Goal: Task Accomplishment & Management: Manage account settings

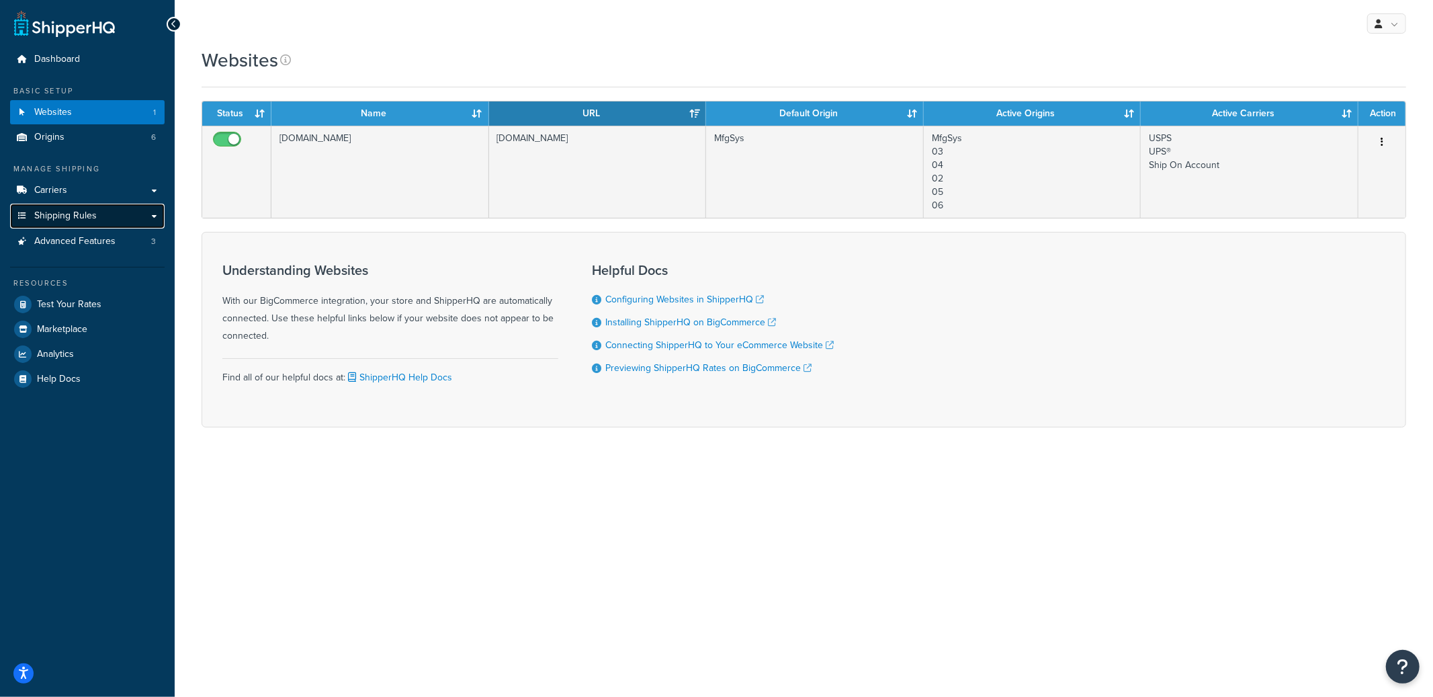
click at [81, 216] on span "Shipping Rules" at bounding box center [65, 215] width 62 height 11
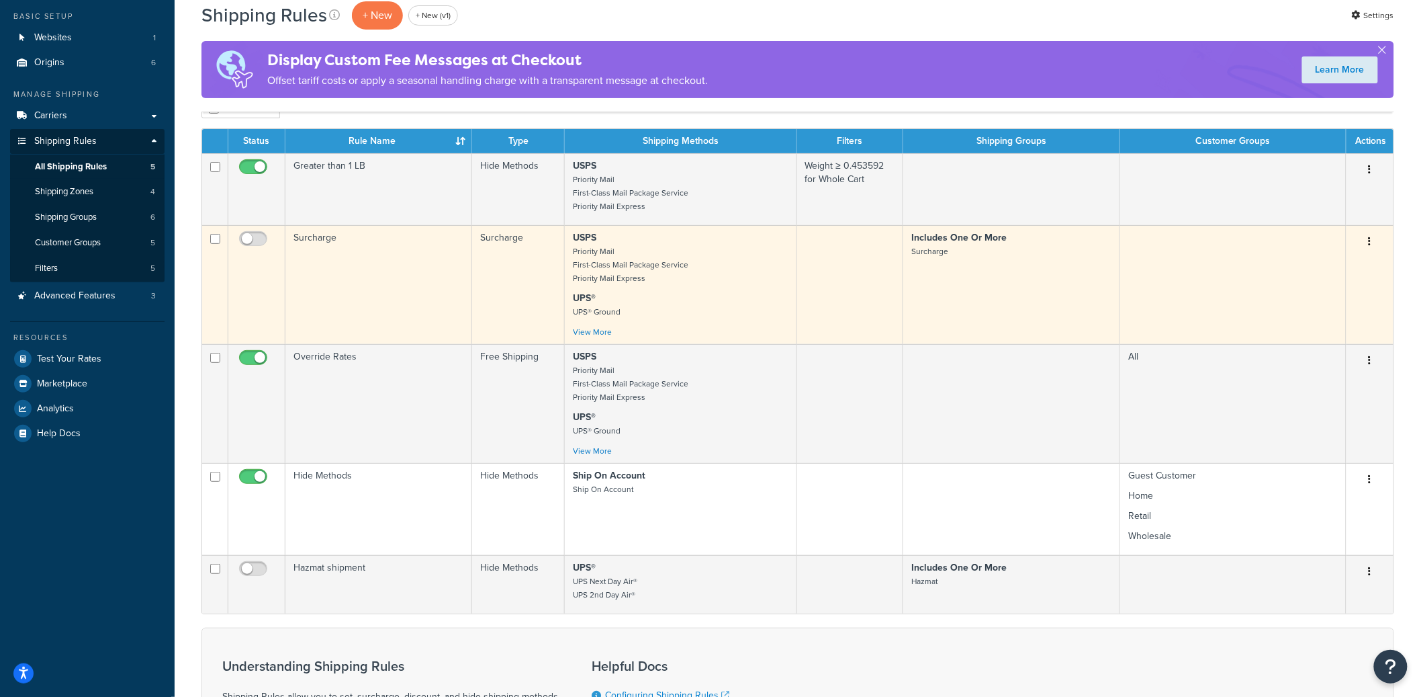
scroll to position [81, 0]
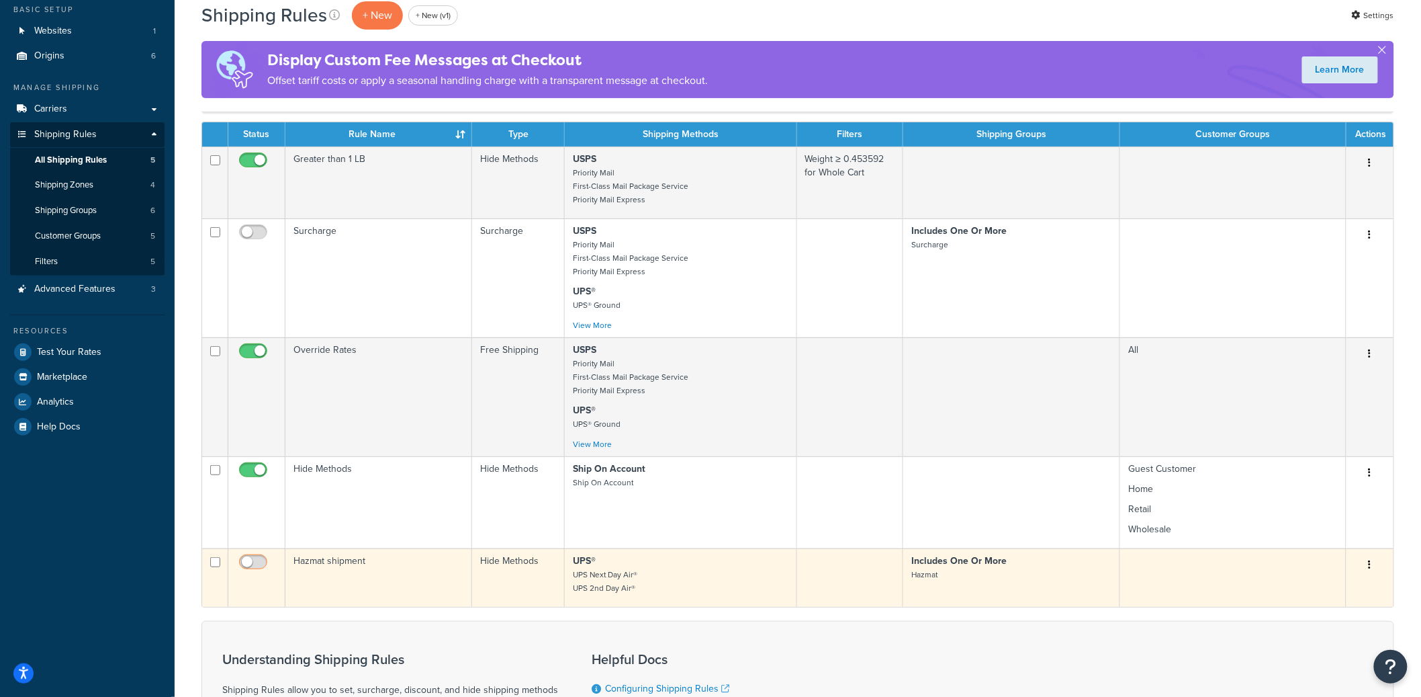
click at [250, 569] on input "checkbox" at bounding box center [254, 565] width 37 height 17
checkbox input "true"
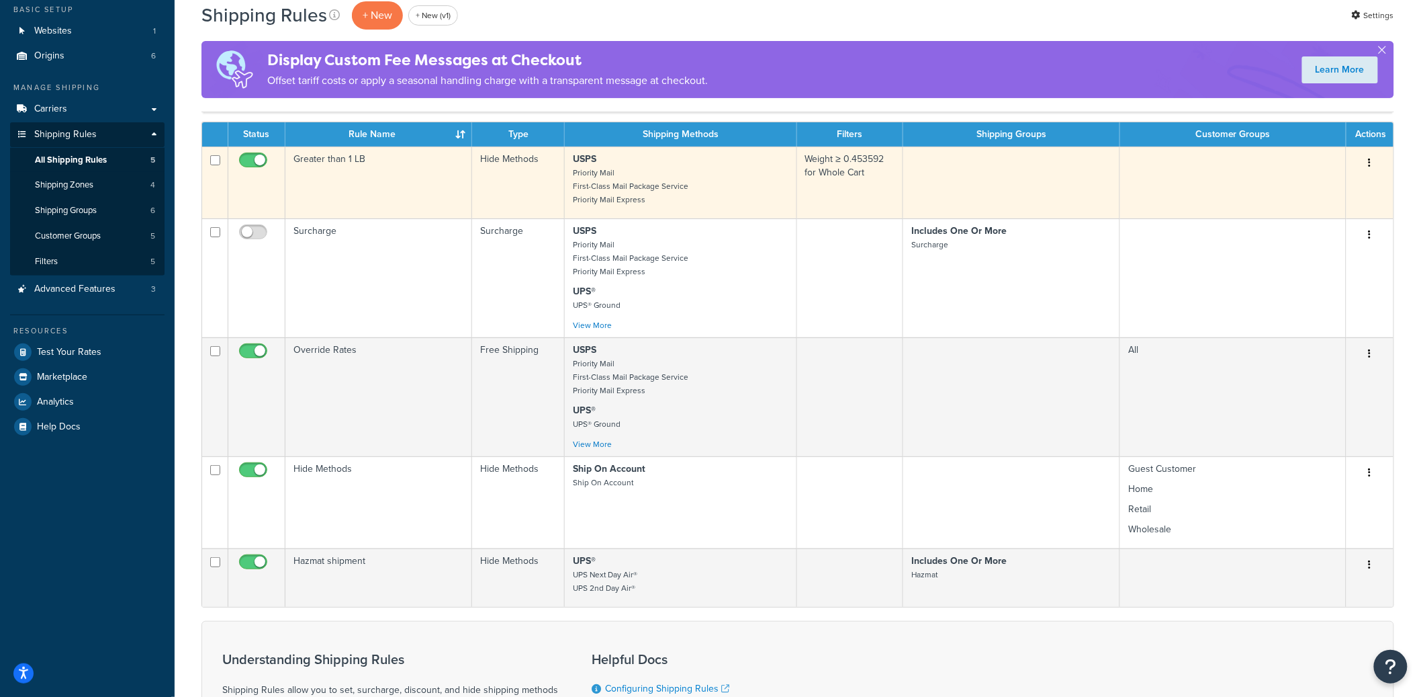
click at [259, 154] on span at bounding box center [253, 160] width 28 height 16
click at [259, 155] on input "checkbox" at bounding box center [254, 163] width 37 height 17
click at [255, 163] on input "checkbox" at bounding box center [254, 163] width 37 height 17
checkbox input "true"
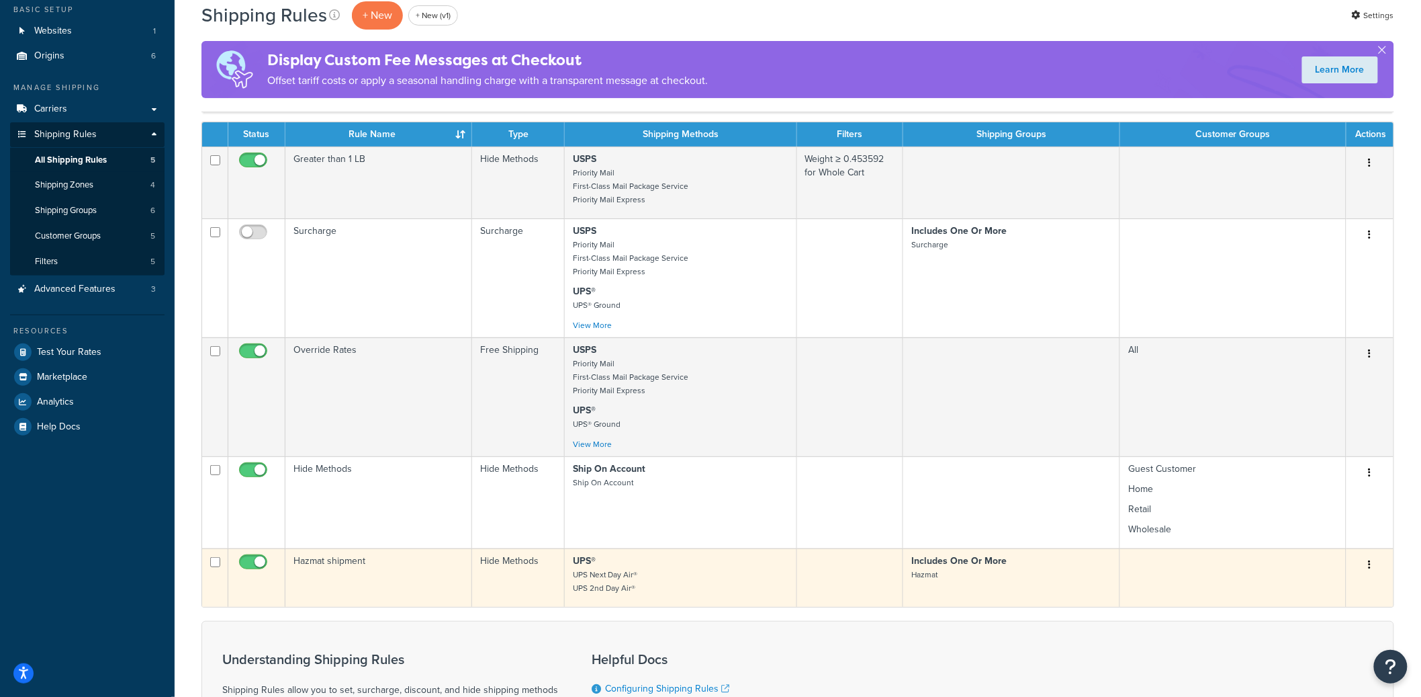
click at [418, 602] on td "Hazmat shipment" at bounding box center [378, 577] width 187 height 58
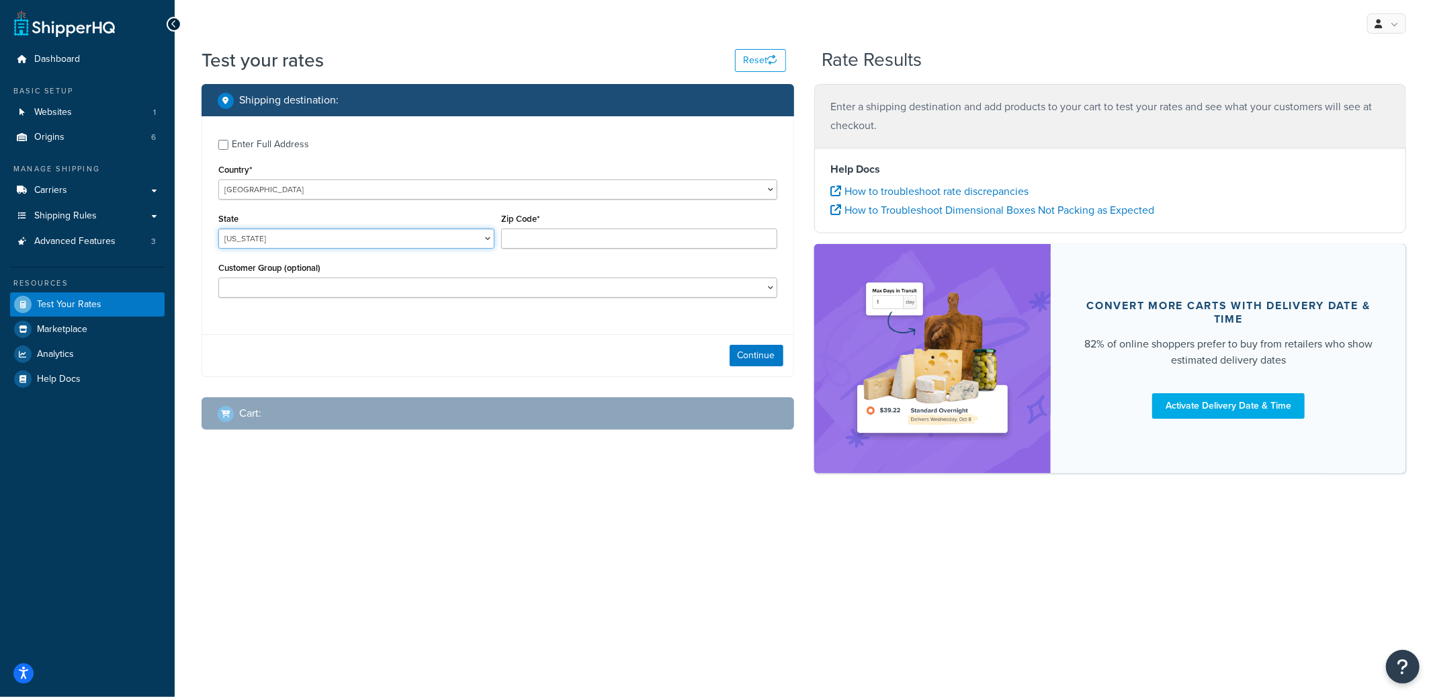
click at [328, 242] on select "Alabama Alaska American Samoa Arizona Arkansas Armed Forces Americas Armed Forc…" at bounding box center [356, 238] width 276 height 20
click at [218, 229] on select "Alabama Alaska American Samoa Arizona Arkansas Armed Forces Americas Armed Forc…" at bounding box center [356, 238] width 276 height 20
select select "KS"
type input "66105"
select select "Wholesale"
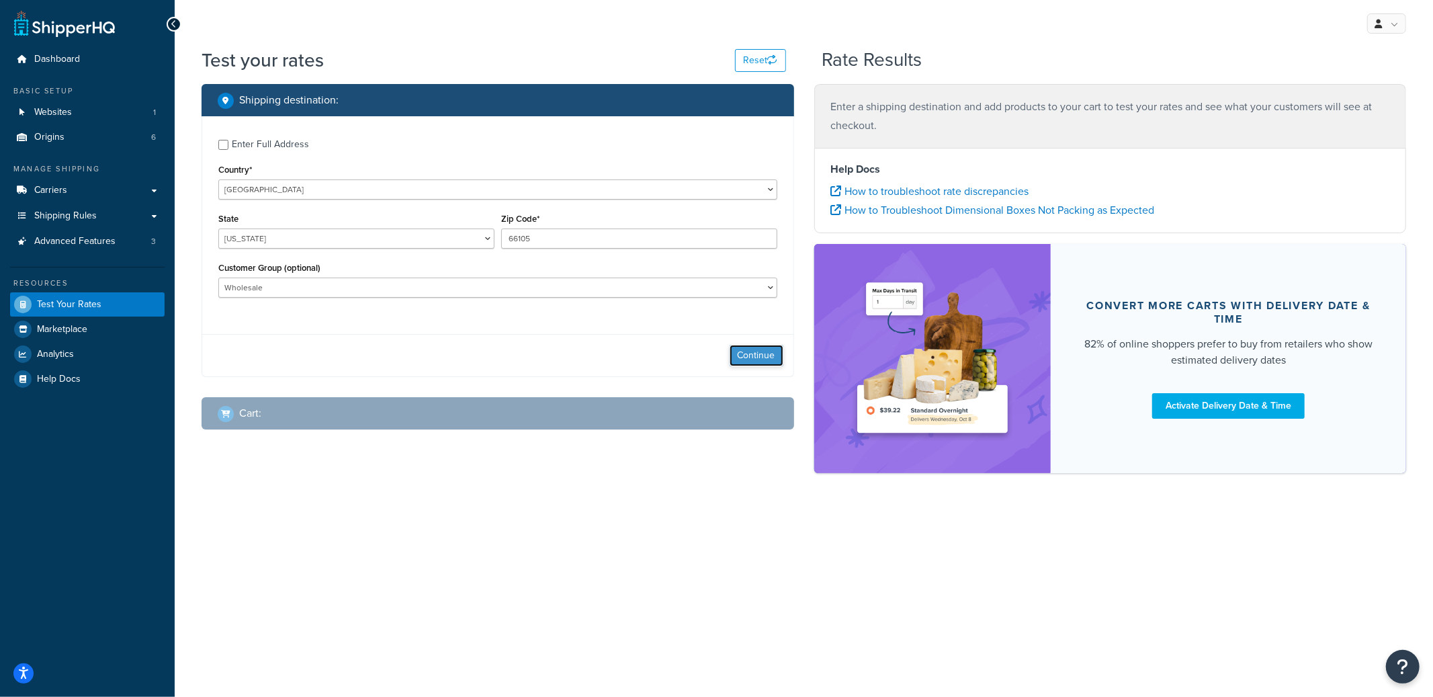
click at [754, 352] on button "Continue" at bounding box center [756, 355] width 54 height 21
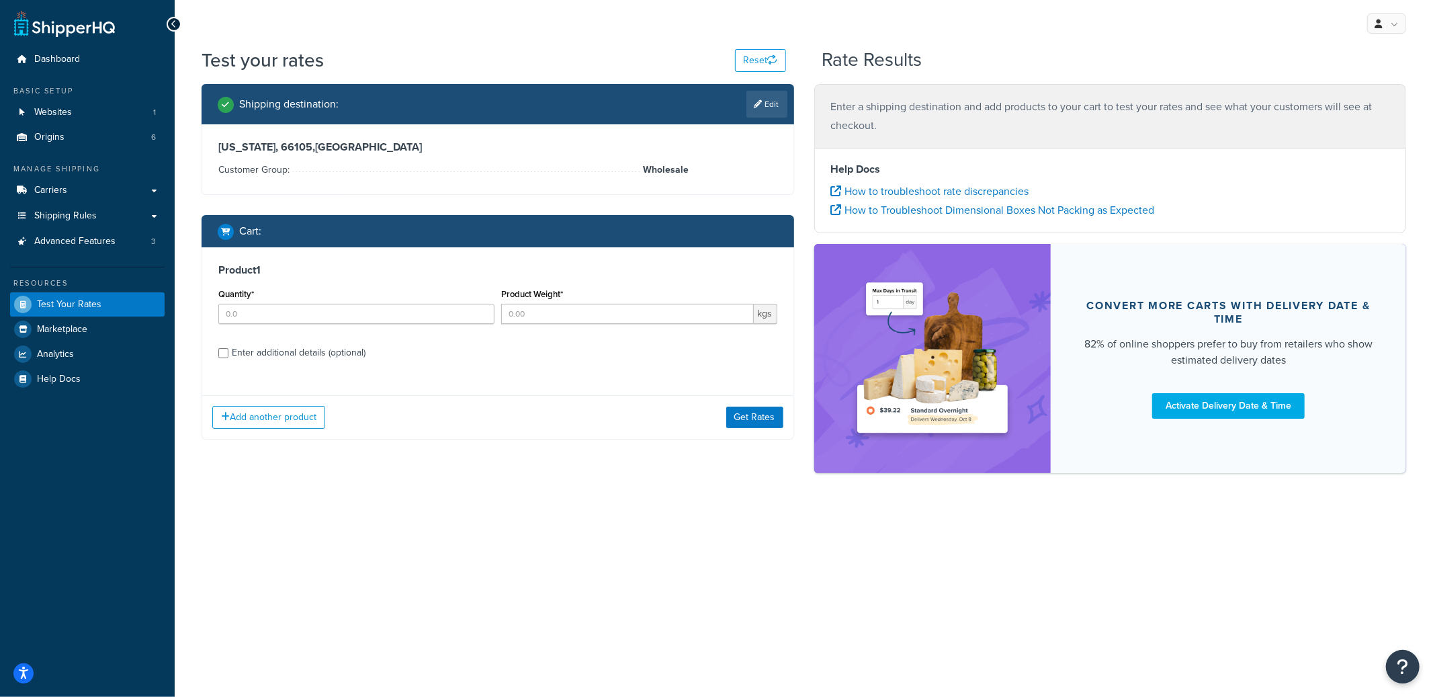
click at [241, 360] on div "Enter additional details (optional)" at bounding box center [299, 352] width 134 height 19
click at [228, 358] on input "Enter additional details (optional)" at bounding box center [223, 353] width 10 height 10
checkbox input "true"
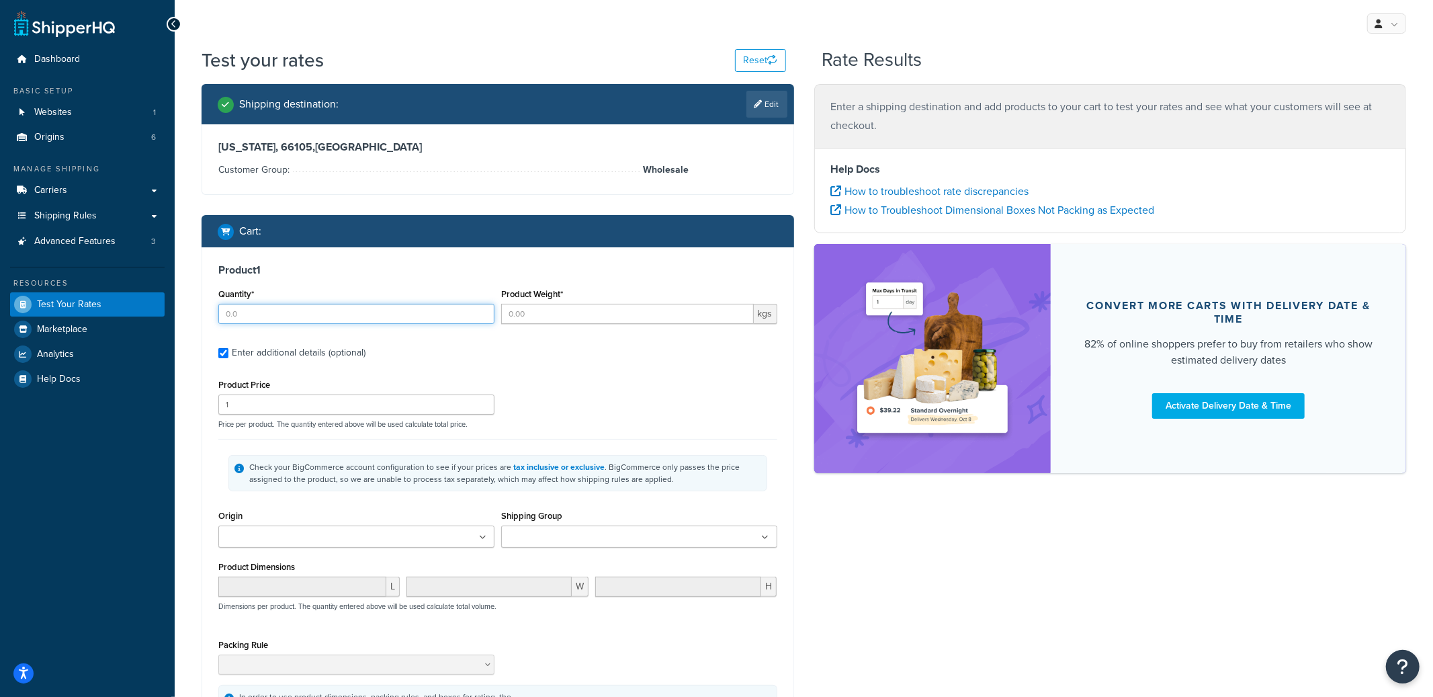
click at [268, 315] on input "Quantity*" at bounding box center [356, 314] width 276 height 20
type input "1"
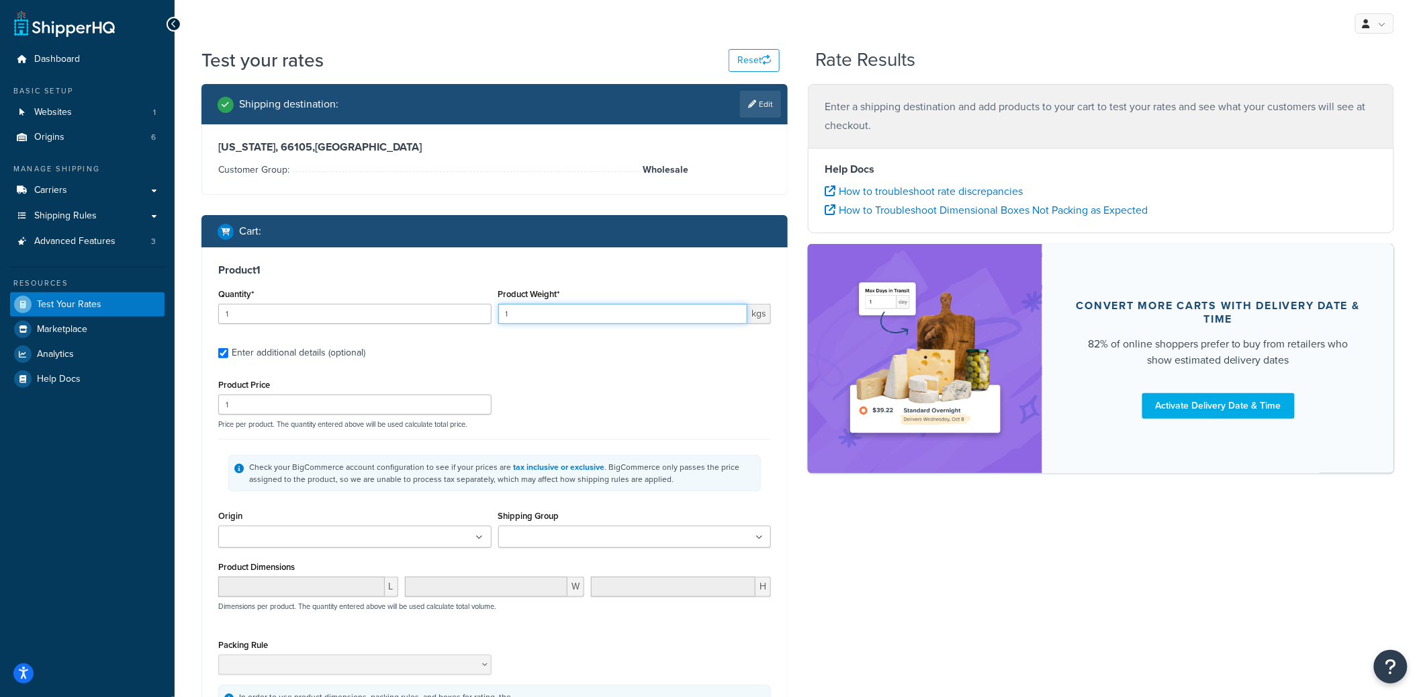
type input "1"
click at [539, 538] on input "Shipping Group" at bounding box center [561, 537] width 119 height 15
type input "ha"
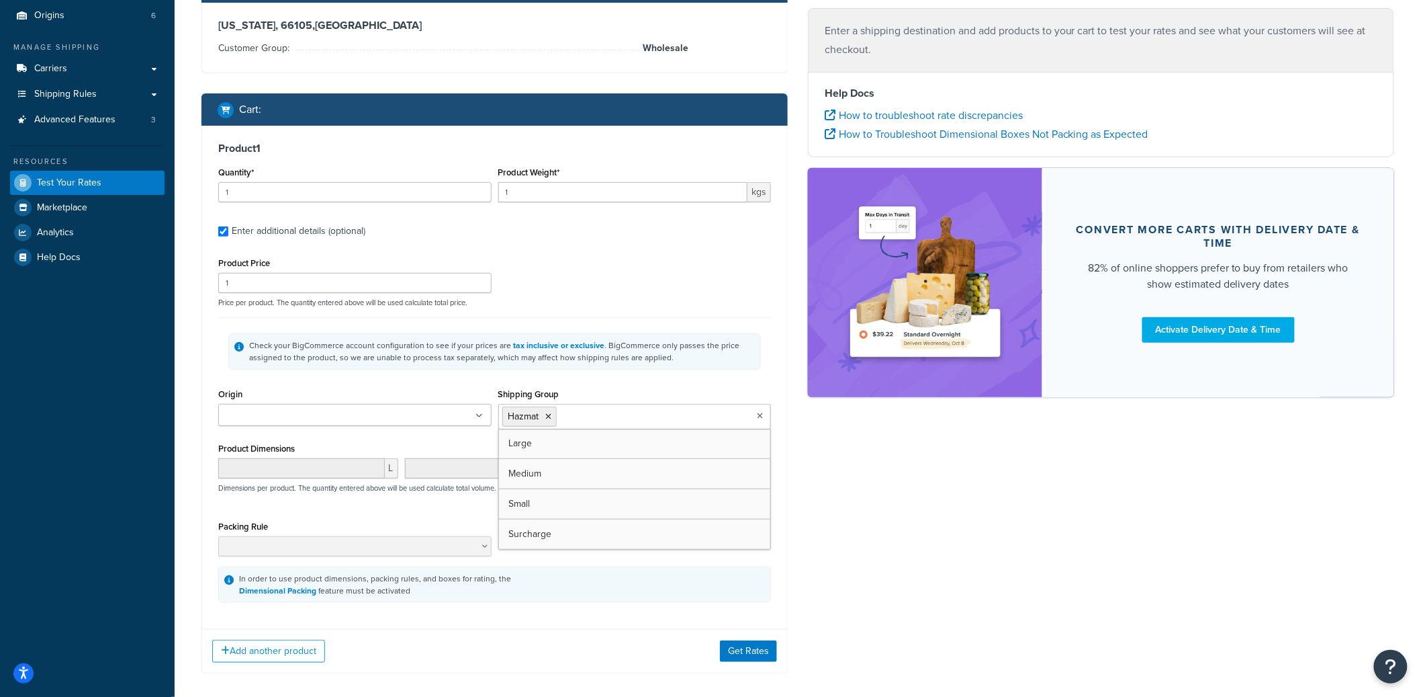
scroll to position [186, 0]
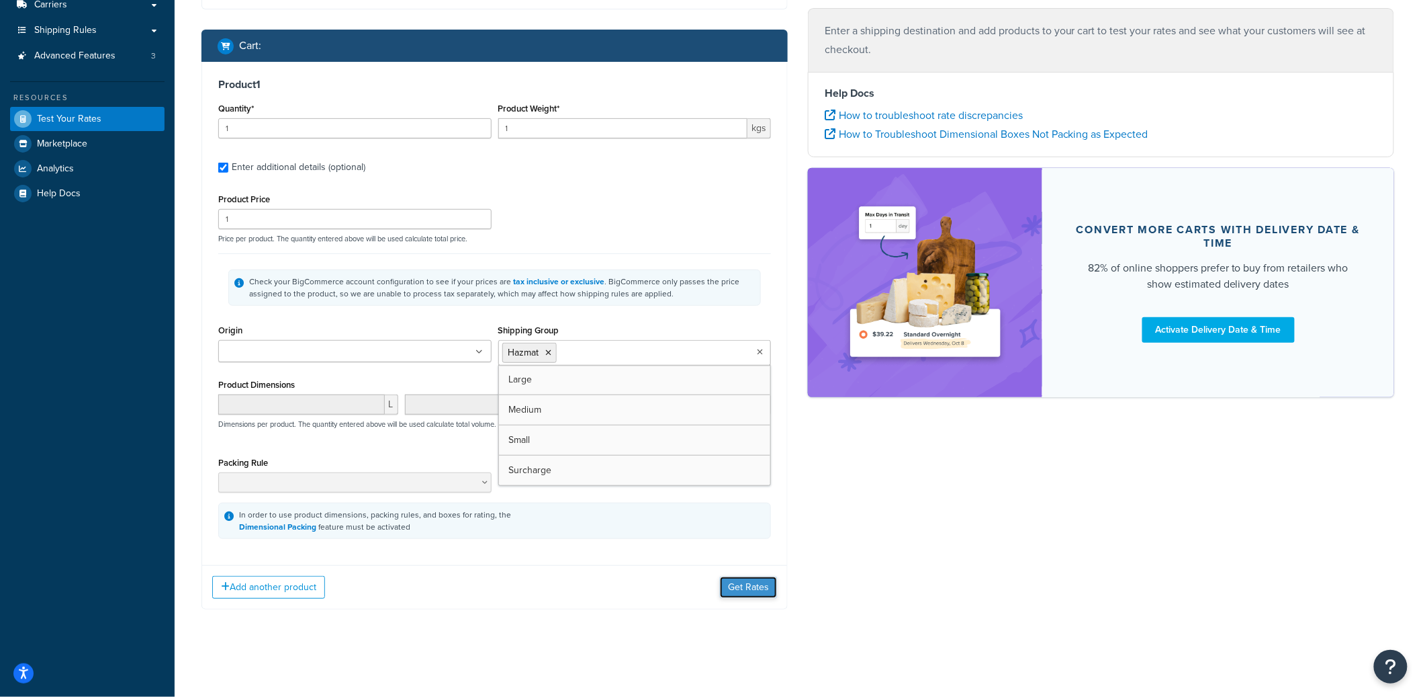
click at [746, 598] on button "Get Rates" at bounding box center [748, 586] width 57 height 21
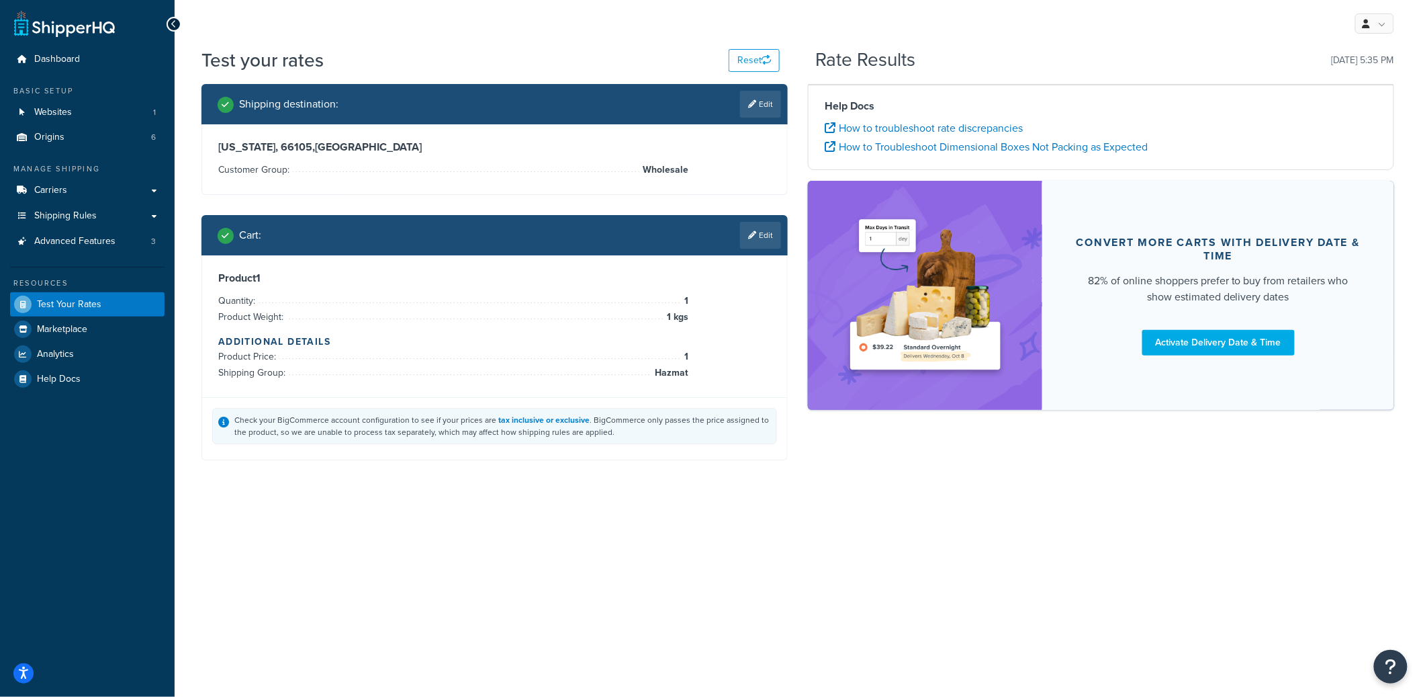
scroll to position [0, 0]
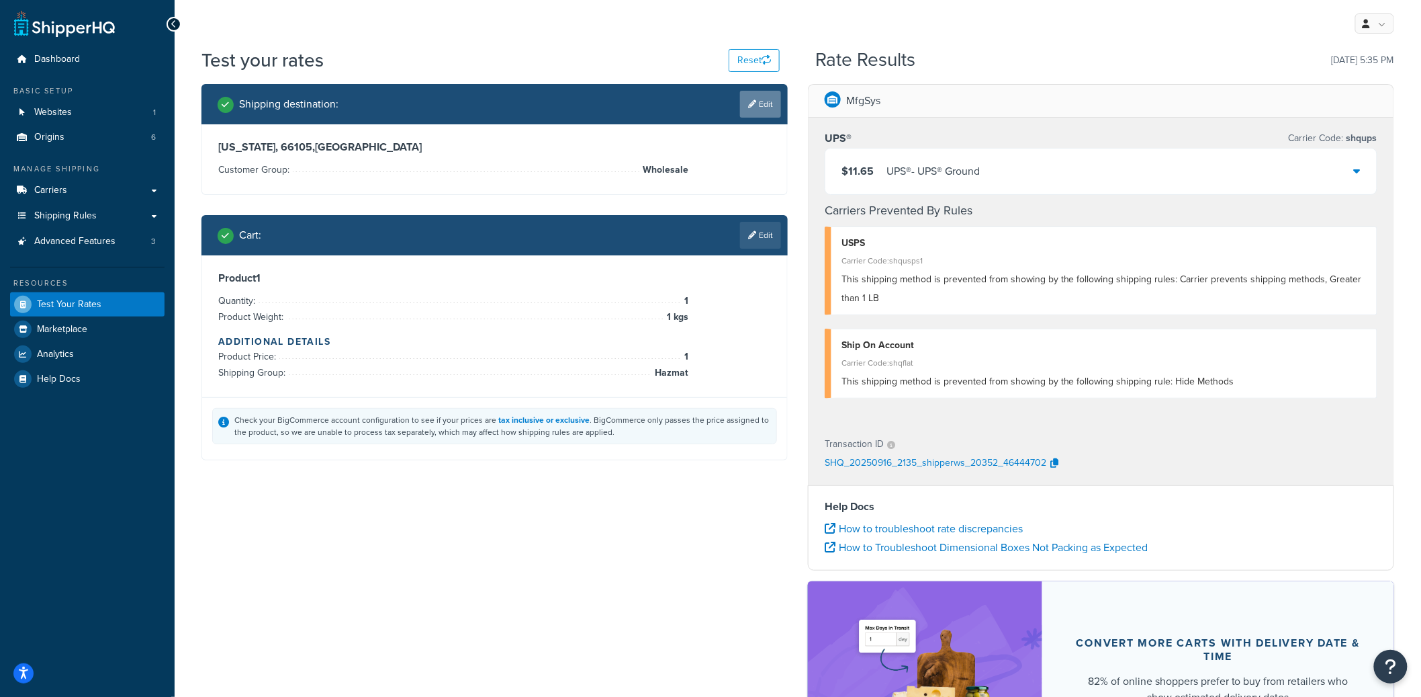
click at [758, 100] on link "Edit" at bounding box center [760, 104] width 41 height 27
select select "KS"
select select "Wholesale"
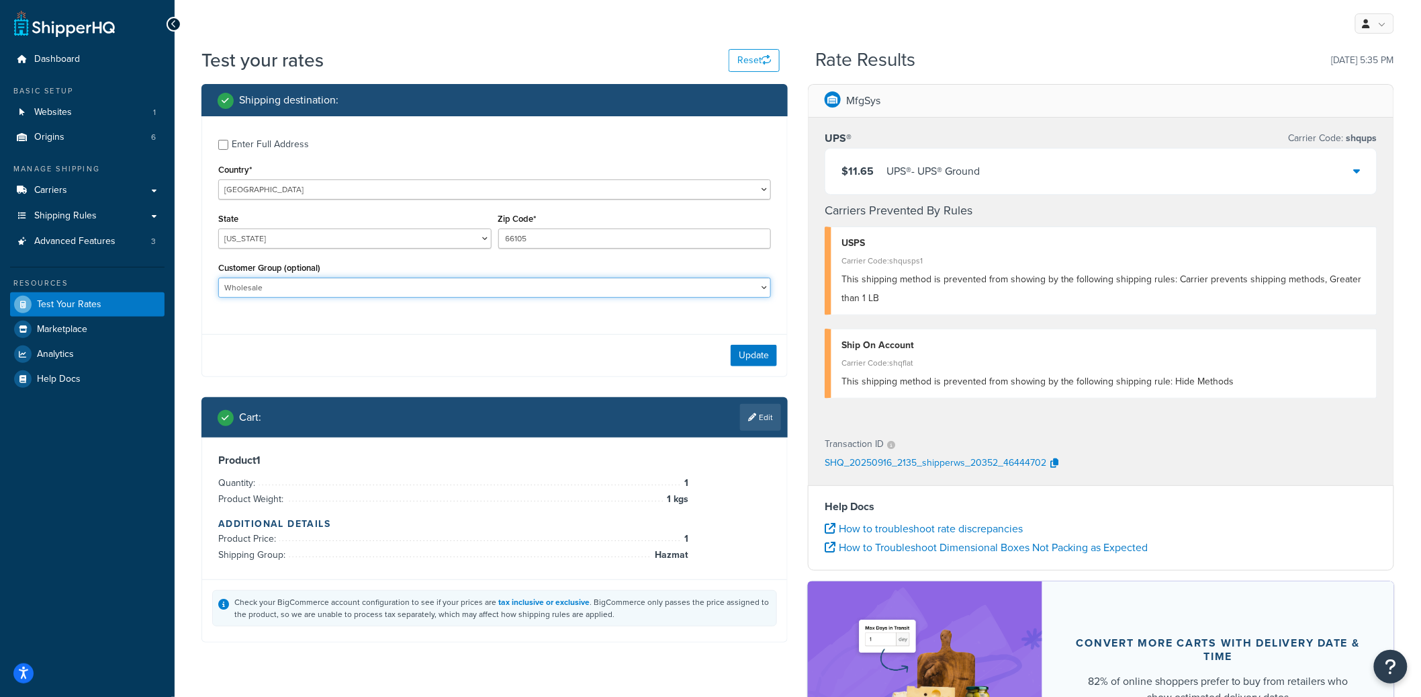
click at [271, 286] on select "Guest Customer Home Retail Wholesale" at bounding box center [494, 287] width 553 height 20
select select
click at [218, 278] on select "Guest Customer Home Retail Wholesale" at bounding box center [494, 287] width 553 height 20
click at [740, 420] on link "Edit" at bounding box center [760, 417] width 41 height 27
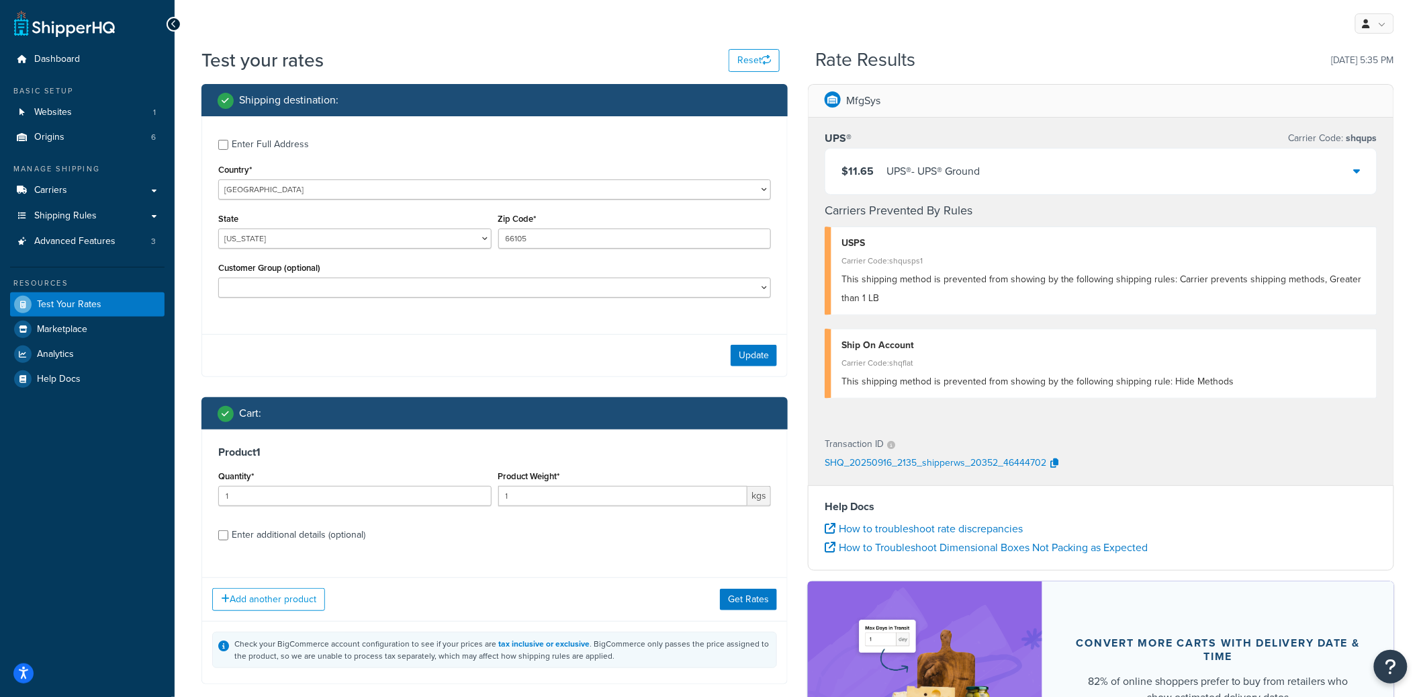
click at [286, 541] on div "Enter additional details (optional)" at bounding box center [299, 534] width 134 height 19
click at [228, 540] on input "Enter additional details (optional)" at bounding box center [223, 535] width 10 height 10
checkbox input "true"
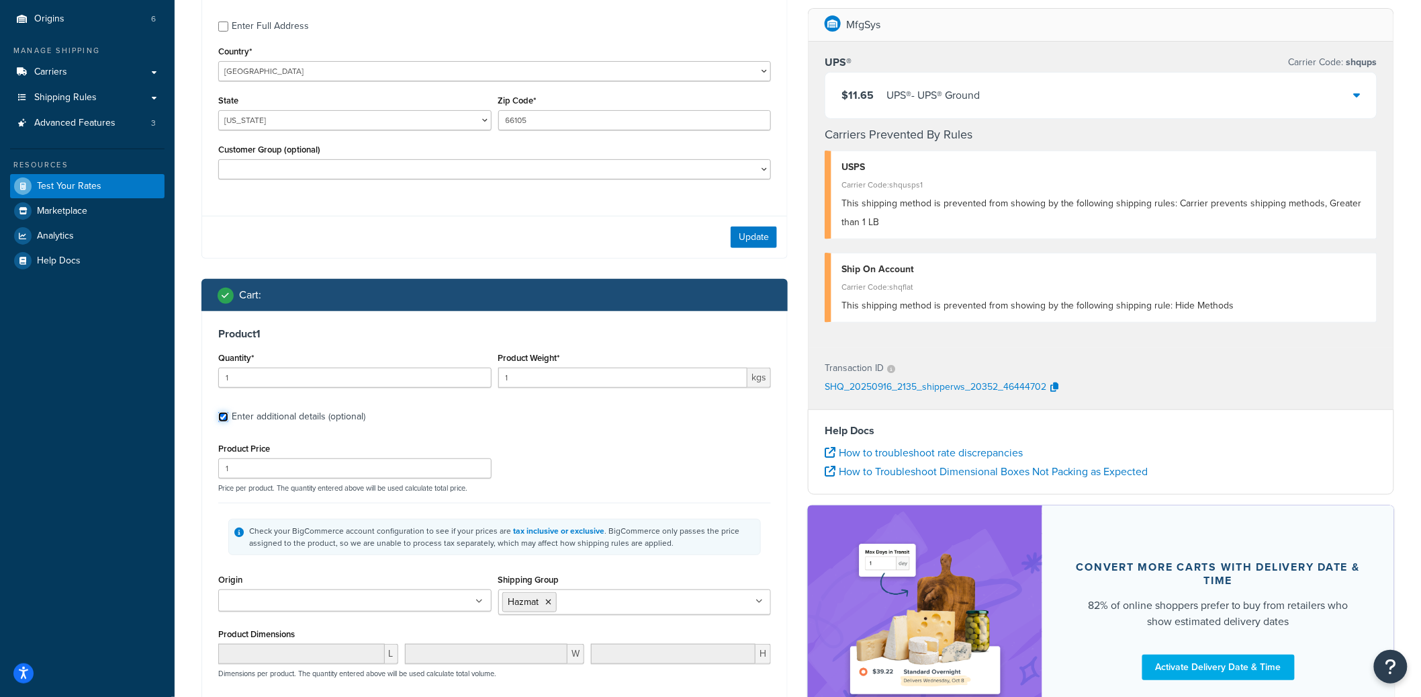
scroll to position [290, 0]
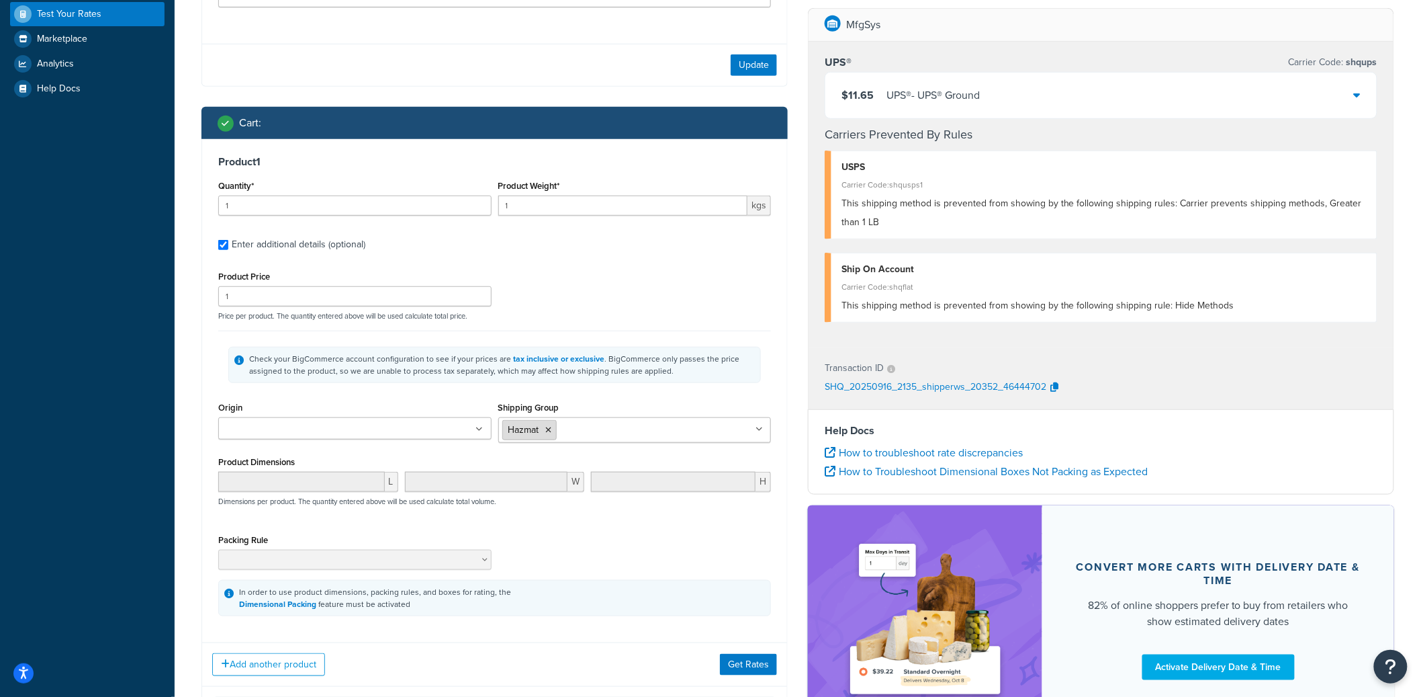
click at [551, 430] on icon at bounding box center [549, 430] width 6 height 8
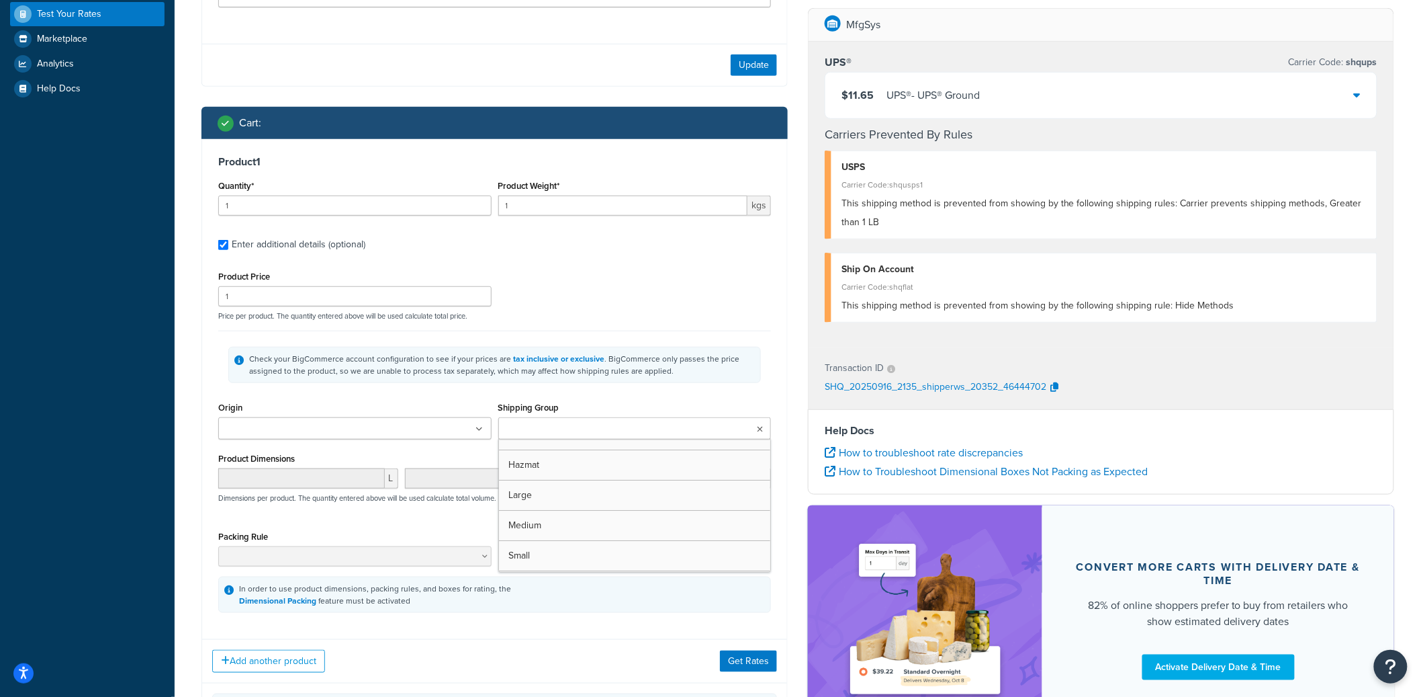
click at [734, 646] on div "Add another product Get Rates" at bounding box center [494, 661] width 585 height 44
click at [537, 210] on input "1" at bounding box center [623, 205] width 250 height 20
type input "0.5"
click at [751, 665] on button "Get Rates" at bounding box center [748, 660] width 57 height 21
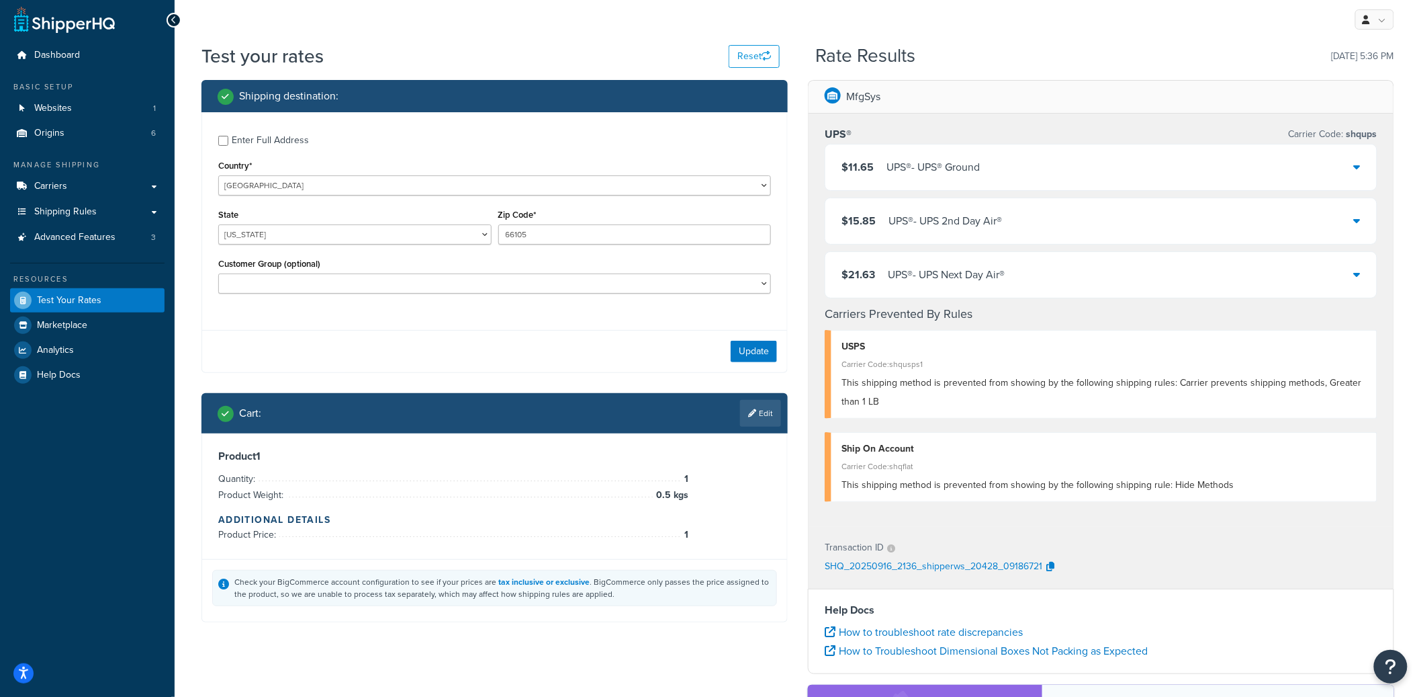
scroll to position [0, 0]
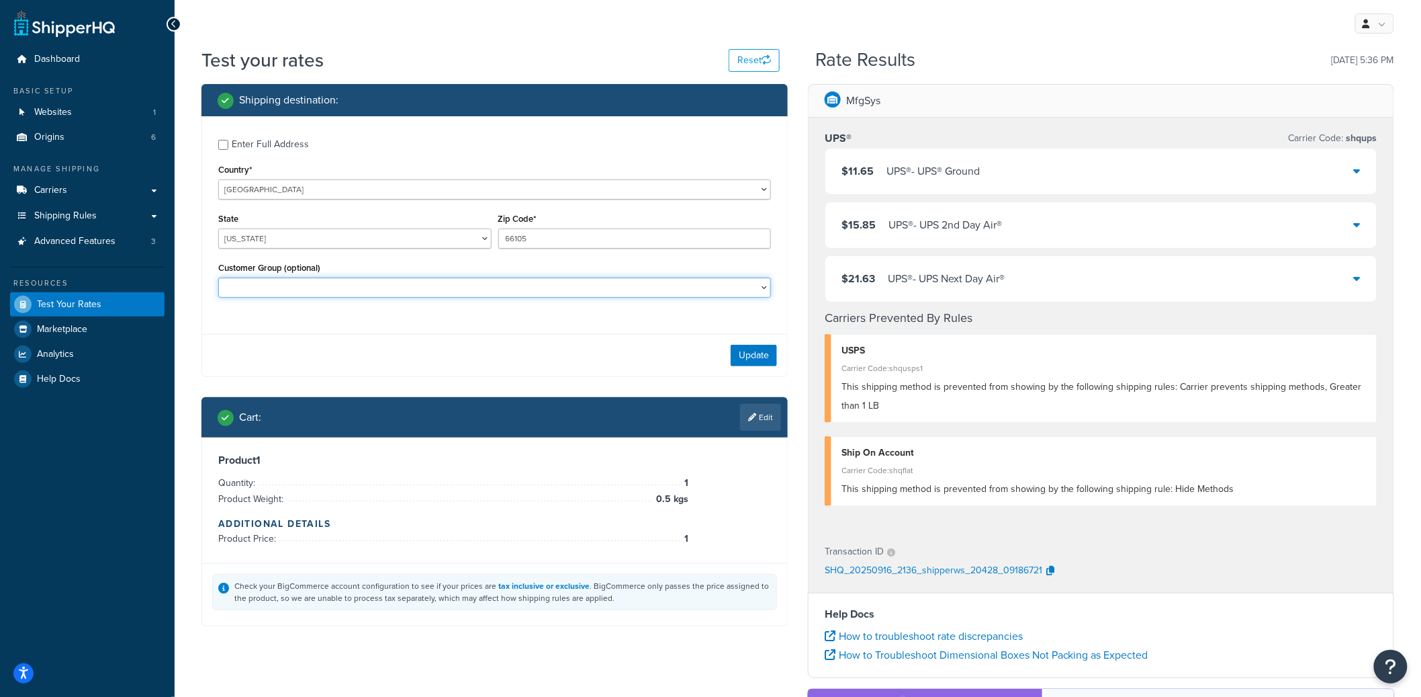
click at [566, 290] on select "Guest Customer Home Retail Wholesale" at bounding box center [494, 287] width 553 height 20
select select "Wholesale"
click at [218, 278] on select "Guest Customer Home Retail Wholesale" at bounding box center [494, 287] width 553 height 20
click at [776, 353] on button "Update" at bounding box center [754, 355] width 46 height 21
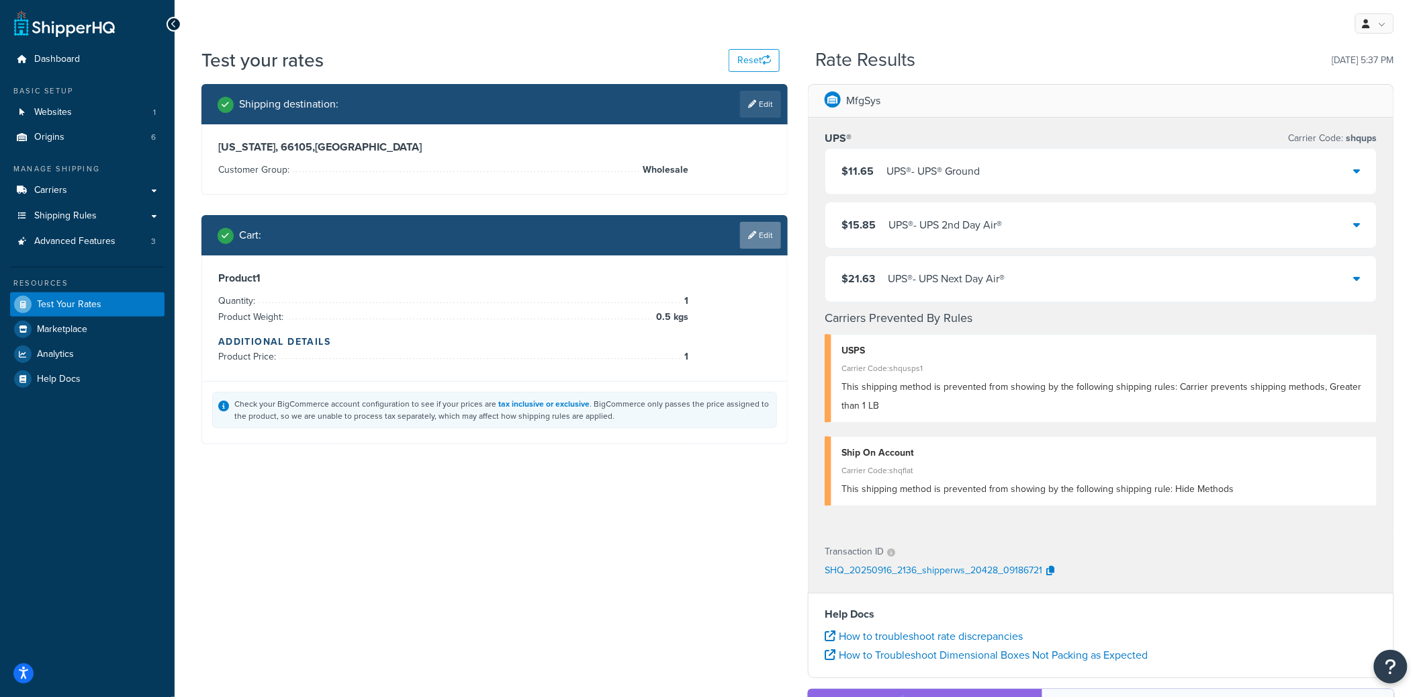
click at [761, 235] on link "Edit" at bounding box center [760, 235] width 41 height 27
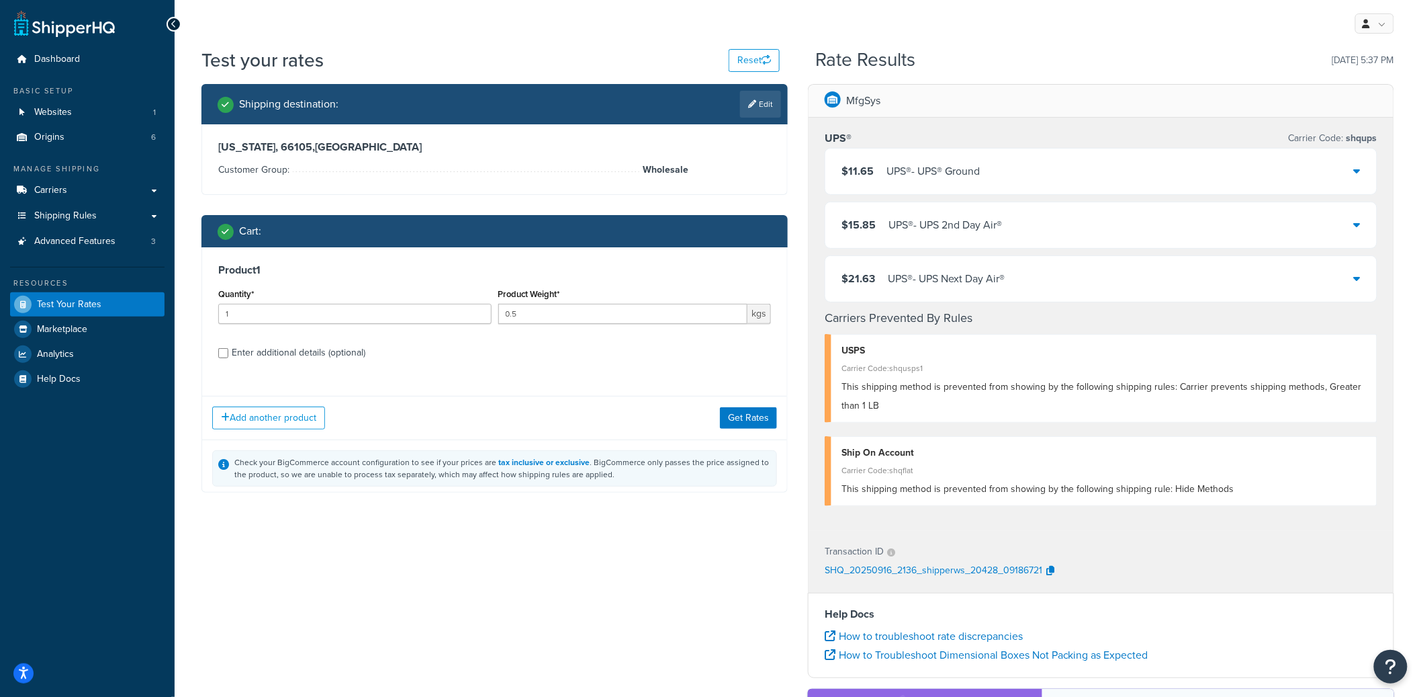
click at [936, 222] on div "UPS® - UPS 2nd Day Air®" at bounding box center [946, 225] width 114 height 19
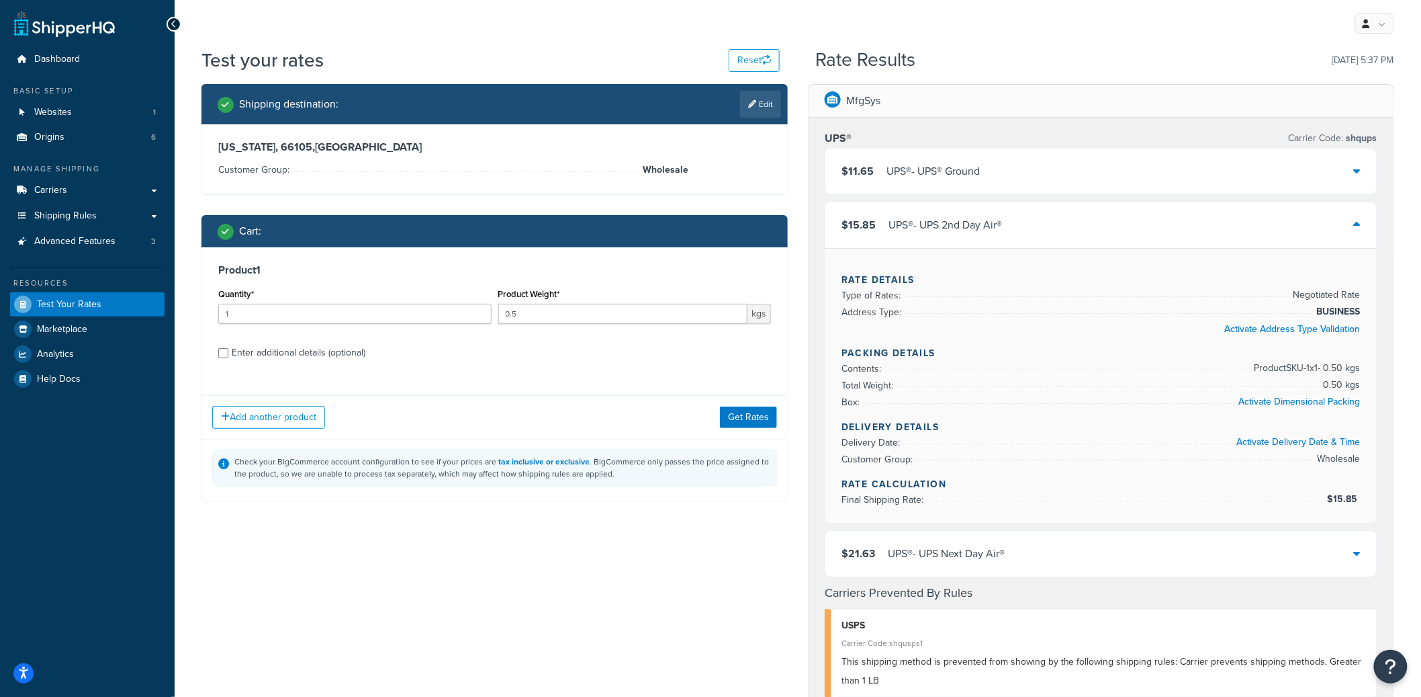
click at [345, 353] on div "Enter additional details (optional)" at bounding box center [299, 352] width 134 height 19
click at [228, 353] on input "Enter additional details (optional)" at bounding box center [223, 353] width 10 height 10
checkbox input "true"
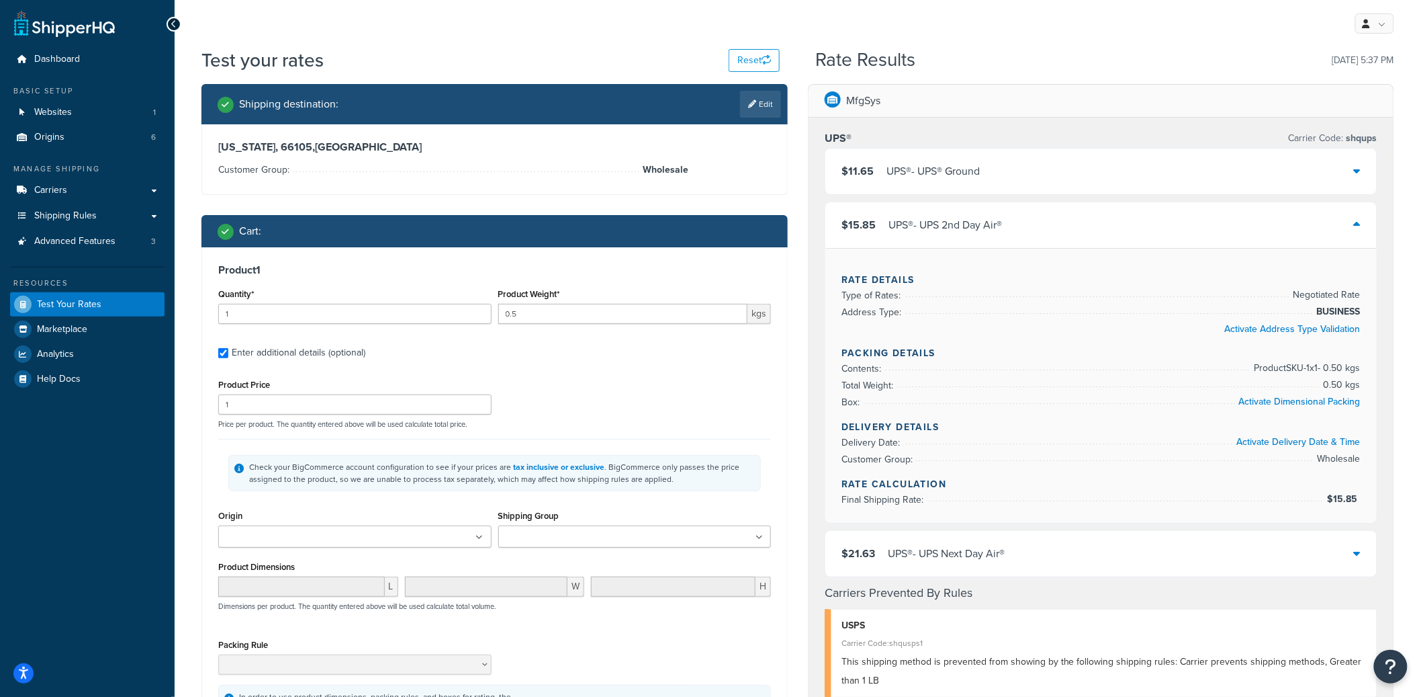
click at [625, 540] on ul at bounding box center [634, 536] width 273 height 22
click at [596, 553] on link at bounding box center [635, 552] width 272 height 11
click at [686, 363] on div "Product 1 Quantity* 1 Product Weight* 0.5 kgs Enter additional details (optiona…" at bounding box center [494, 494] width 585 height 494
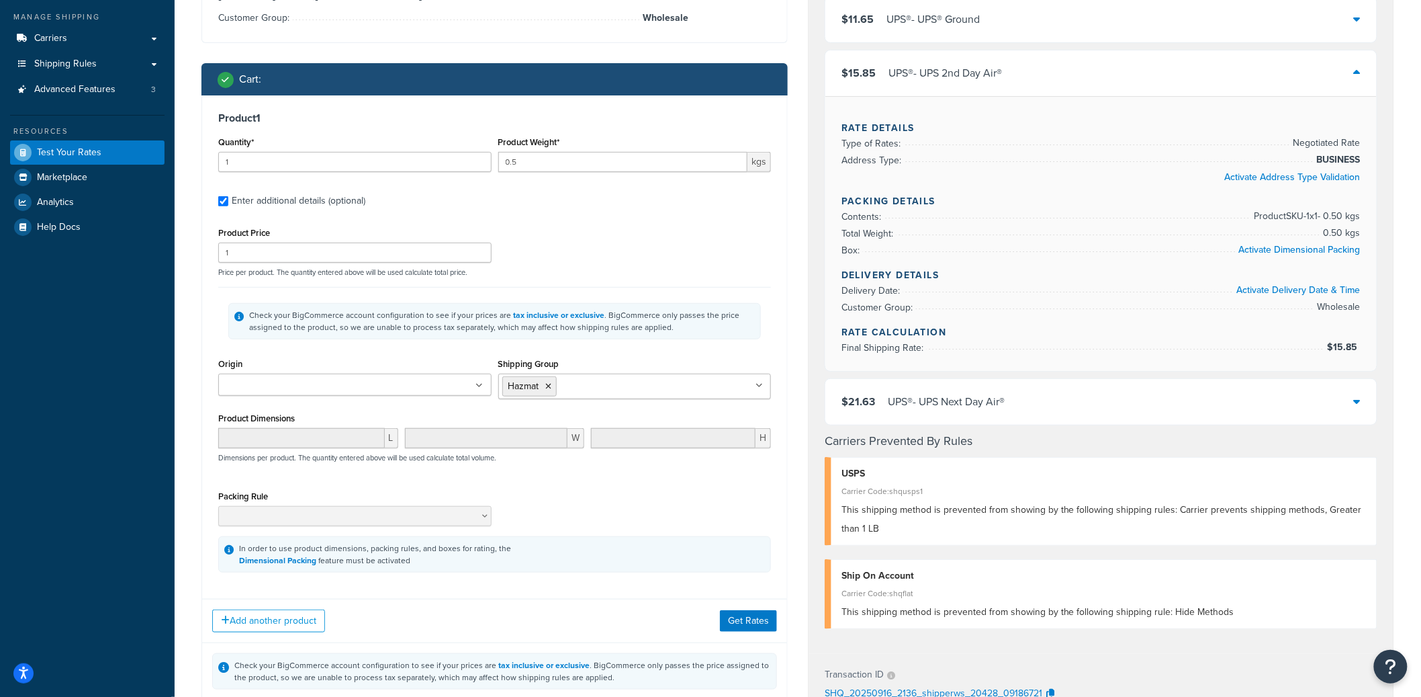
scroll to position [311, 0]
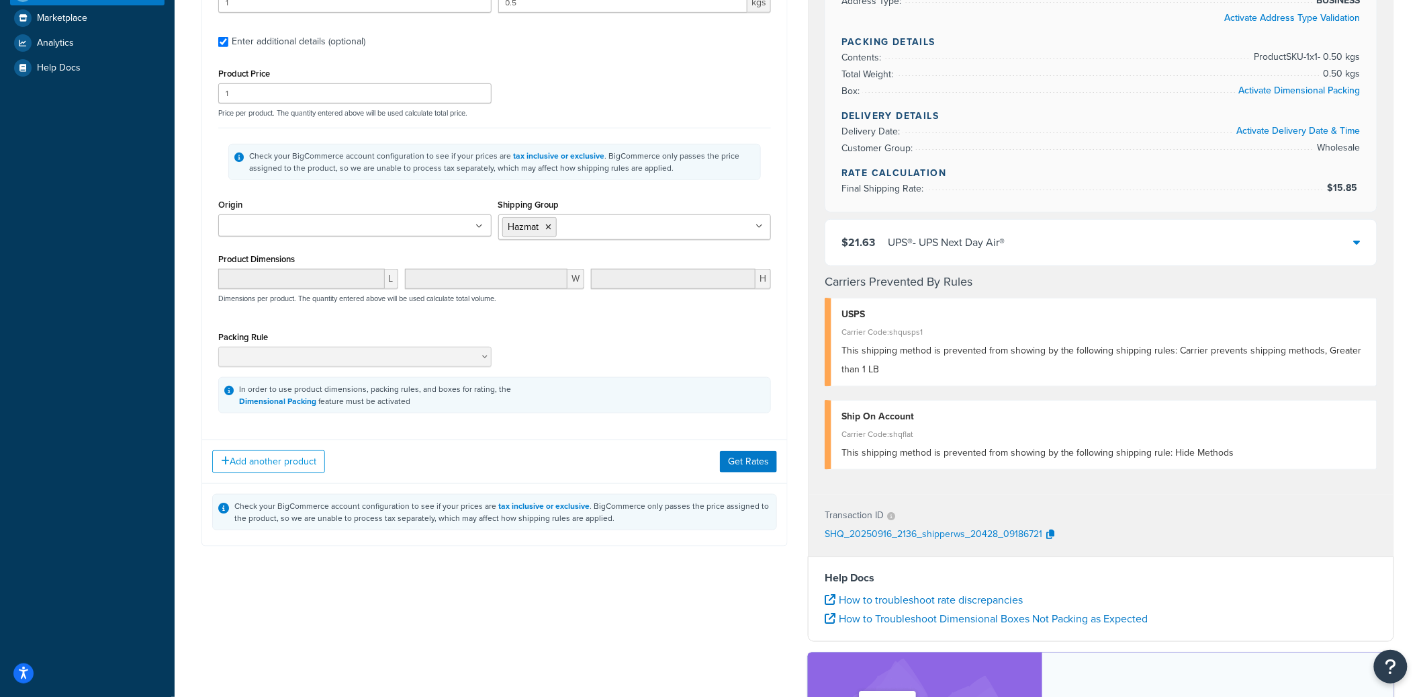
click at [734, 474] on div "Add another product Get Rates" at bounding box center [494, 461] width 585 height 44
click at [740, 469] on button "Get Rates" at bounding box center [748, 461] width 57 height 21
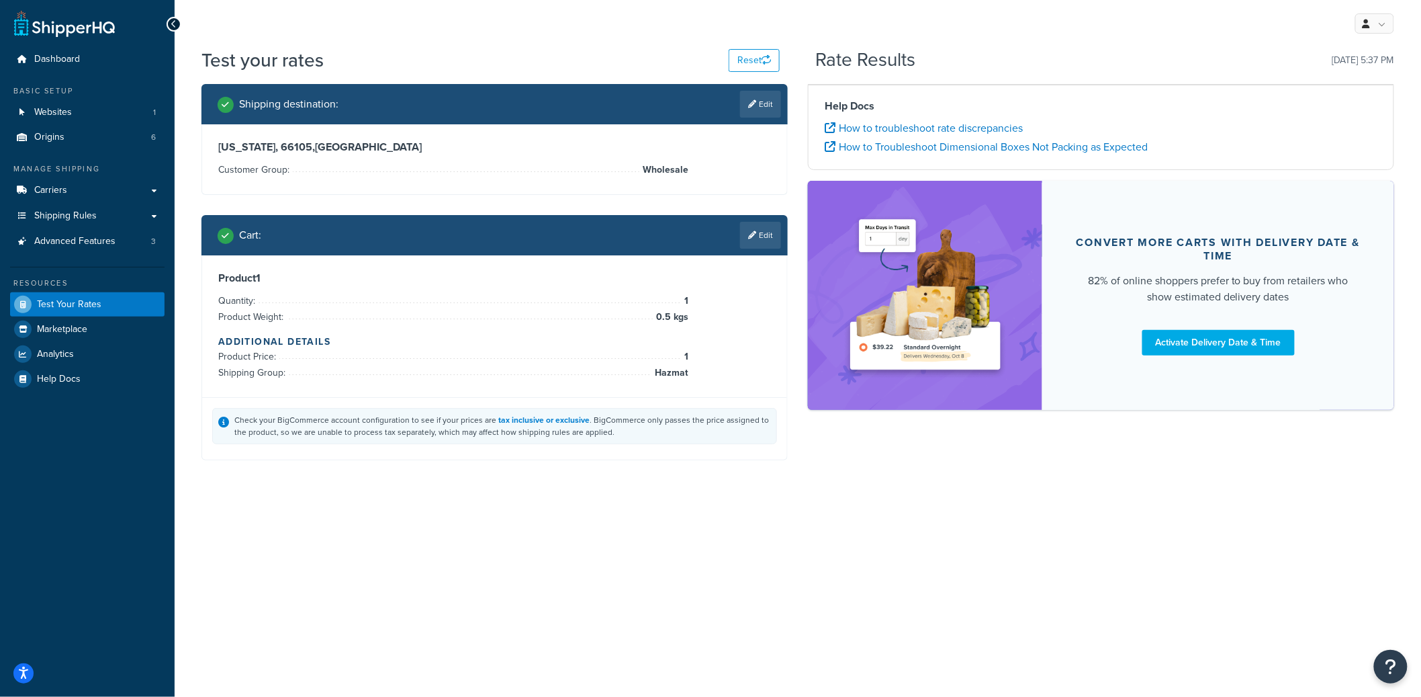
scroll to position [0, 0]
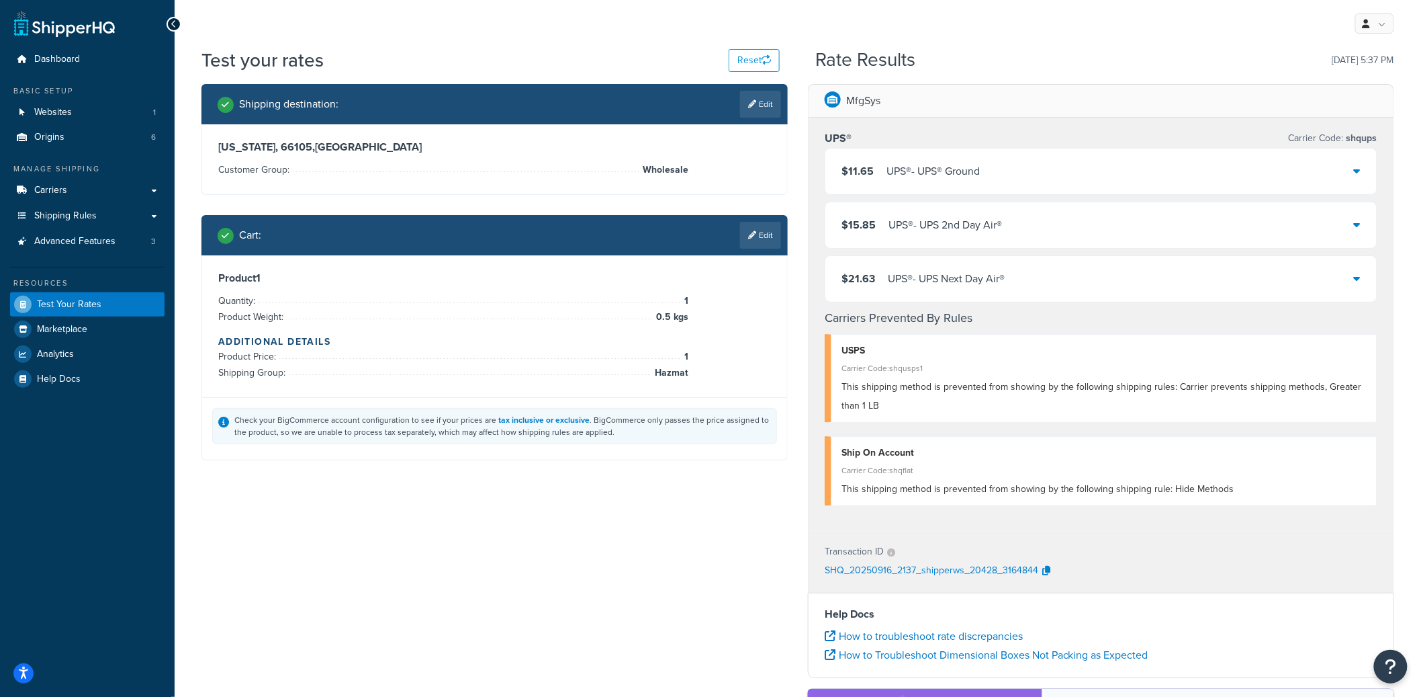
click at [899, 224] on div "UPS® - UPS 2nd Day Air®" at bounding box center [946, 225] width 114 height 19
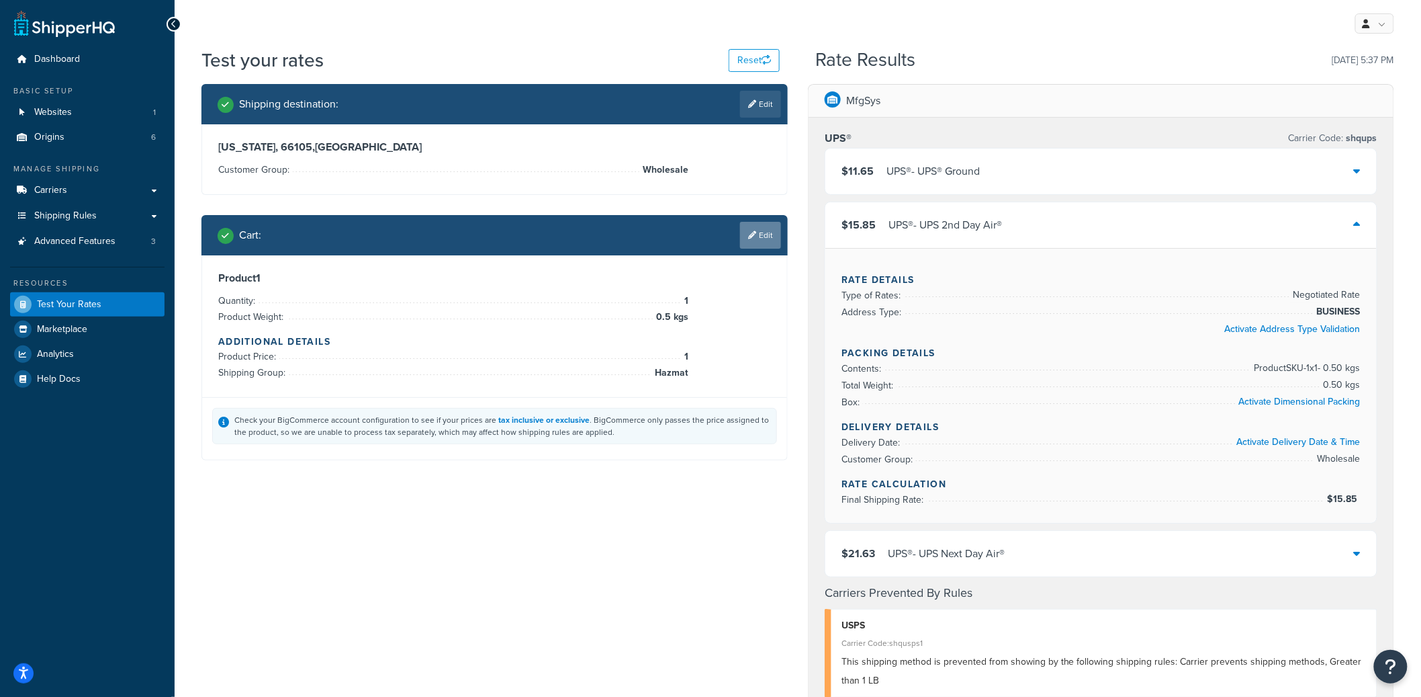
click at [756, 240] on link "Edit" at bounding box center [760, 235] width 41 height 27
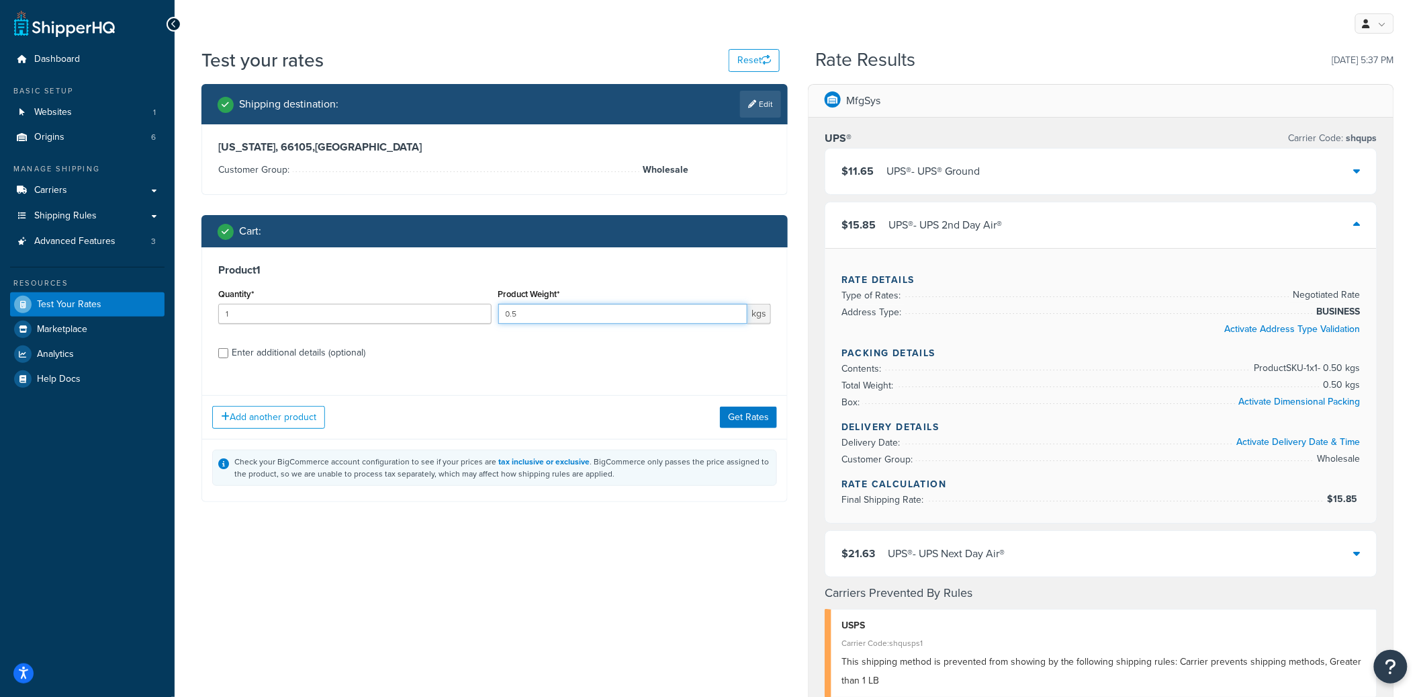
drag, startPoint x: 557, startPoint y: 318, endPoint x: 461, endPoint y: 318, distance: 96.0
click at [461, 318] on div "Quantity* 1 Product Weight* 0.5 kgs" at bounding box center [494, 309] width 559 height 49
type input "1"
click at [733, 418] on button "Get Rates" at bounding box center [748, 416] width 57 height 21
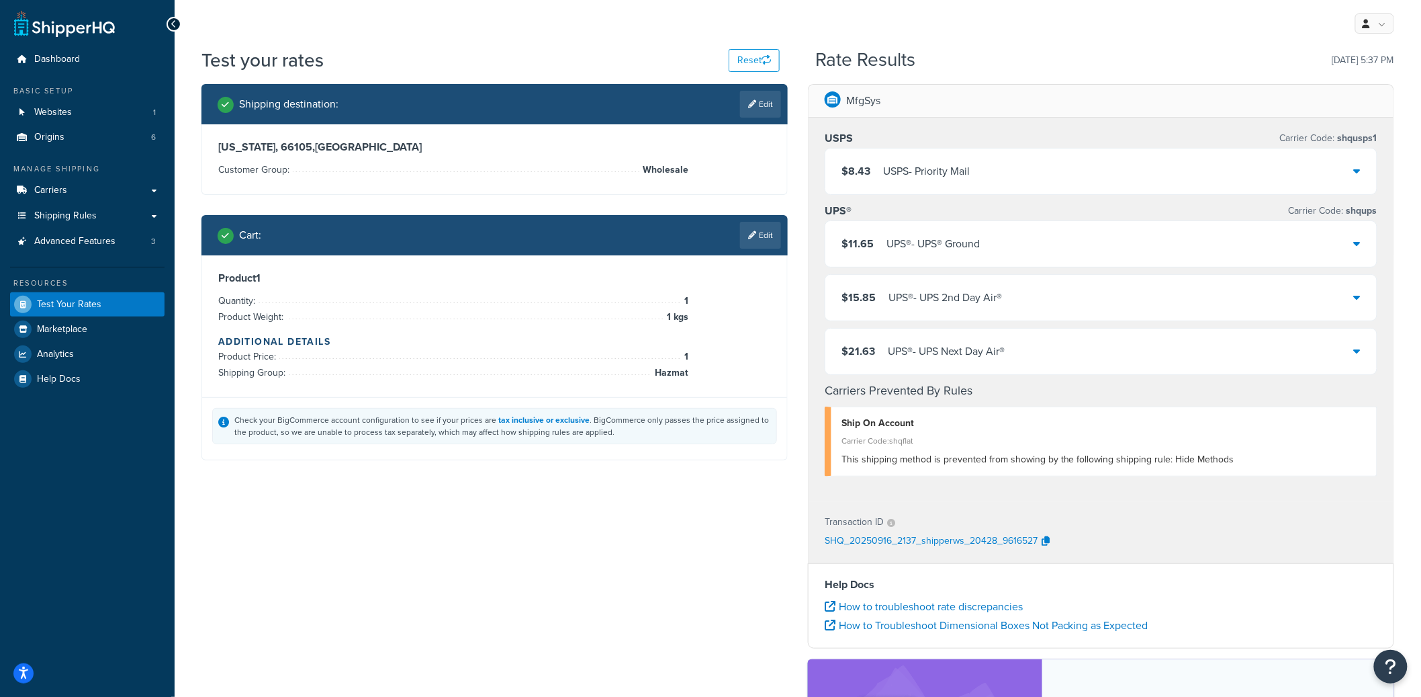
click at [1021, 297] on div "$15.85 UPS® - UPS 2nd Day Air®" at bounding box center [1100, 298] width 551 height 46
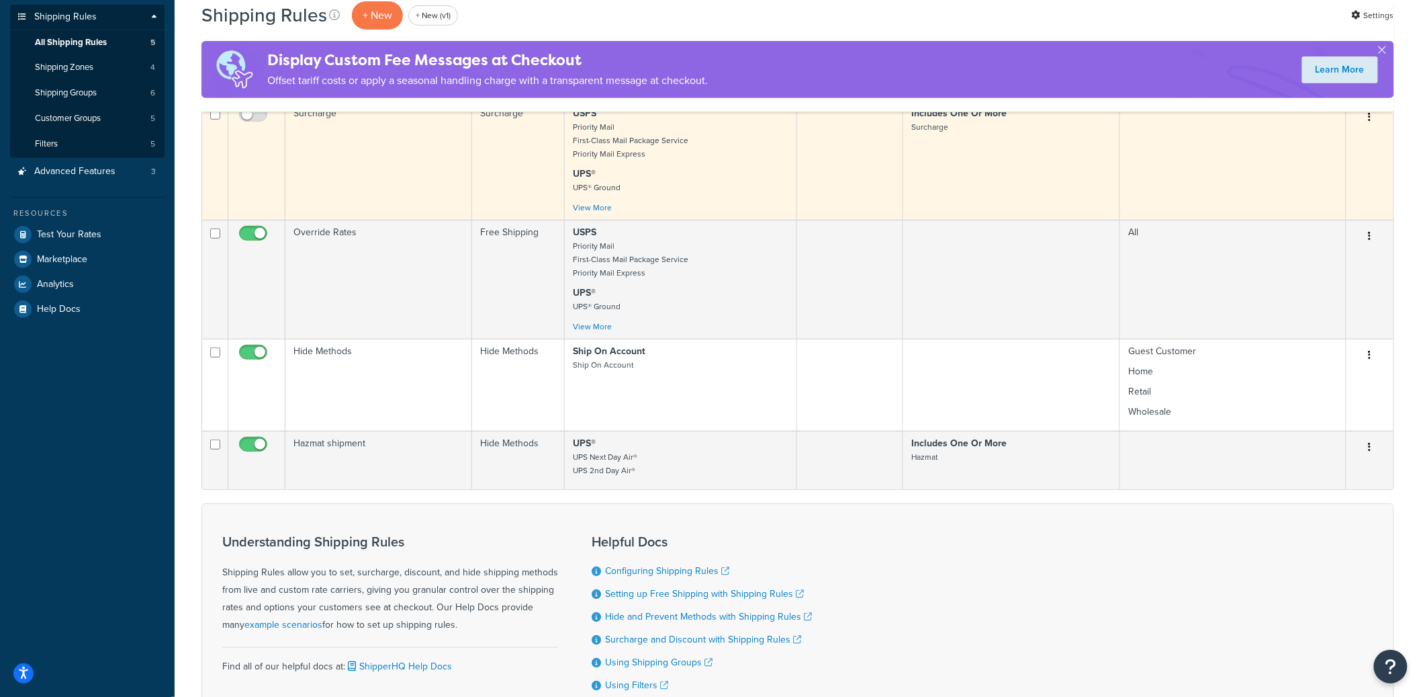
scroll to position [130, 0]
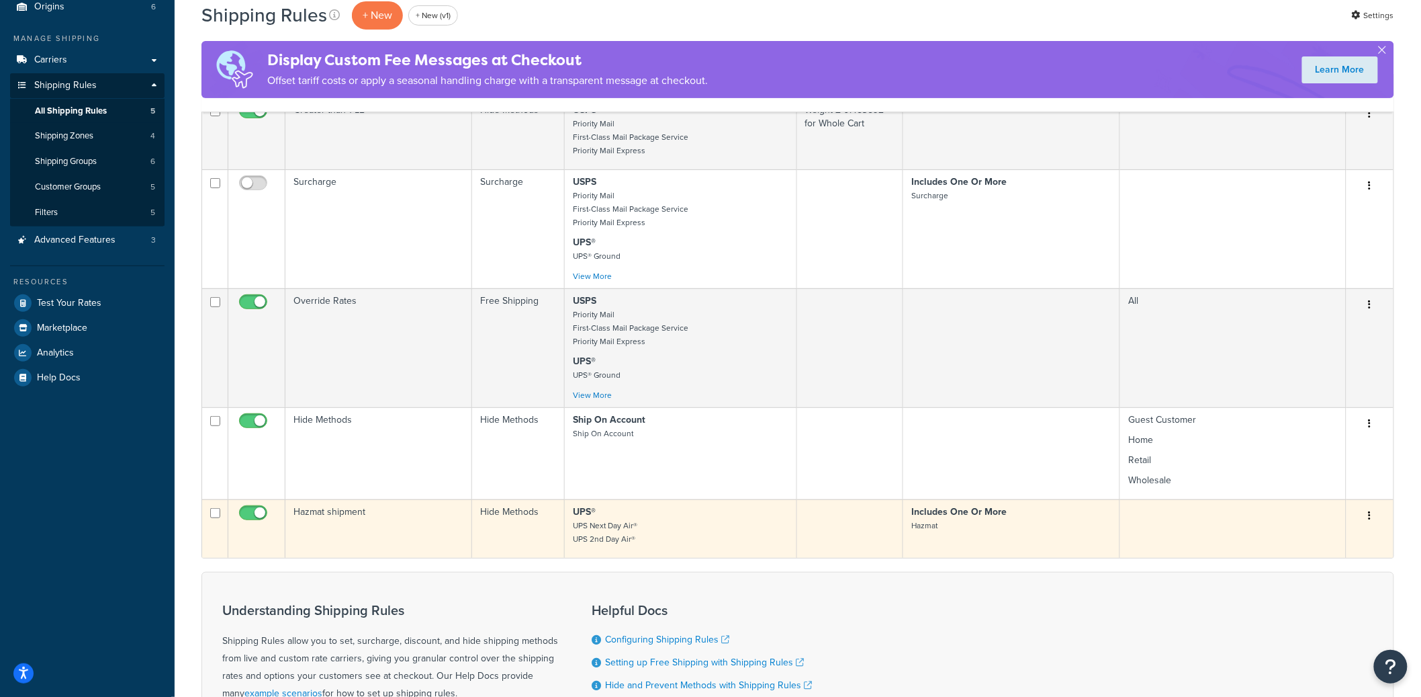
click at [257, 519] on input "checkbox" at bounding box center [254, 516] width 37 height 17
checkbox input "false"
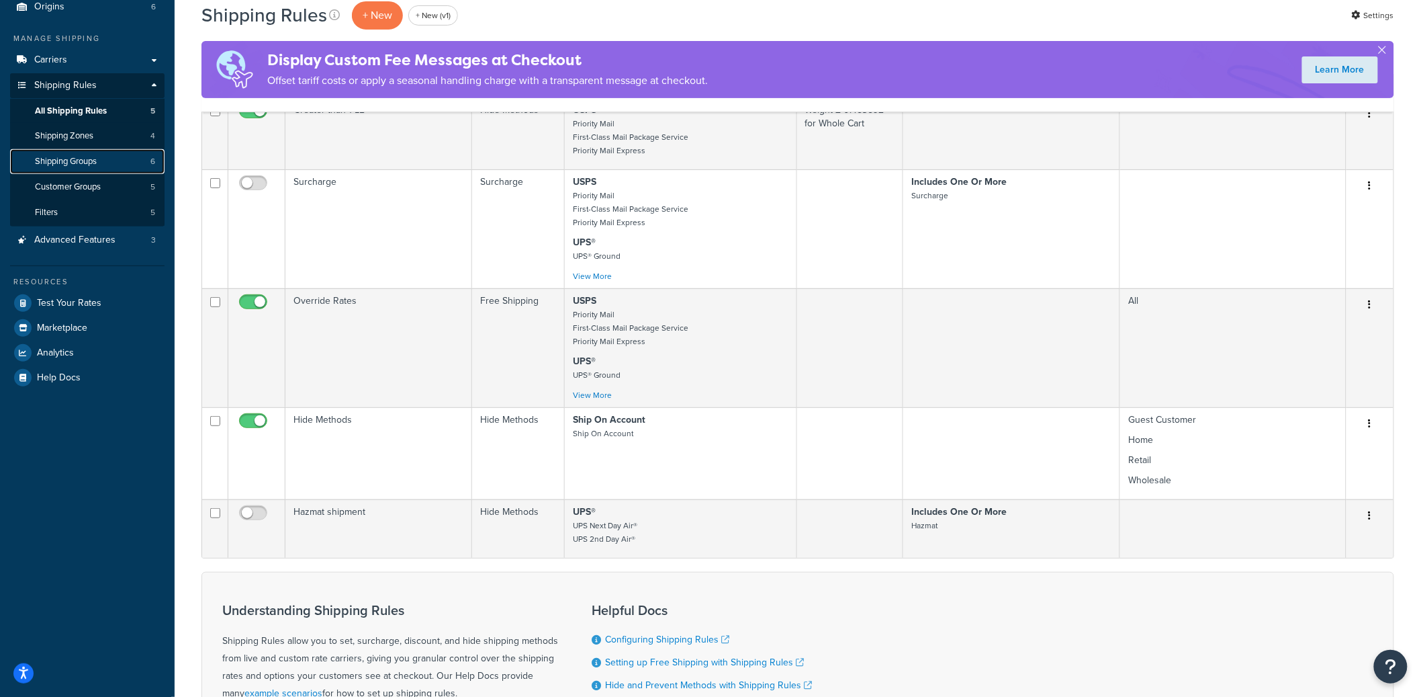
click at [97, 158] on span "Shipping Groups" at bounding box center [66, 161] width 62 height 11
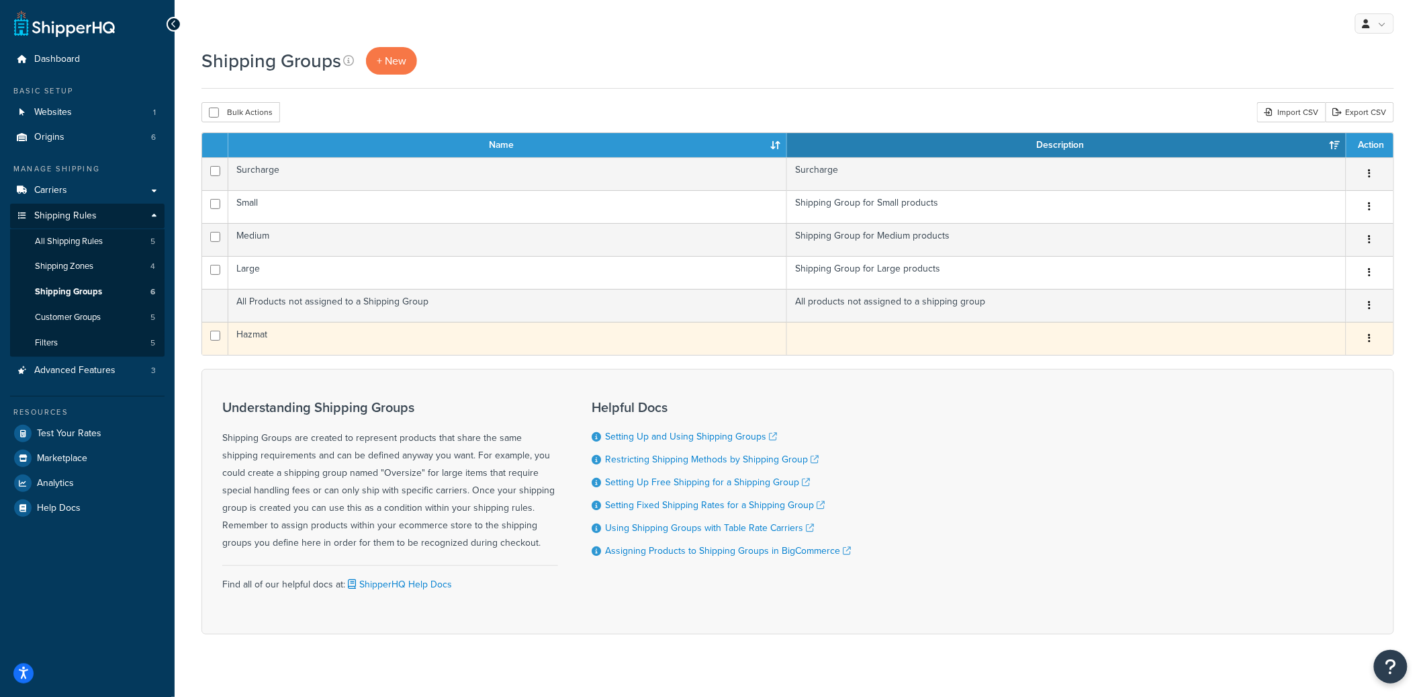
click at [326, 339] on td "Hazmat" at bounding box center [507, 338] width 559 height 33
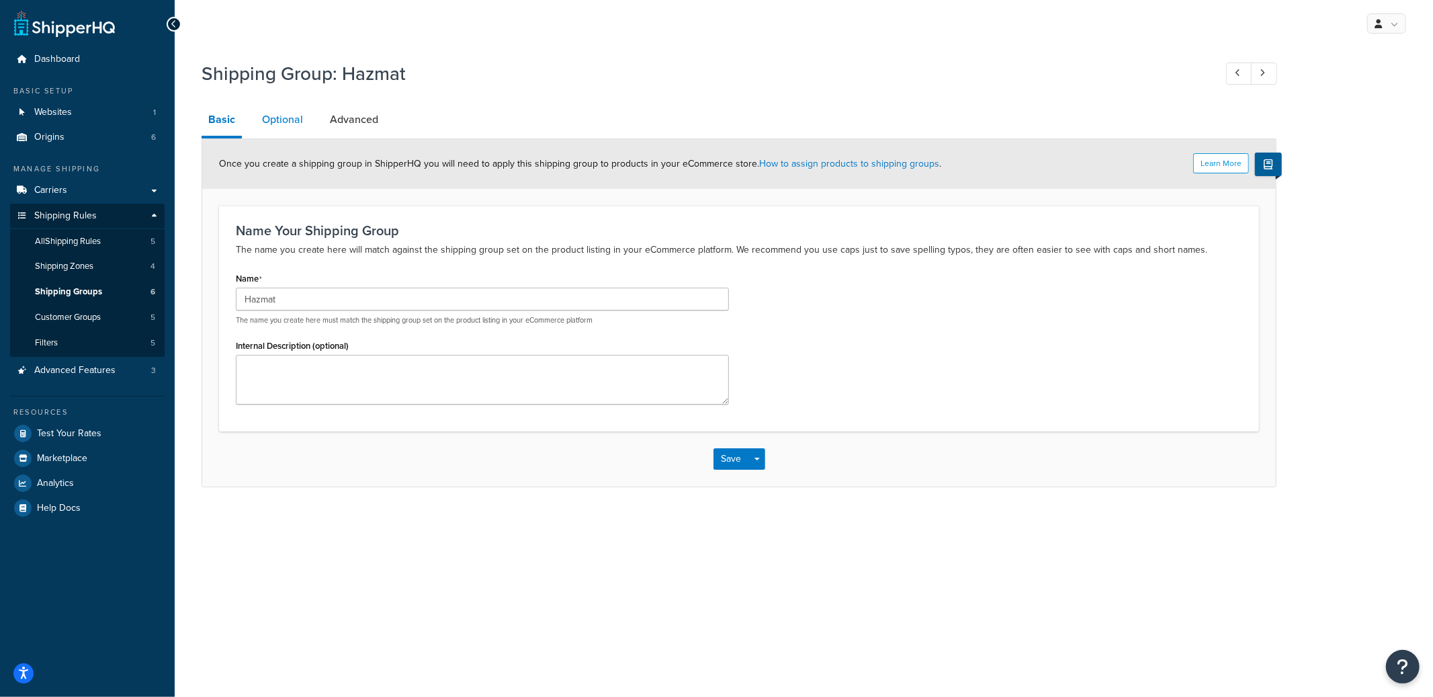
click at [285, 121] on link "Optional" at bounding box center [282, 119] width 54 height 32
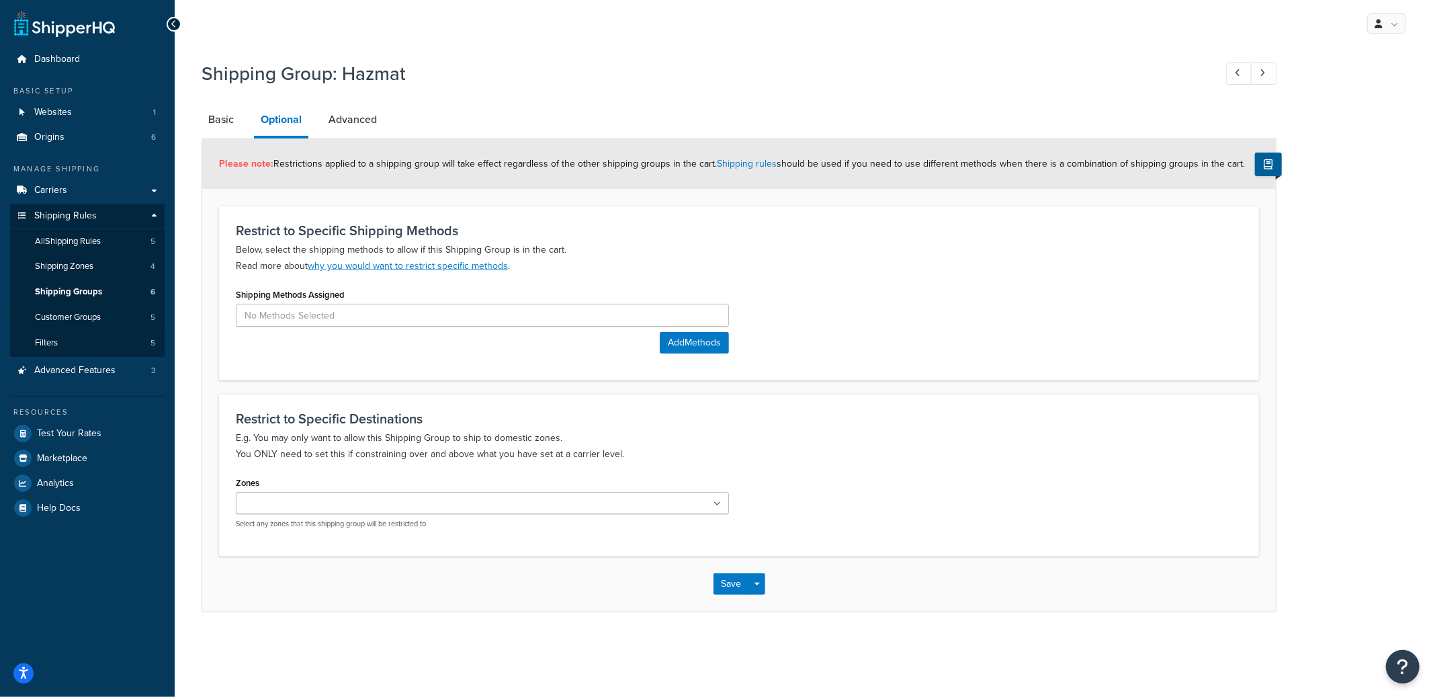
click at [236, 144] on div "Please note: Restrictions applied to a shipping group will take effect regardle…" at bounding box center [738, 164] width 1073 height 50
click at [221, 133] on link "Basic" at bounding box center [220, 119] width 39 height 32
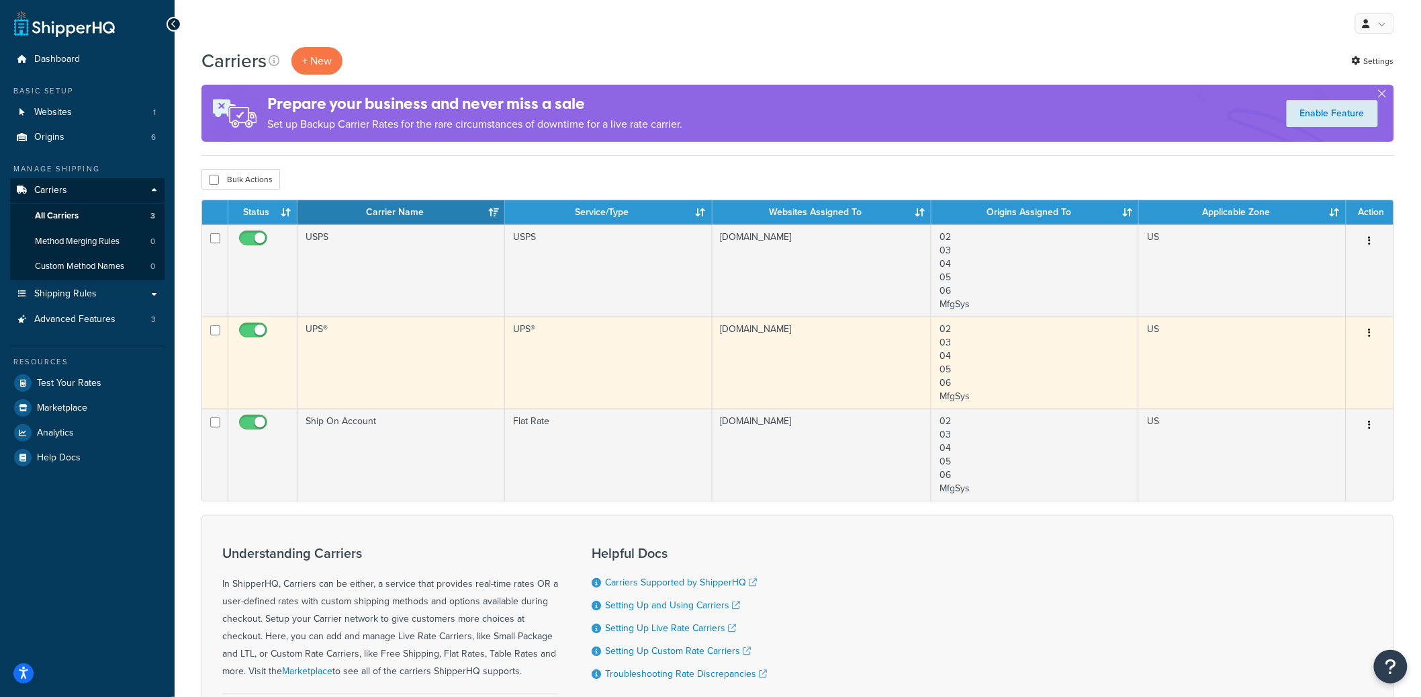
click at [366, 334] on td "UPS®" at bounding box center [402, 362] width 208 height 92
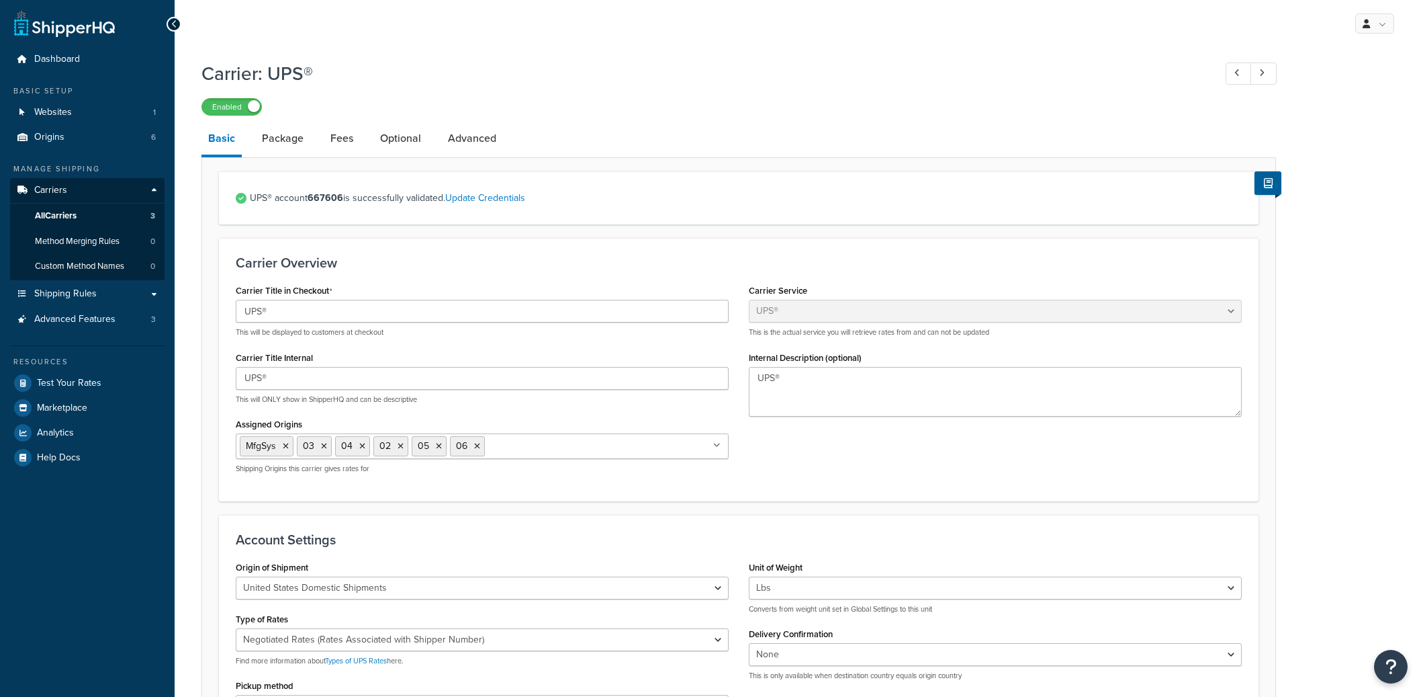
select select "ups"
click at [118, 214] on link "All Carriers 3" at bounding box center [87, 216] width 154 height 25
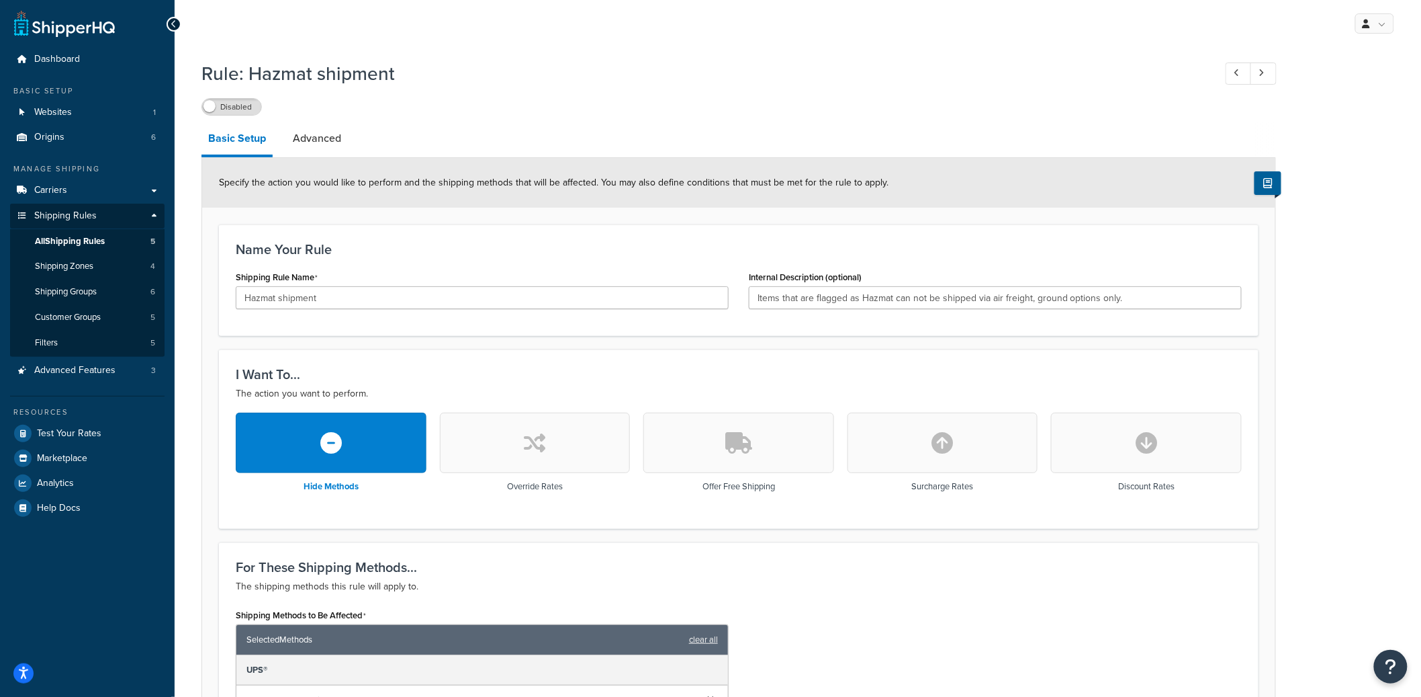
click at [310, 158] on div "Specify the action you would like to perform and the shipping methods that will…" at bounding box center [738, 183] width 1073 height 50
click at [317, 147] on link "Advanced" at bounding box center [317, 138] width 62 height 32
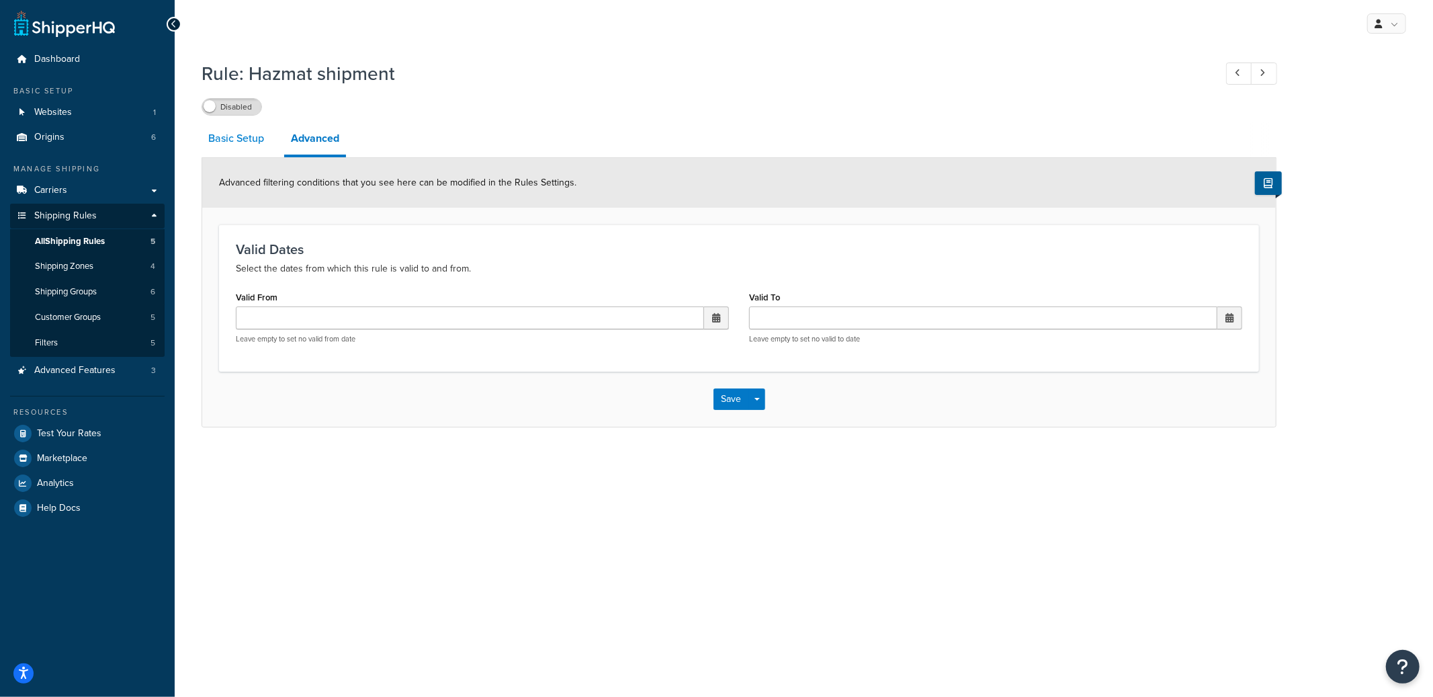
click at [229, 145] on link "Basic Setup" at bounding box center [235, 138] width 69 height 32
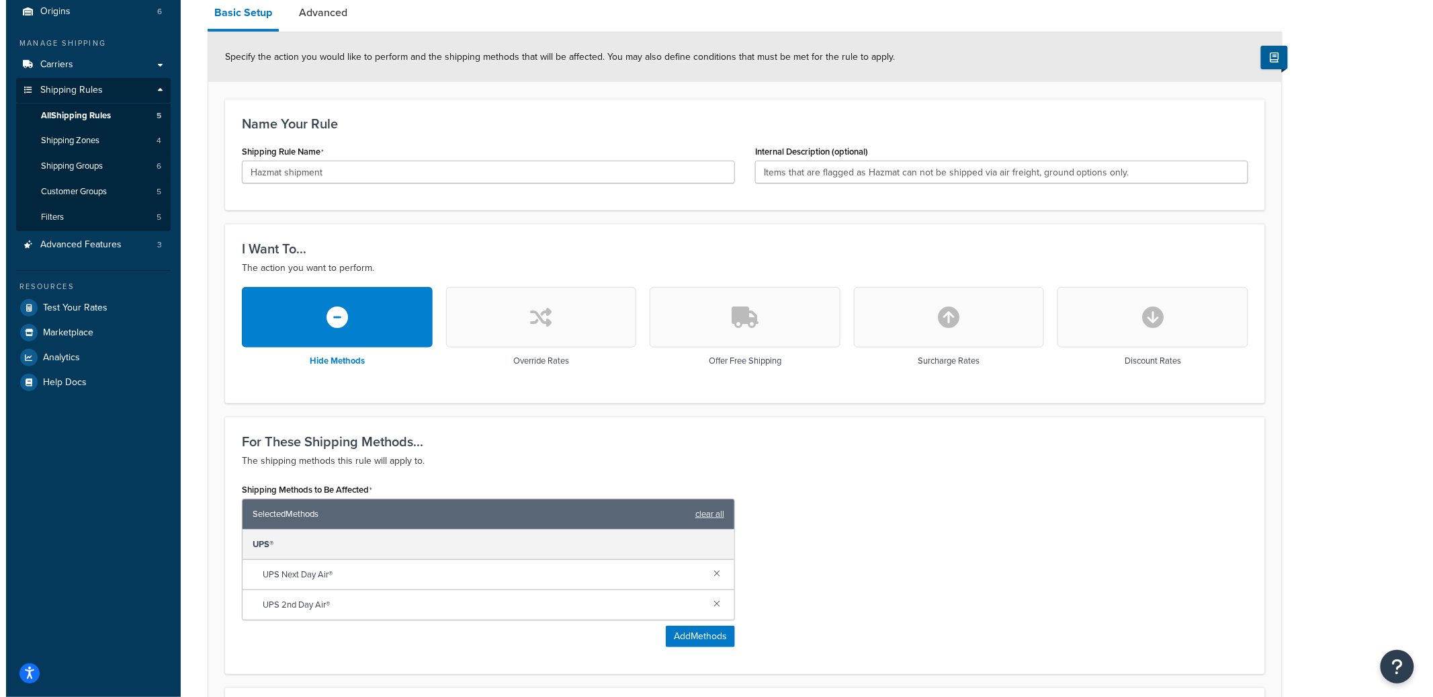
scroll to position [461, 0]
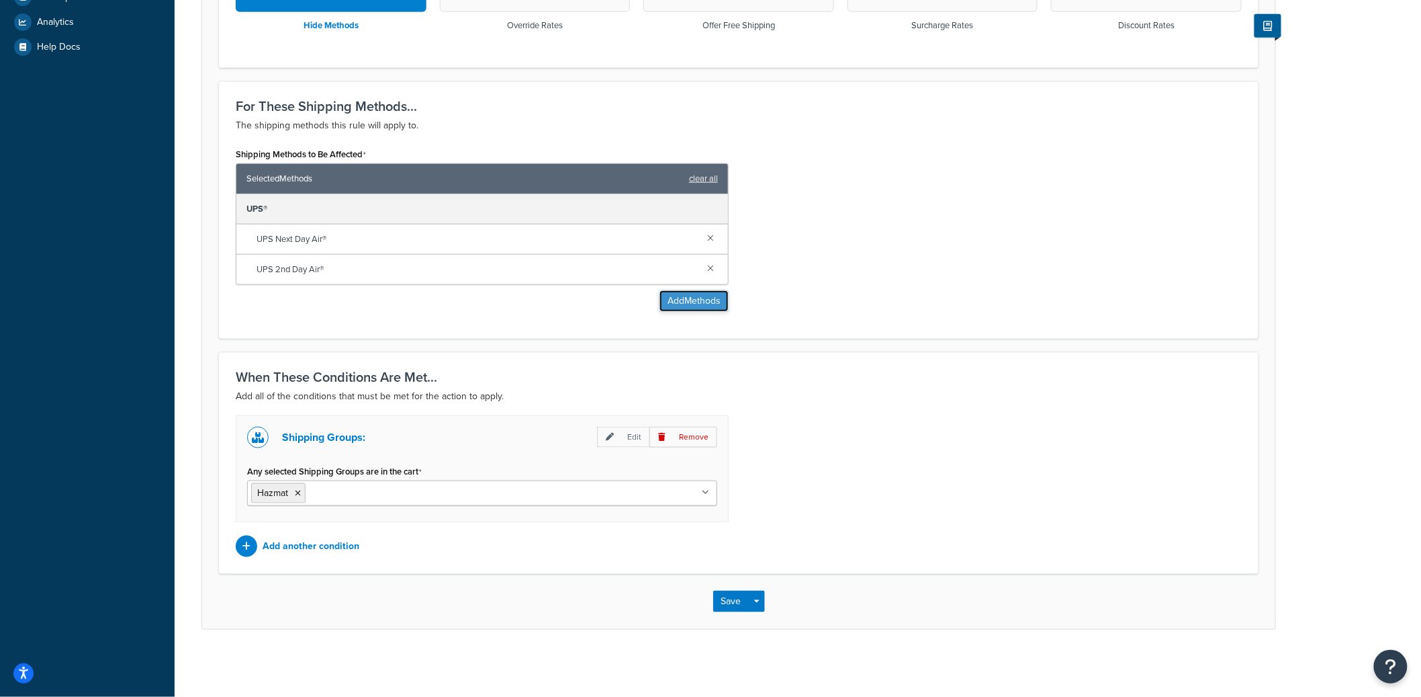
click at [709, 302] on button "Add Methods" at bounding box center [694, 300] width 69 height 21
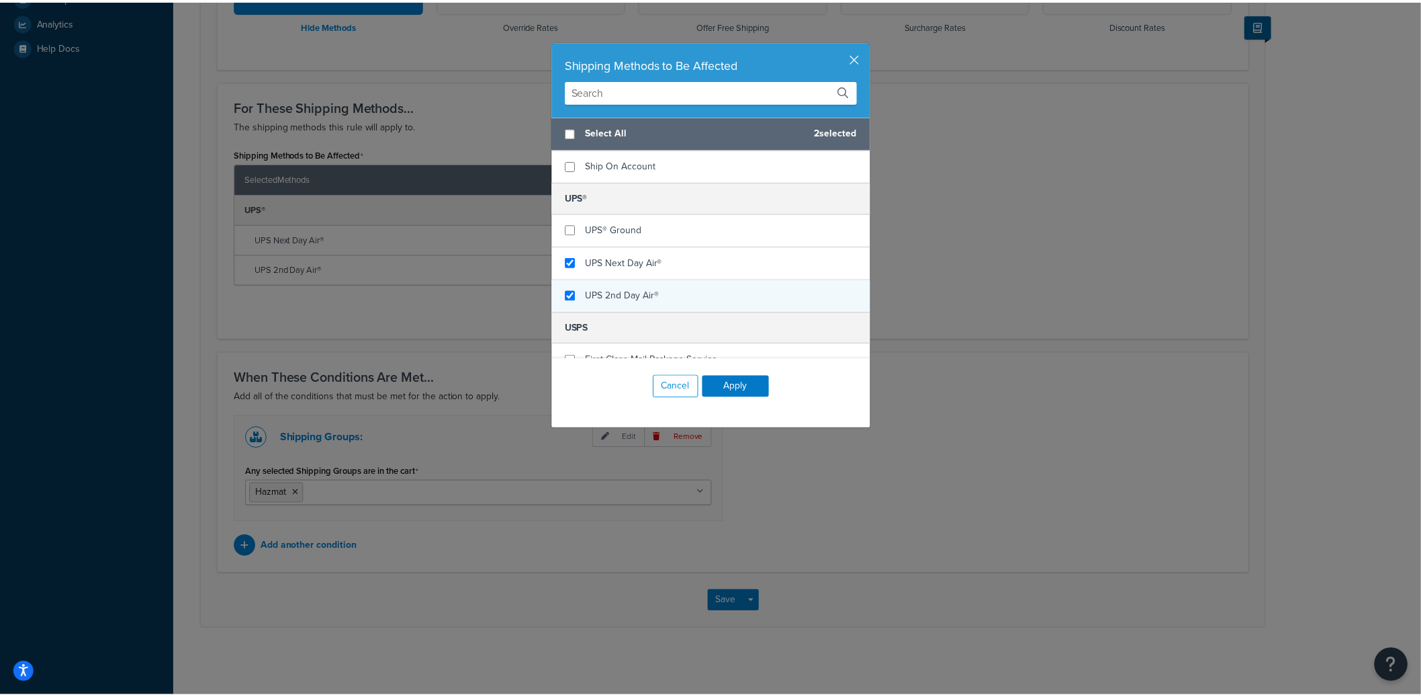
scroll to position [82, 0]
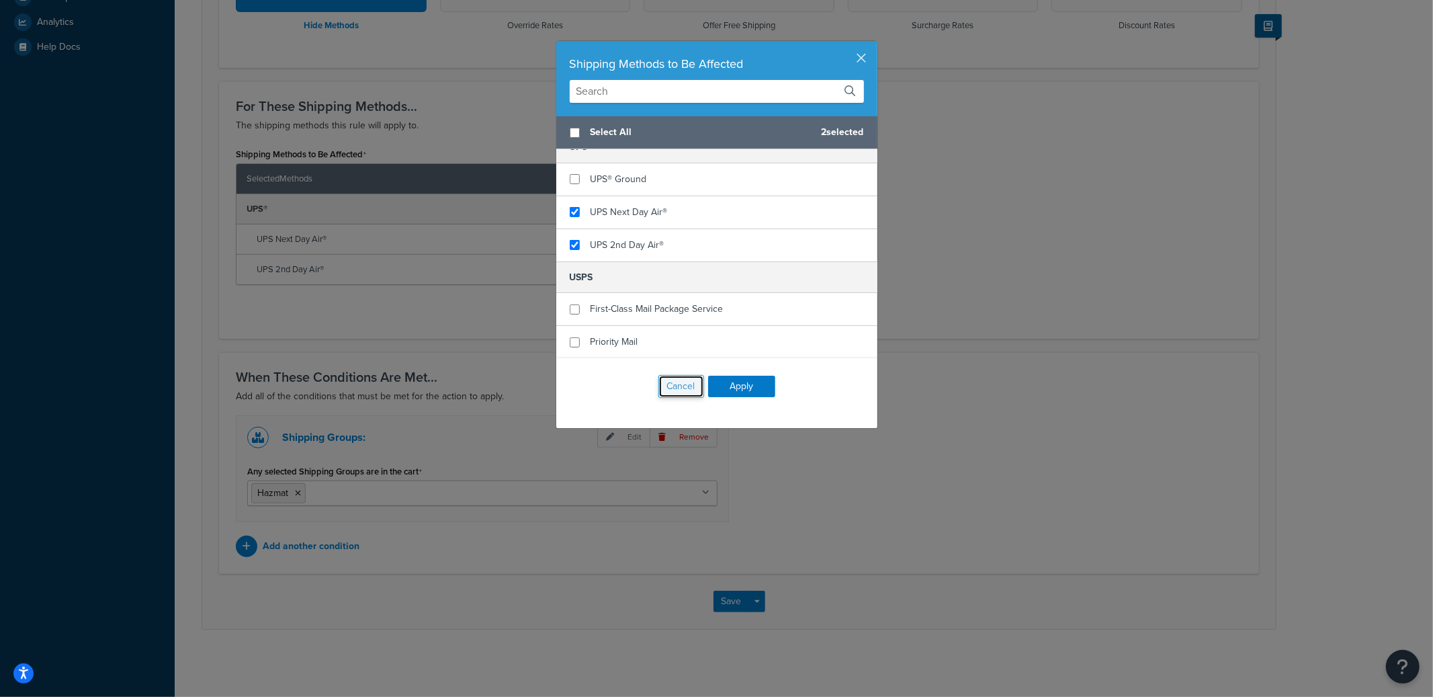
click at [666, 379] on button "Cancel" at bounding box center [681, 386] width 46 height 23
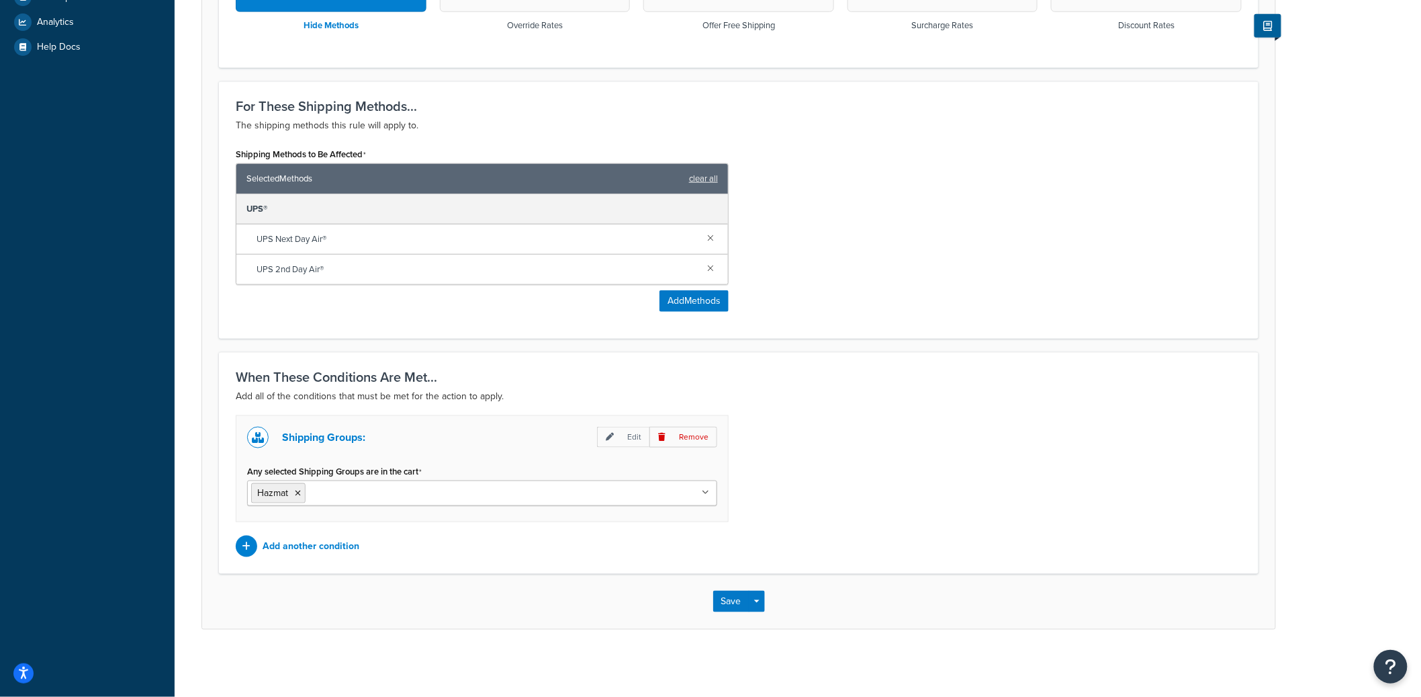
scroll to position [0, 0]
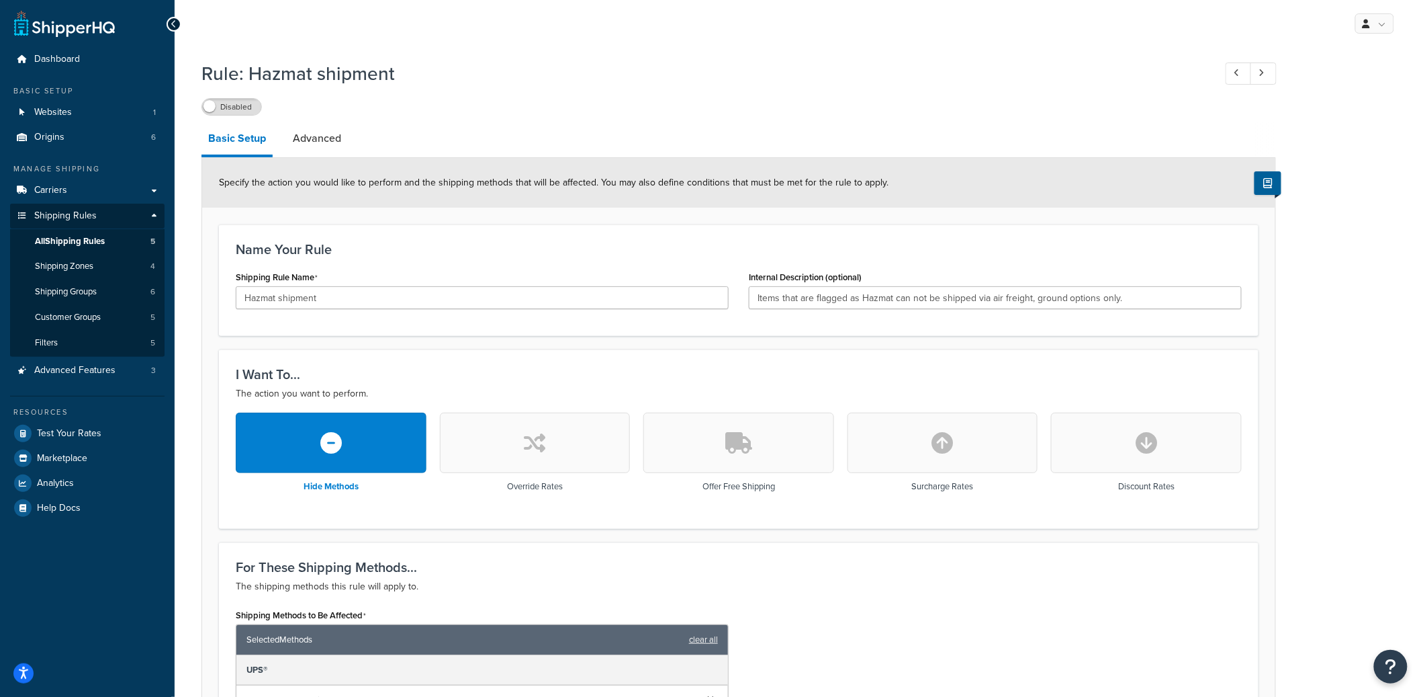
click at [331, 122] on div "Rule: Hazmat shipment Disabled Basic Setup Advanced Specify the action you woul…" at bounding box center [738, 572] width 1075 height 1036
click at [321, 148] on link "Advanced" at bounding box center [317, 138] width 62 height 32
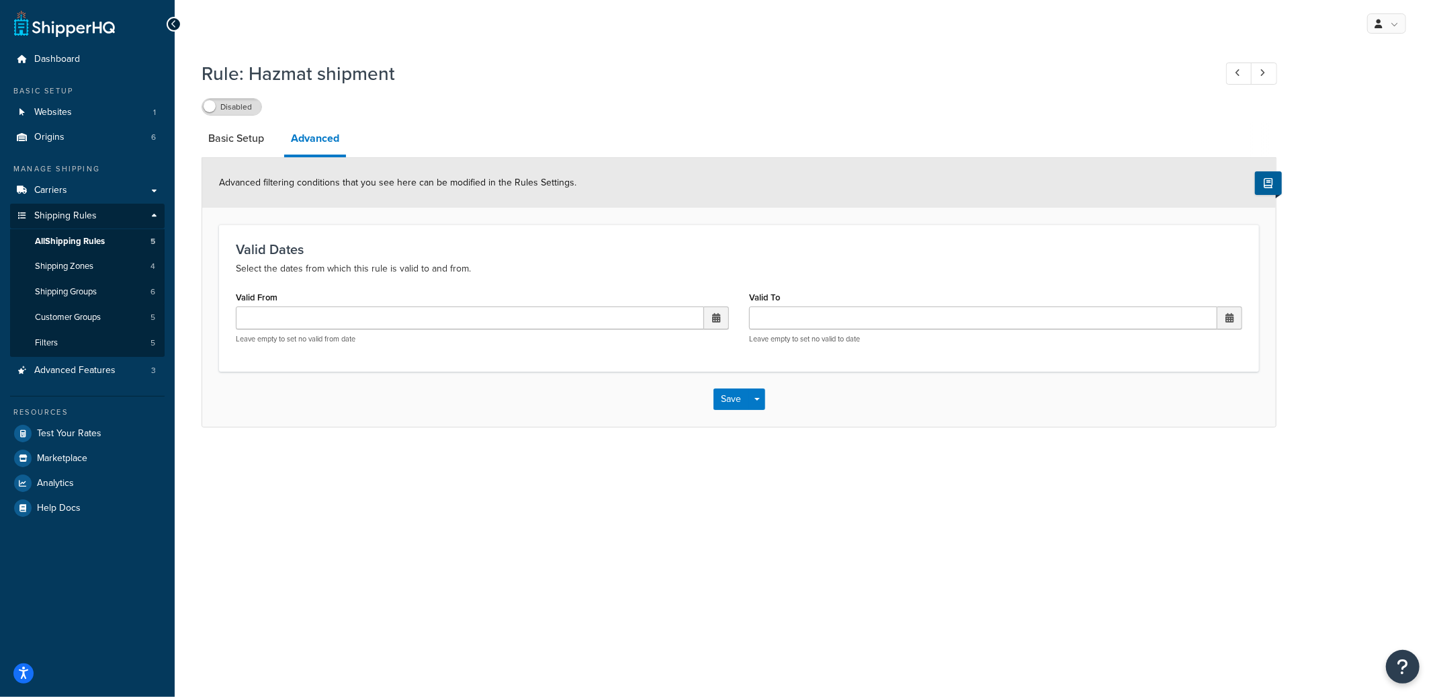
click at [235, 160] on div "Advanced filtering conditions that you see here can be modified in the Rules Se…" at bounding box center [738, 183] width 1073 height 50
click at [239, 149] on link "Basic Setup" at bounding box center [235, 138] width 69 height 32
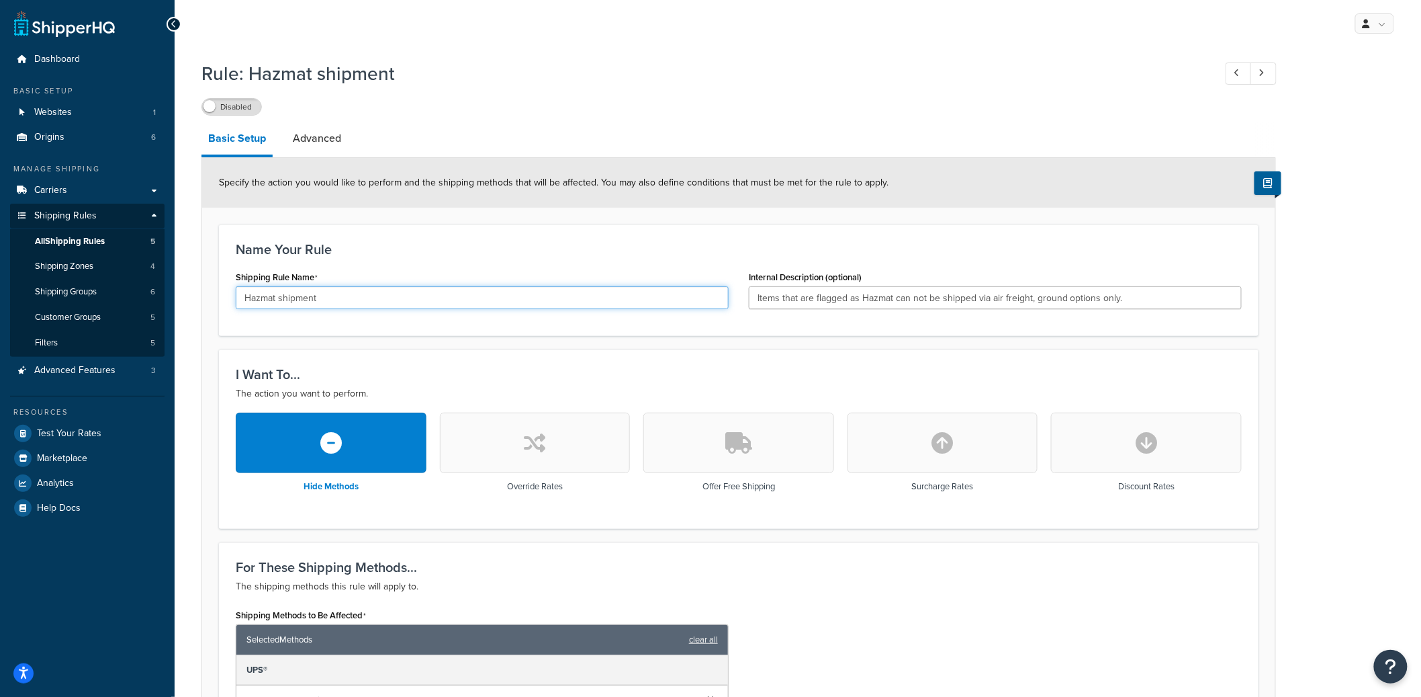
click at [282, 300] on input "Hazmat shipment" at bounding box center [482, 297] width 493 height 23
click at [101, 241] on span "All Shipping Rules" at bounding box center [70, 241] width 70 height 11
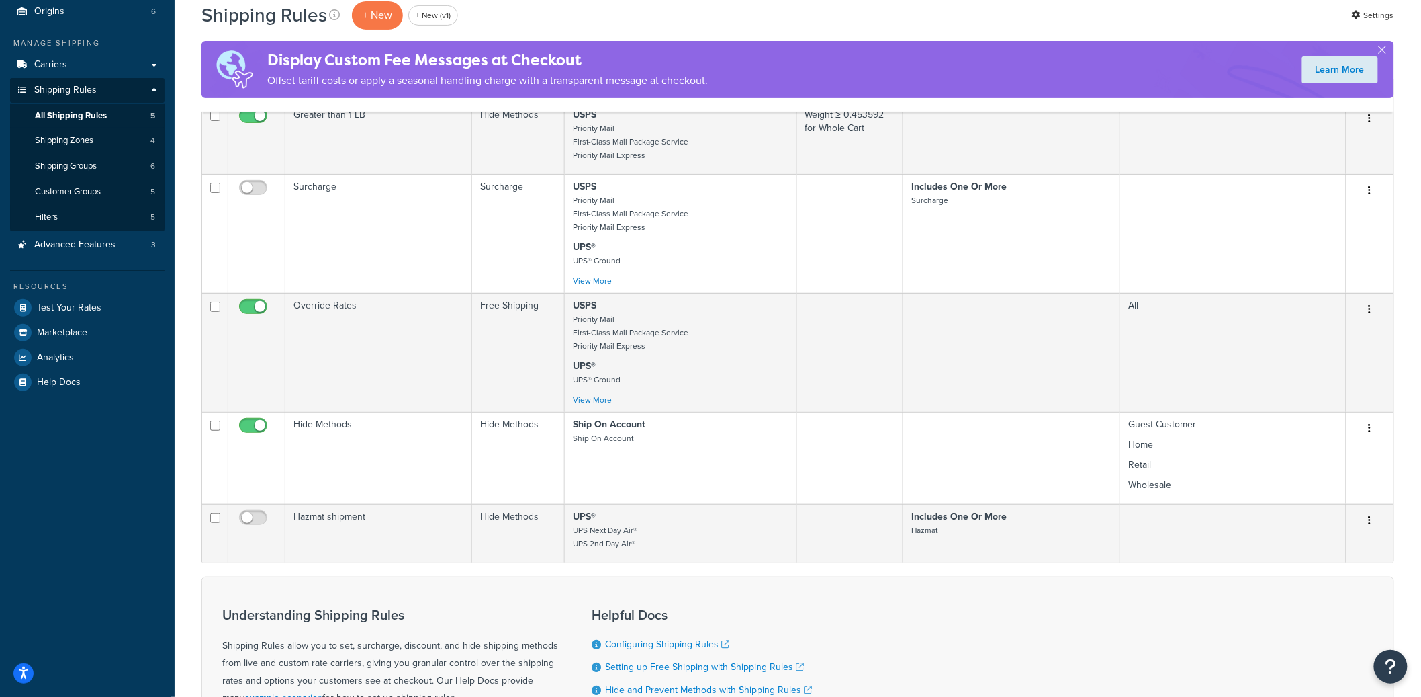
scroll to position [79, 0]
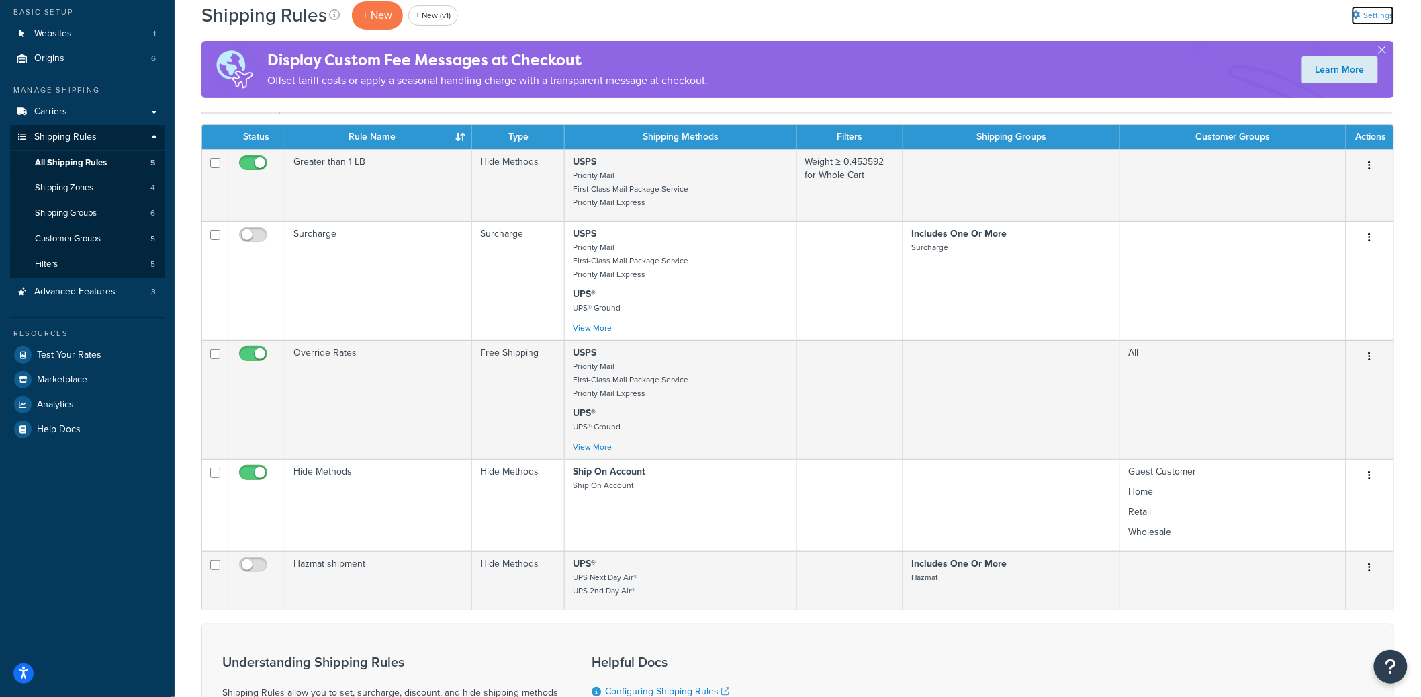
click at [1362, 7] on link "Settings" at bounding box center [1373, 15] width 42 height 19
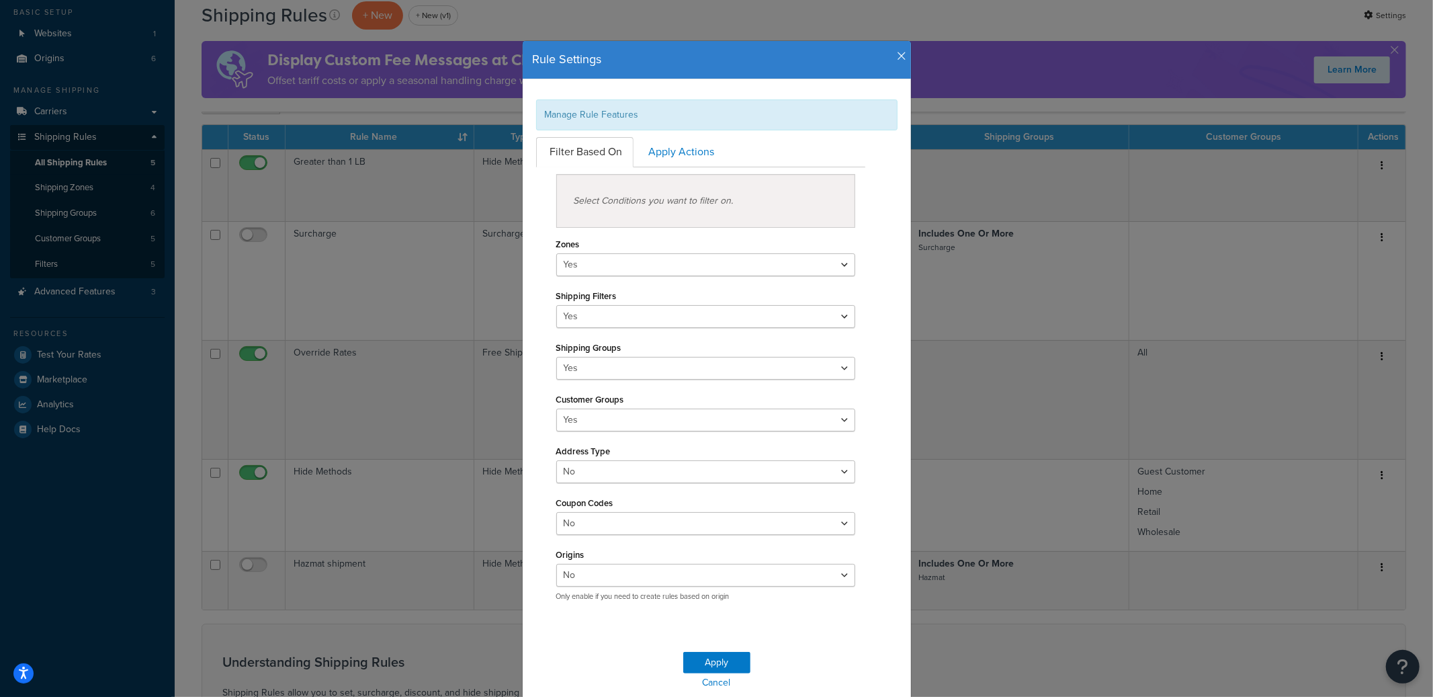
click at [897, 56] on icon "button" at bounding box center [901, 56] width 9 height 12
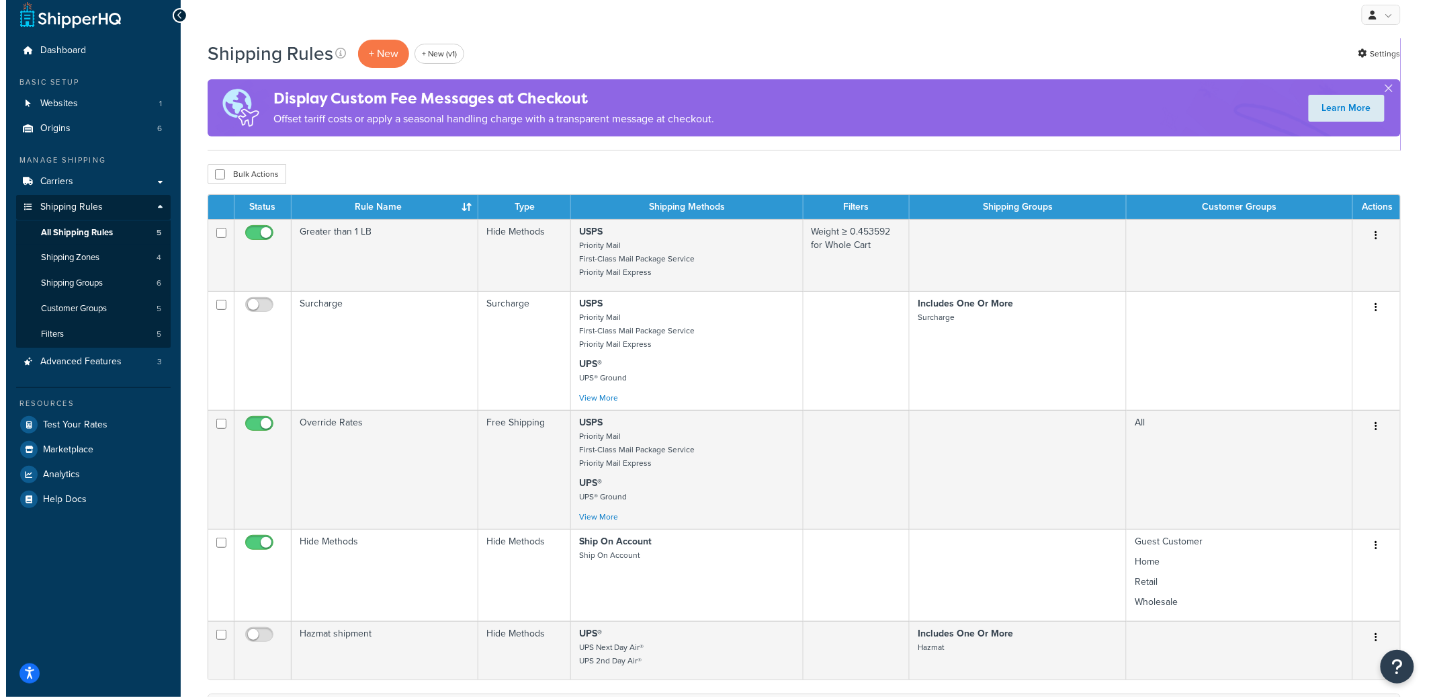
scroll to position [0, 0]
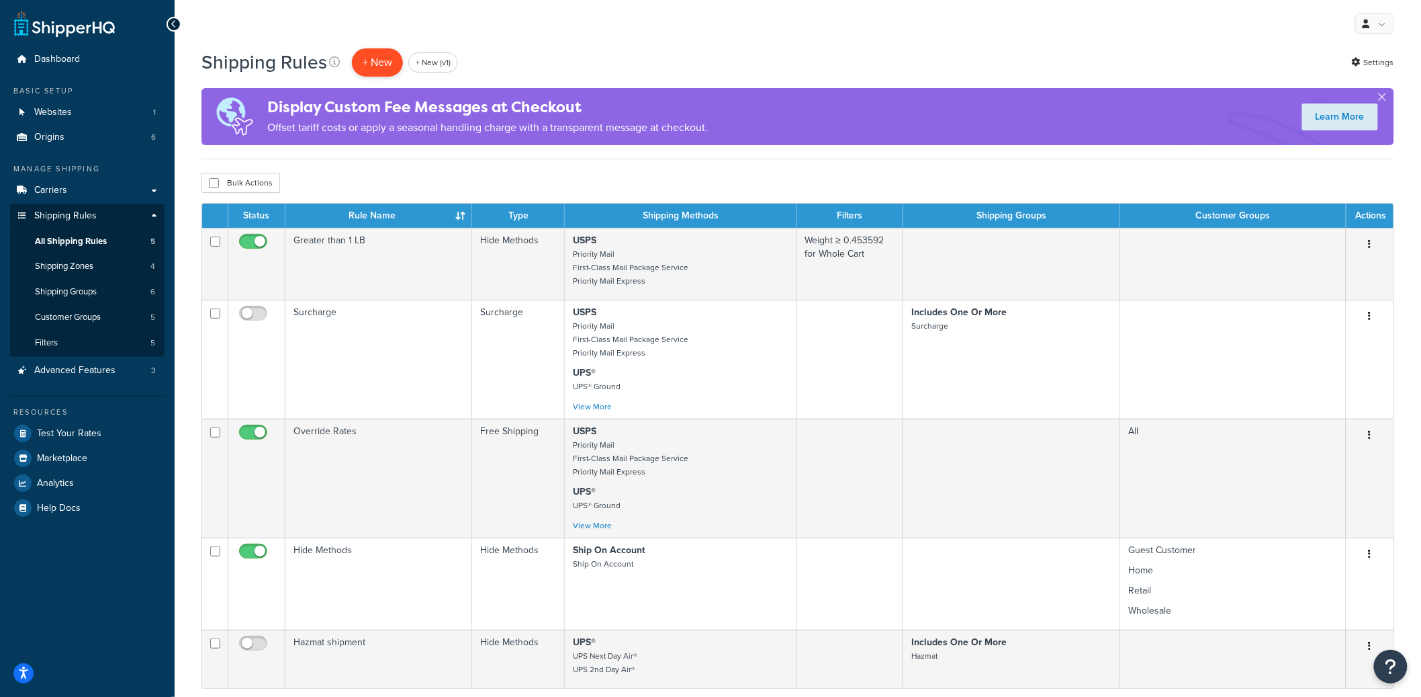
click at [367, 59] on p "+ New" at bounding box center [377, 62] width 51 height 28
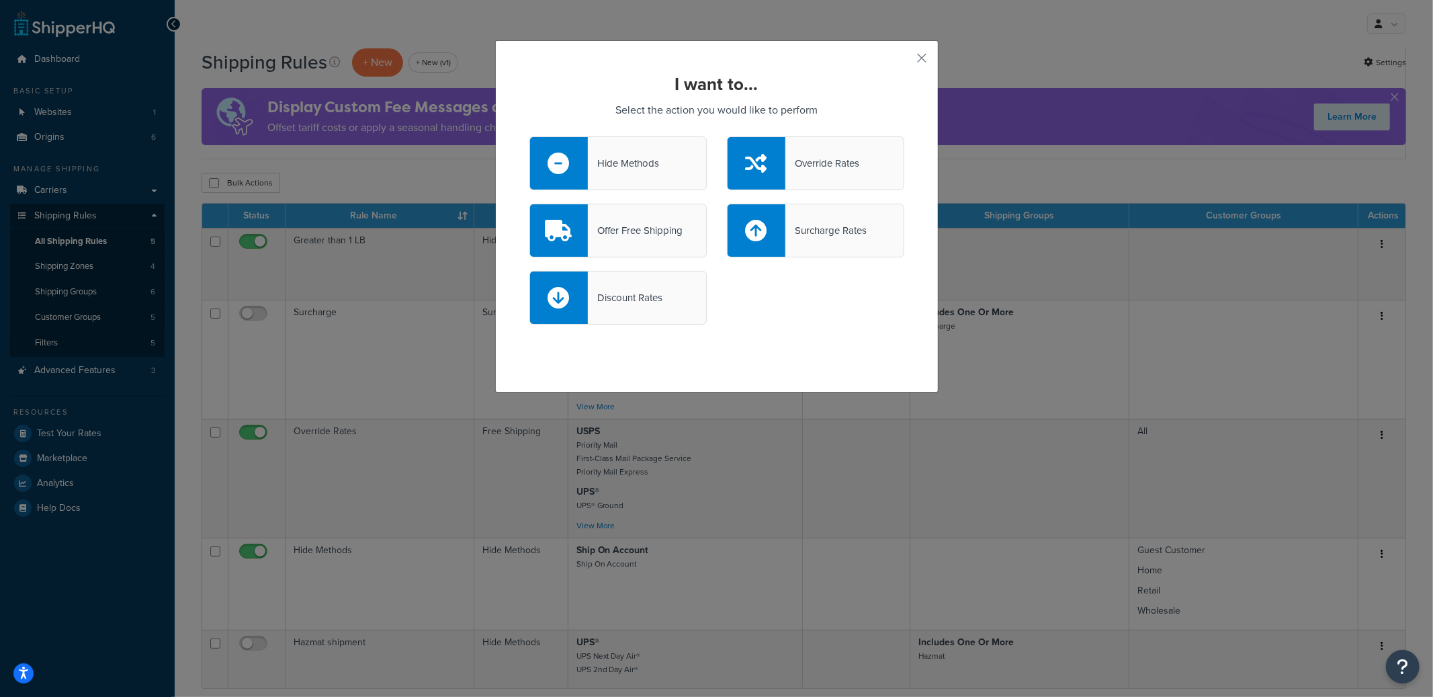
click at [651, 146] on div "Hide Methods" at bounding box center [617, 163] width 177 height 54
click at [0, 0] on input "Hide Methods" at bounding box center [0, 0] width 0 height 0
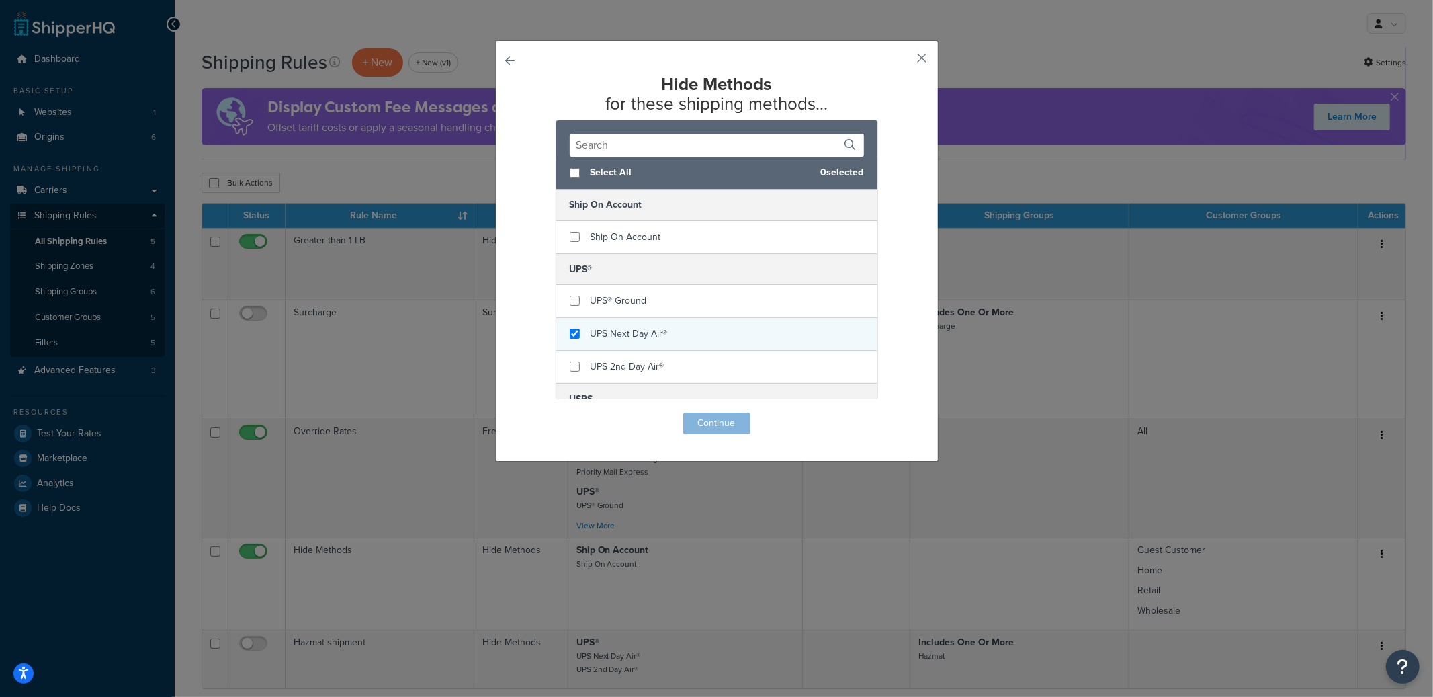
checkbox input "true"
click at [618, 331] on span "UPS Next Day Air®" at bounding box center [628, 333] width 77 height 14
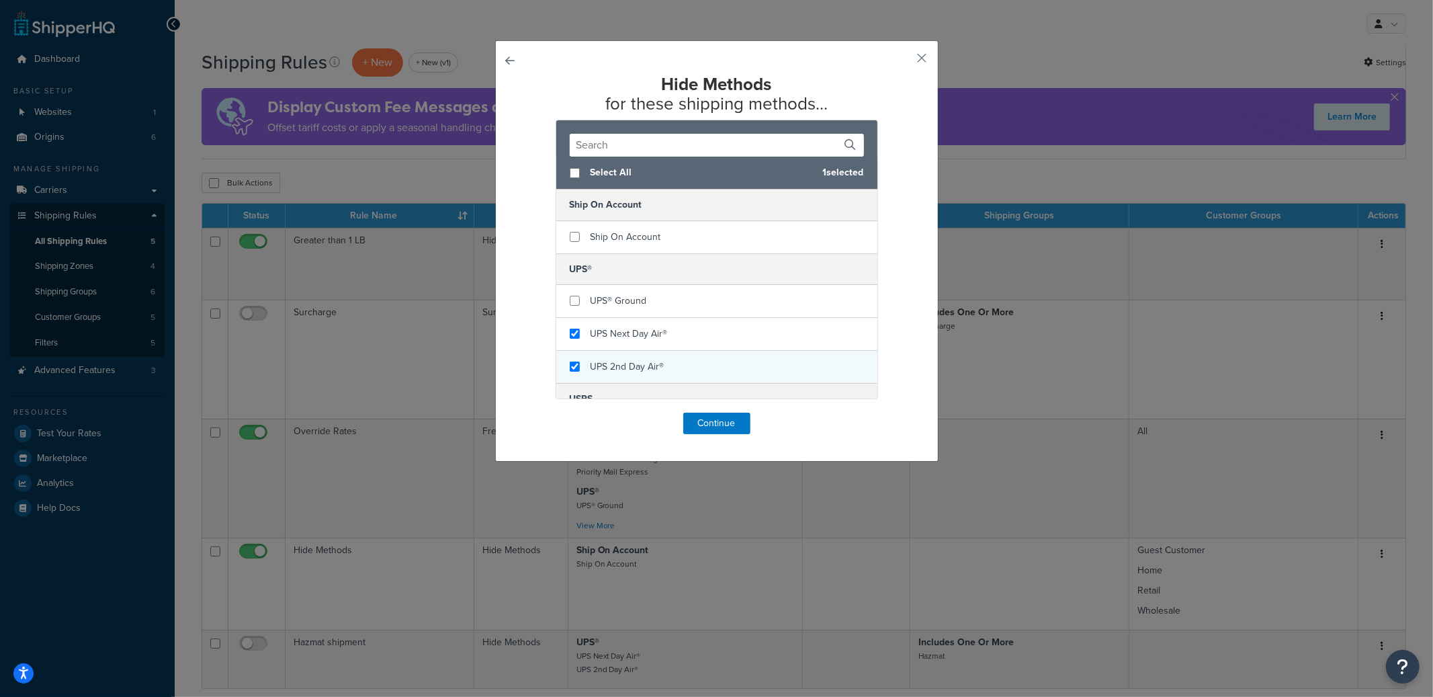
checkbox input "true"
click at [619, 363] on span "UPS 2nd Day Air®" at bounding box center [627, 366] width 74 height 14
click at [694, 427] on button "Continue" at bounding box center [716, 422] width 67 height 21
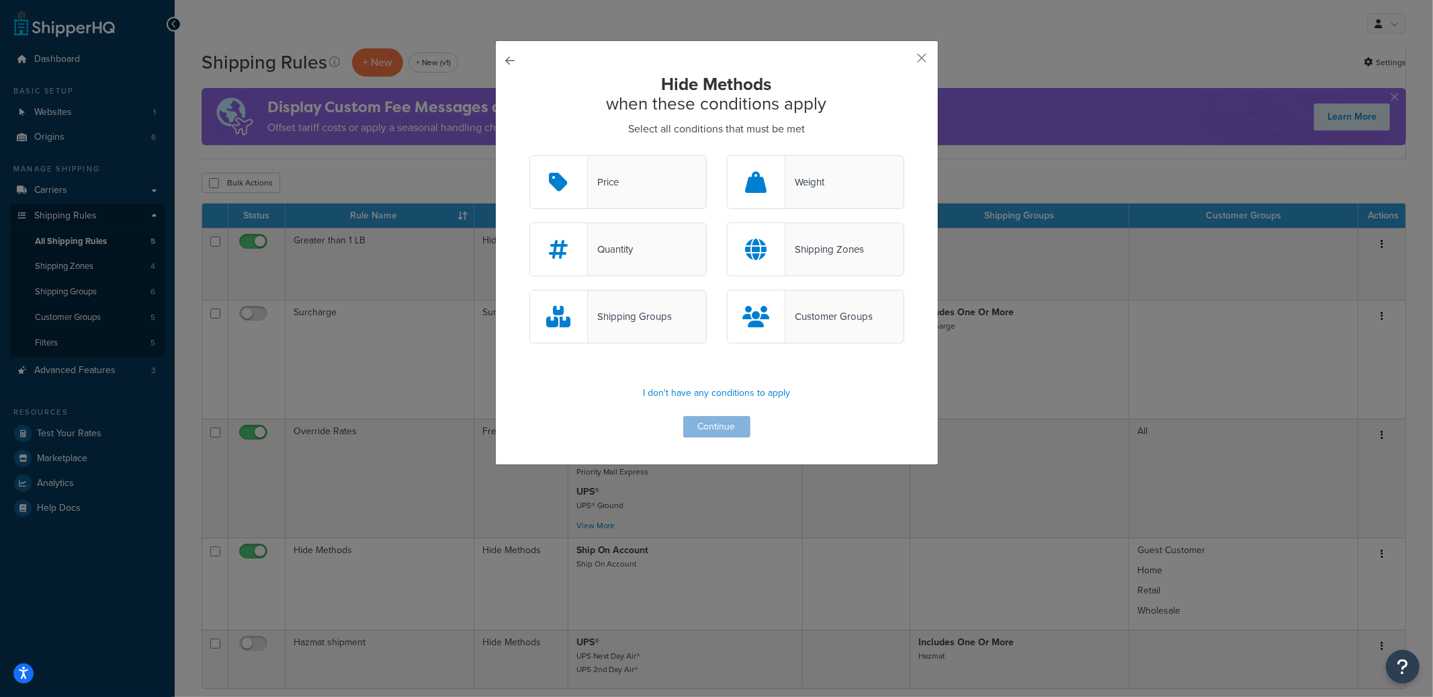
click at [644, 307] on div "Shipping Groups" at bounding box center [630, 316] width 84 height 19
click at [0, 0] on input "Shipping Groups" at bounding box center [0, 0] width 0 height 0
click at [724, 423] on button "Continue" at bounding box center [716, 426] width 67 height 21
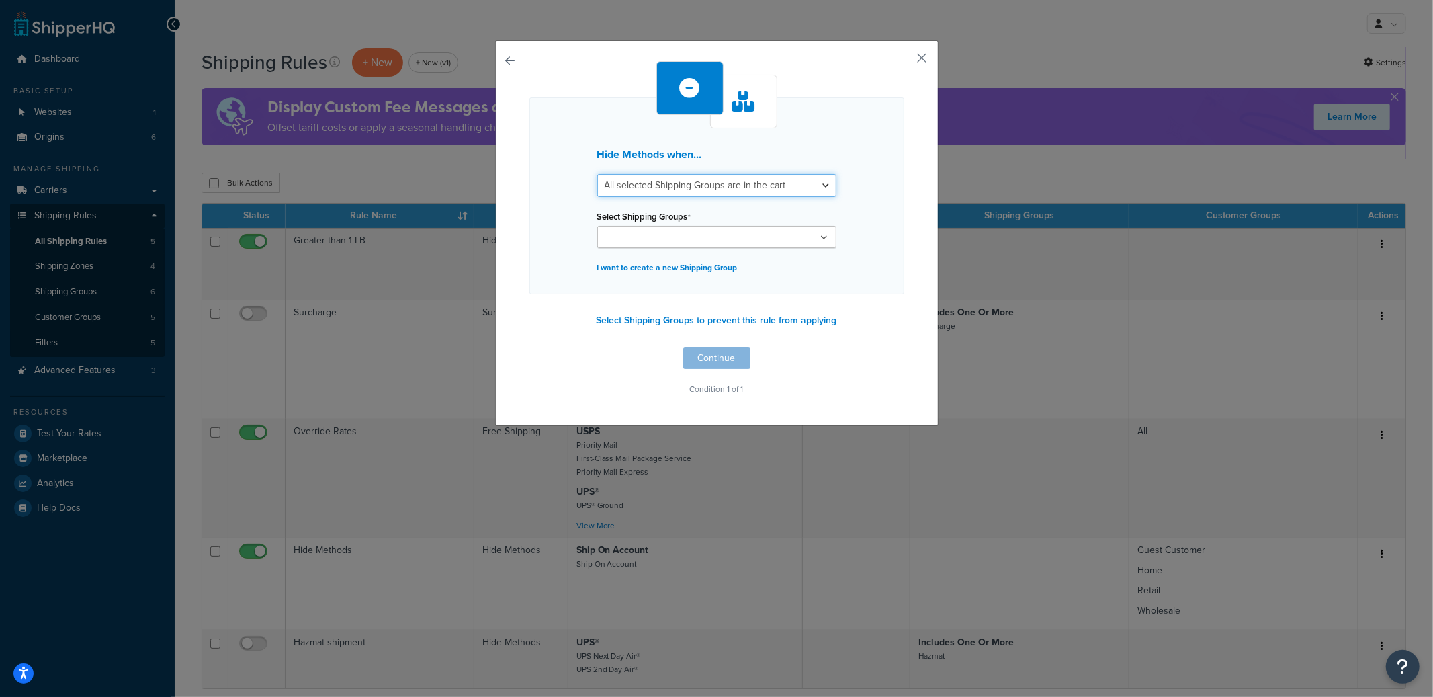
click at [627, 190] on select "All selected Shipping Groups are in the cart Any selected Shipping Groups are i…" at bounding box center [716, 185] width 239 height 23
click at [636, 193] on select "All selected Shipping Groups are in the cart Any selected Shipping Groups are i…" at bounding box center [716, 185] width 239 height 23
select select "any"
click at [597, 174] on select "All selected Shipping Groups are in the cart Any selected Shipping Groups are i…" at bounding box center [716, 185] width 239 height 23
click at [632, 230] on ul at bounding box center [716, 237] width 239 height 22
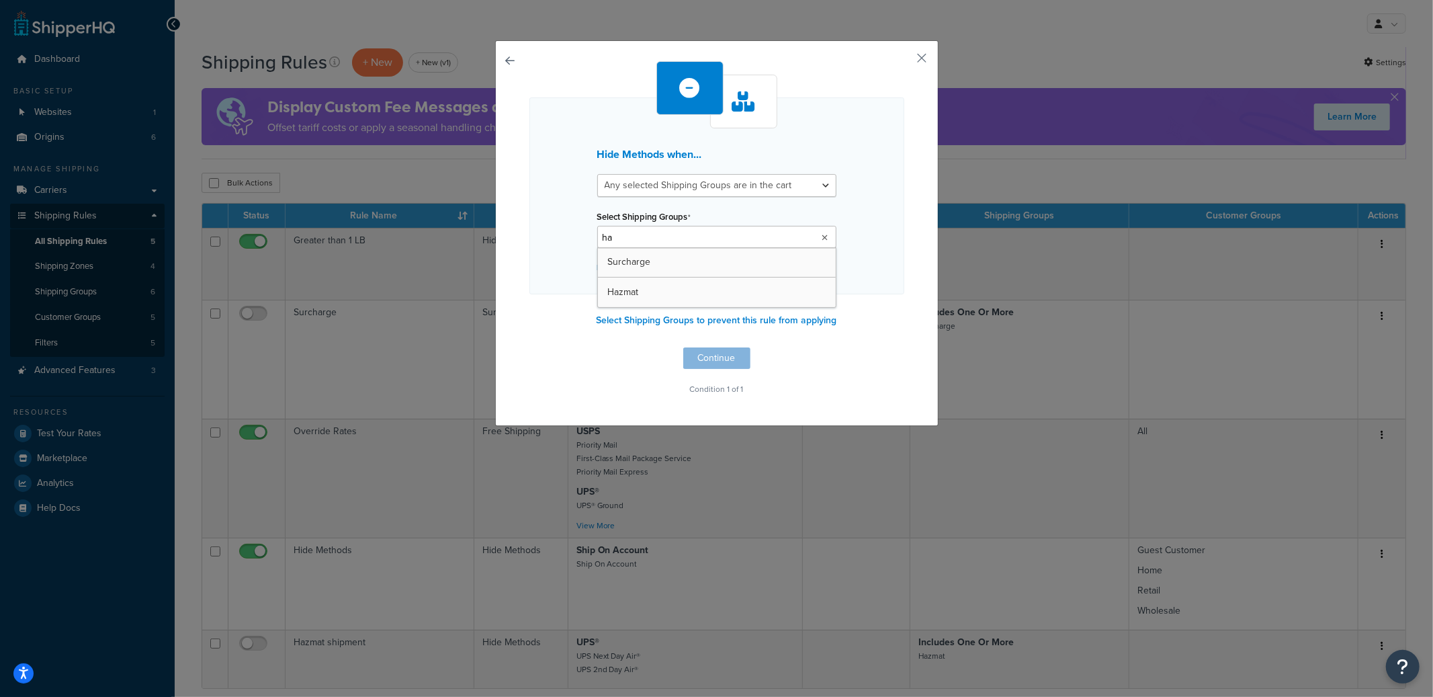
type input "haz"
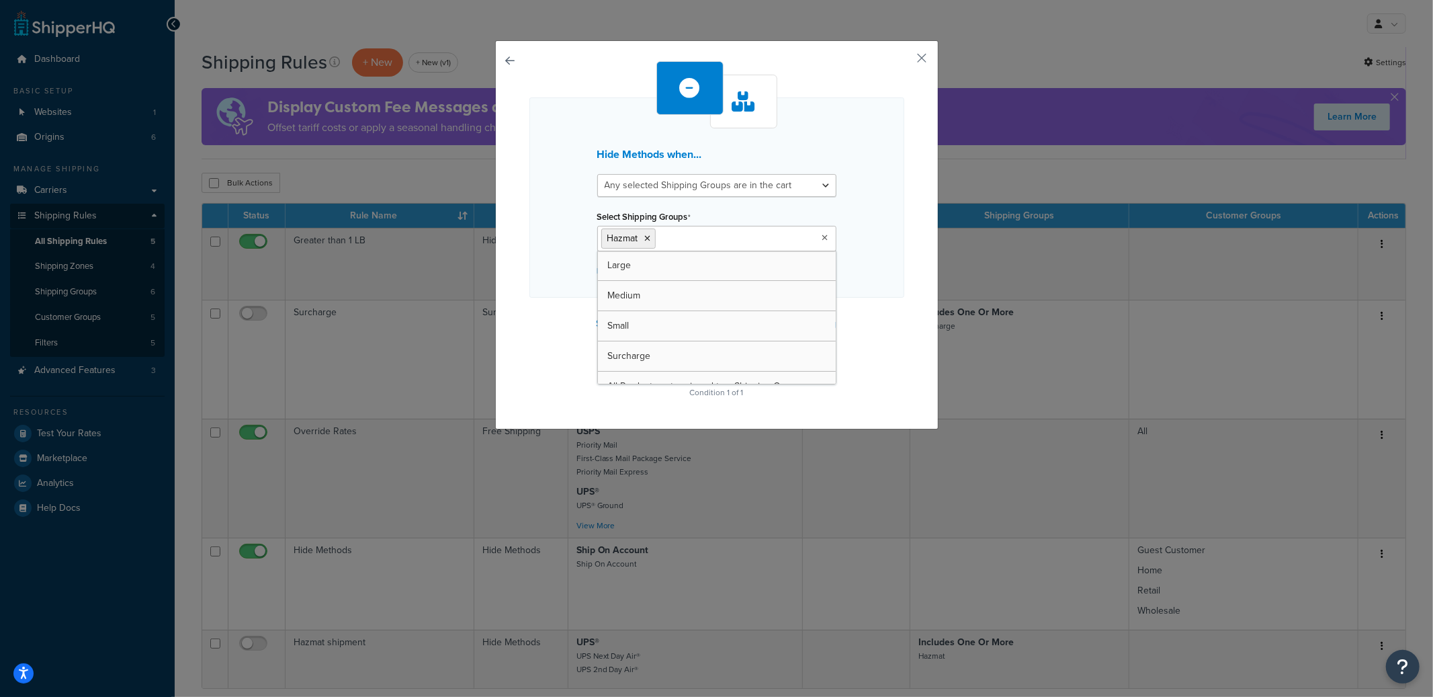
click at [865, 249] on div "Hide Methods when... All selected Shipping Groups are in the cart Any selected …" at bounding box center [716, 197] width 375 height 200
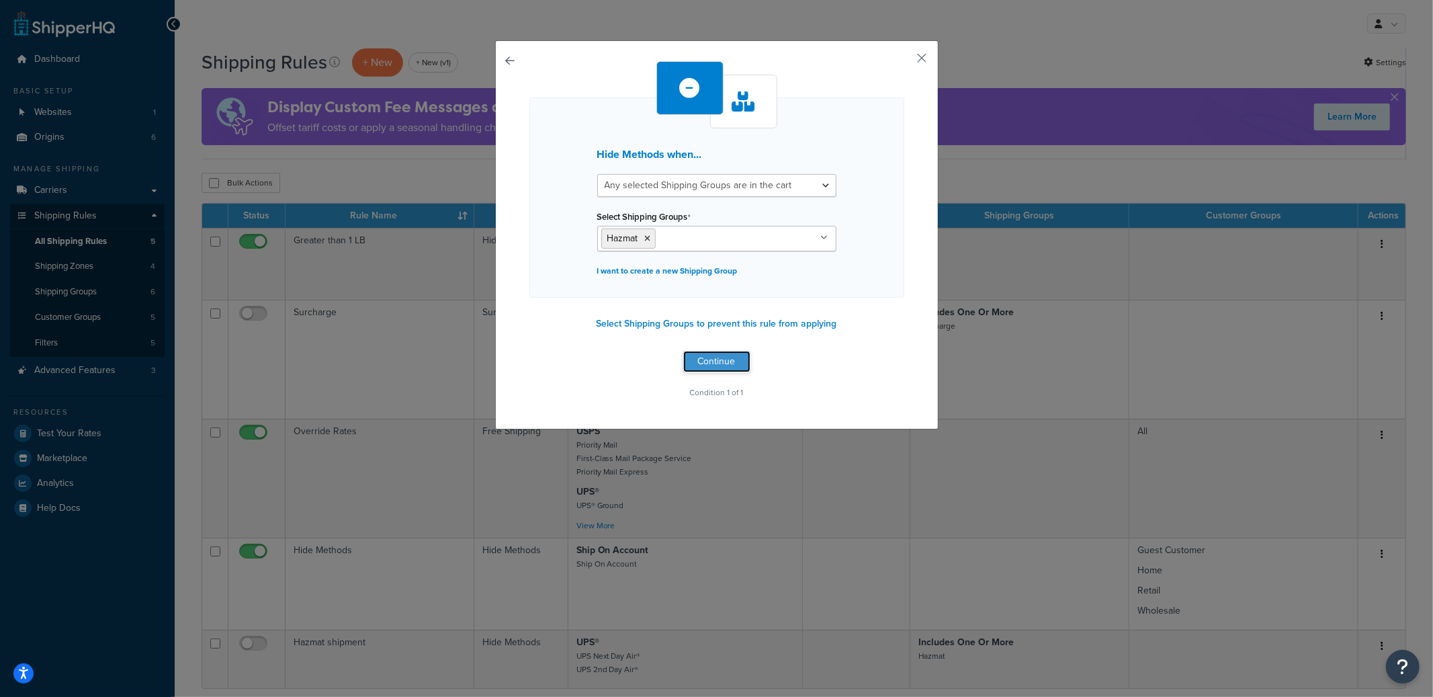
click at [722, 365] on button "Continue" at bounding box center [716, 361] width 67 height 21
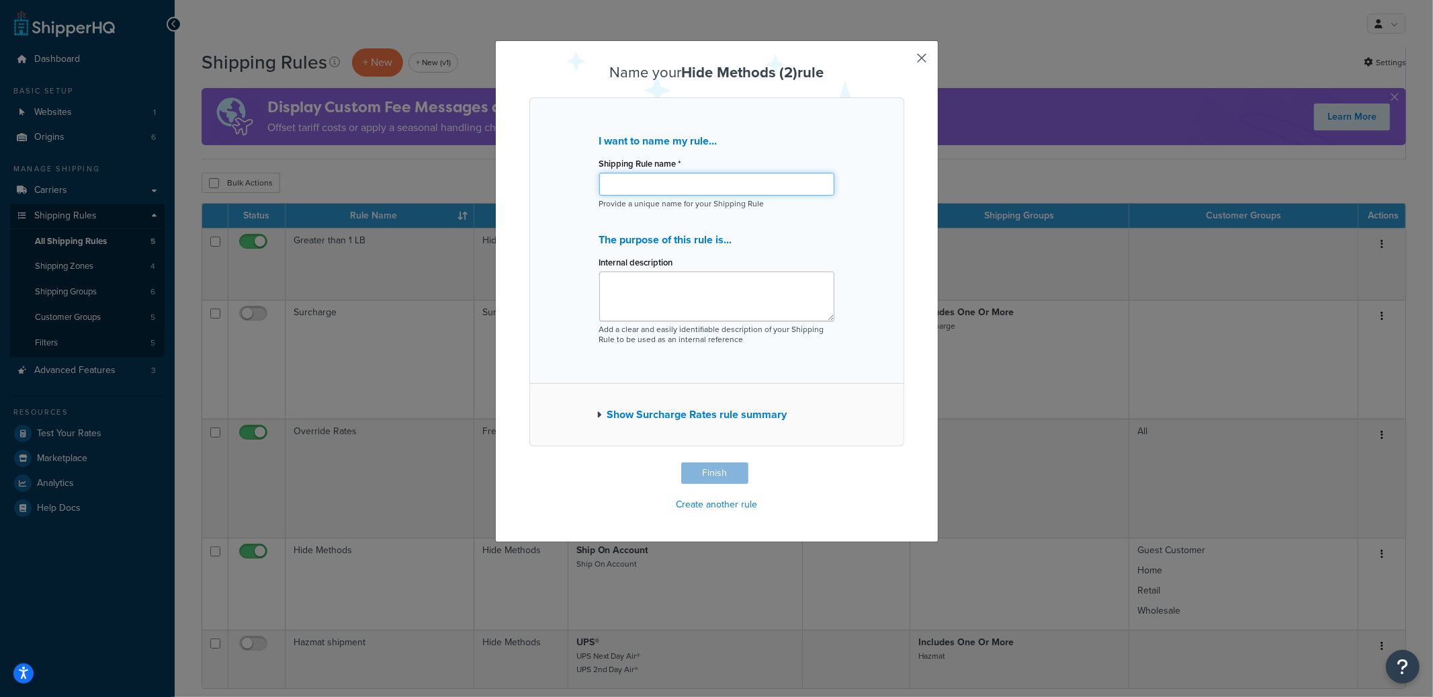
click at [666, 194] on input "Shipping Rule name *" at bounding box center [716, 184] width 235 height 23
type input "Test - Hazmat"
click at [703, 467] on button "Finish" at bounding box center [714, 472] width 67 height 21
click at [699, 473] on button "Finish" at bounding box center [714, 472] width 67 height 21
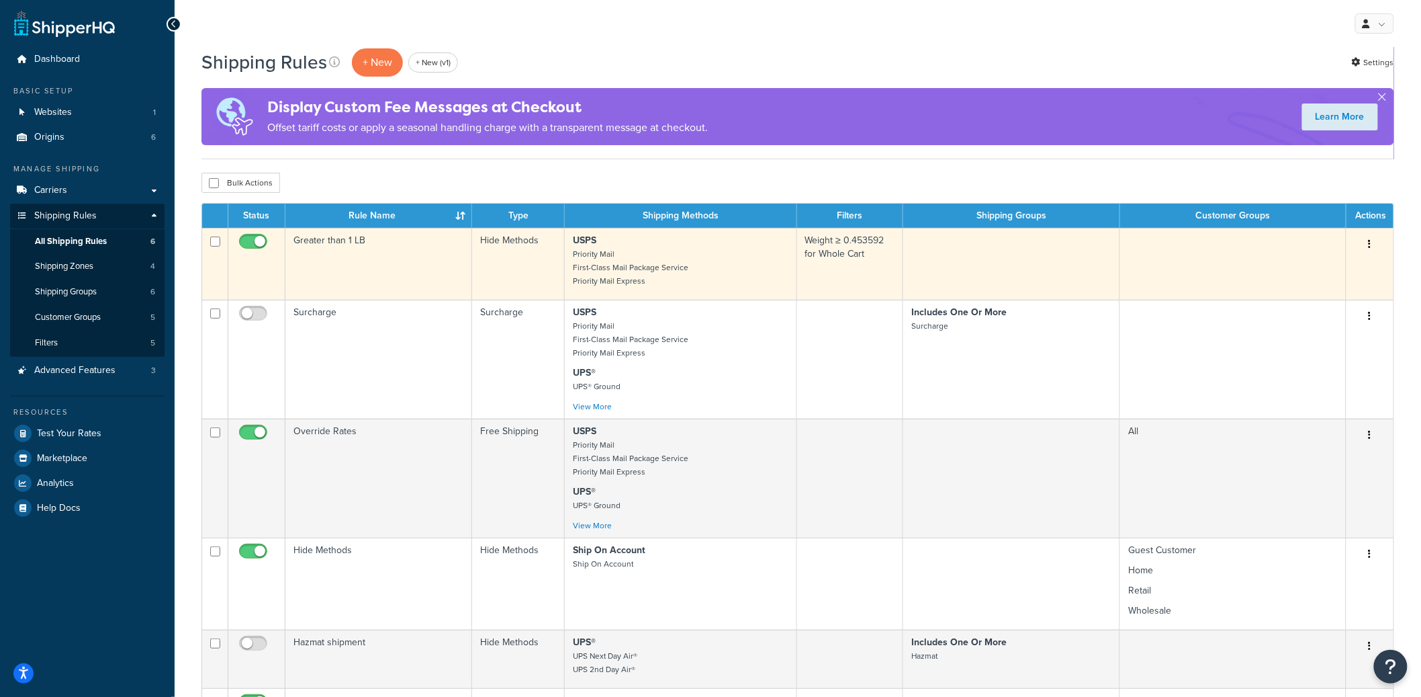
click at [261, 243] on input "checkbox" at bounding box center [254, 244] width 37 height 17
checkbox input "true"
click at [328, 276] on td "Greater than 1 LB" at bounding box center [378, 264] width 187 height 72
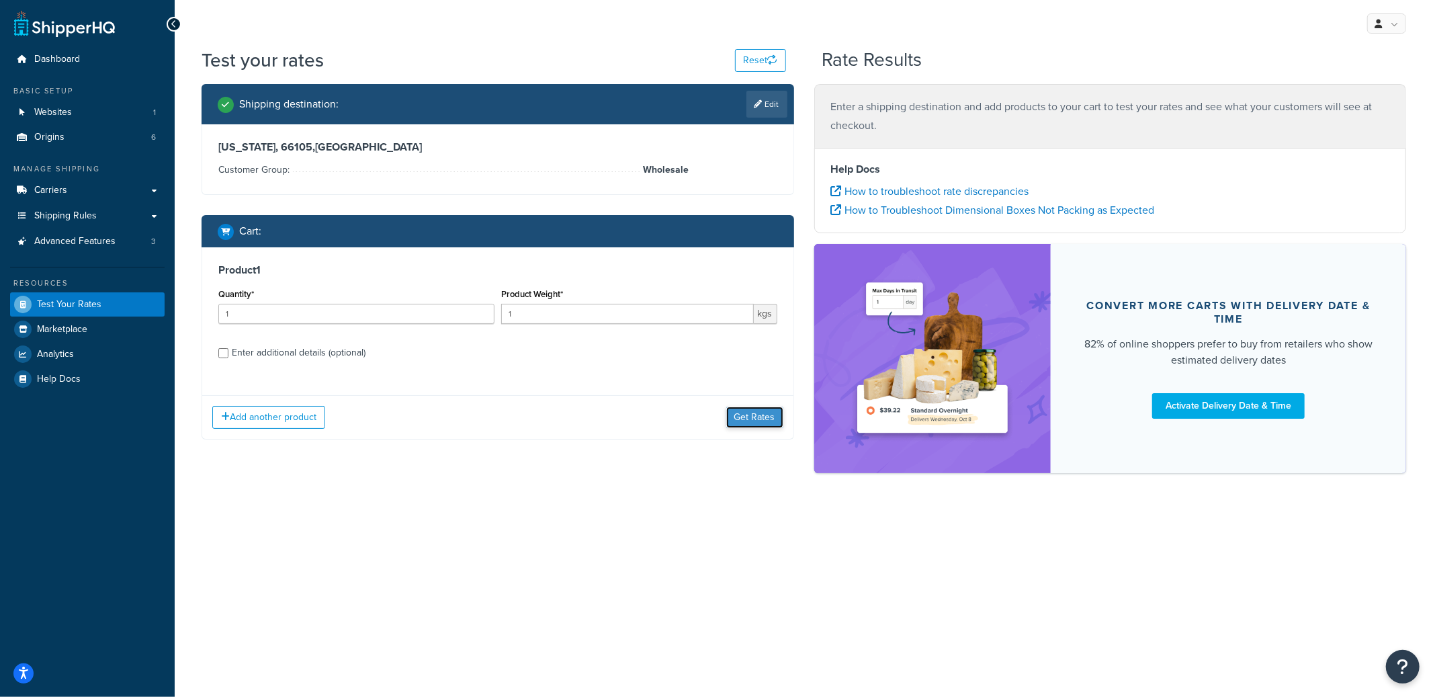
click at [735, 417] on button "Get Rates" at bounding box center [754, 416] width 57 height 21
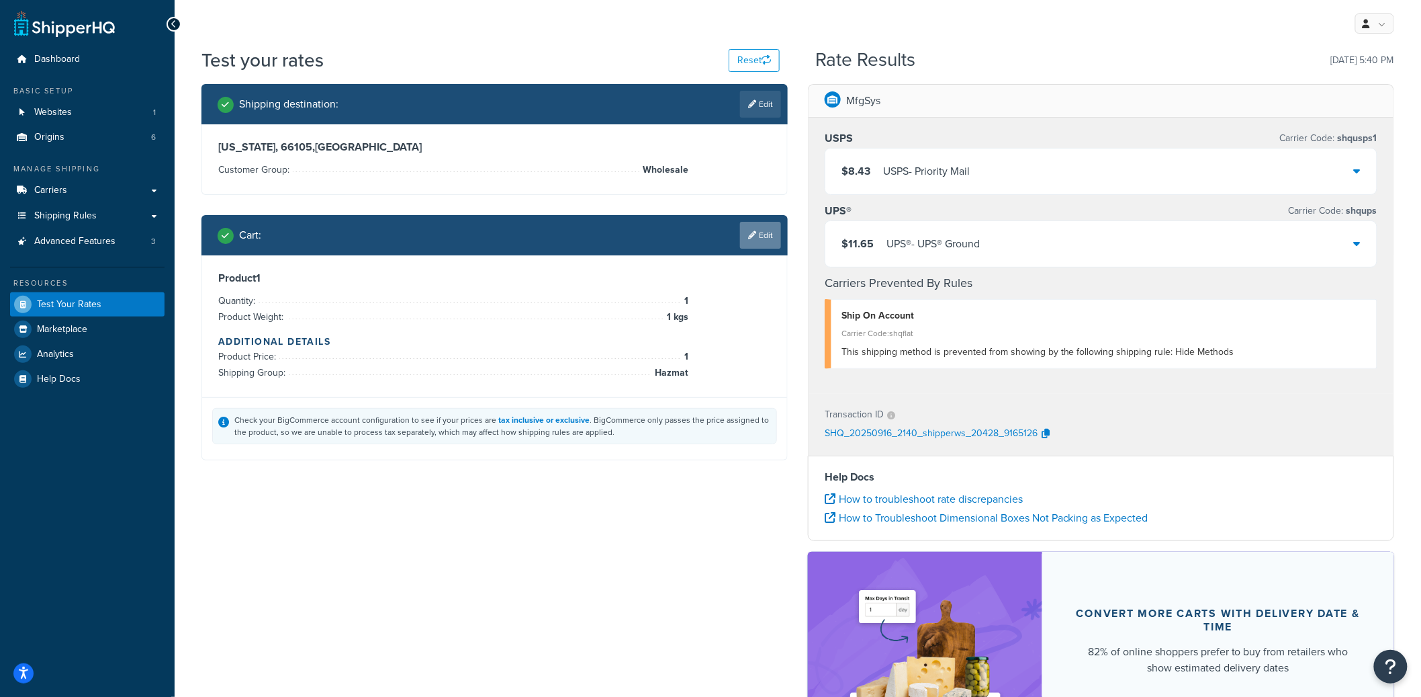
click at [752, 235] on icon at bounding box center [752, 235] width 8 height 8
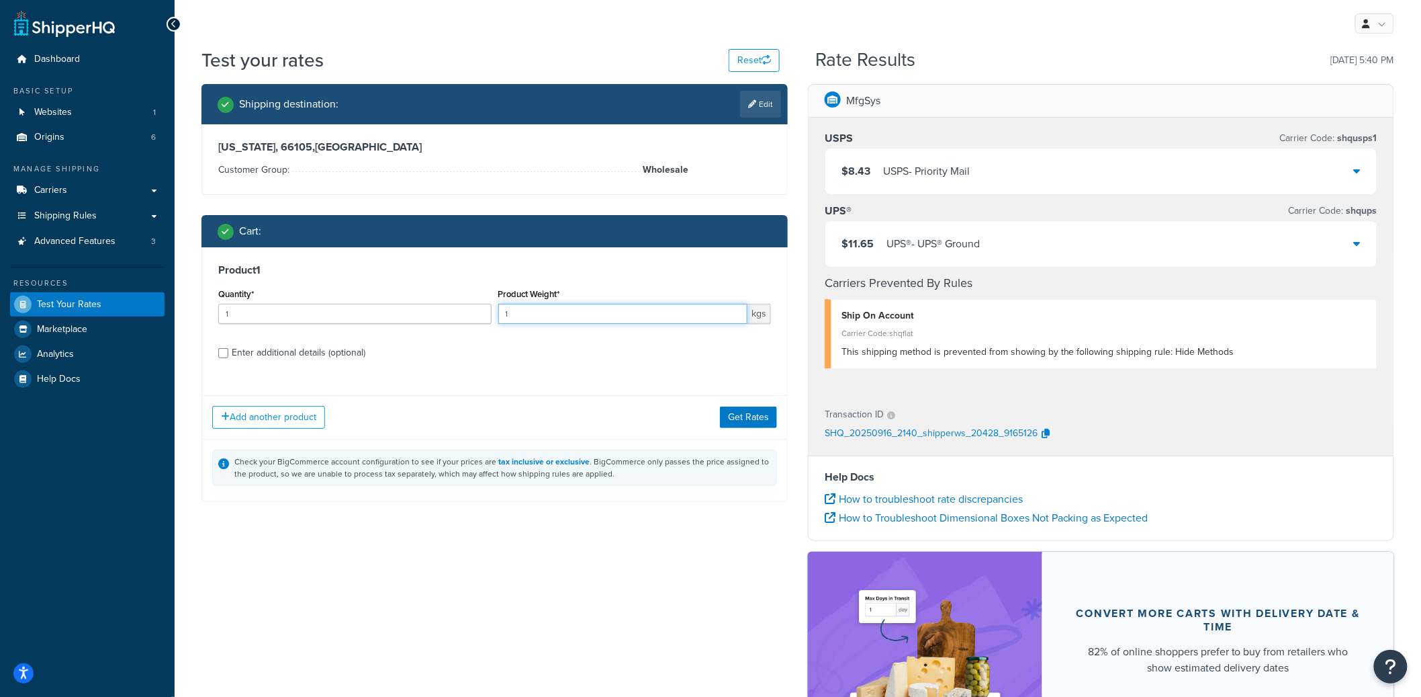
drag, startPoint x: 554, startPoint y: 315, endPoint x: 502, endPoint y: 312, distance: 52.5
click at [502, 312] on input "1" at bounding box center [623, 314] width 250 height 20
type input "0.5"
click at [731, 413] on button "Get Rates" at bounding box center [748, 416] width 57 height 21
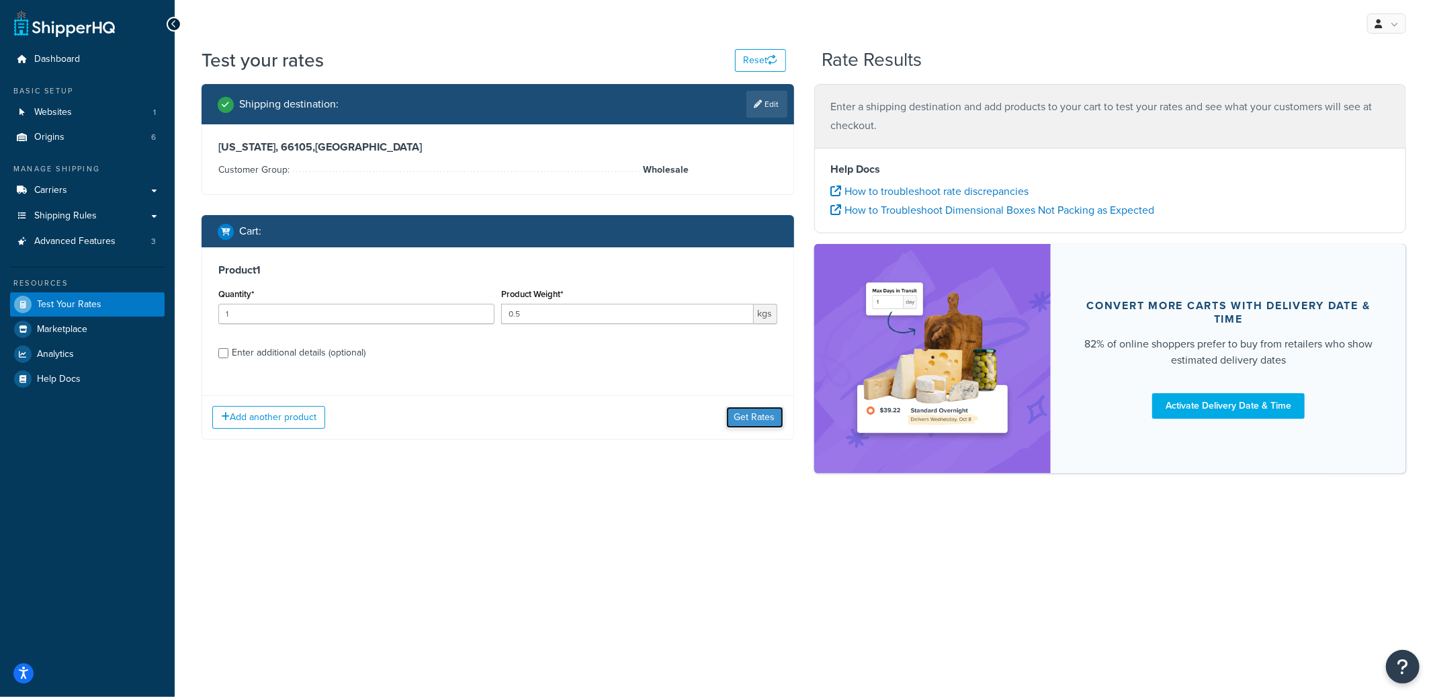
click at [764, 422] on button "Get Rates" at bounding box center [754, 416] width 57 height 21
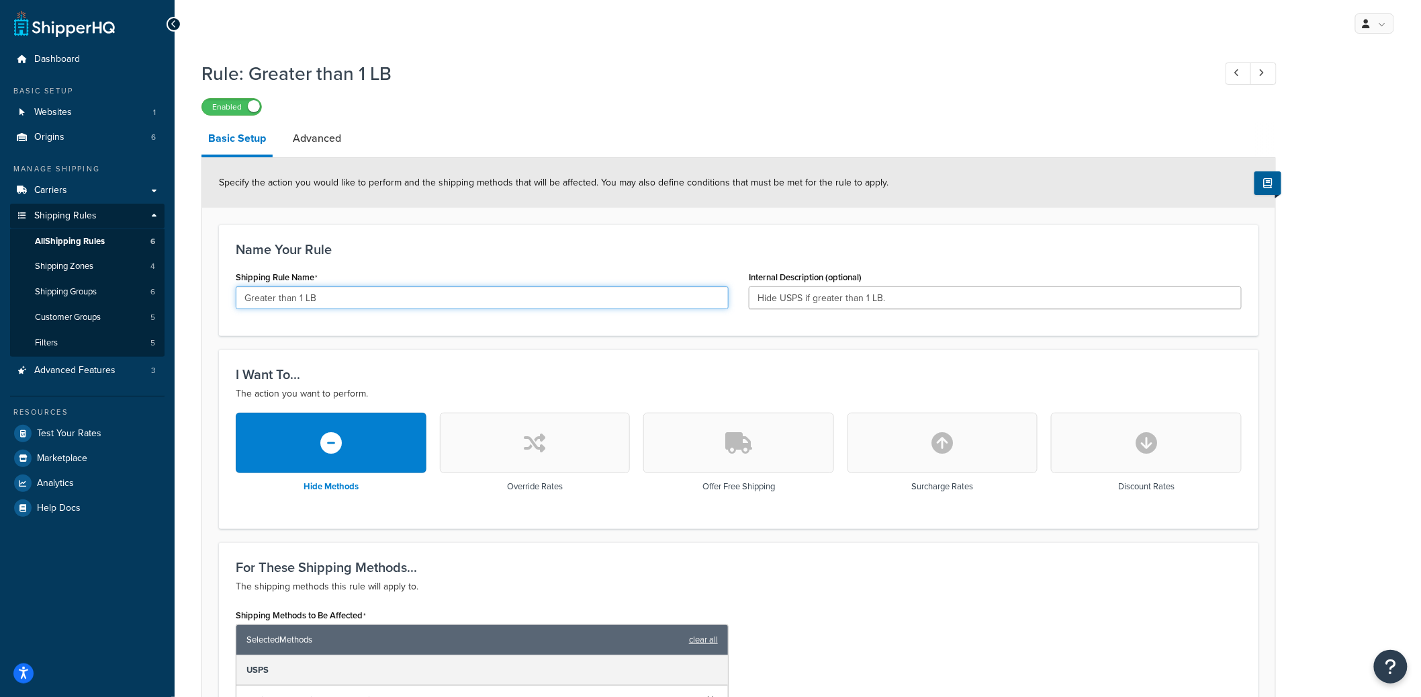
click at [279, 294] on input "Greater than 1 LB" at bounding box center [482, 297] width 493 height 23
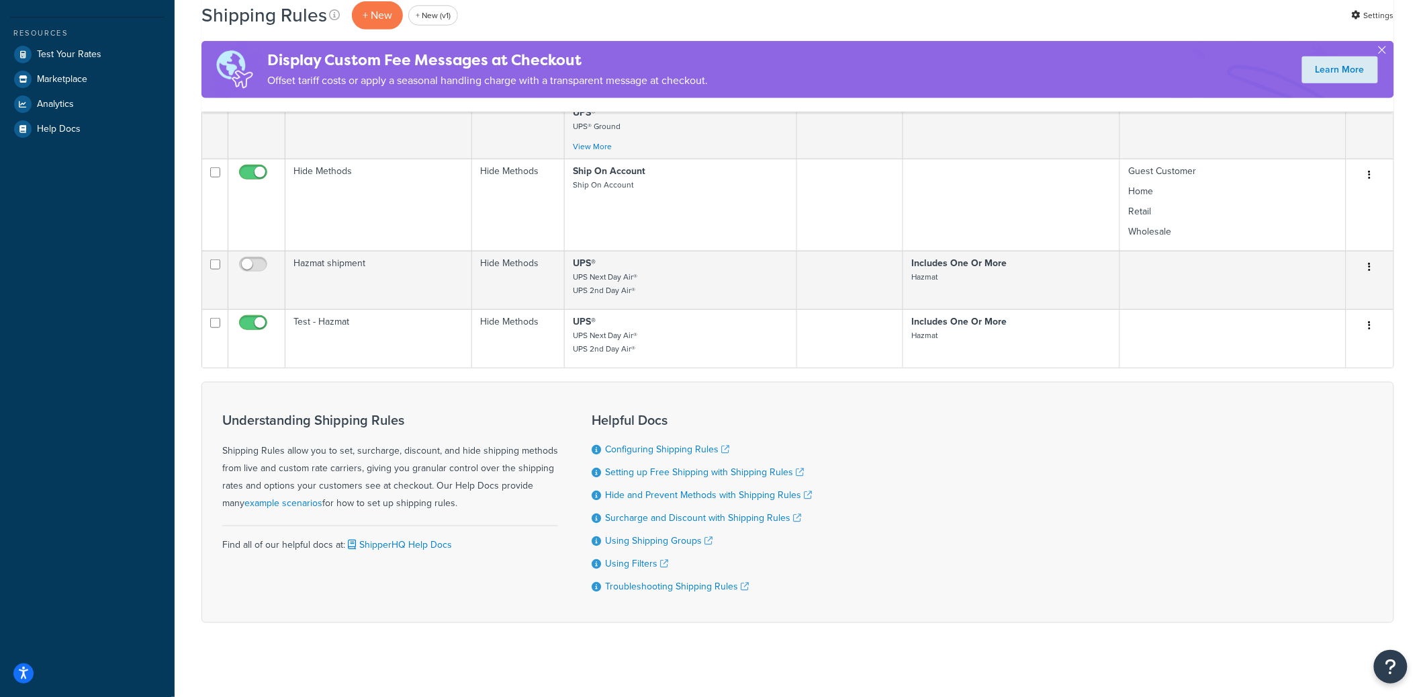
scroll to position [397, 0]
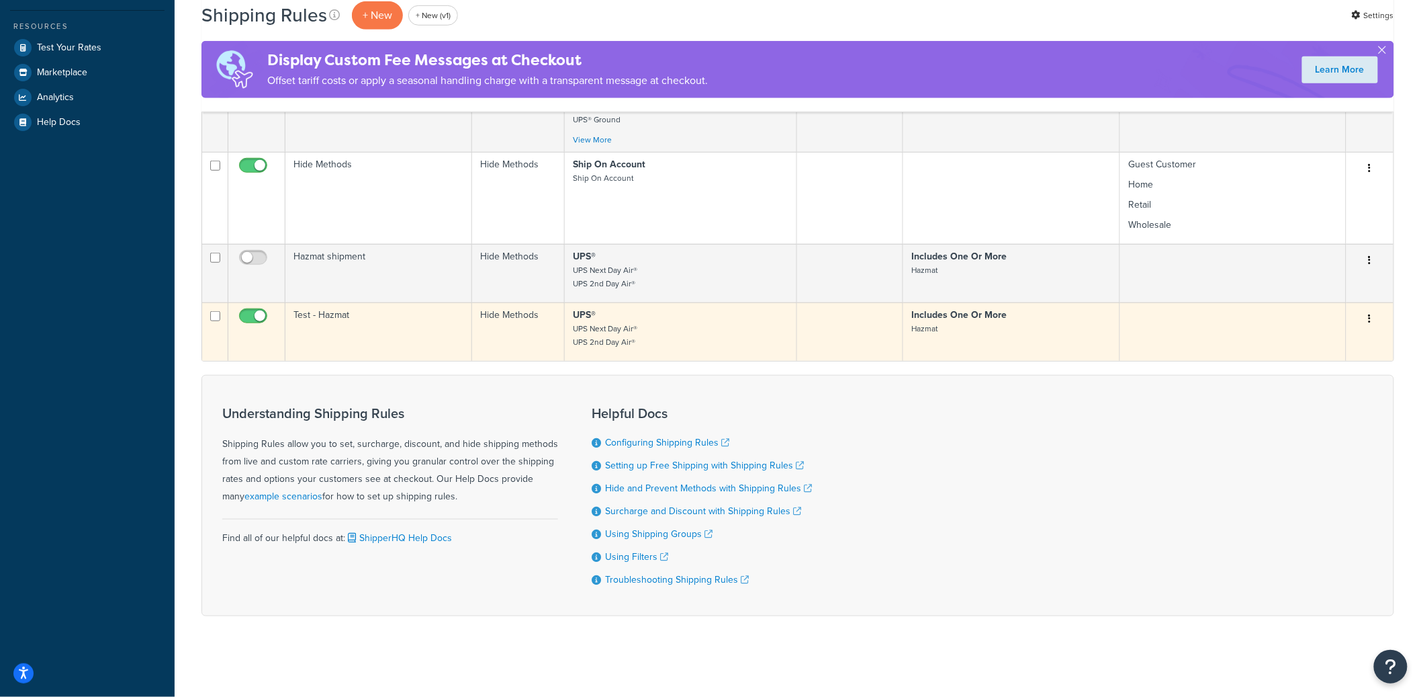
click at [251, 311] on input "checkbox" at bounding box center [254, 319] width 37 height 17
checkbox input "false"
click at [349, 319] on td "Test - Hazmat" at bounding box center [378, 331] width 187 height 58
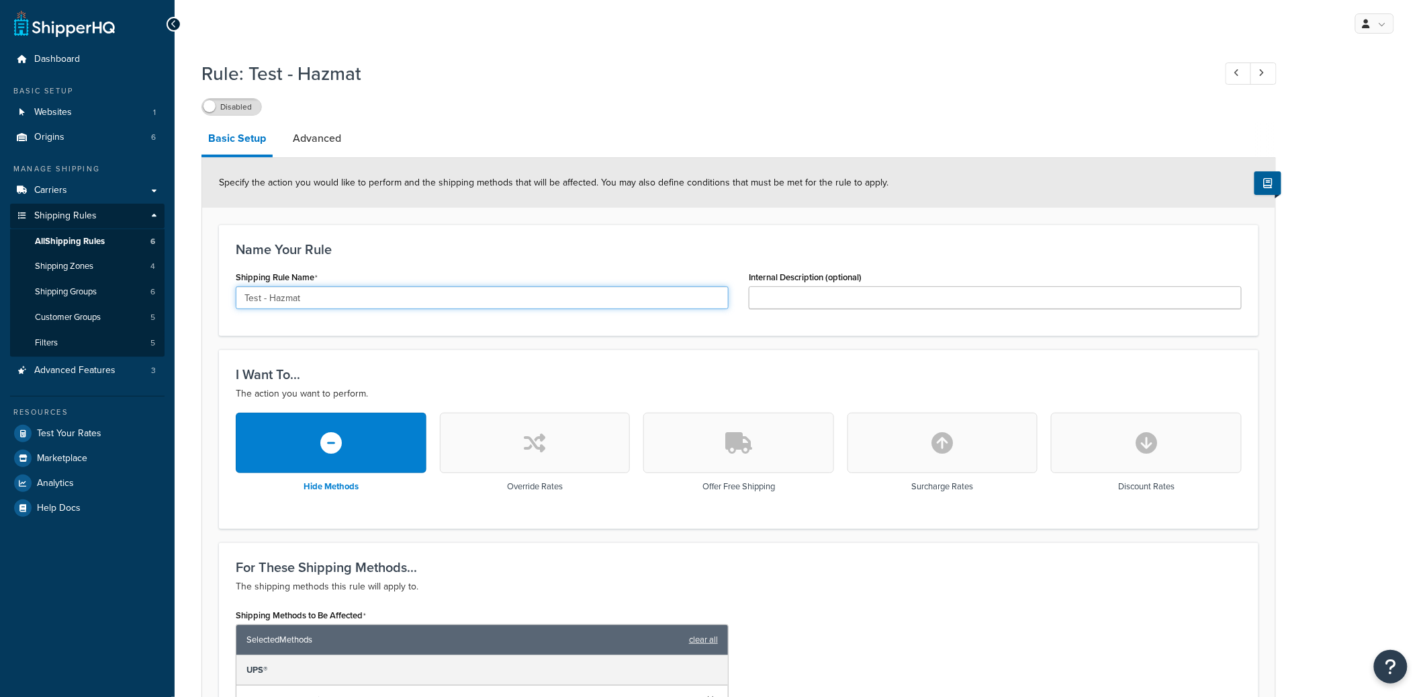
click at [323, 299] on input "Test - Hazmat" at bounding box center [482, 297] width 493 height 23
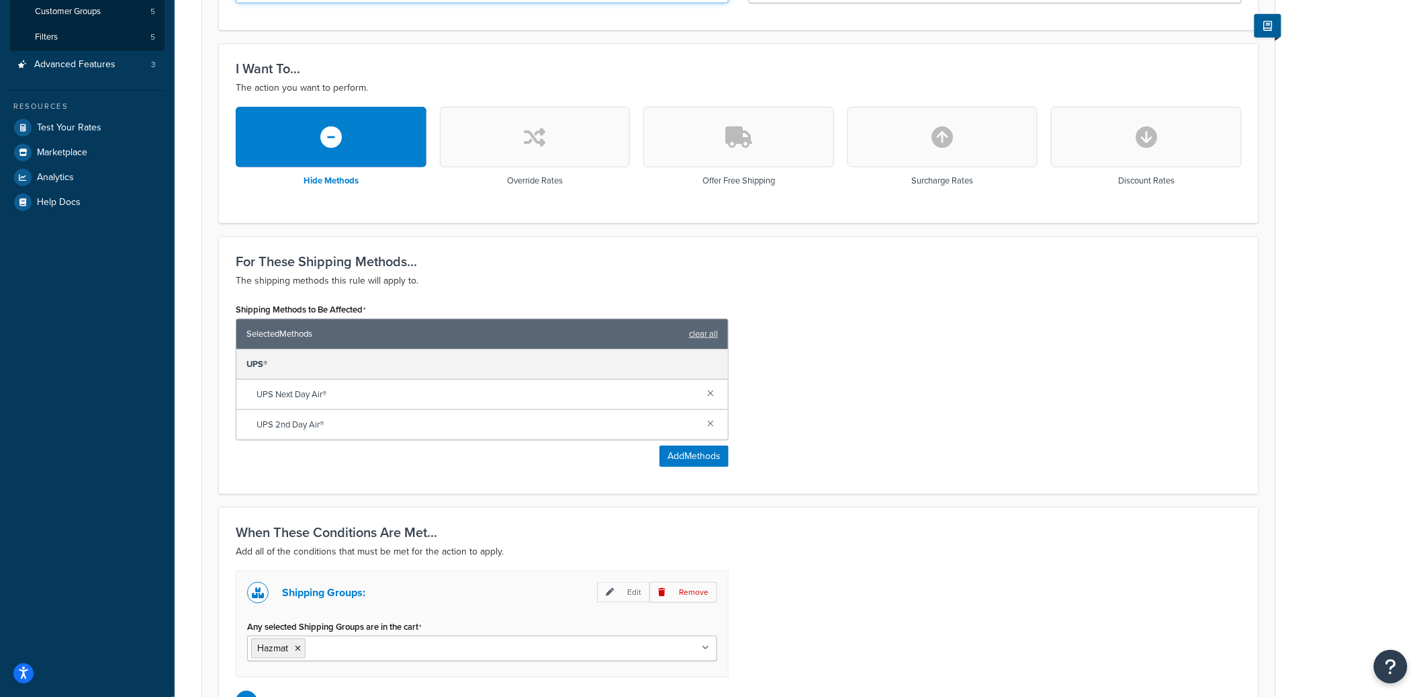
scroll to position [461, 0]
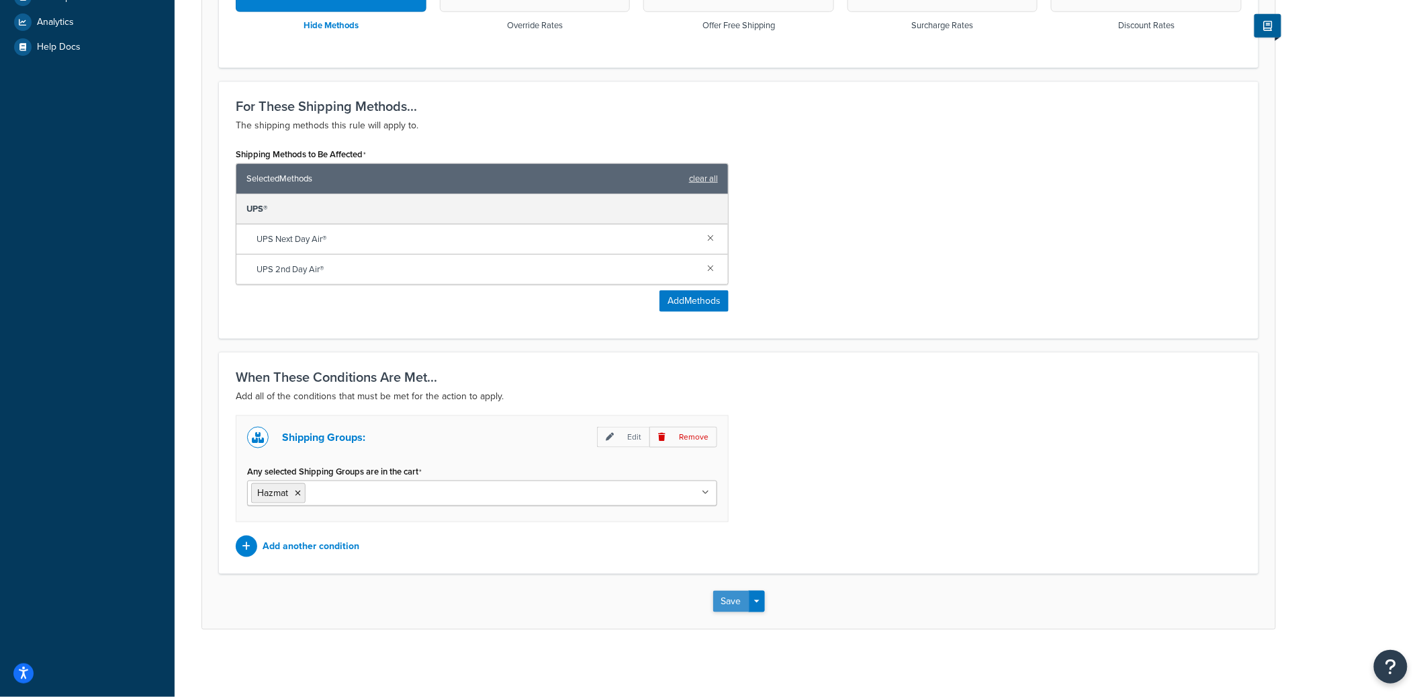
type input "Test - Hazmat Shipment"
click at [739, 601] on button "Save" at bounding box center [731, 600] width 36 height 21
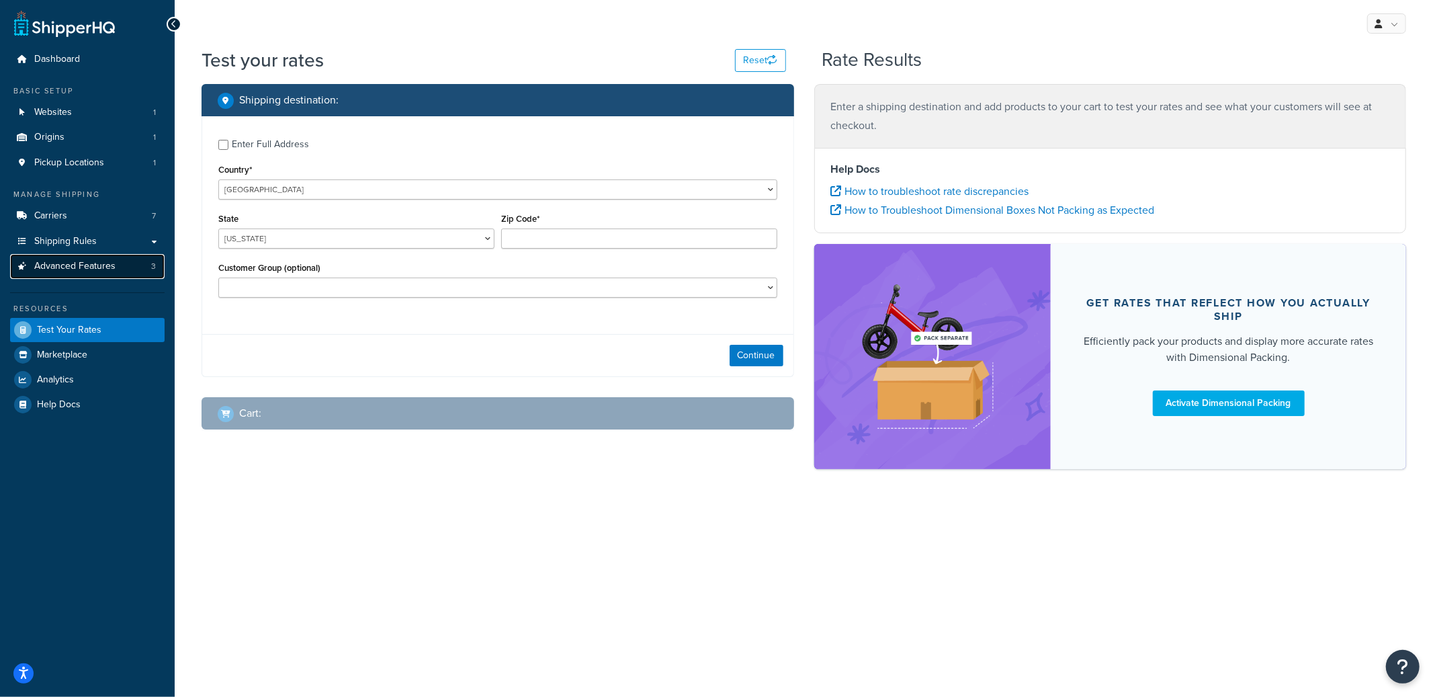
click at [92, 270] on span "Advanced Features" at bounding box center [74, 266] width 81 height 11
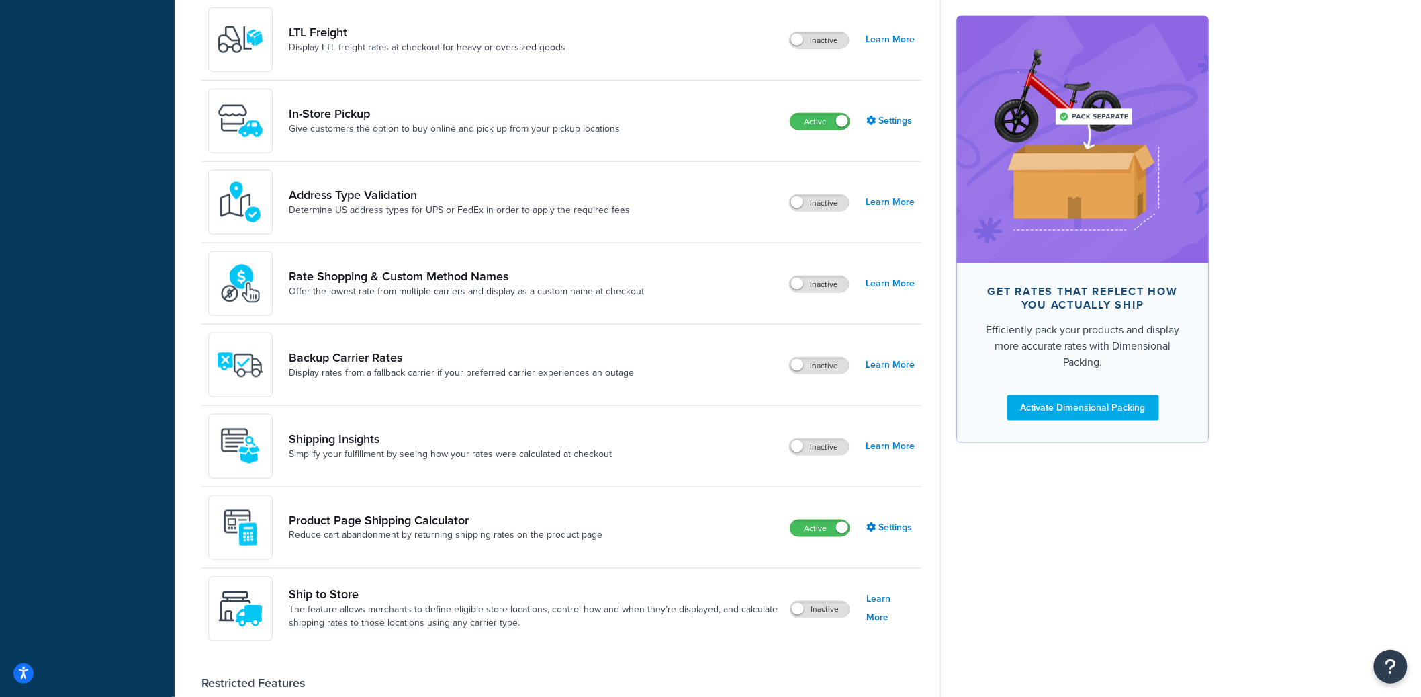
scroll to position [684, 0]
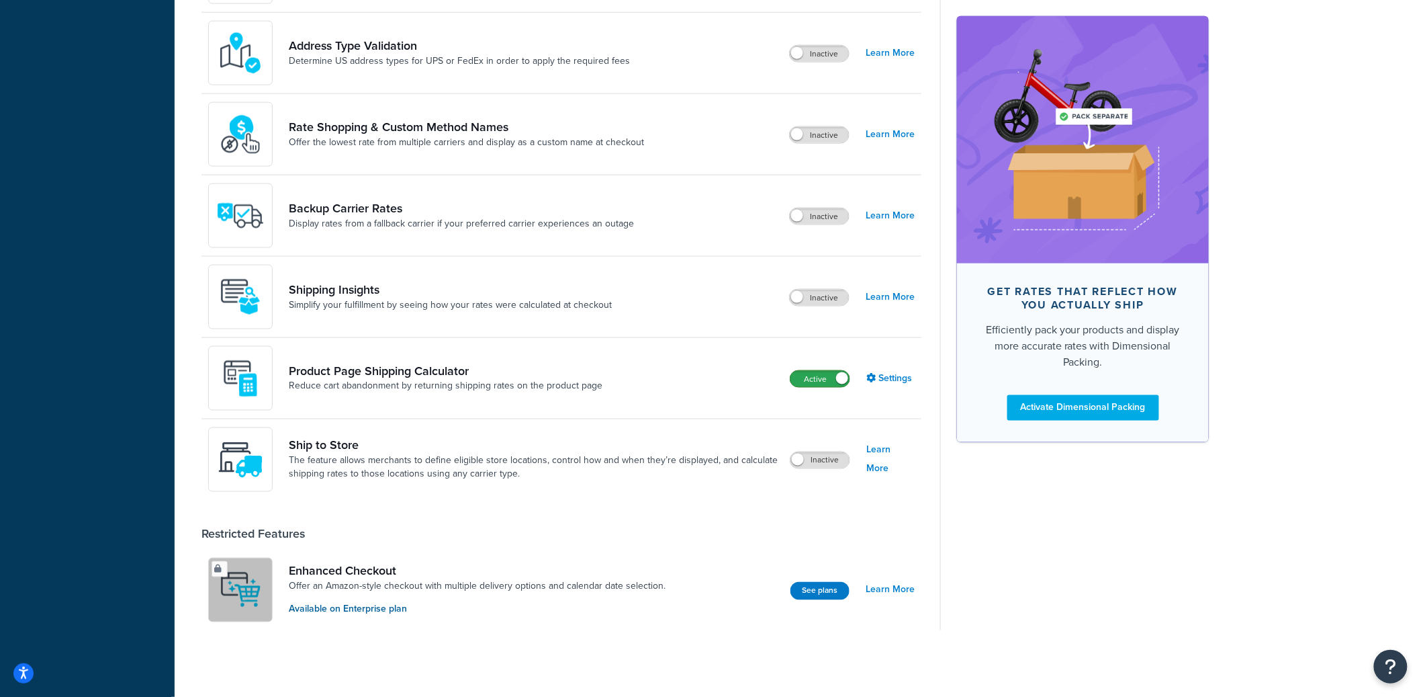
click at [820, 382] on label "Active" at bounding box center [820, 379] width 59 height 16
click at [821, 387] on label "Inactive" at bounding box center [819, 379] width 59 height 16
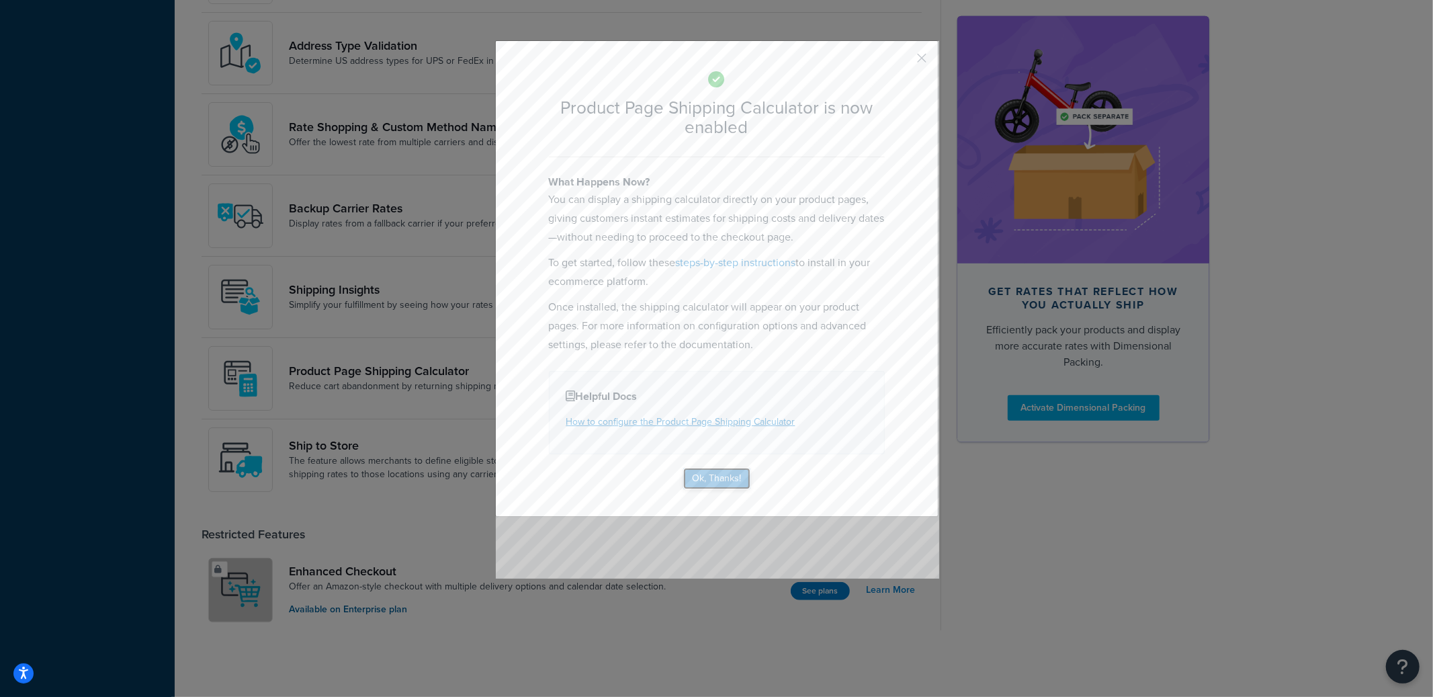
click at [688, 480] on button "Ok, Thanks!" at bounding box center [716, 477] width 67 height 21
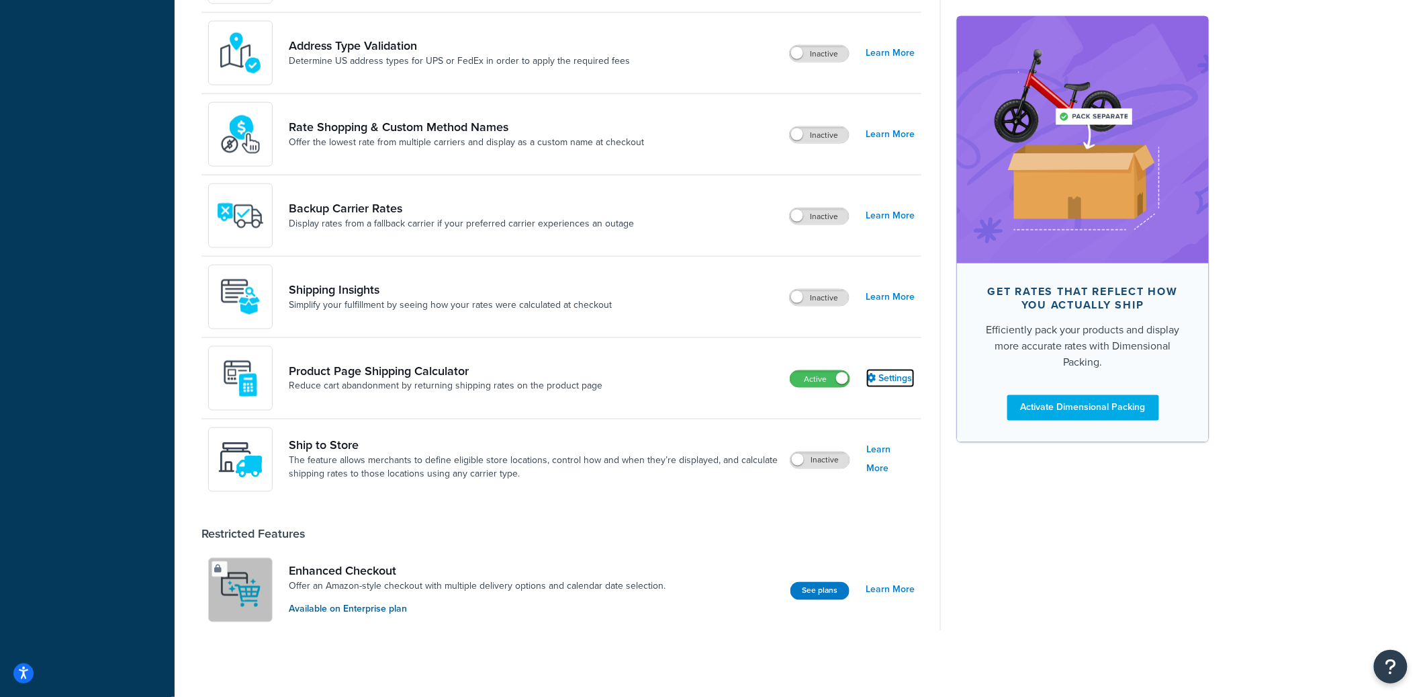
click at [899, 373] on link "Settings" at bounding box center [890, 378] width 48 height 19
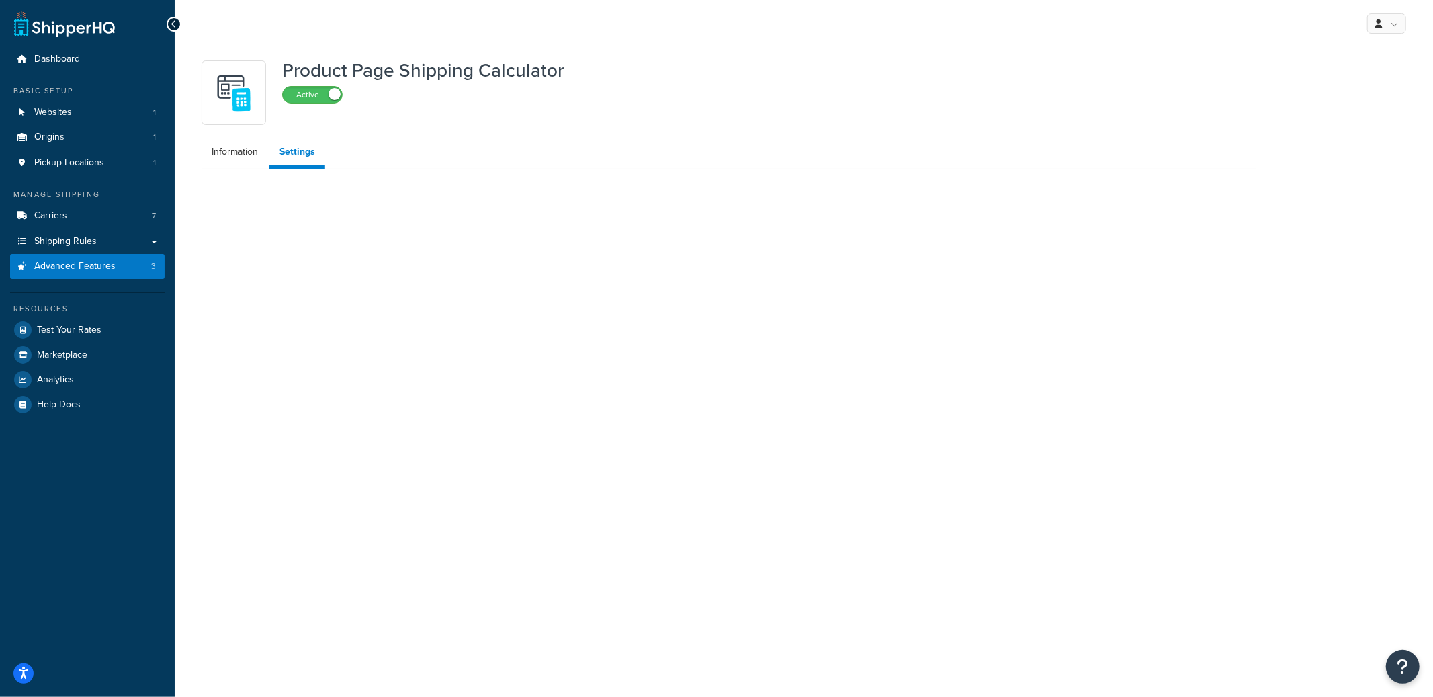
select select "US"
select select "false"
select select "31"
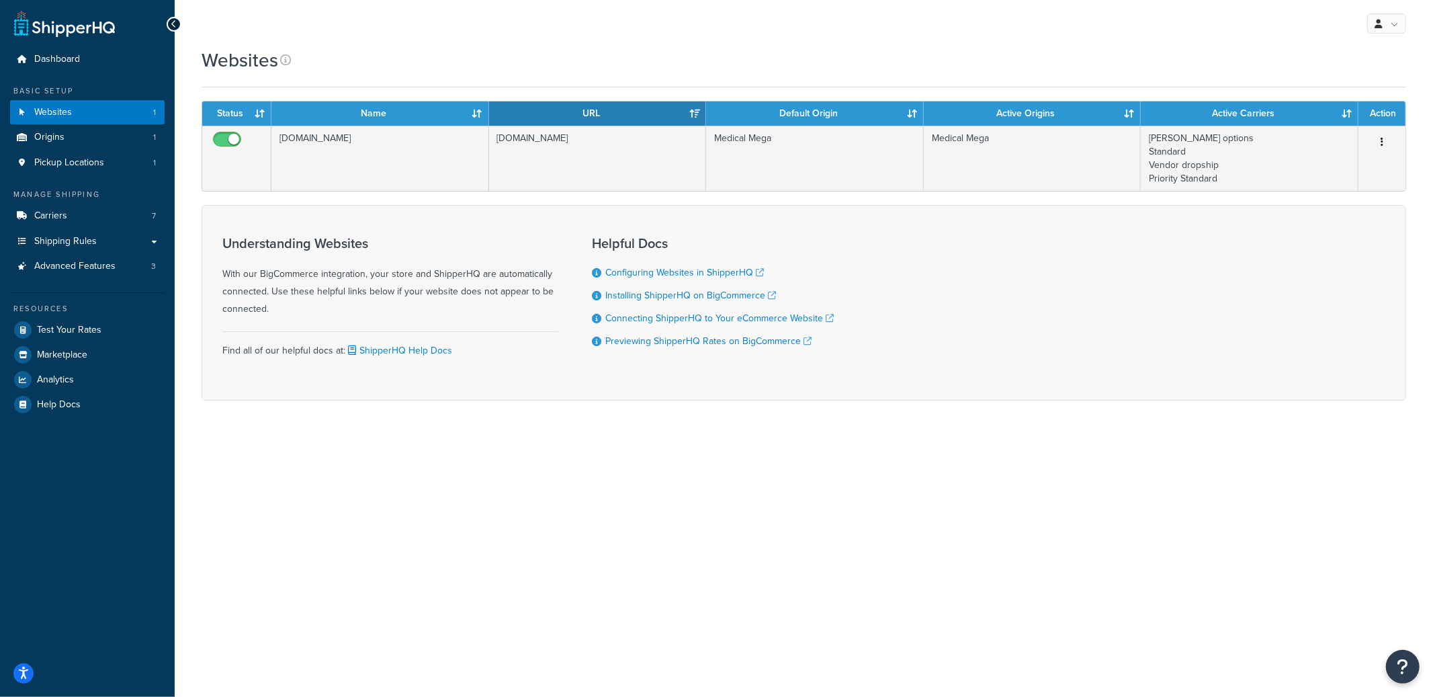
click at [375, 192] on form "Status Name URL Default Origin Active Origins Active Carriers Action medical-me…" at bounding box center [803, 251] width 1204 height 300
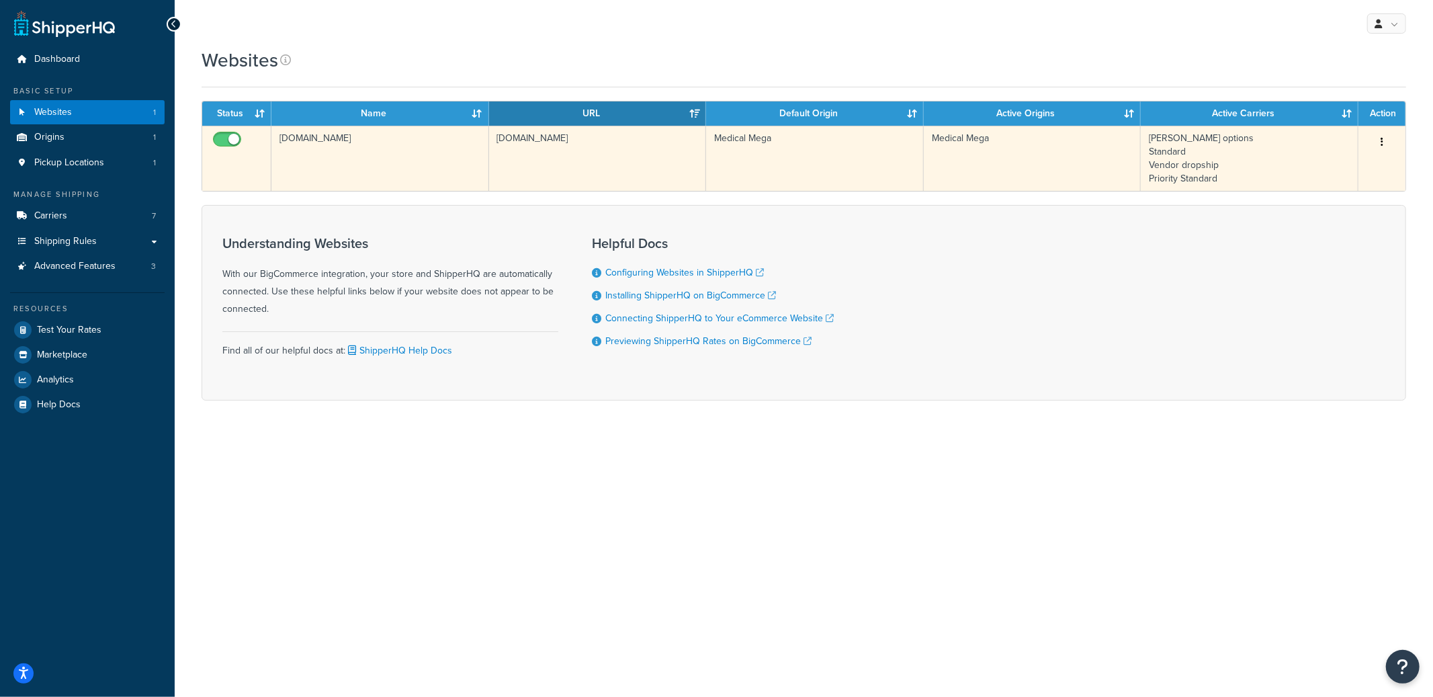
click at [384, 171] on td "medical-mega.mybigcommerce.com" at bounding box center [380, 158] width 218 height 65
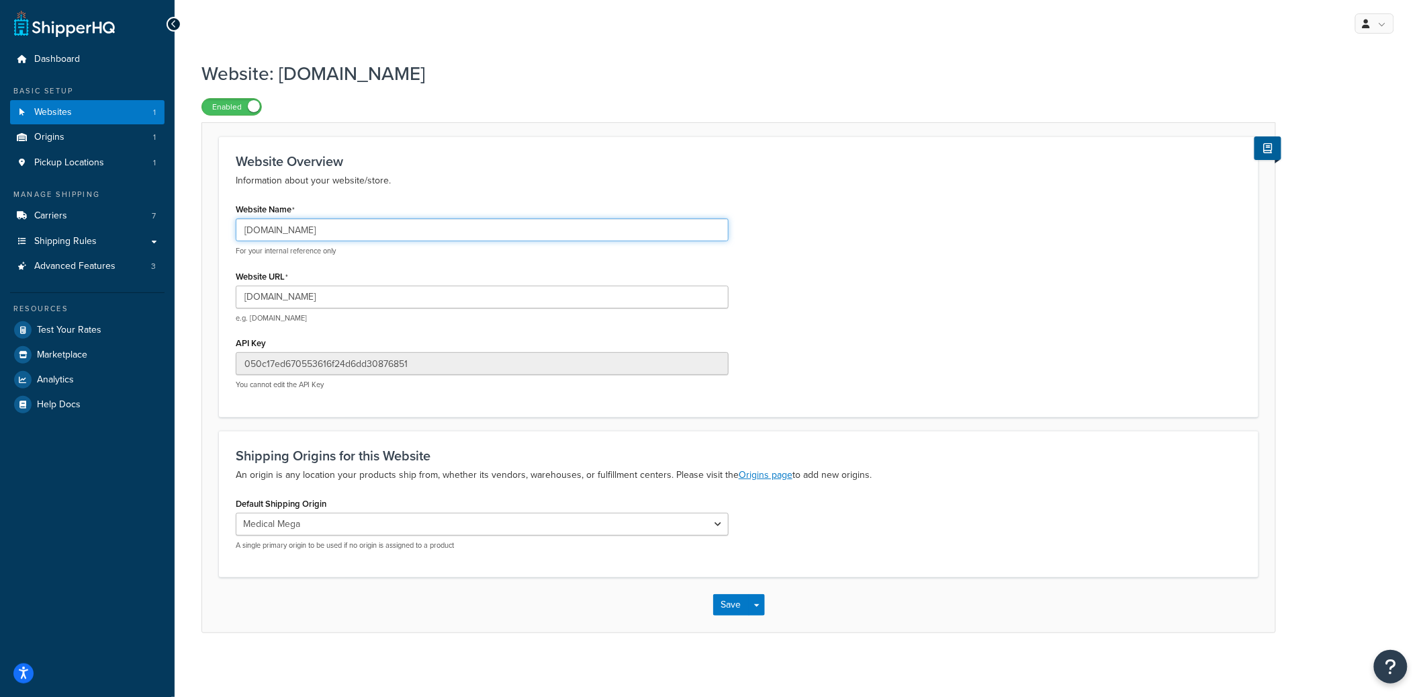
click at [332, 230] on input "[DOMAIN_NAME]" at bounding box center [482, 229] width 493 height 23
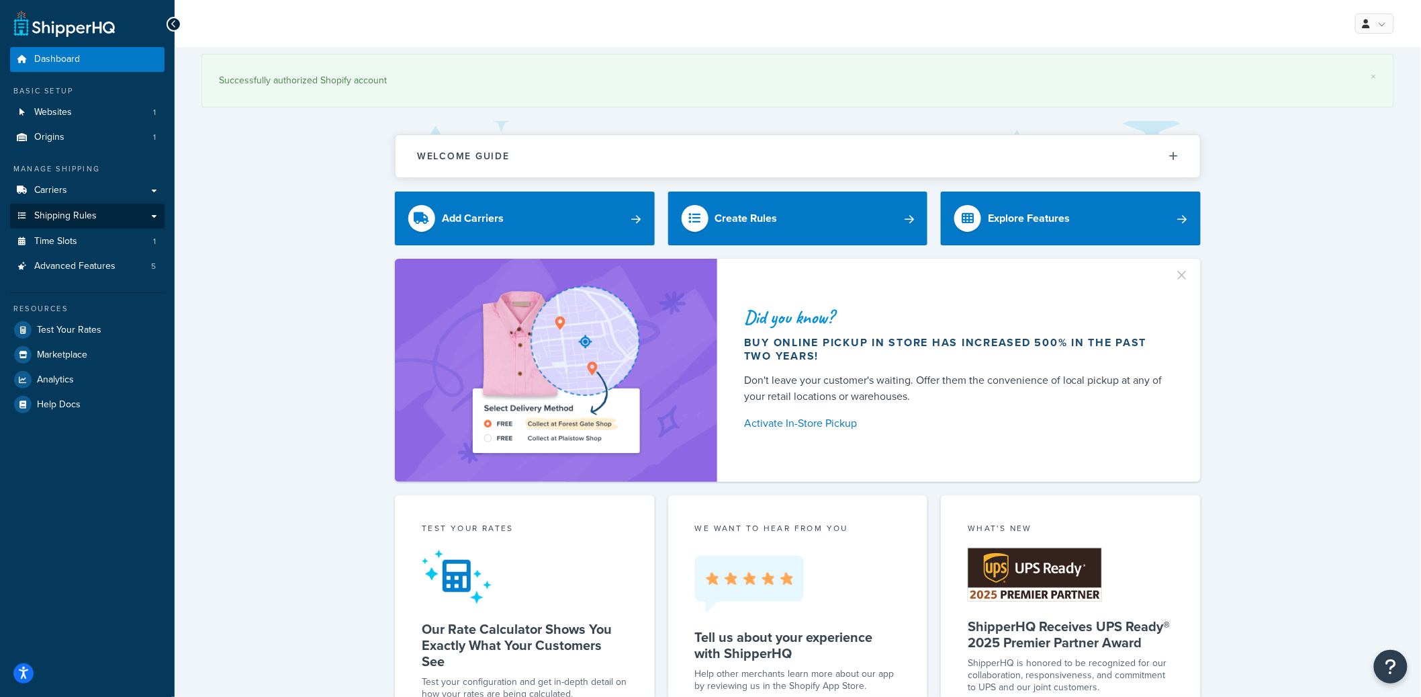
click at [94, 228] on div "Manage Shipping Carriers Carriers All Carriers 16 Method Merging Rules 2 Custom…" at bounding box center [87, 221] width 154 height 116
click at [103, 216] on link "Shipping Rules" at bounding box center [87, 216] width 154 height 25
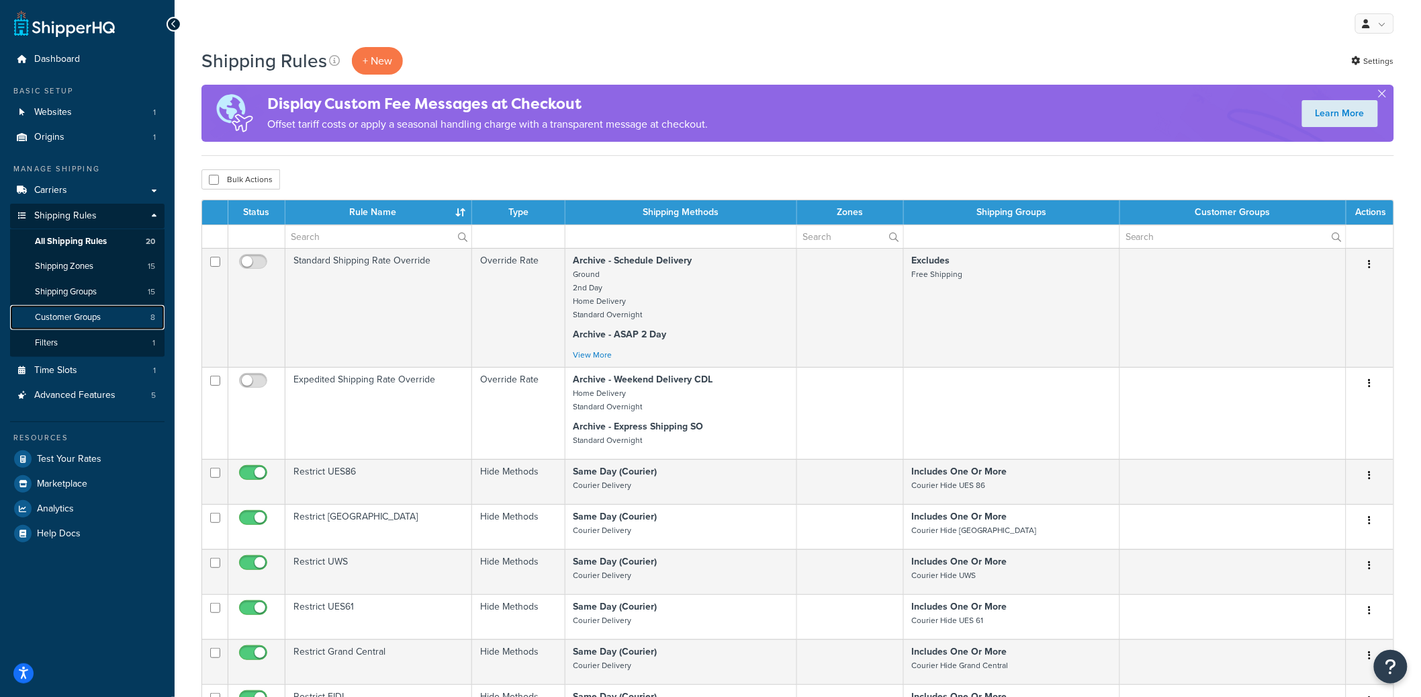
click at [149, 322] on link "Customer Groups 8" at bounding box center [87, 317] width 154 height 25
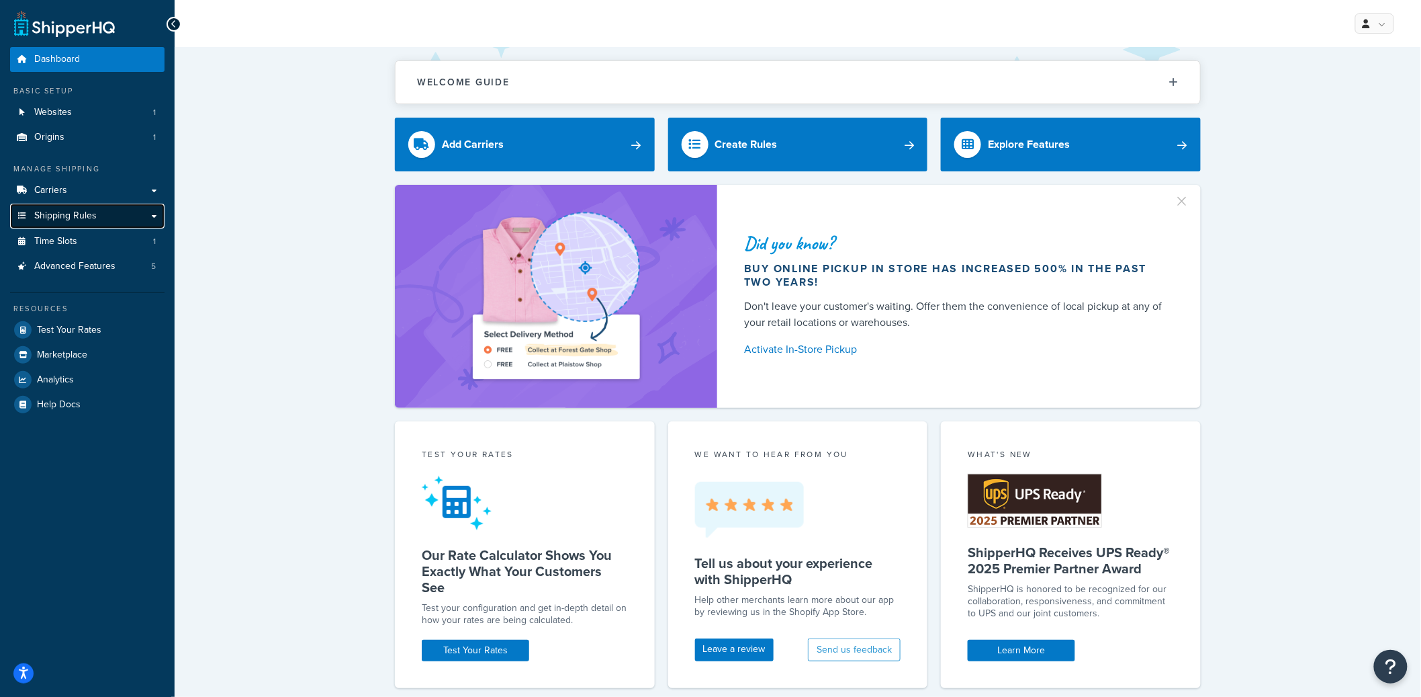
click at [78, 216] on span "Shipping Rules" at bounding box center [65, 215] width 62 height 11
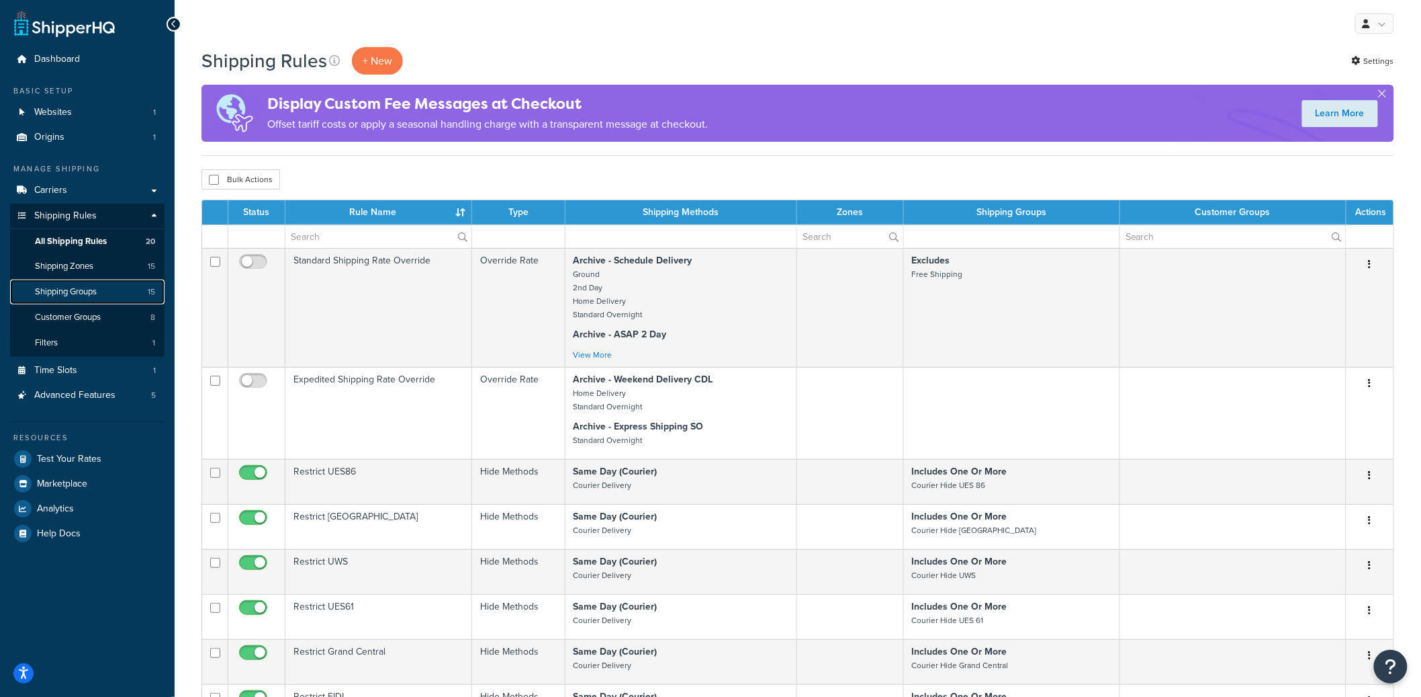
click at [56, 298] on span "Shipping Groups" at bounding box center [66, 291] width 62 height 11
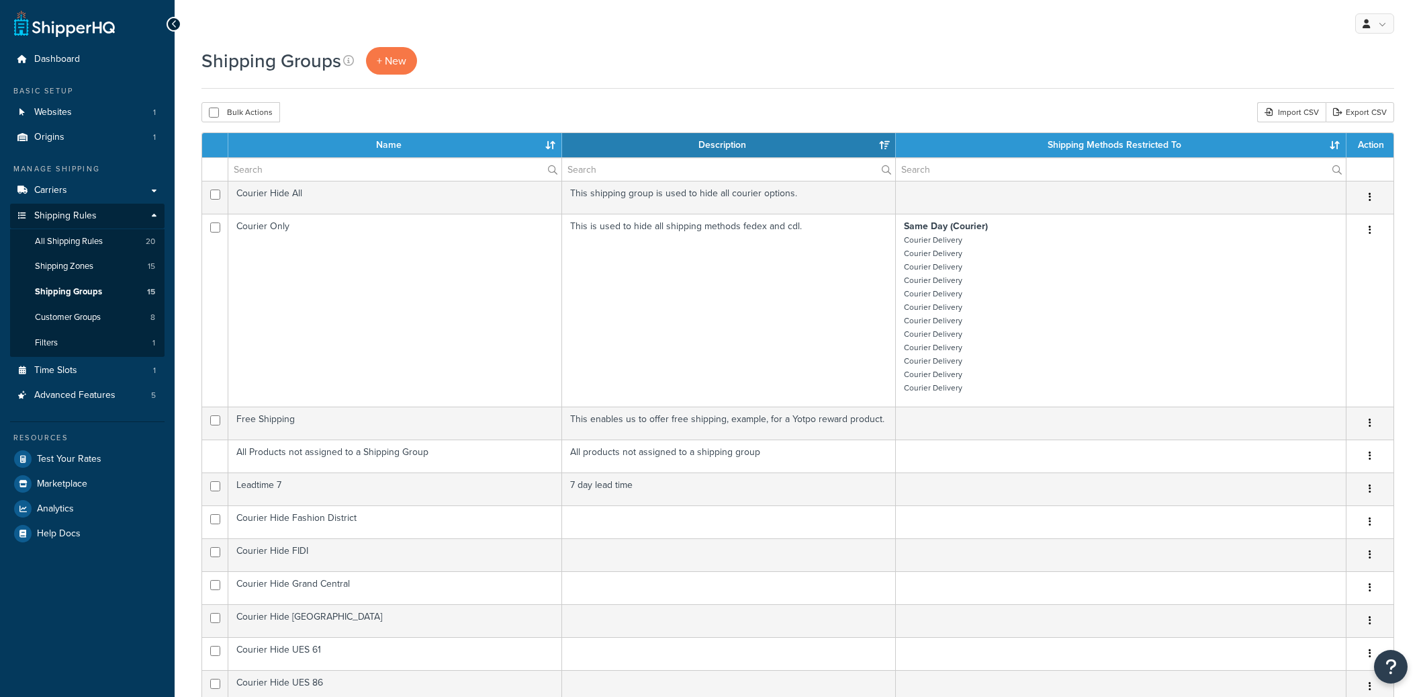
select select "15"
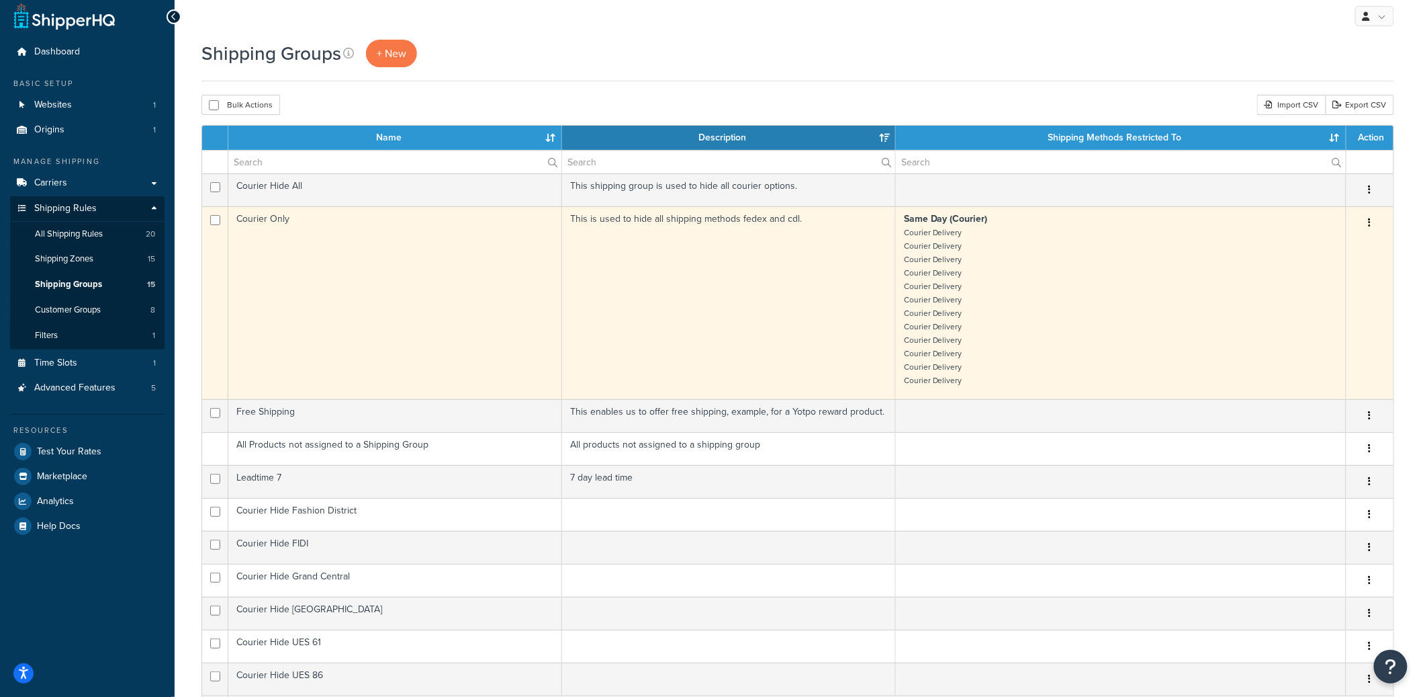
scroll to position [9, 0]
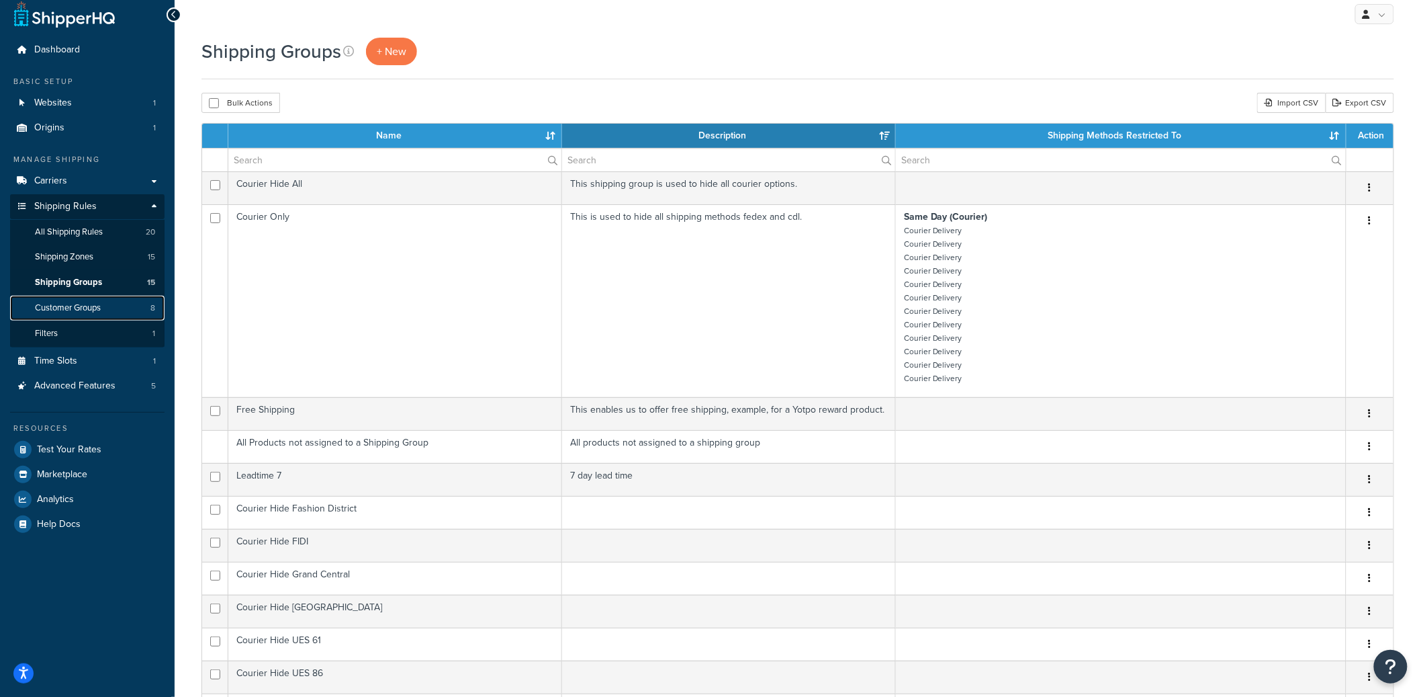
click at [74, 303] on span "Customer Groups" at bounding box center [68, 307] width 66 height 11
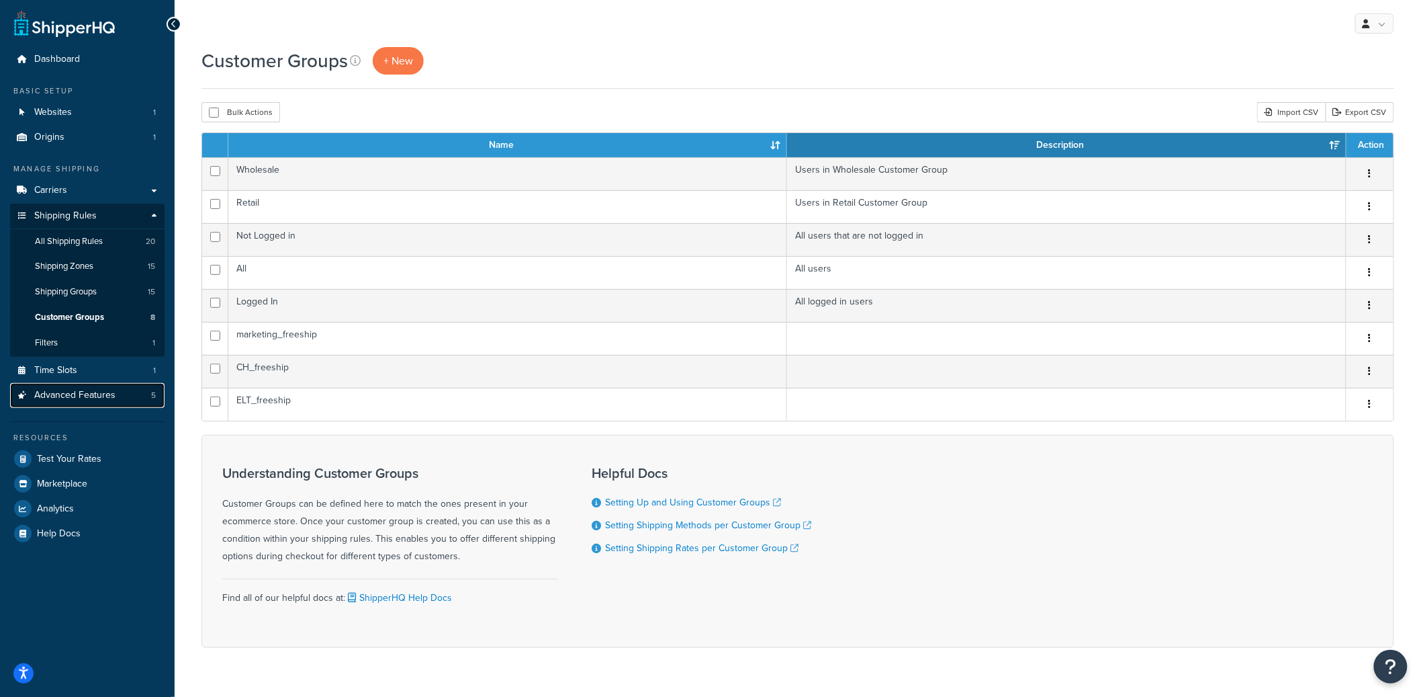
click at [131, 401] on link "Advanced Features 5" at bounding box center [87, 395] width 154 height 25
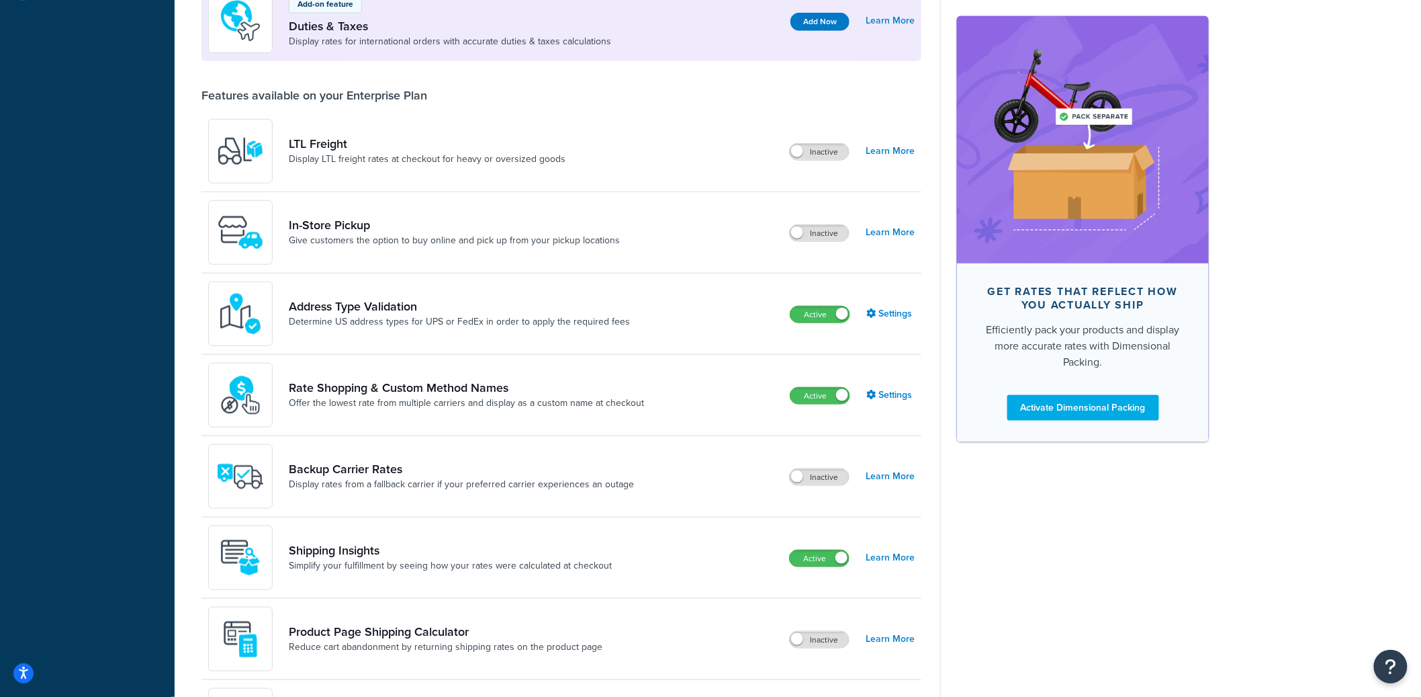
scroll to position [365, 0]
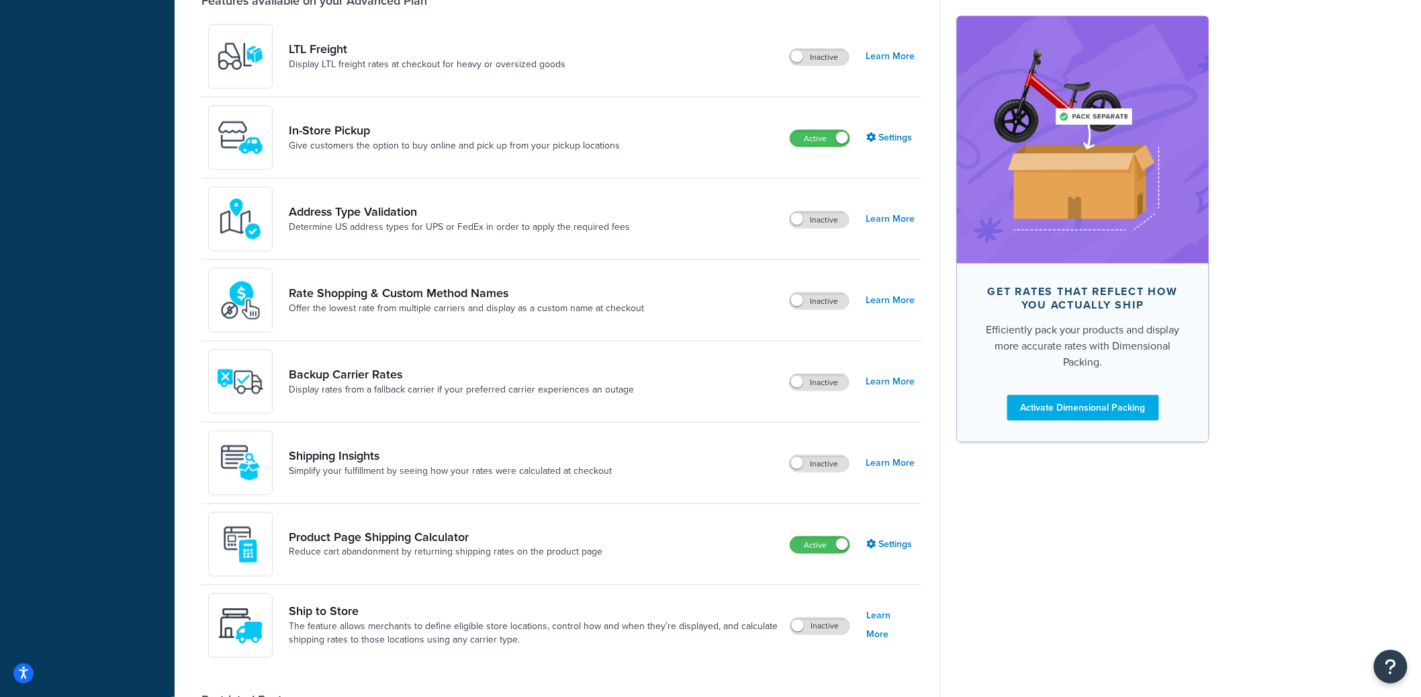
scroll to position [684, 0]
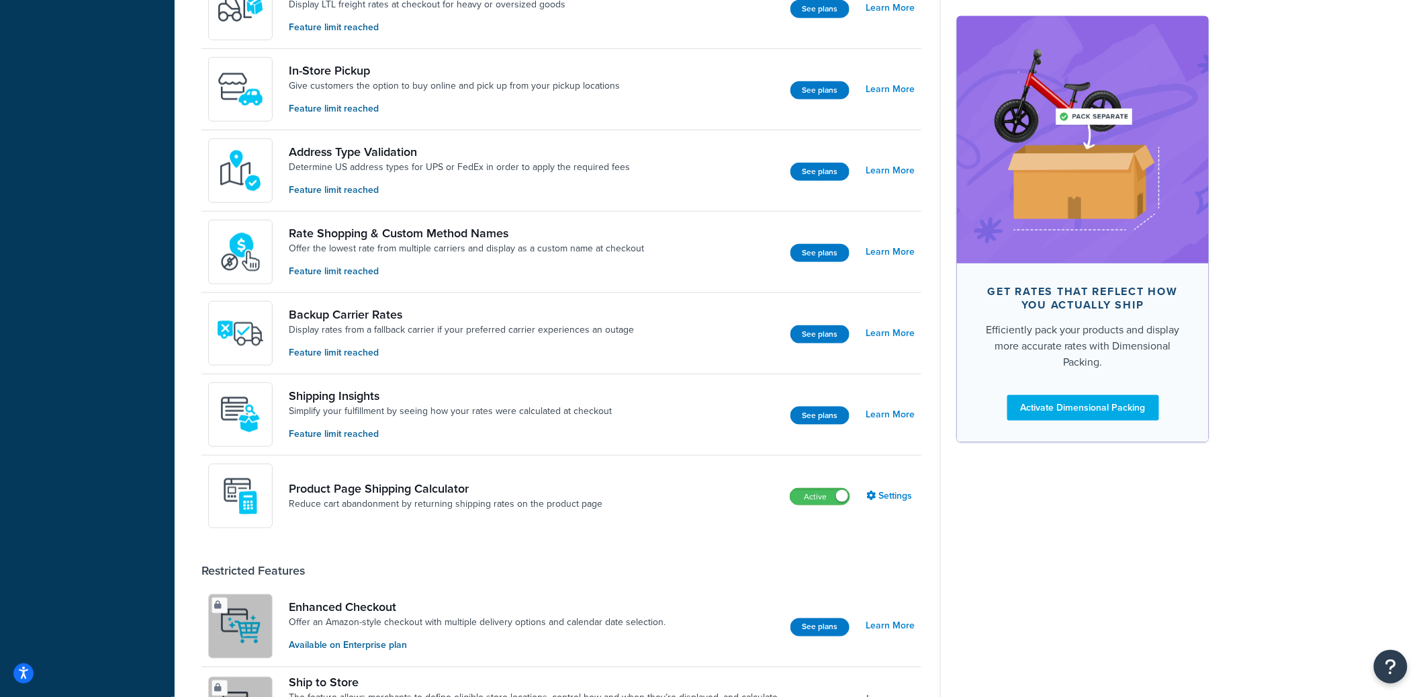
scroll to position [487, 0]
click at [886, 501] on link "Settings" at bounding box center [890, 495] width 48 height 19
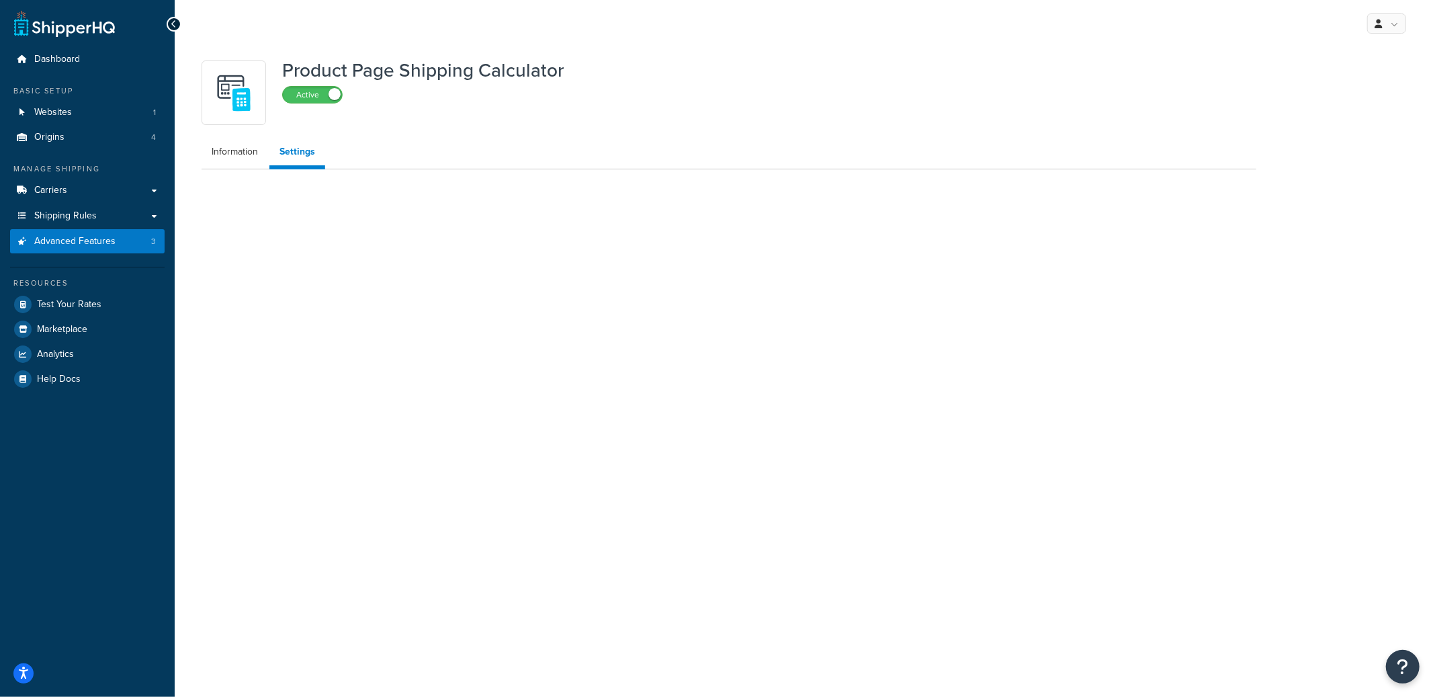
select select "US"
select select "false"
select select "31"
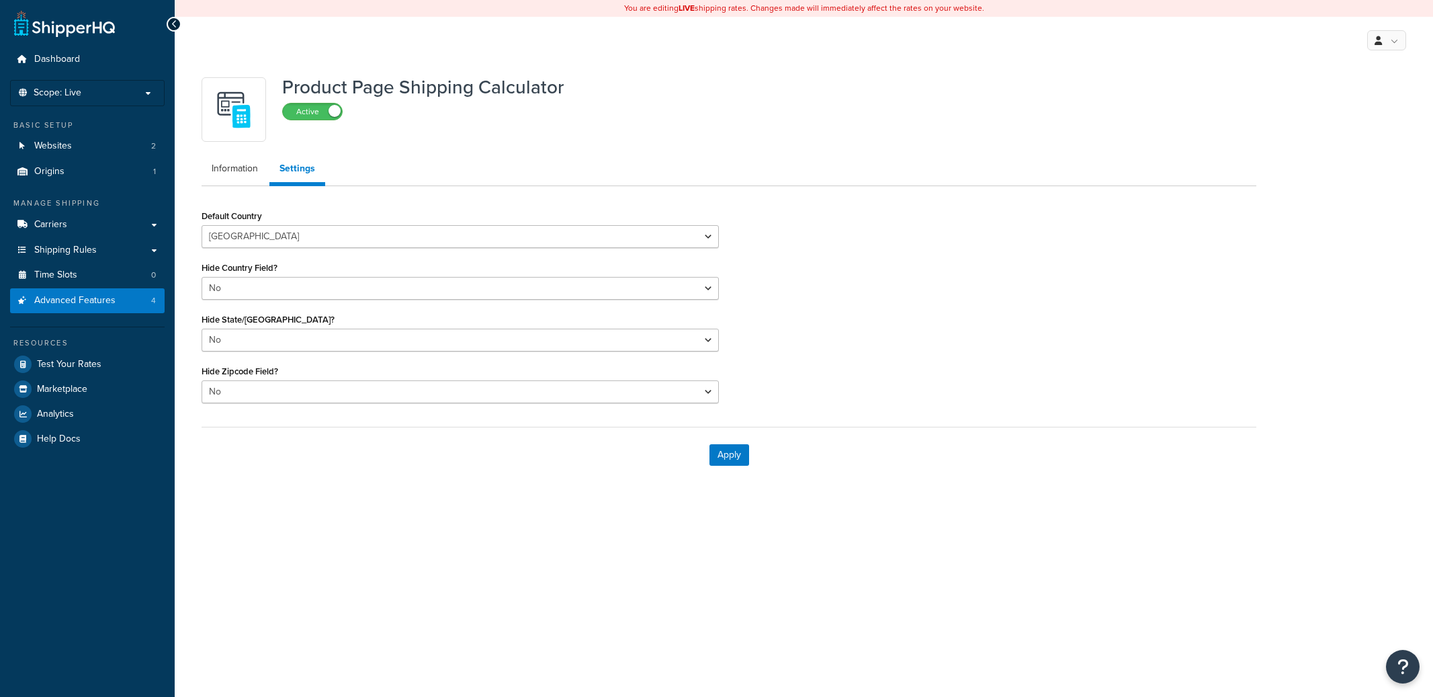
select select "US"
select select "false"
click at [87, 93] on p "Scope: Live" at bounding box center [87, 92] width 142 height 11
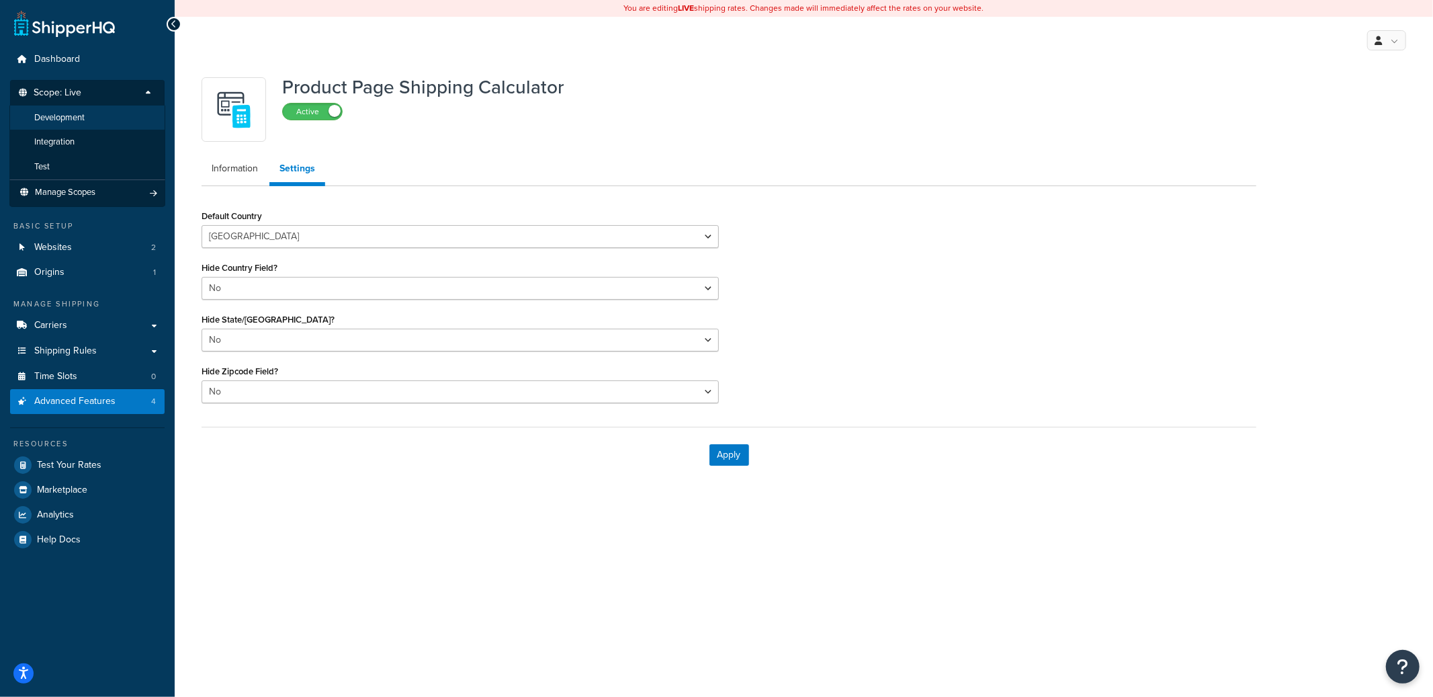
click at [79, 118] on span "Development" at bounding box center [59, 117] width 50 height 11
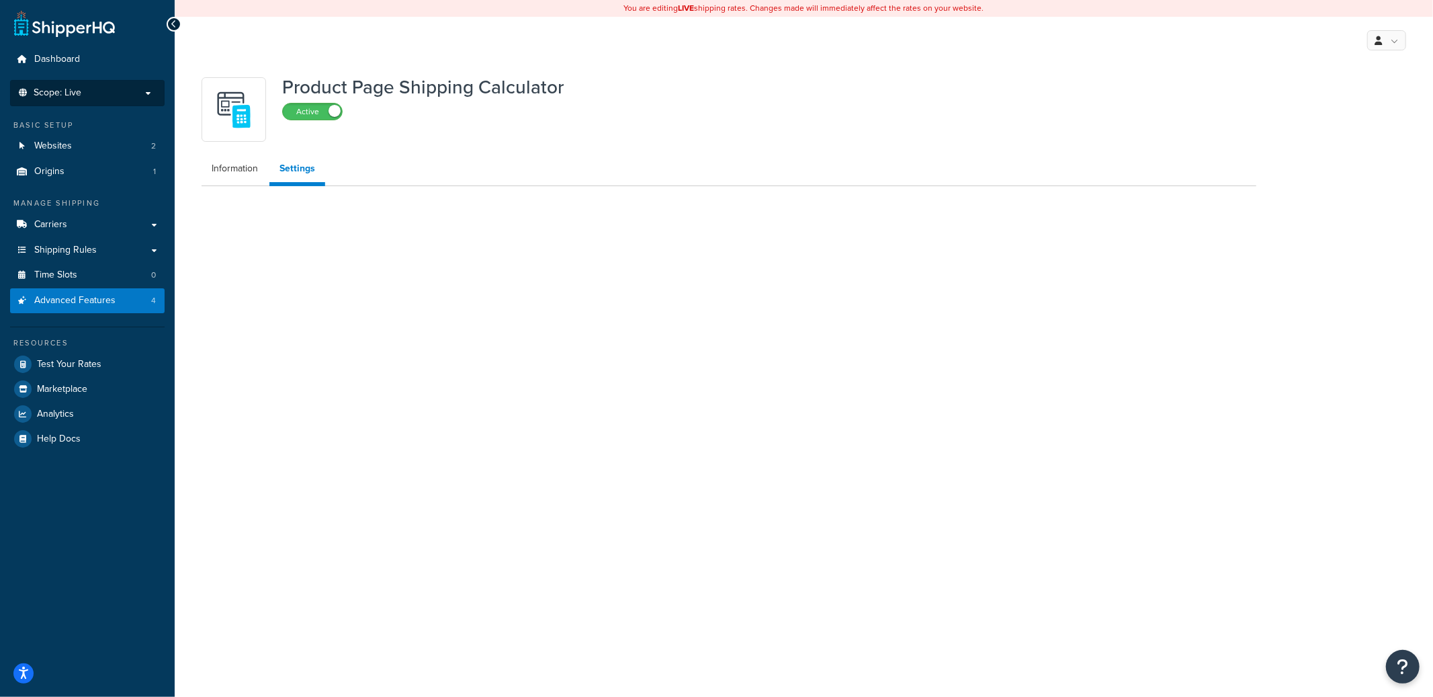
select select "US"
select select "false"
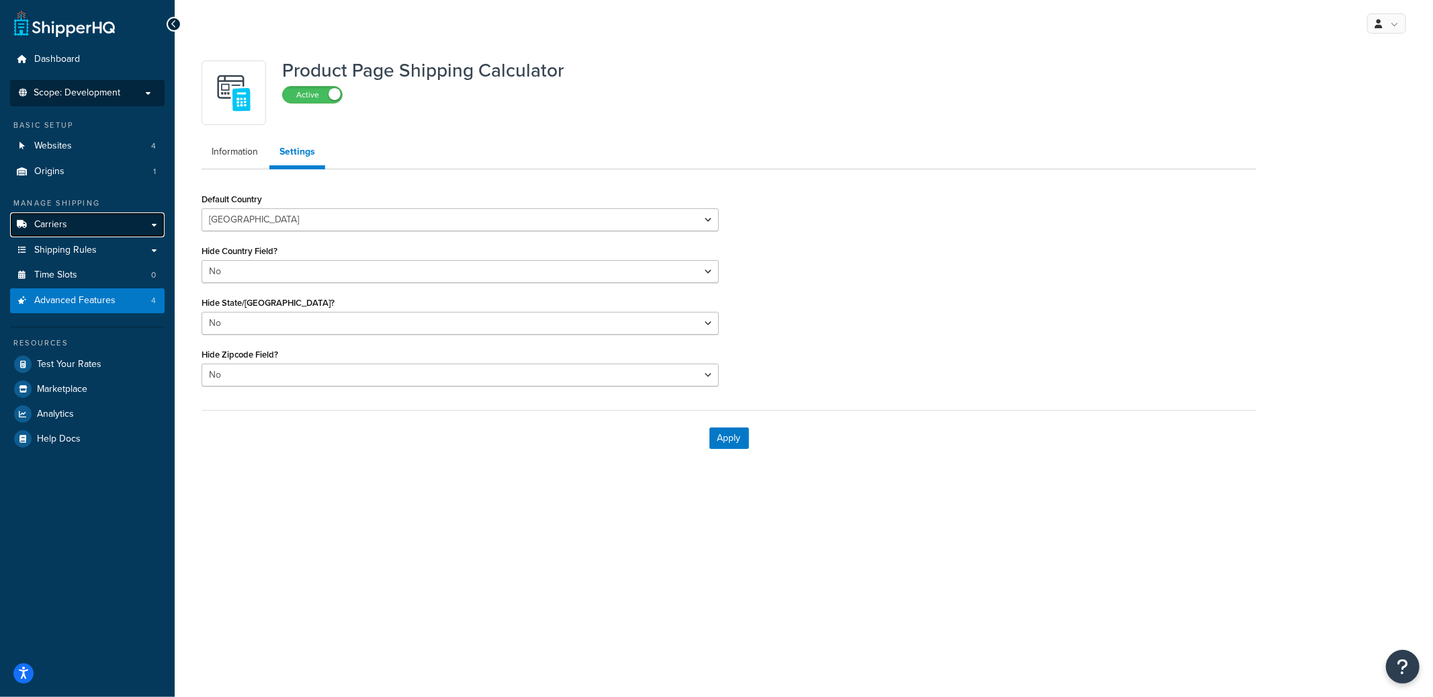
click at [91, 227] on link "Carriers" at bounding box center [87, 224] width 154 height 25
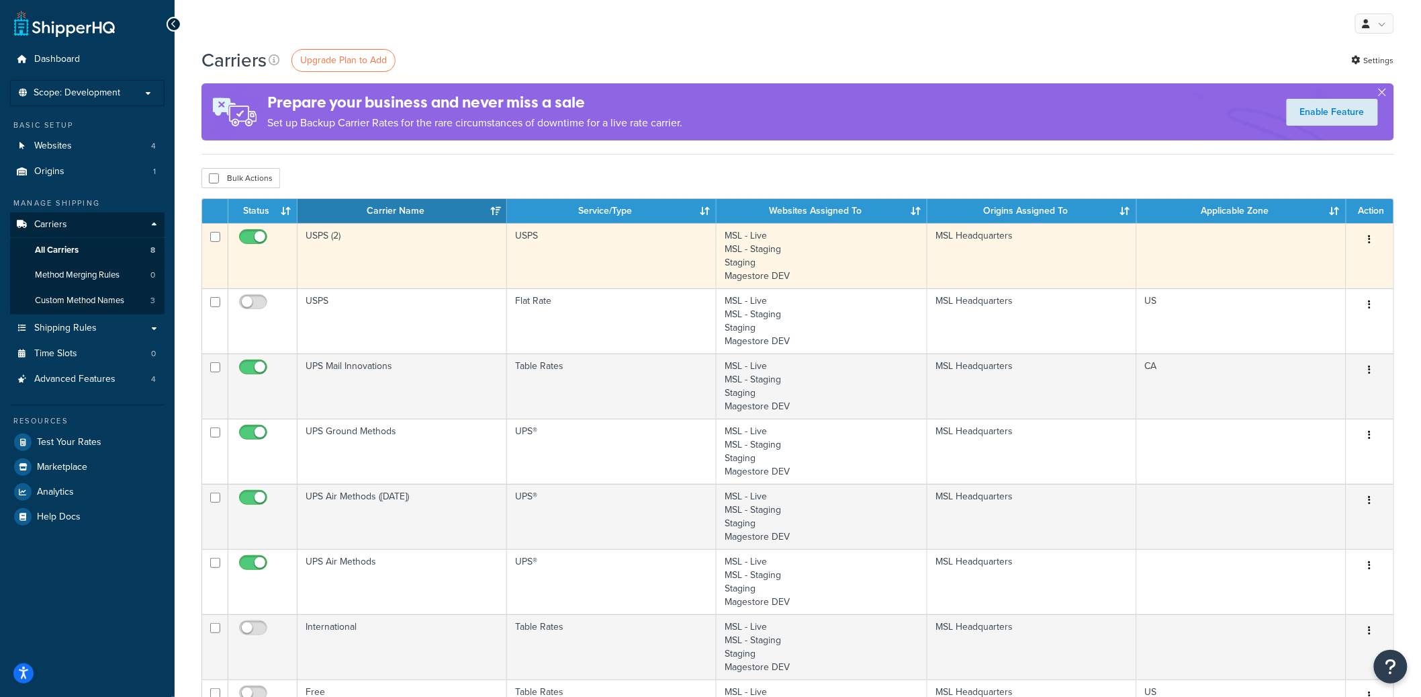
click at [418, 259] on td "USPS (2)" at bounding box center [403, 255] width 210 height 65
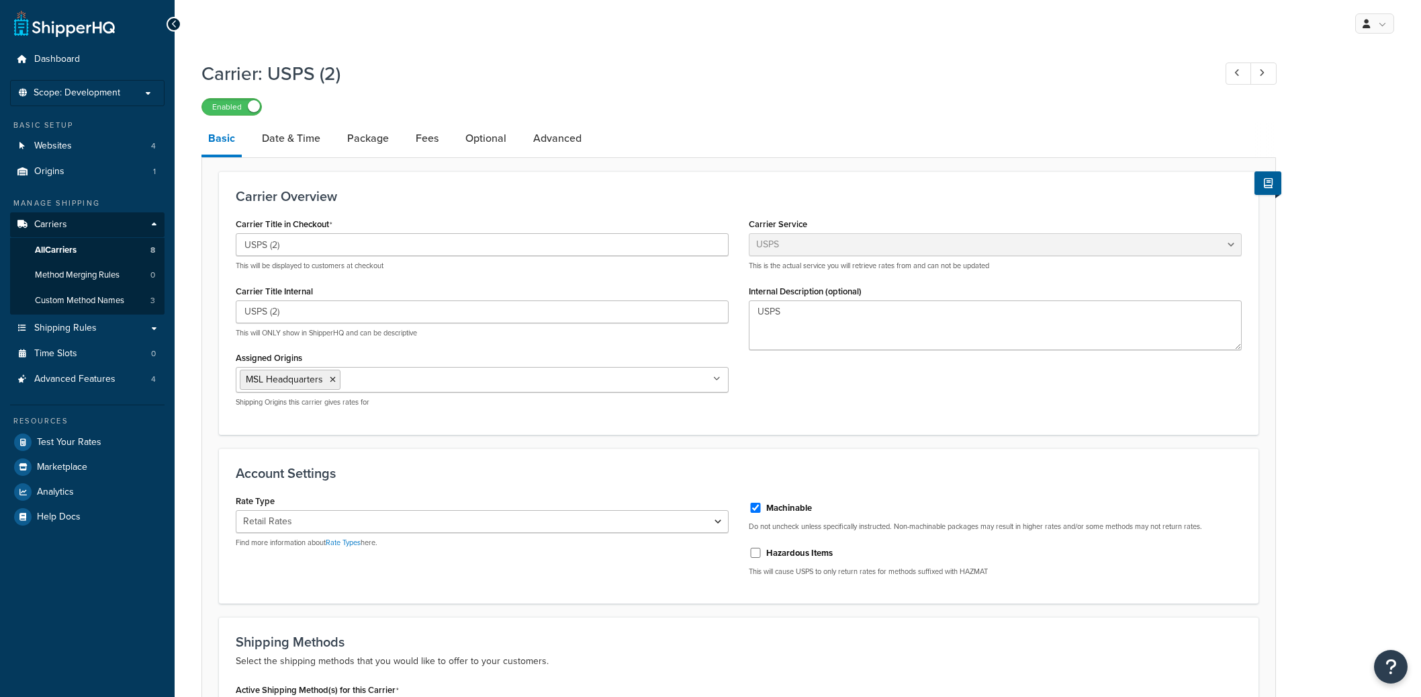
select select "usps"
click at [296, 140] on link "Date & Time" at bounding box center [291, 138] width 72 height 32
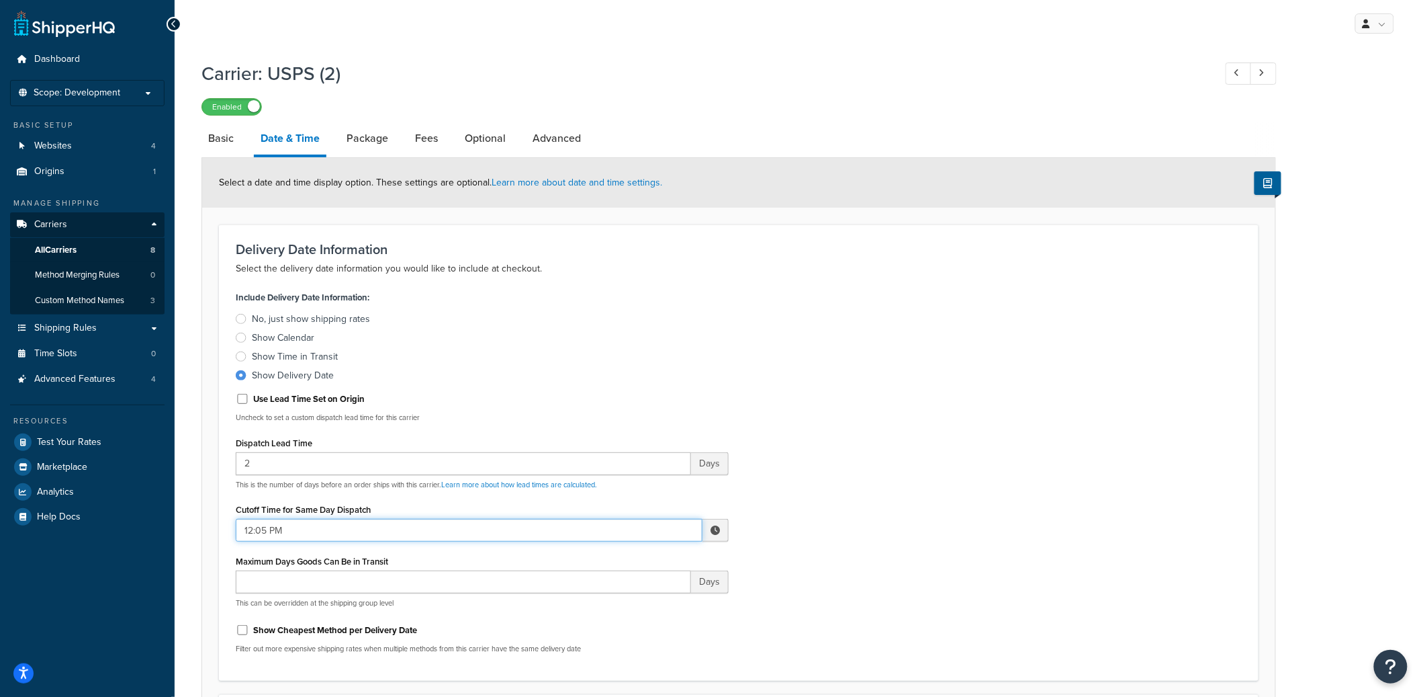
click at [275, 530] on input "12:05 PM" at bounding box center [469, 530] width 467 height 23
click at [669, 564] on span "▲" at bounding box center [673, 559] width 27 height 27
type input "12:05 AM"
click at [857, 474] on div "Include Delivery Date Information: No, just show shipping rates Show Calendar S…" at bounding box center [739, 475] width 1026 height 376
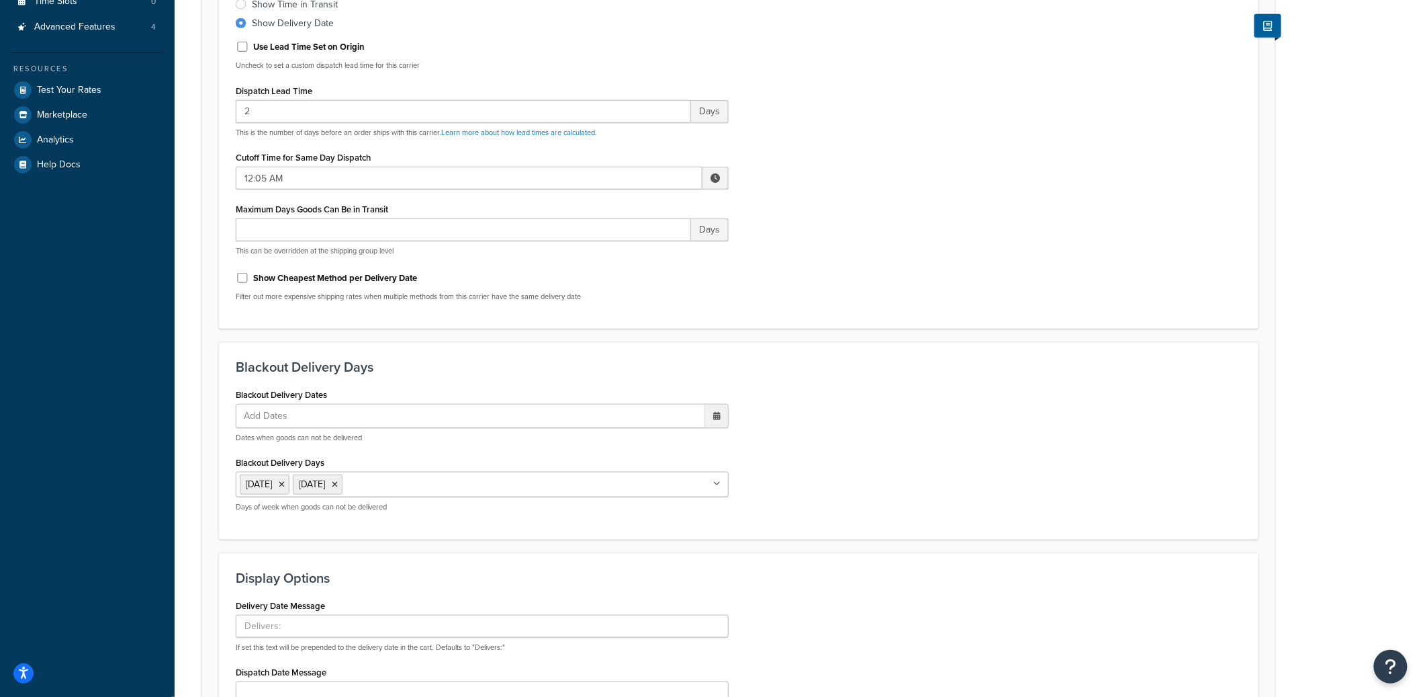
scroll to position [592, 0]
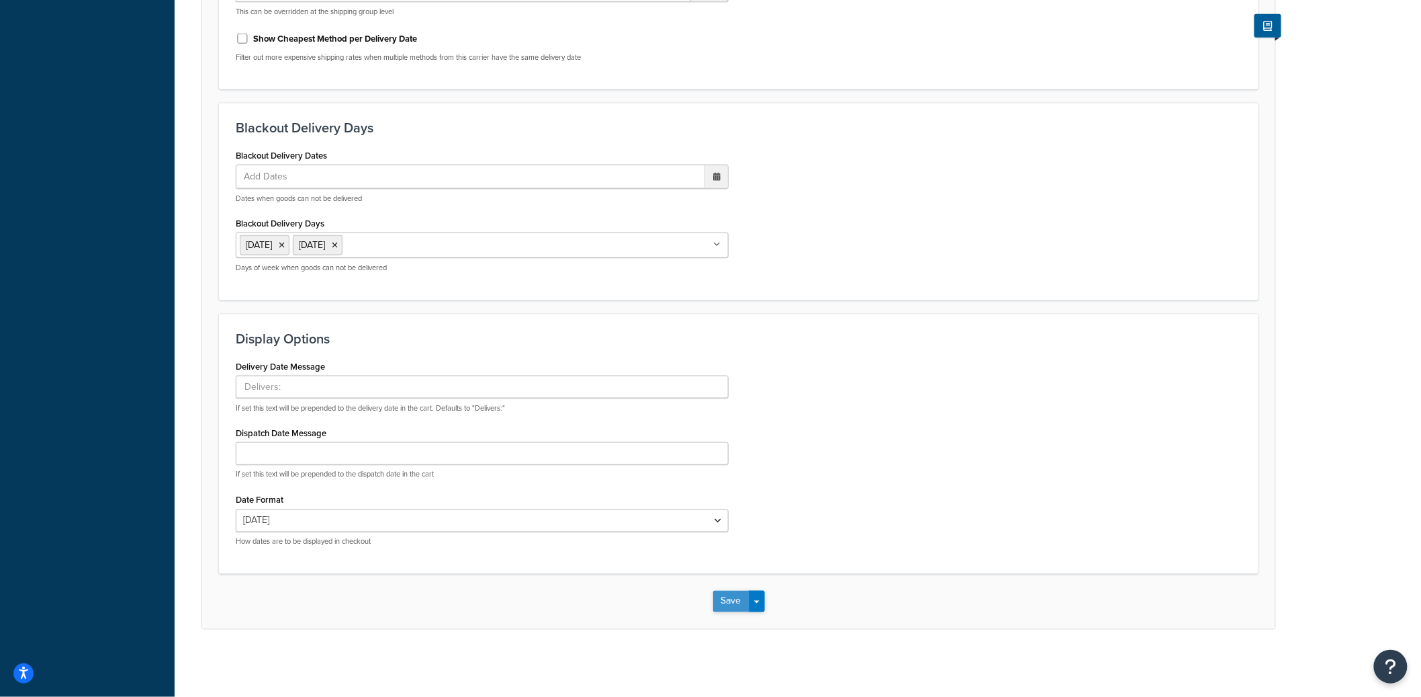
click at [717, 601] on button "Save" at bounding box center [731, 600] width 36 height 21
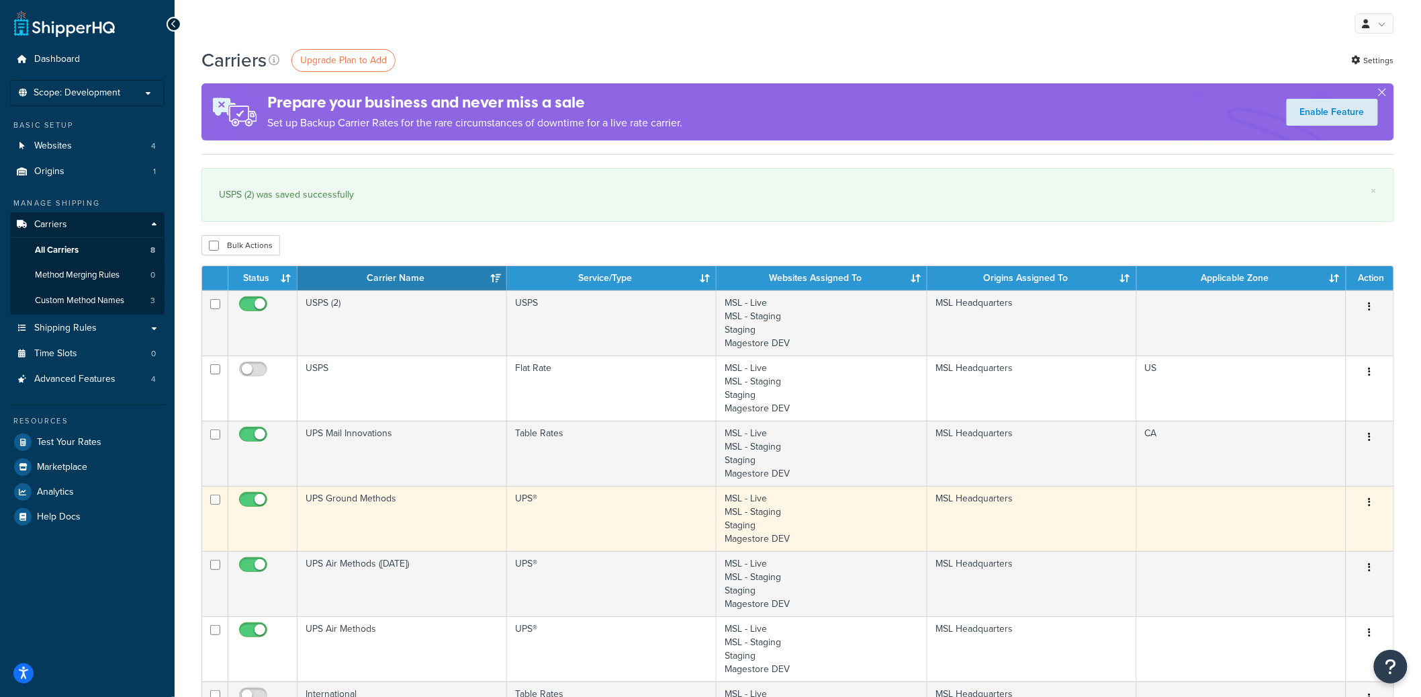
click at [398, 507] on td "UPS Ground Methods" at bounding box center [403, 518] width 210 height 65
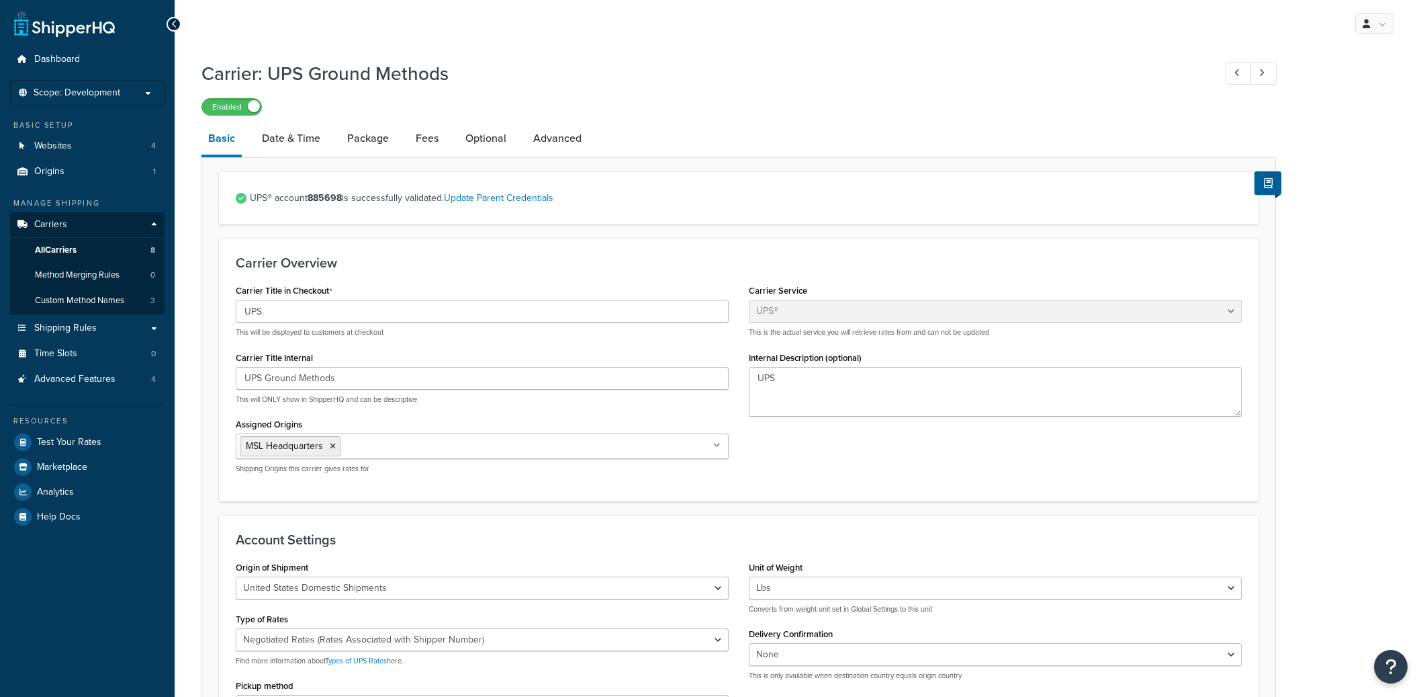
select select "ups"
click at [305, 140] on link "Date & Time" at bounding box center [291, 138] width 72 height 32
select select "yMd"
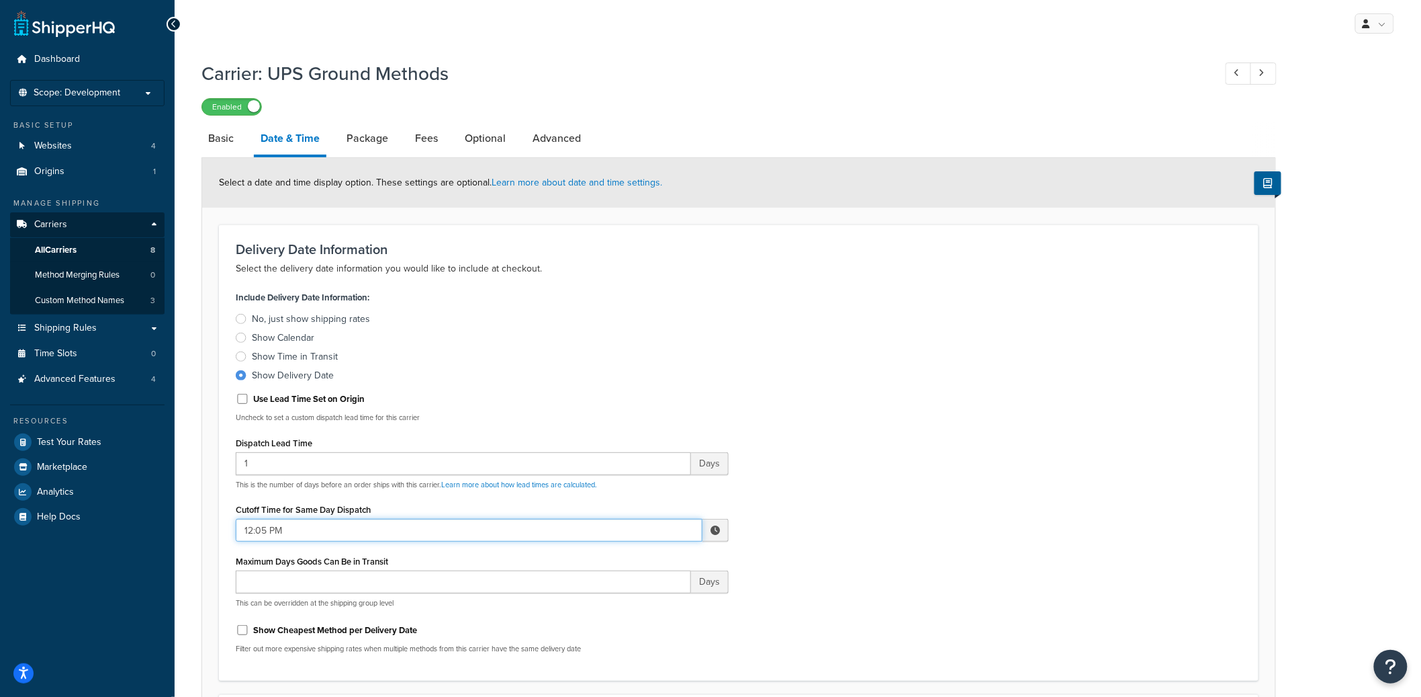
click at [327, 533] on input "12:05 PM" at bounding box center [469, 530] width 467 height 23
click at [681, 600] on span "▼" at bounding box center [673, 599] width 27 height 27
type input "12:05 AM"
click at [822, 535] on div "Include Delivery Date Information: No, just show shipping rates Show Calendar S…" at bounding box center [739, 475] width 1026 height 376
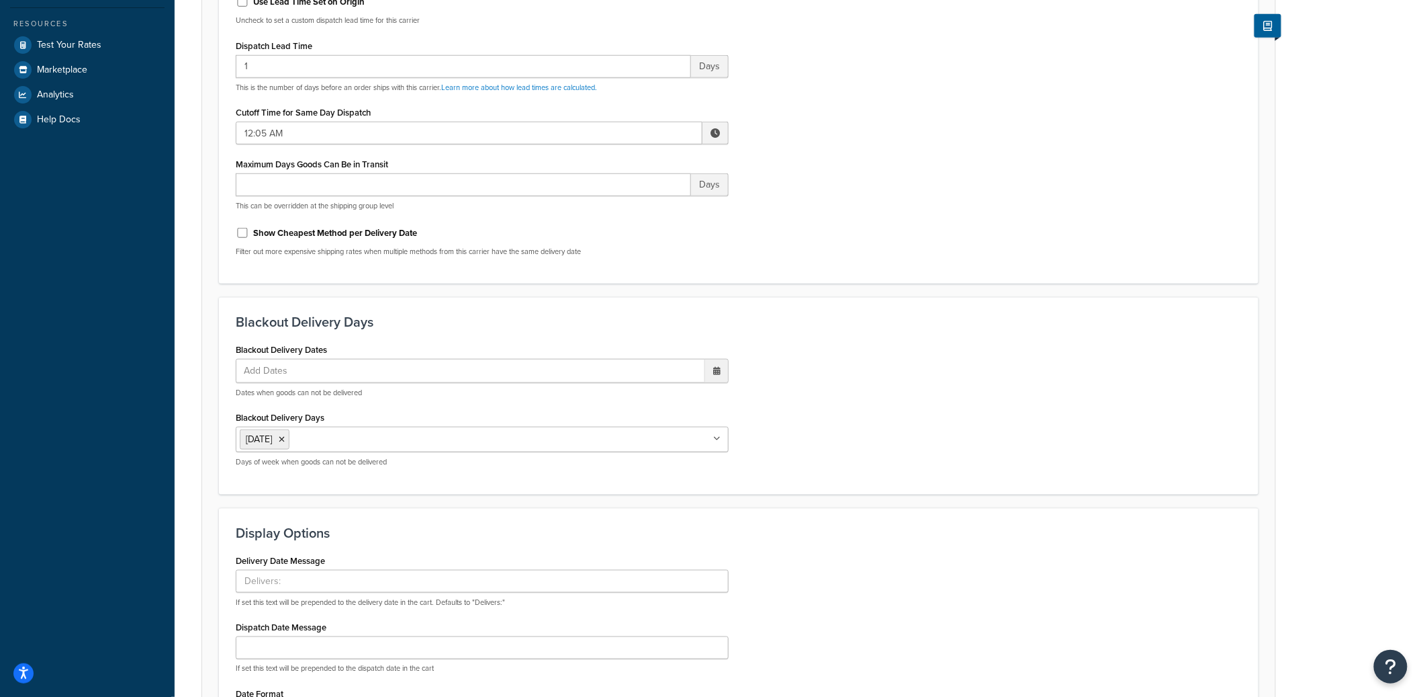
scroll to position [592, 0]
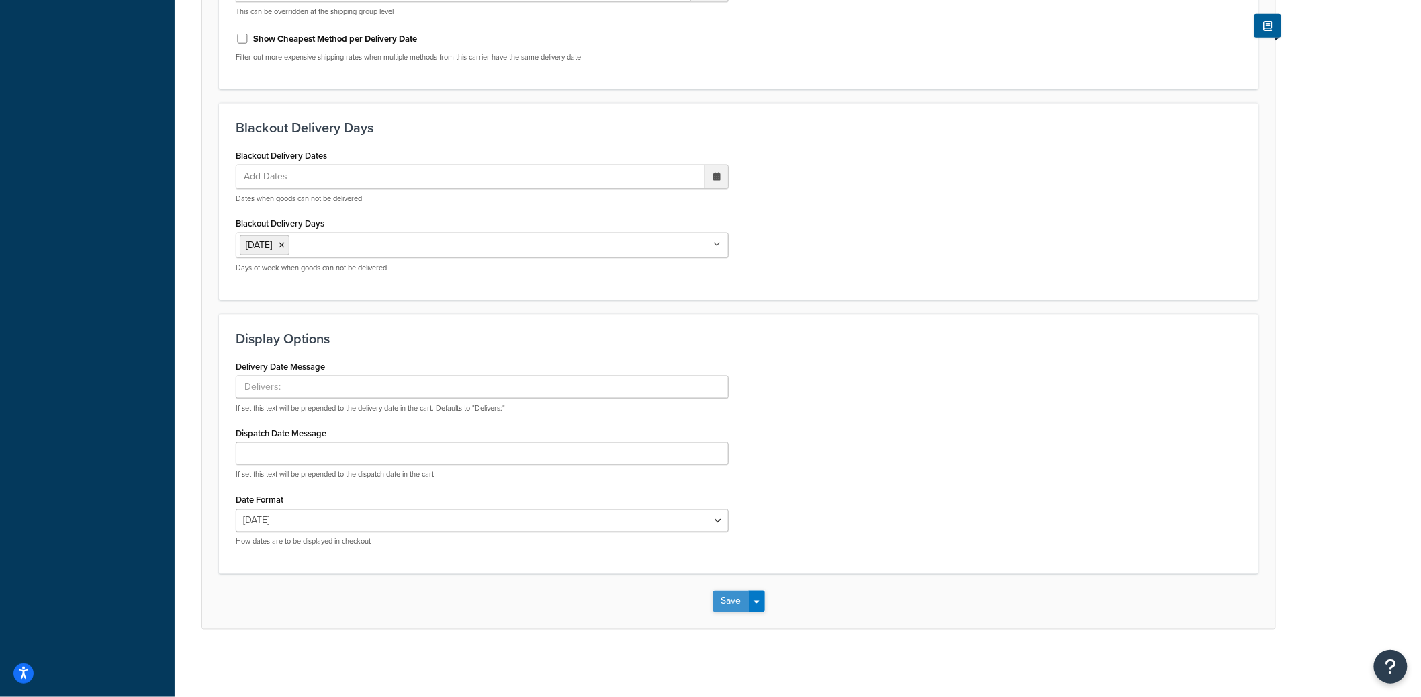
click at [741, 600] on button "Save" at bounding box center [731, 600] width 36 height 21
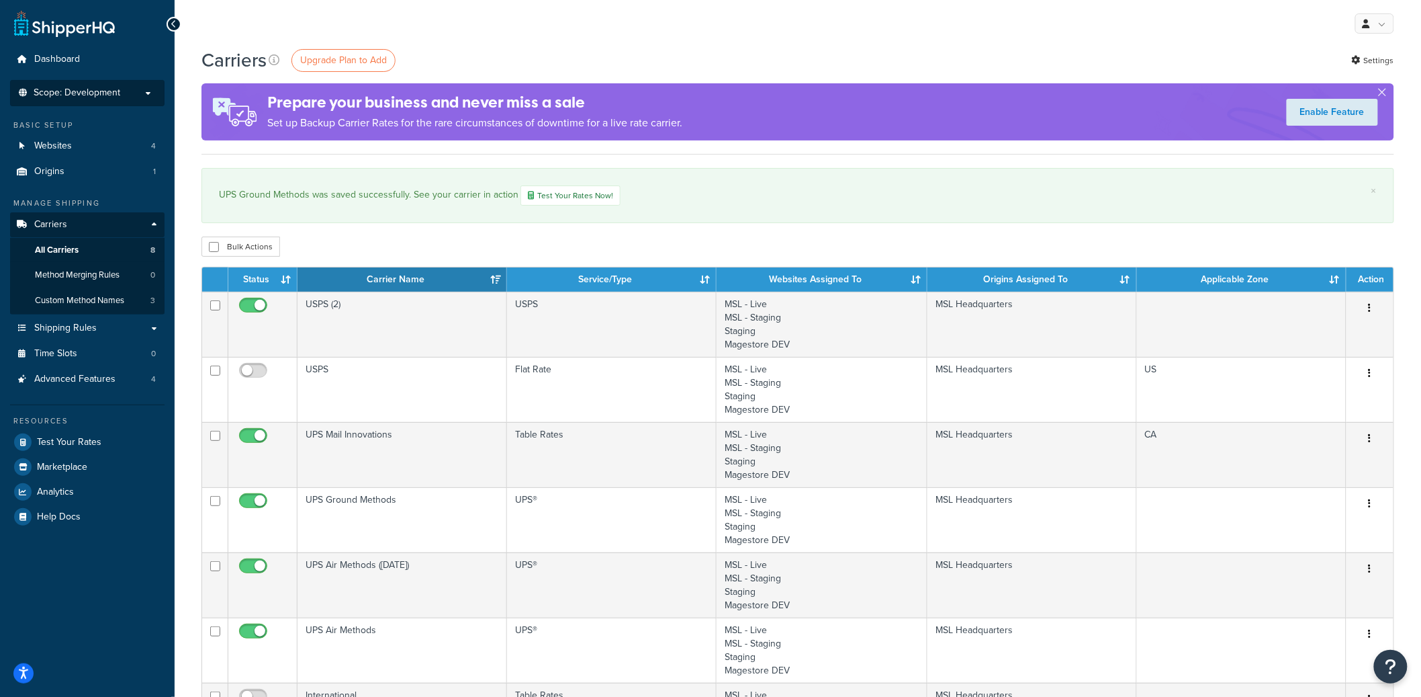
click at [139, 99] on li "Scope: Development Live Integration Test Manage Scopes" at bounding box center [87, 93] width 154 height 26
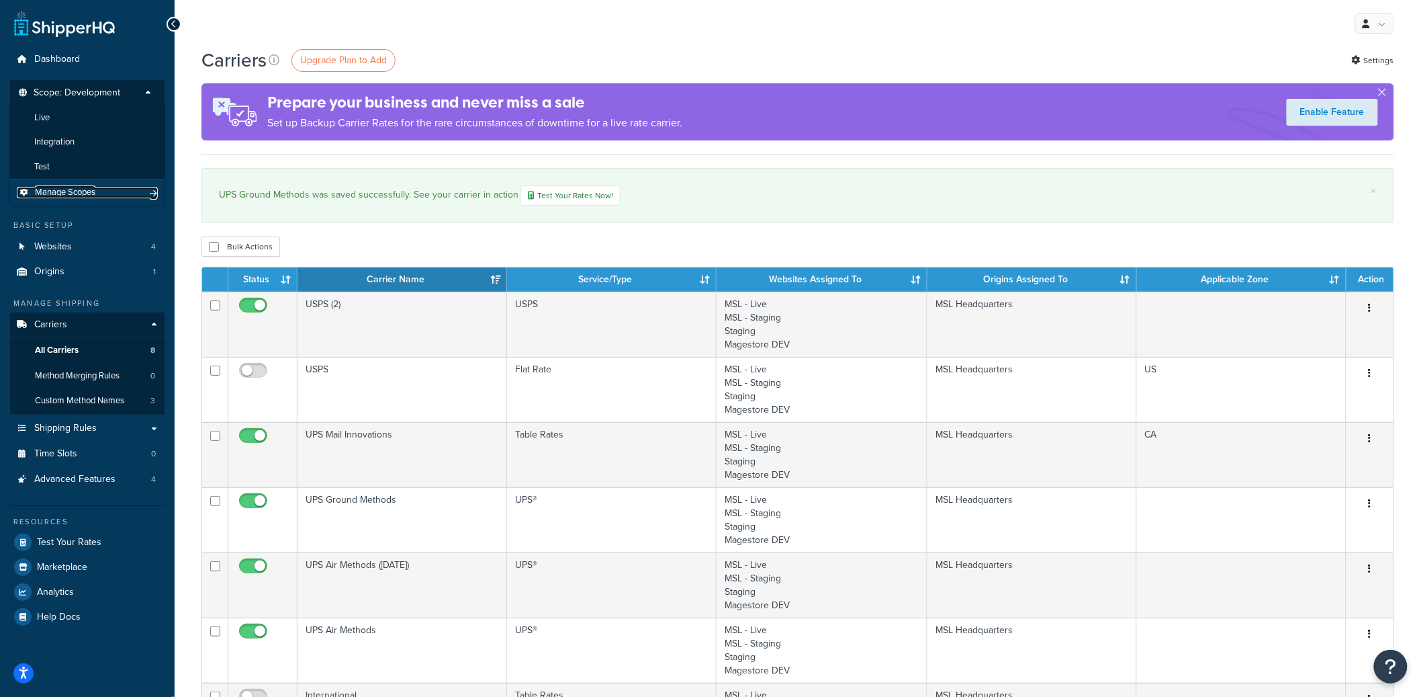
click at [87, 191] on span "Manage Scopes" at bounding box center [65, 192] width 60 height 11
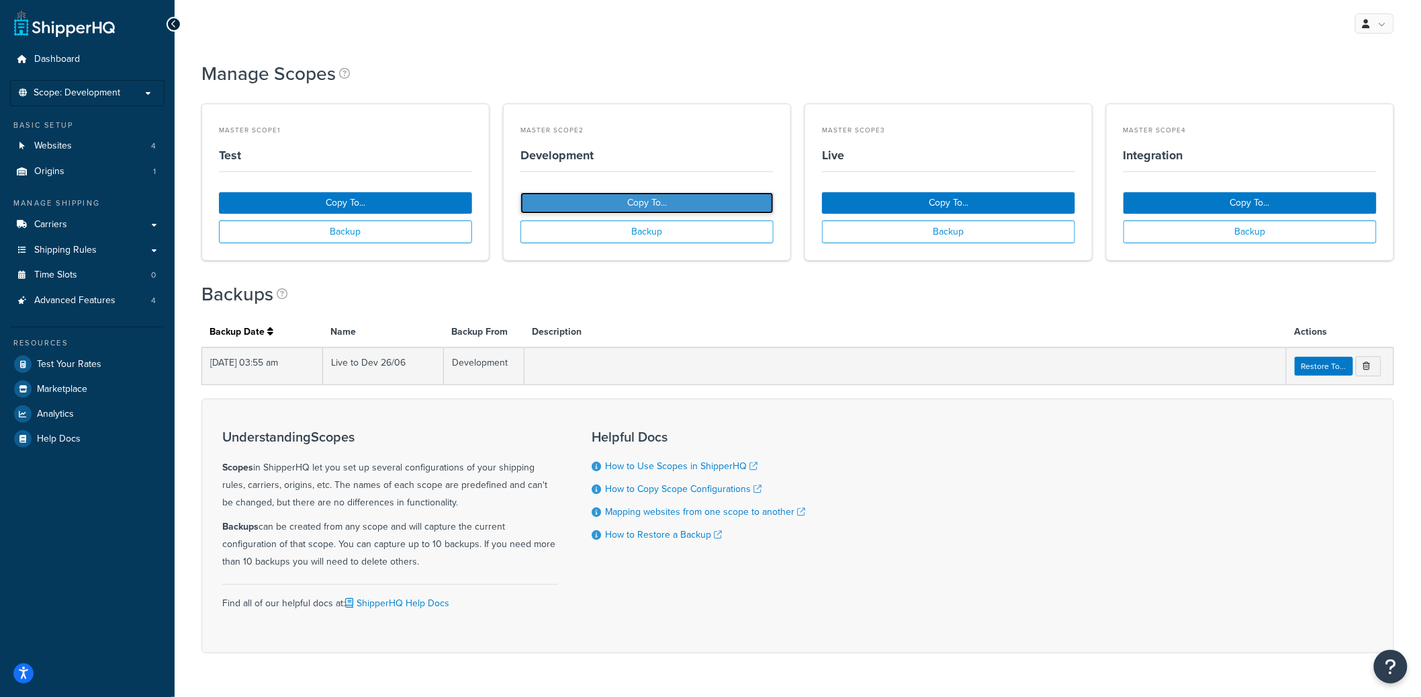
click at [704, 204] on button "Copy To..." at bounding box center [647, 202] width 253 height 21
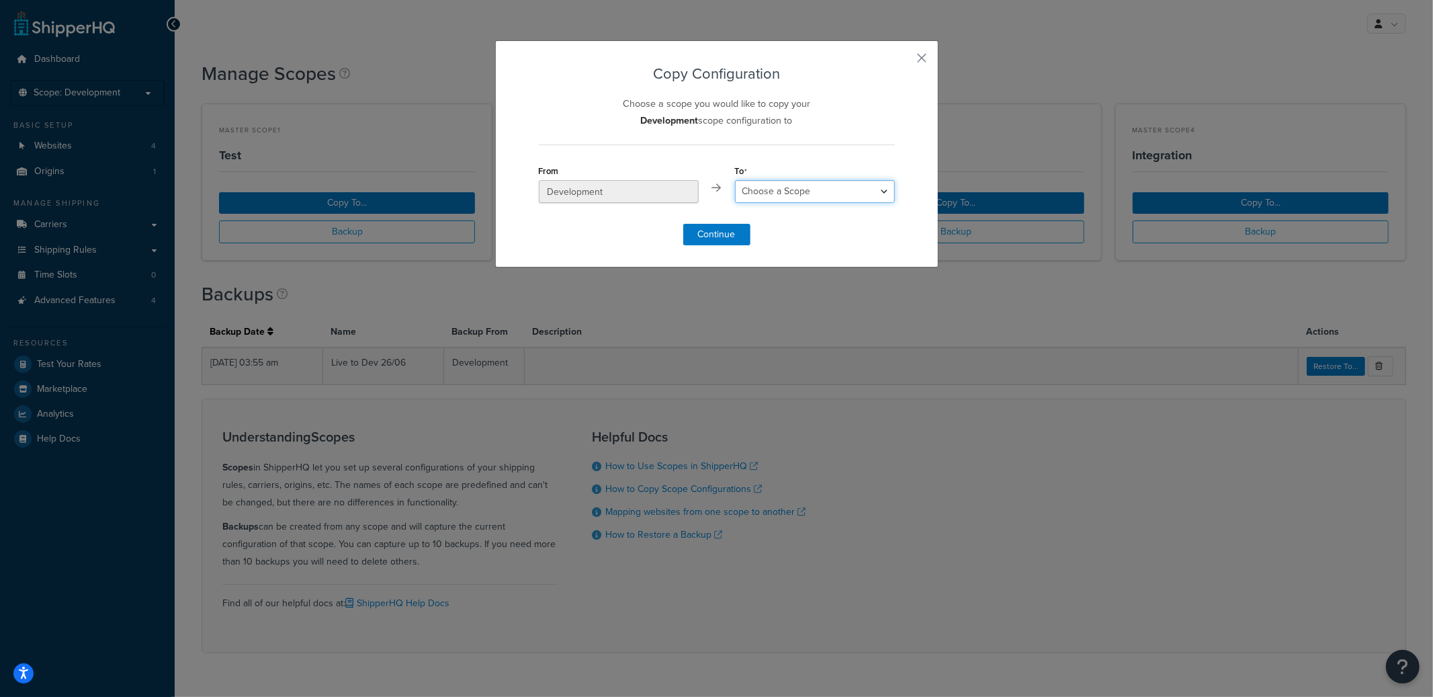
click at [833, 191] on select "Choose a Scope Test Live Integration" at bounding box center [815, 191] width 160 height 23
select select "10494"
click at [735, 181] on select "Choose a Scope Test Live Integration" at bounding box center [815, 191] width 160 height 23
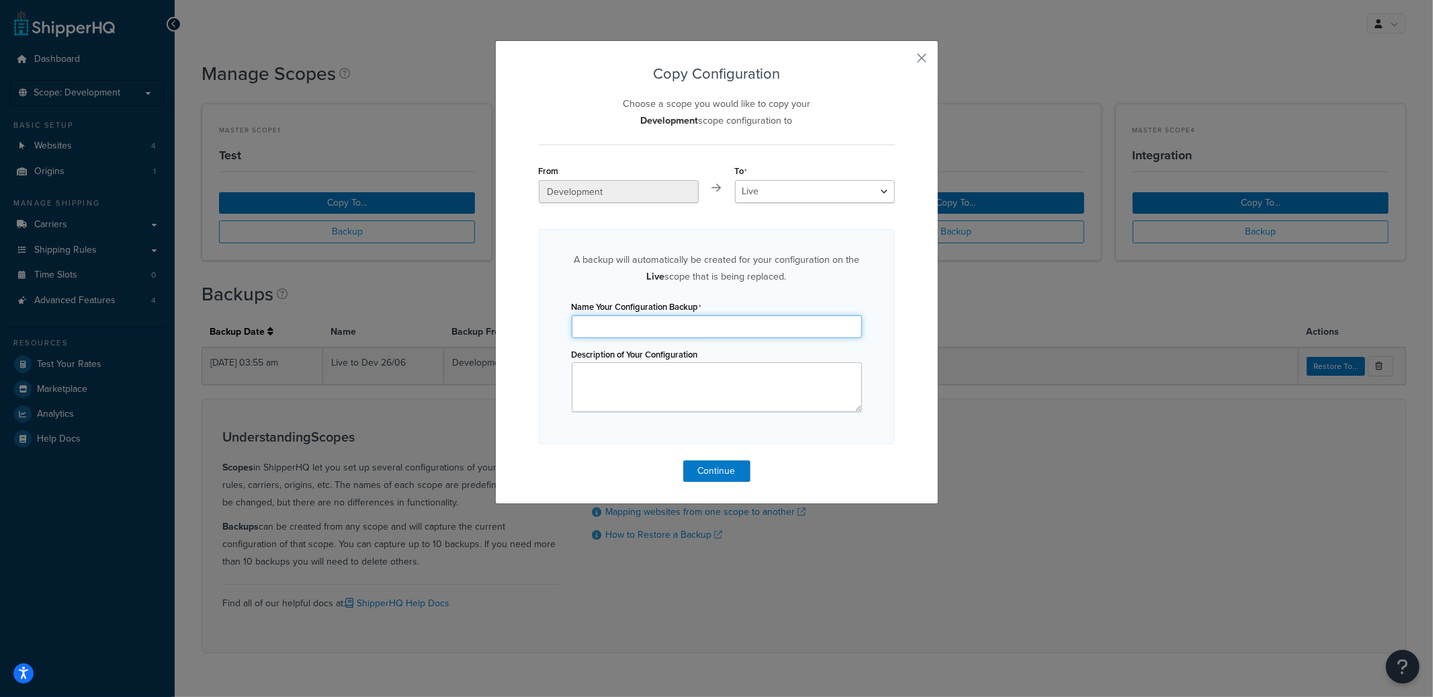
click at [665, 326] on input "Name Your Configuration Backup" at bounding box center [717, 326] width 290 height 23
click at [595, 330] on input "Live Back up - Sept 16 2025" at bounding box center [717, 326] width 290 height 23
type input "Live Scope Backup - Sept 16 2025"
click at [714, 476] on button "Continue" at bounding box center [716, 470] width 67 height 21
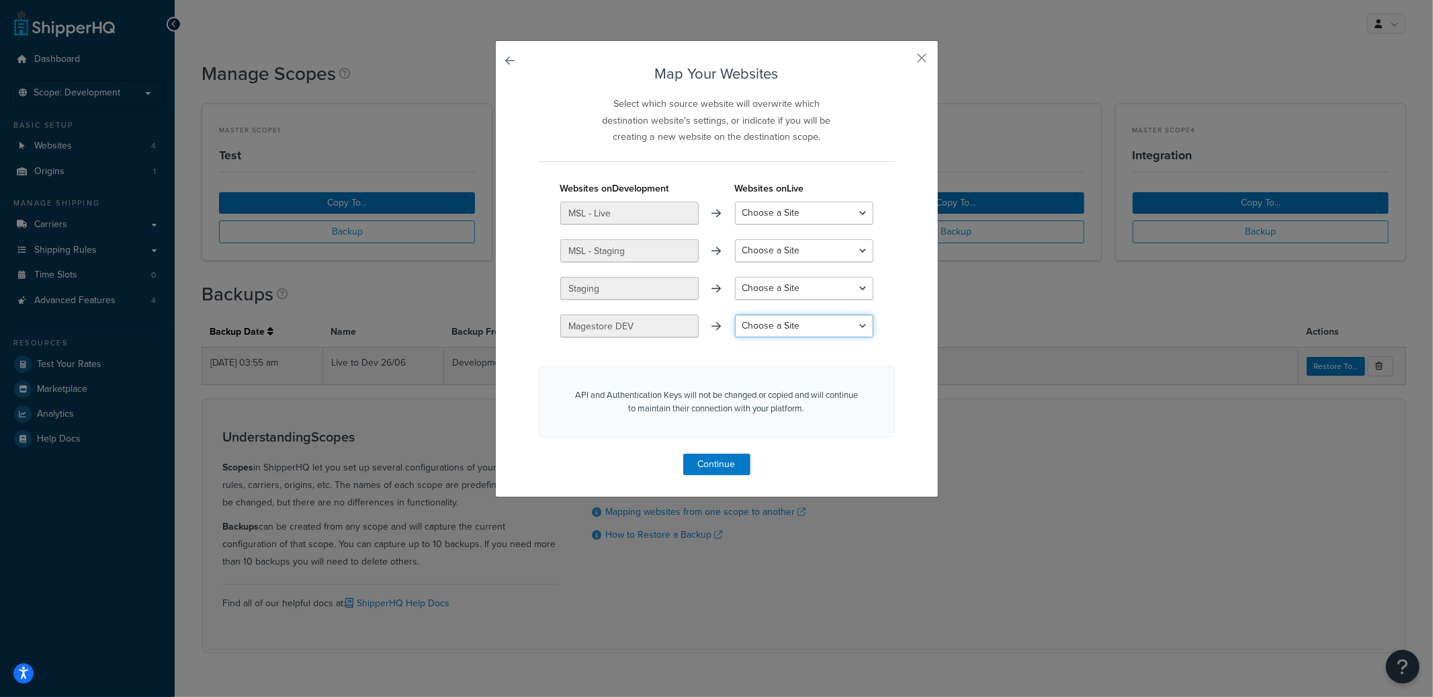
click at [755, 314] on select "Choose a Site MSL - Live MSL - Staging Create a New Site" at bounding box center [804, 325] width 138 height 23
select select "MSL - Live"
click at [735, 314] on select "Choose a Site MSL - Live MSL - Staging Create a New Site" at bounding box center [804, 325] width 138 height 23
click at [764, 247] on select "Choose a Site MSL - Staging Create a New Site" at bounding box center [804, 250] width 138 height 23
select select "MSL - Staging"
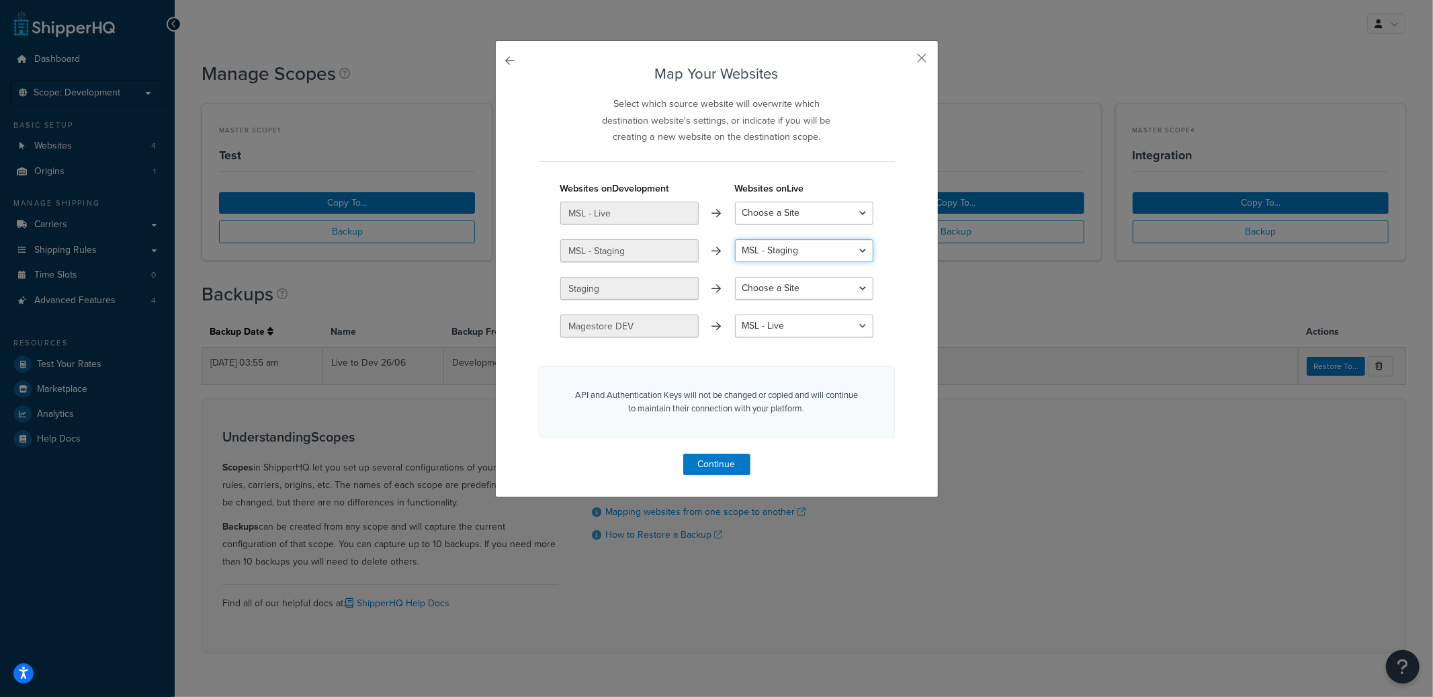
click at [735, 239] on select "Choose a Site MSL - Staging Create a New Site" at bounding box center [804, 250] width 138 height 23
select select "create_new"
click at [711, 465] on button "Continue" at bounding box center [716, 463] width 67 height 21
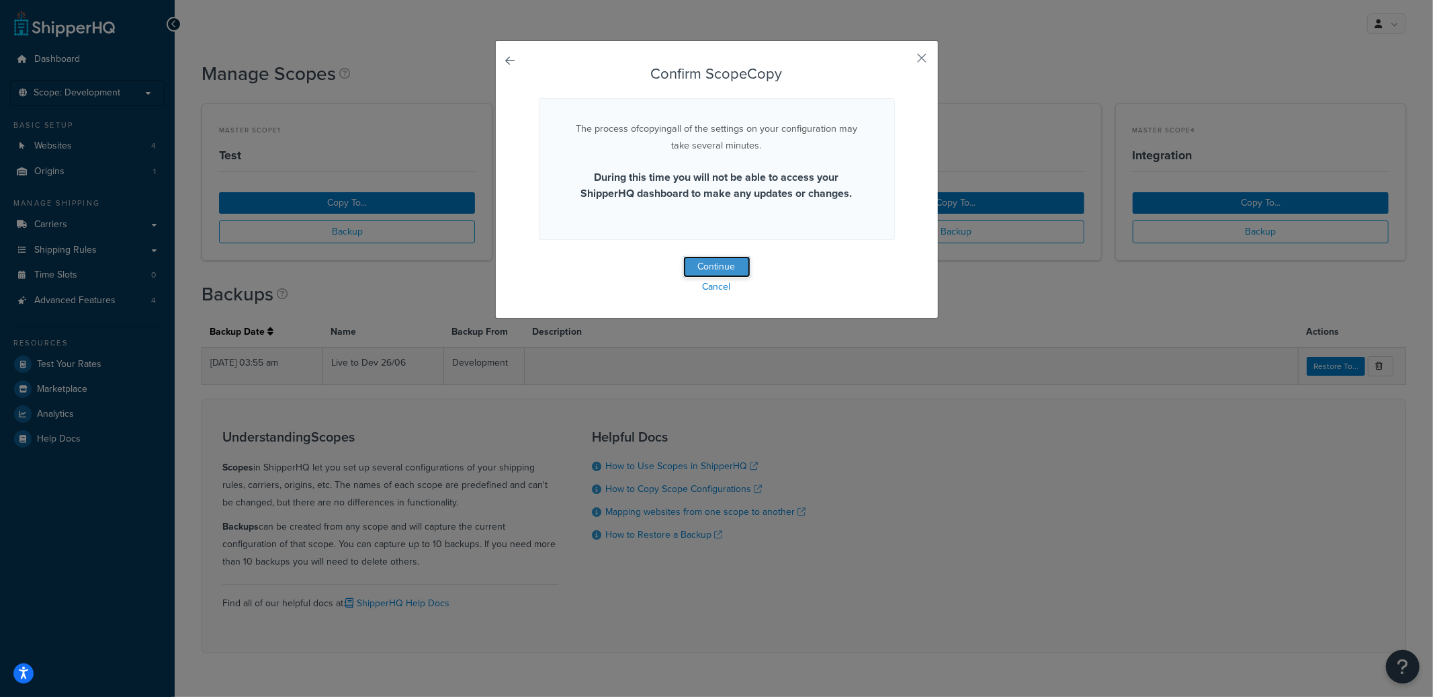
click at [707, 265] on button "Continue" at bounding box center [716, 266] width 67 height 21
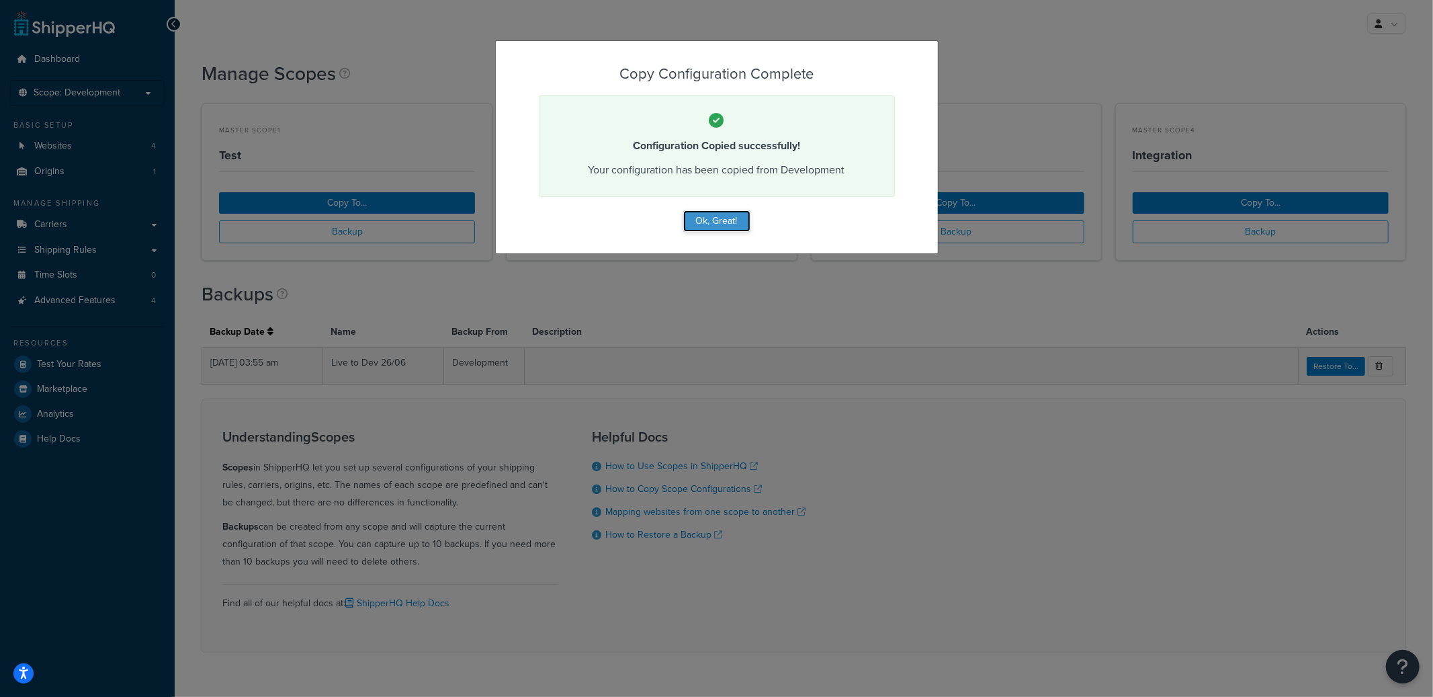
click at [712, 230] on button "Ok, Great!" at bounding box center [716, 220] width 67 height 21
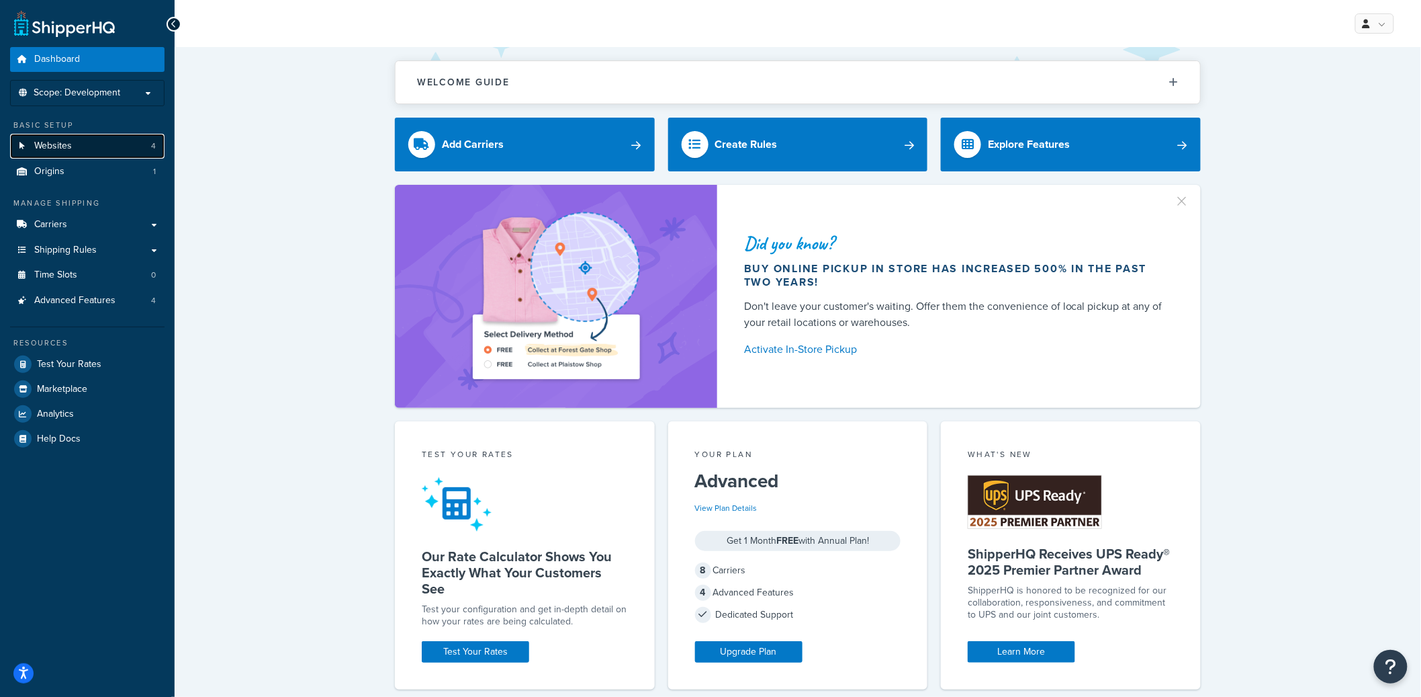
click at [89, 136] on link "Websites 4" at bounding box center [87, 146] width 154 height 25
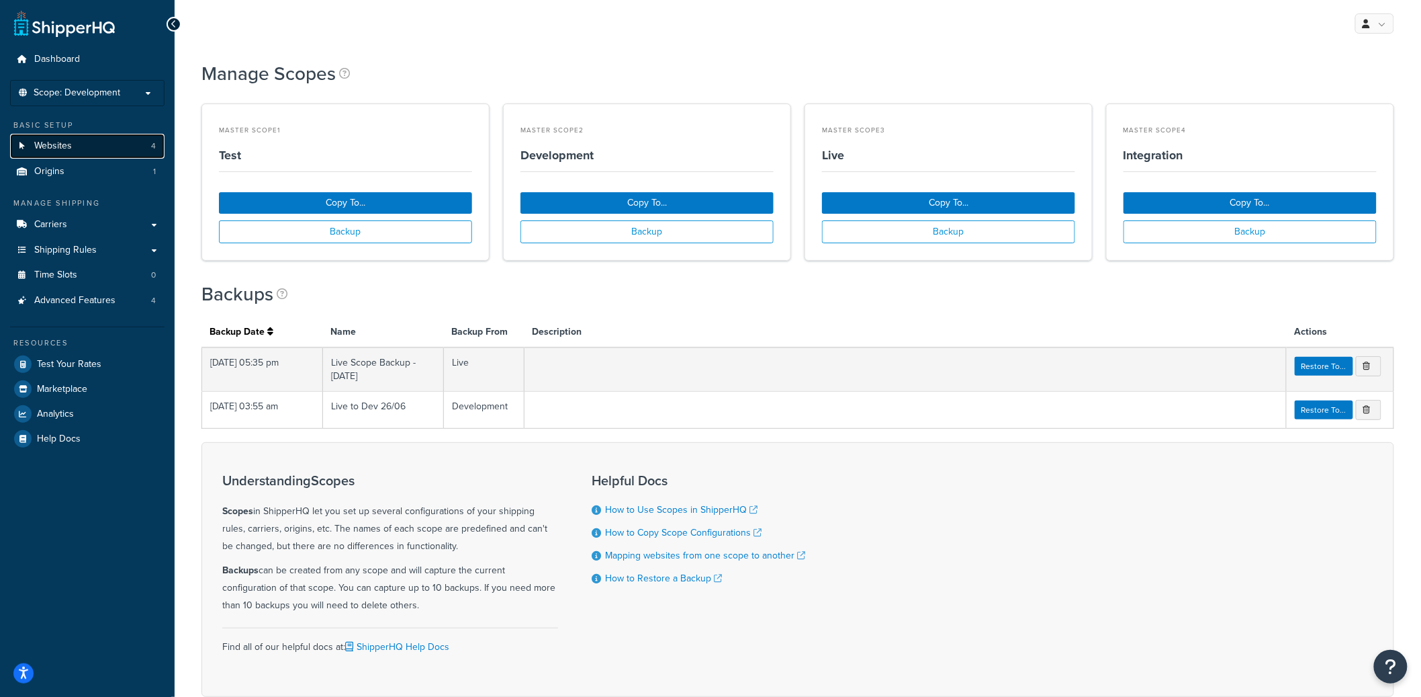
click at [85, 148] on link "Websites 4" at bounding box center [87, 146] width 154 height 25
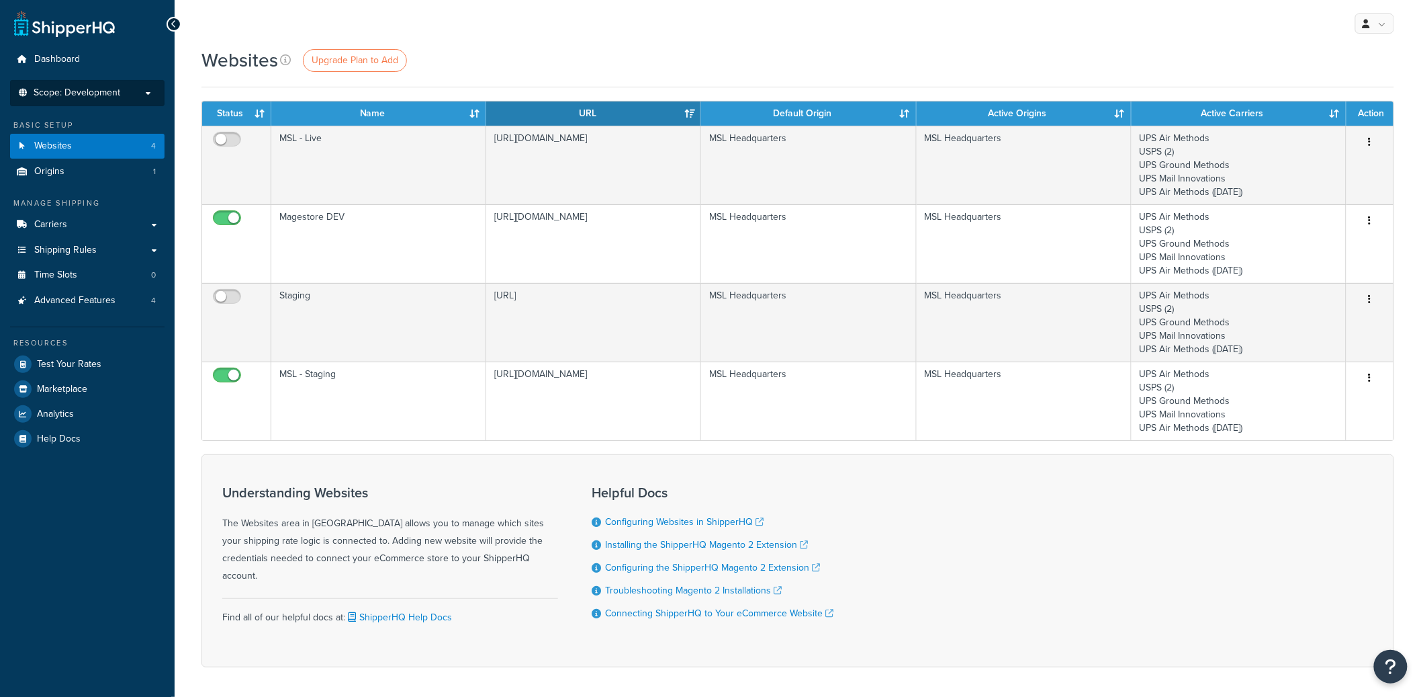
click at [118, 97] on span "Scope: Development" at bounding box center [77, 92] width 87 height 11
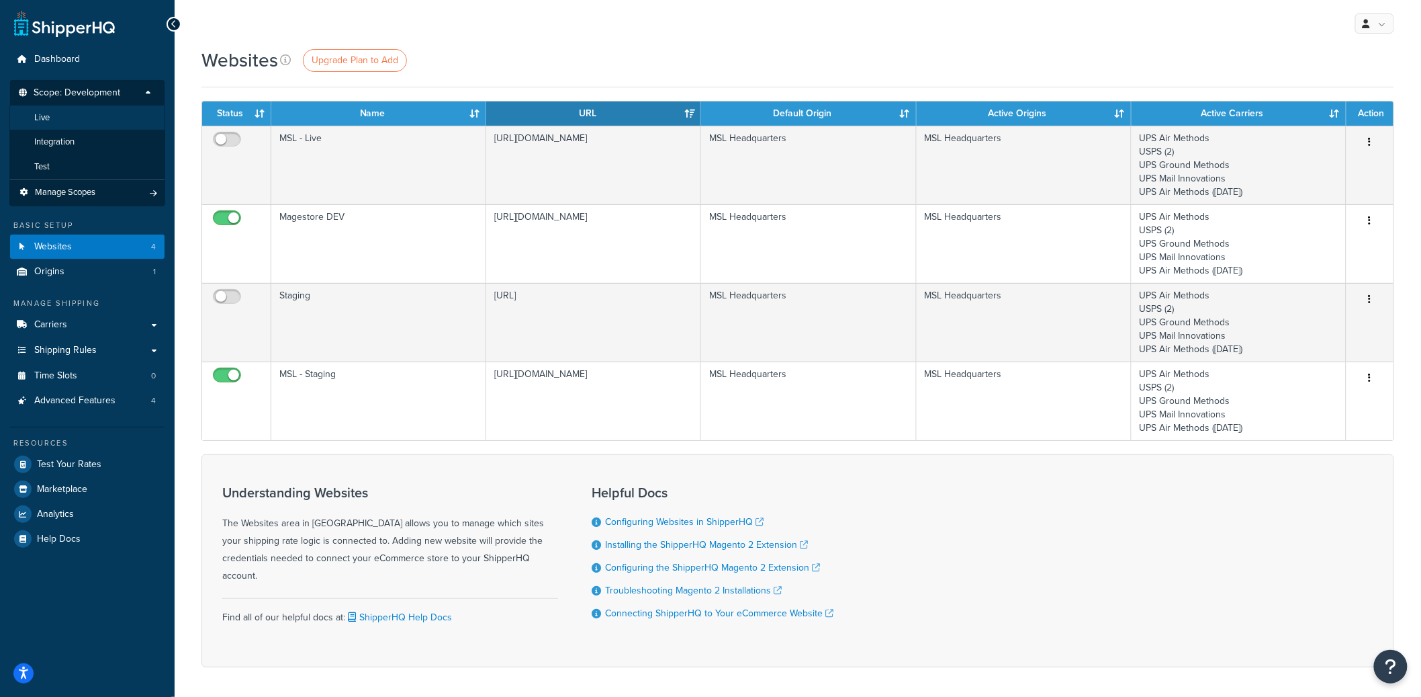
click at [77, 122] on li "Live" at bounding box center [87, 117] width 156 height 25
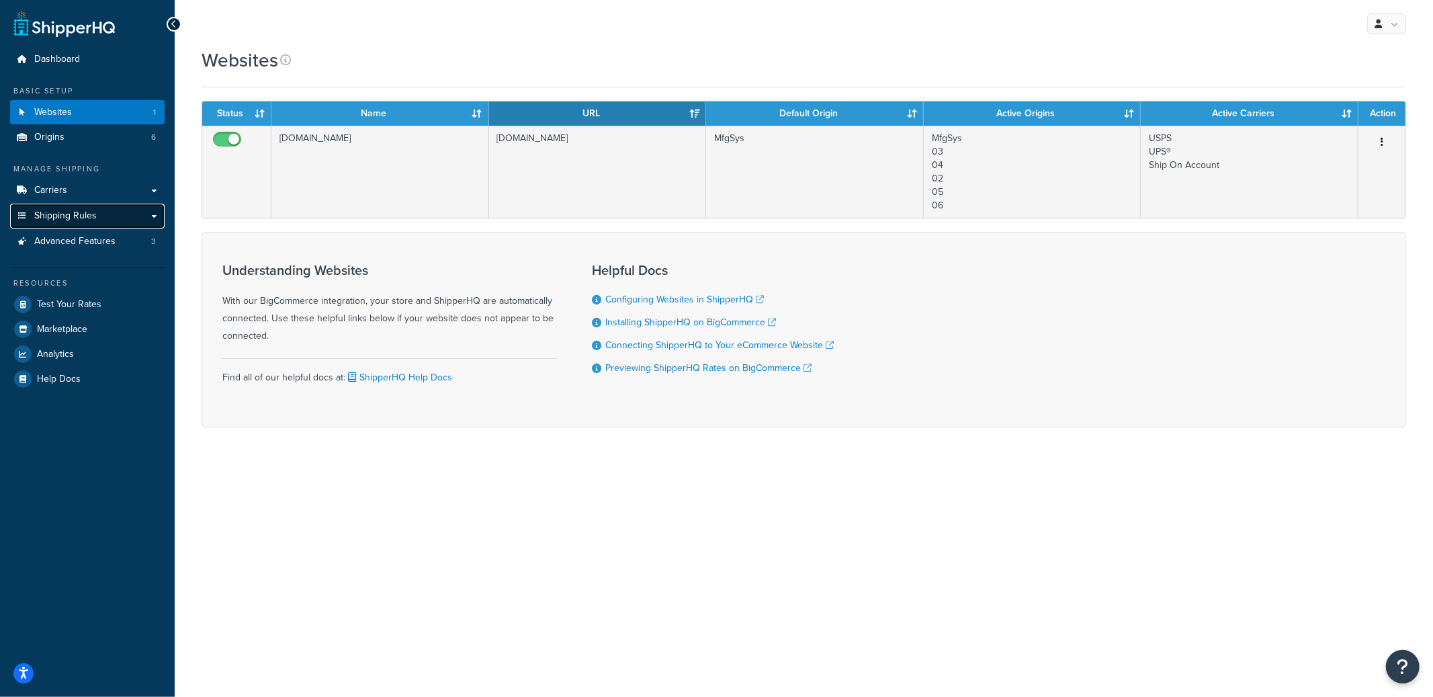
click at [105, 216] on link "Shipping Rules" at bounding box center [87, 216] width 154 height 25
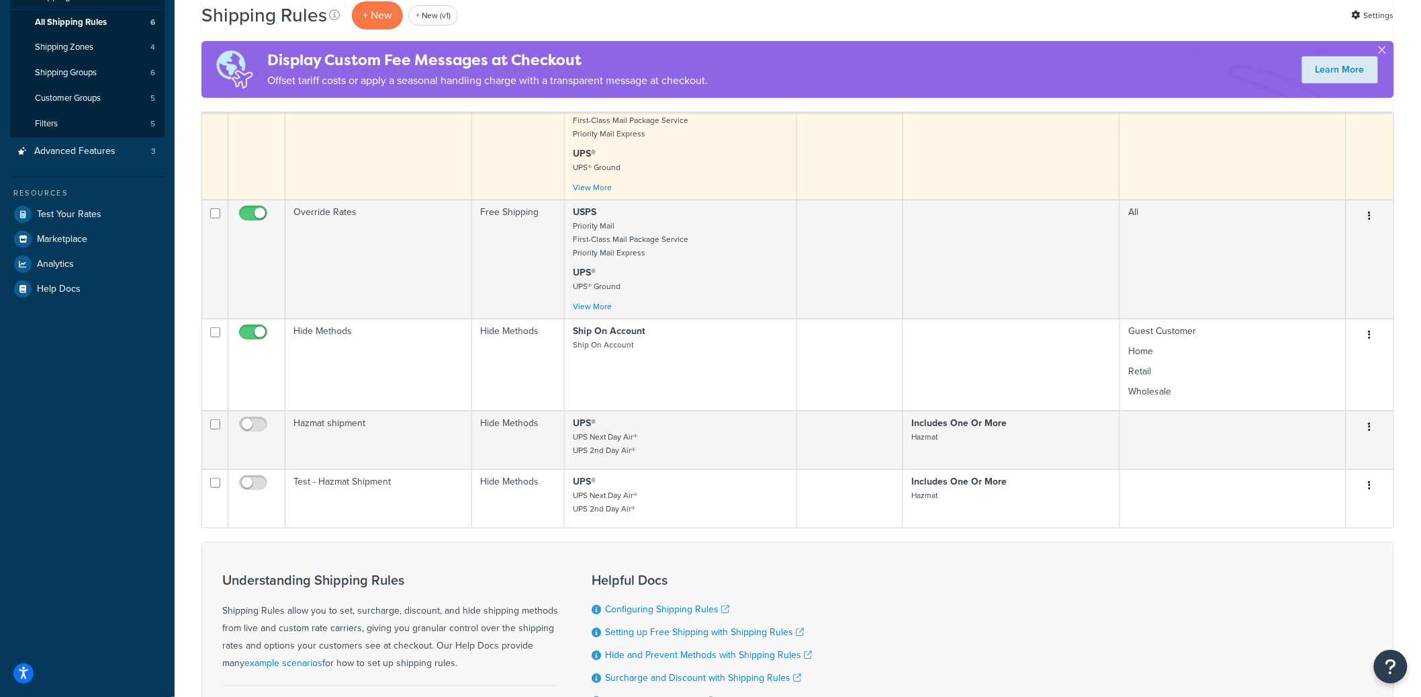
scroll to position [351, 0]
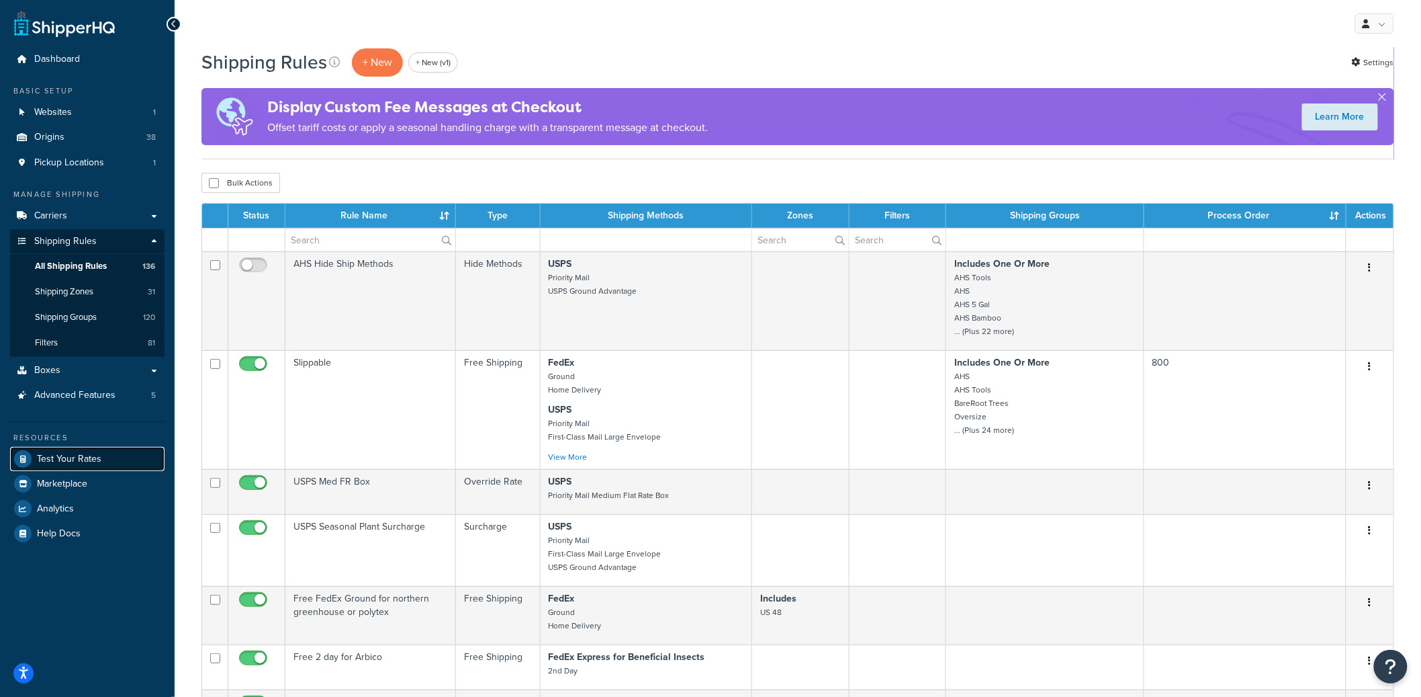
click at [90, 453] on span "Test Your Rates" at bounding box center [69, 458] width 64 height 11
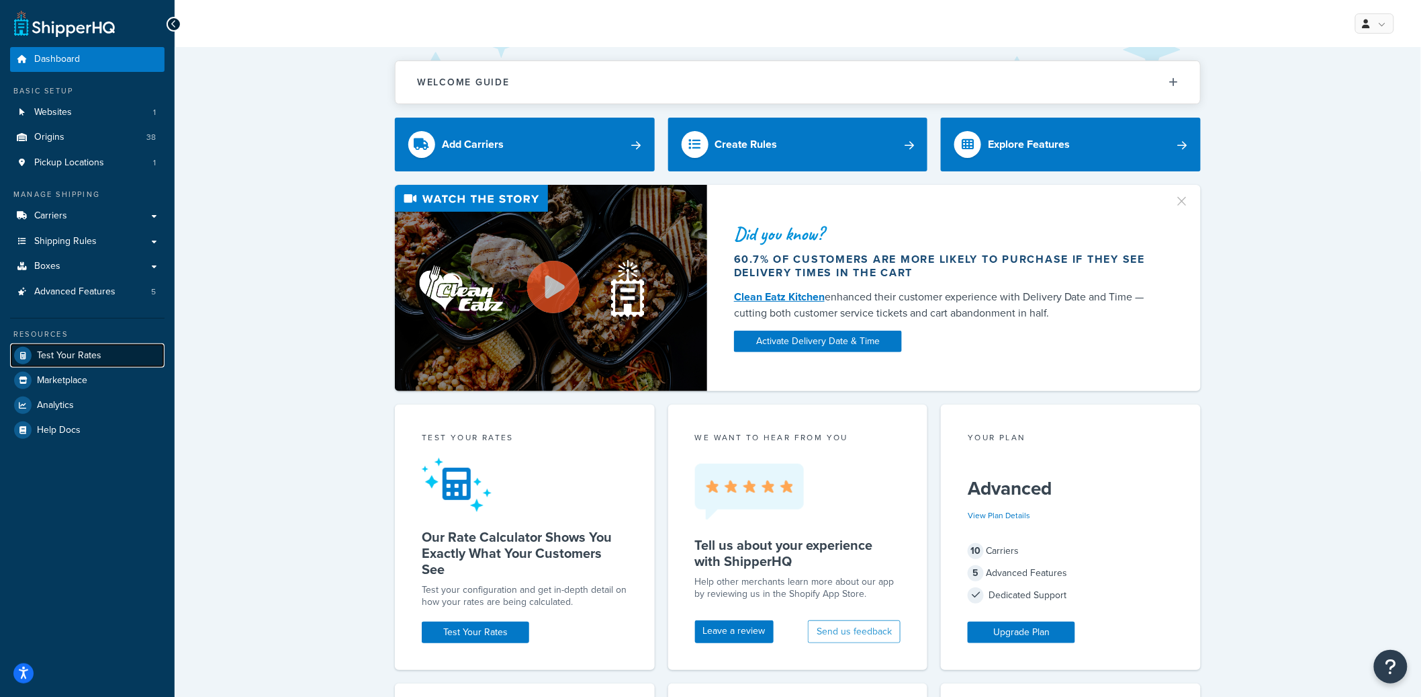
click at [85, 345] on link "Test Your Rates" at bounding box center [87, 355] width 154 height 24
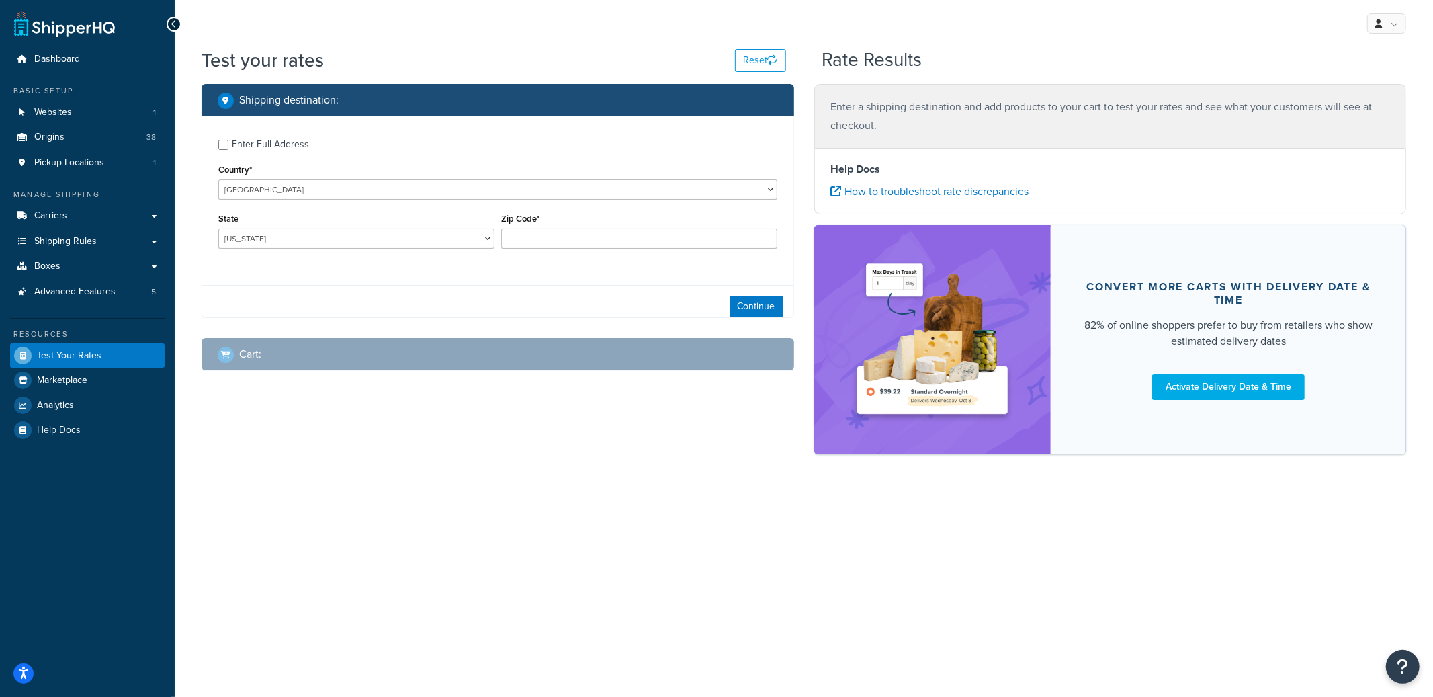
click at [260, 146] on div "Enter Full Address" at bounding box center [270, 144] width 77 height 19
click at [228, 146] on input "Enter Full Address" at bounding box center [223, 145] width 10 height 10
checkbox input "true"
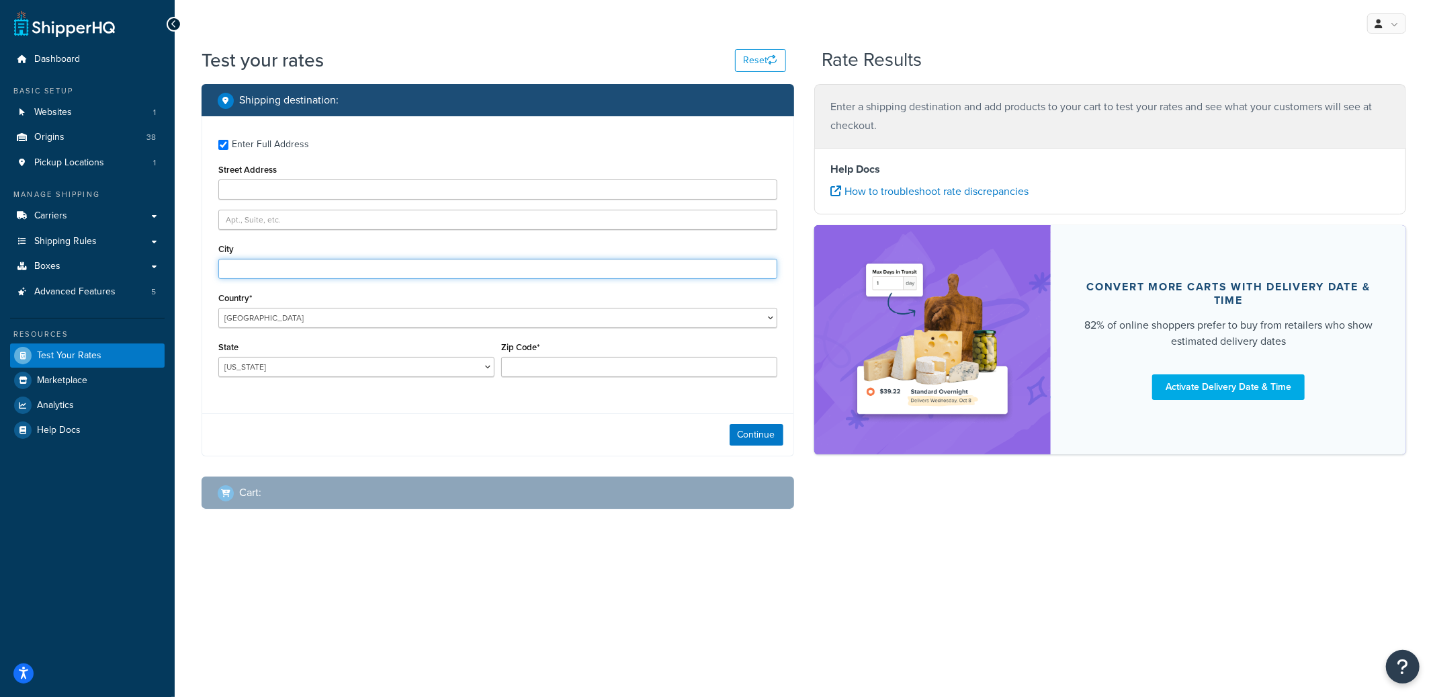
click at [242, 274] on input "City" at bounding box center [497, 269] width 559 height 20
type input "[US_STATE]"
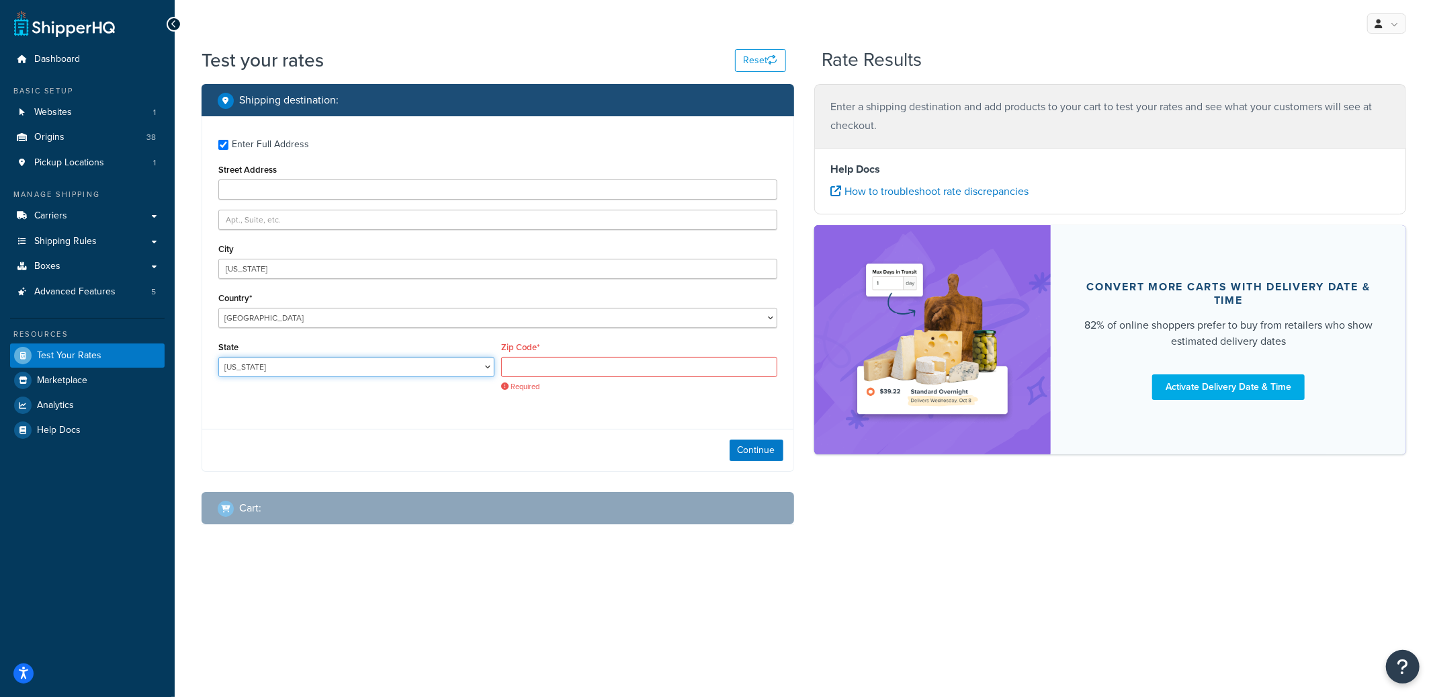
select select "NY"
click at [218, 357] on select "Alabama Alaska American Samoa Arizona Arkansas Armed Forces Americas Armed Forc…" at bounding box center [356, 367] width 276 height 20
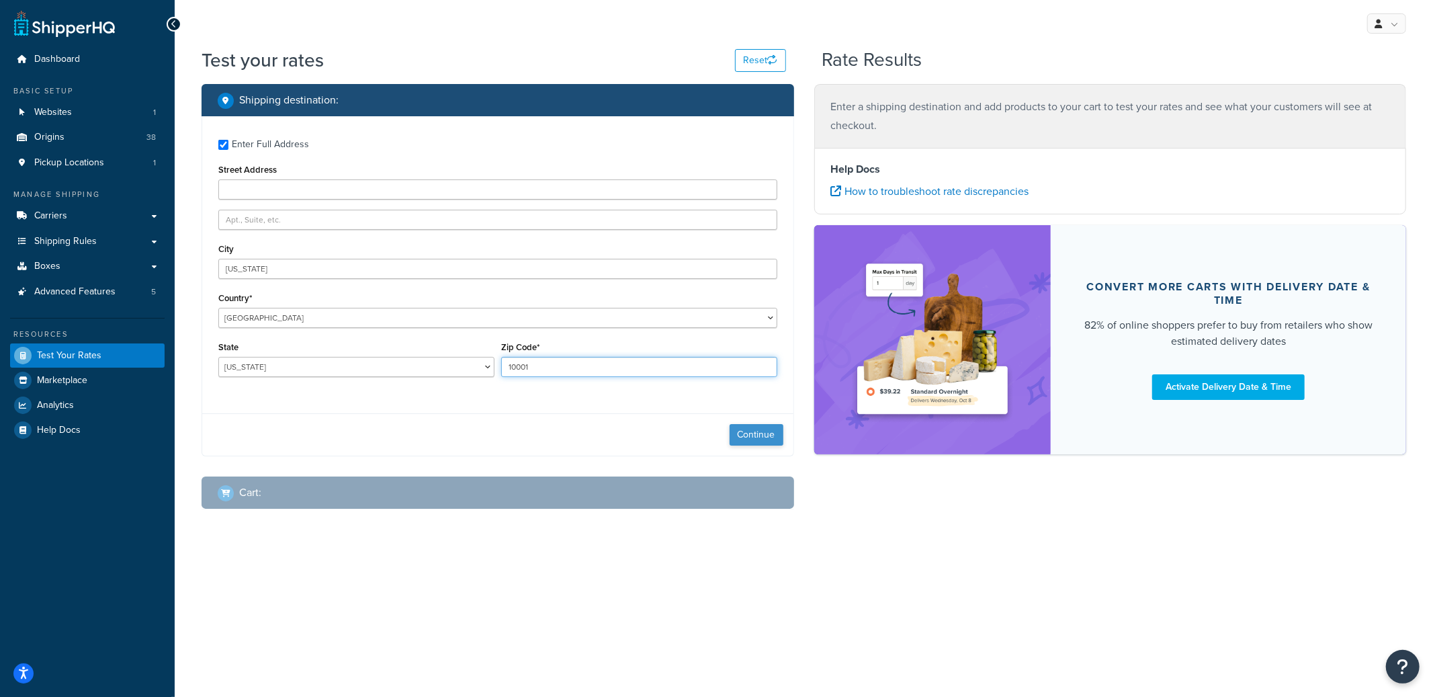
type input "10001"
click at [744, 434] on button "Continue" at bounding box center [756, 434] width 54 height 21
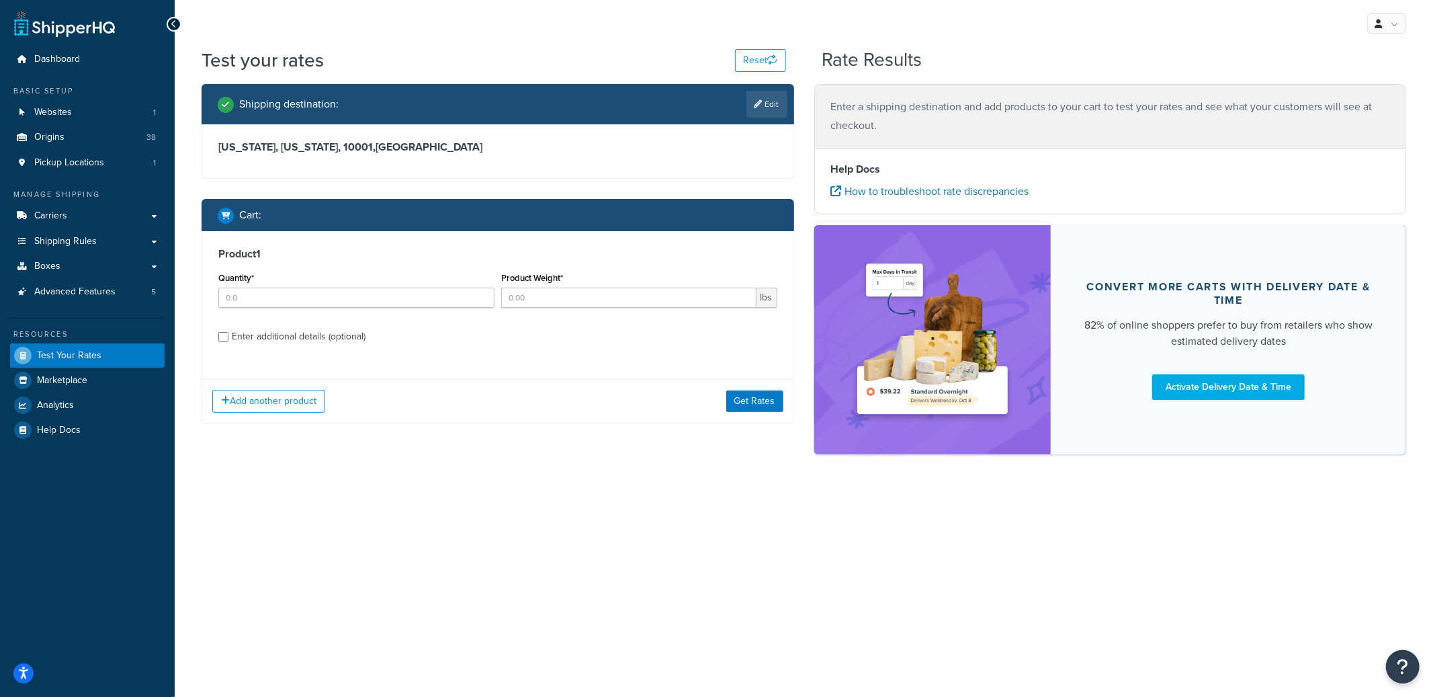
click at [271, 337] on div "Enter additional details (optional)" at bounding box center [299, 336] width 134 height 19
click at [228, 337] on input "Enter additional details (optional)" at bounding box center [223, 337] width 10 height 10
checkbox input "true"
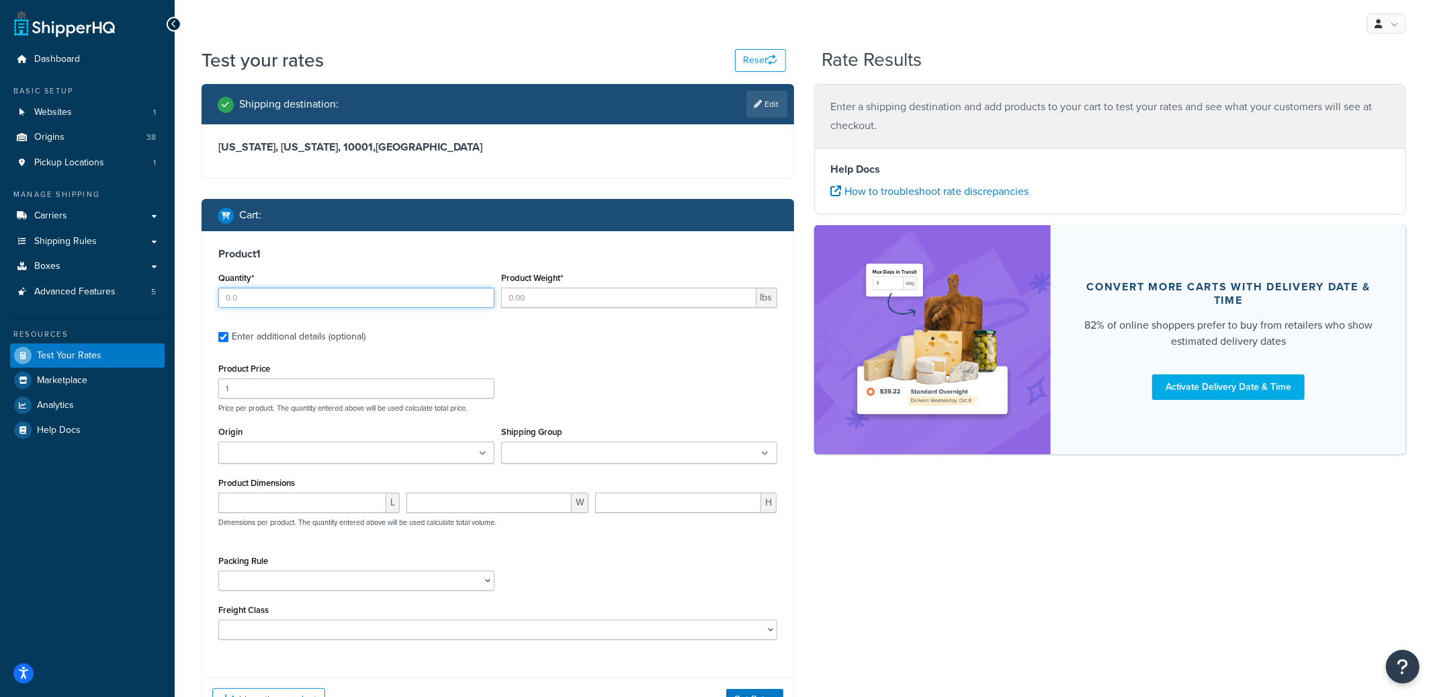
click at [275, 302] on input "Quantity*" at bounding box center [356, 297] width 276 height 20
type input "8"
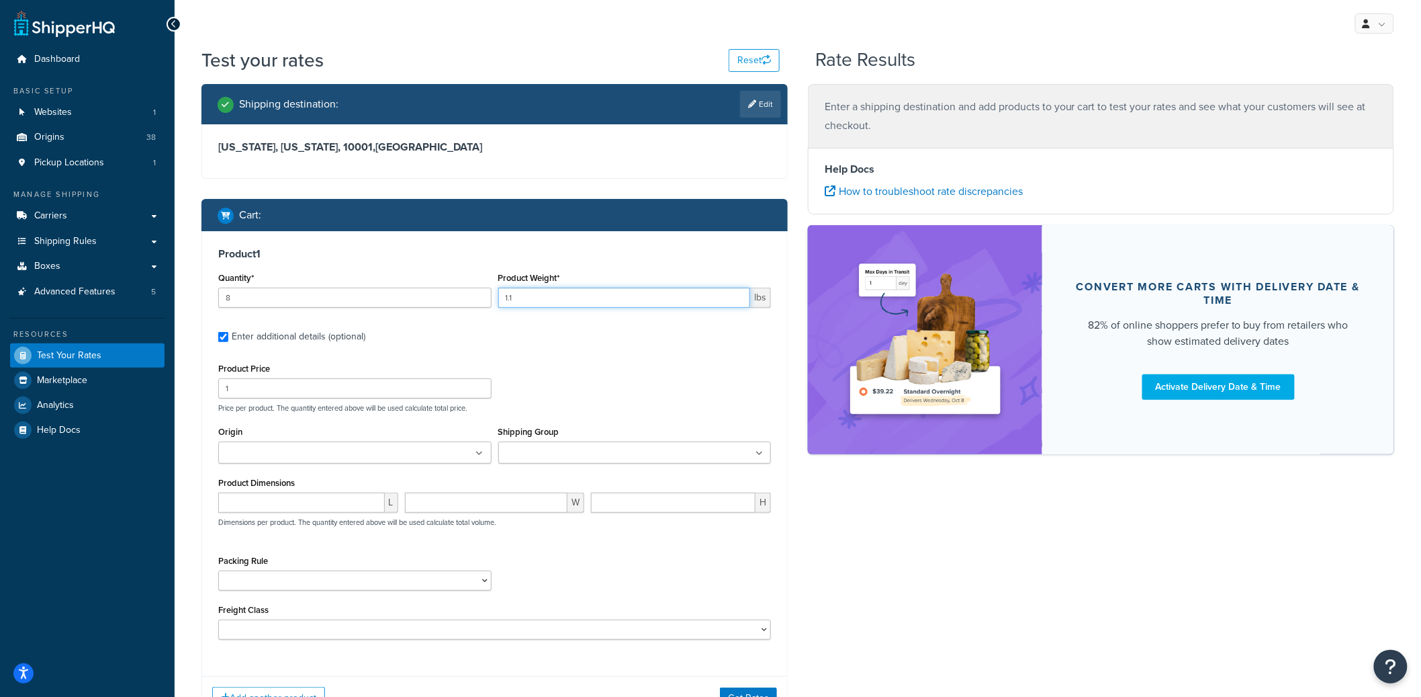
type input "1.1"
click at [263, 461] on ul at bounding box center [354, 452] width 273 height 22
type input "pv"
click at [523, 453] on input "Shipping Group" at bounding box center [561, 453] width 119 height 15
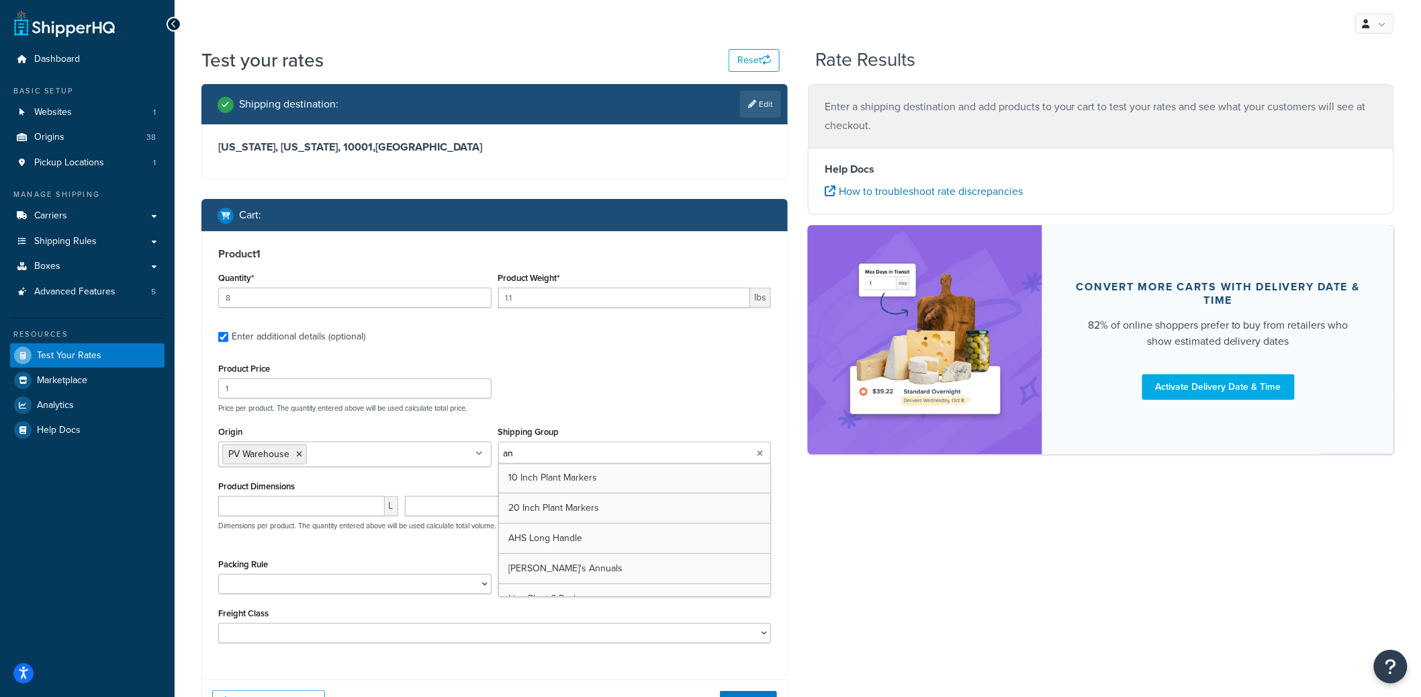
type input "ann"
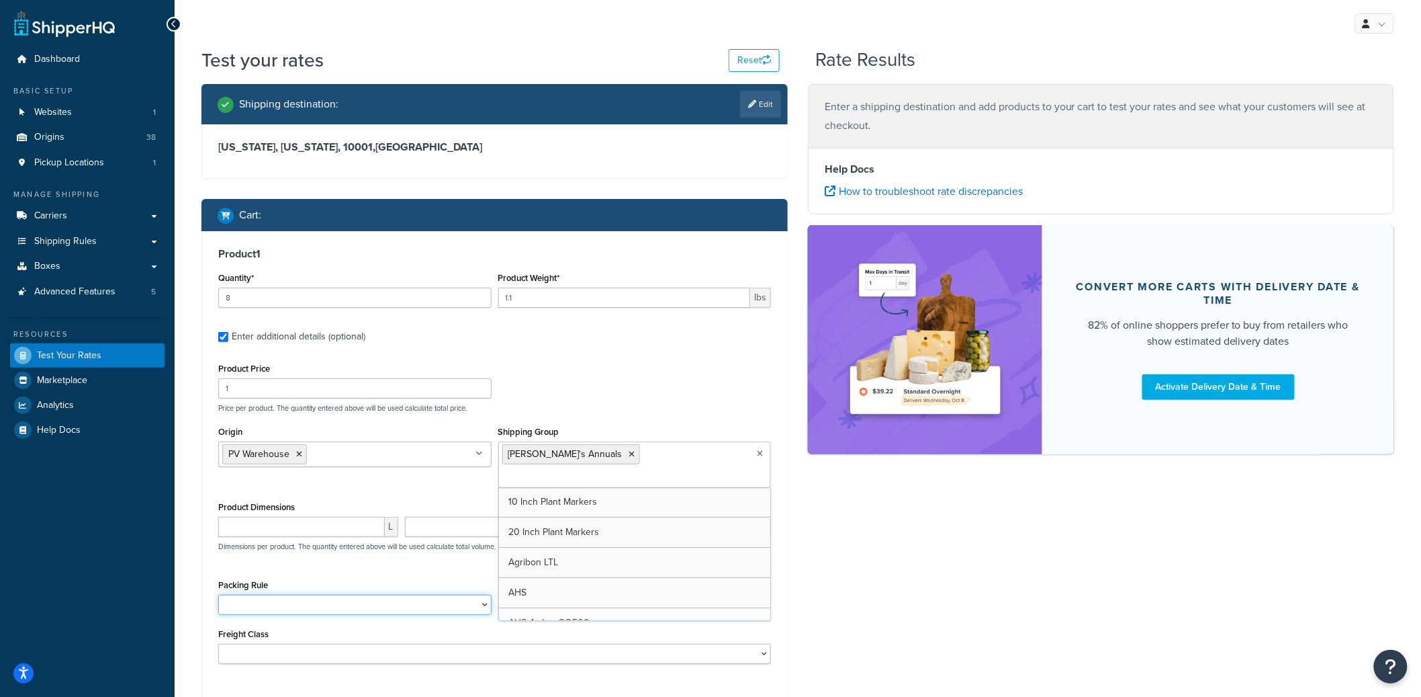
click at [309, 594] on select "1 Gallon 10 Inch Plant Markers 20 Inch Plant Markers AHS 4 claw GO500 AHS 5 Gal…" at bounding box center [354, 604] width 273 height 20
select select "84863"
click at [218, 594] on select "1 Gallon 10 Inch Plant Markers 20 Inch Plant Markers AHS 4 claw GO500 AHS 5 Gal…" at bounding box center [354, 604] width 273 height 20
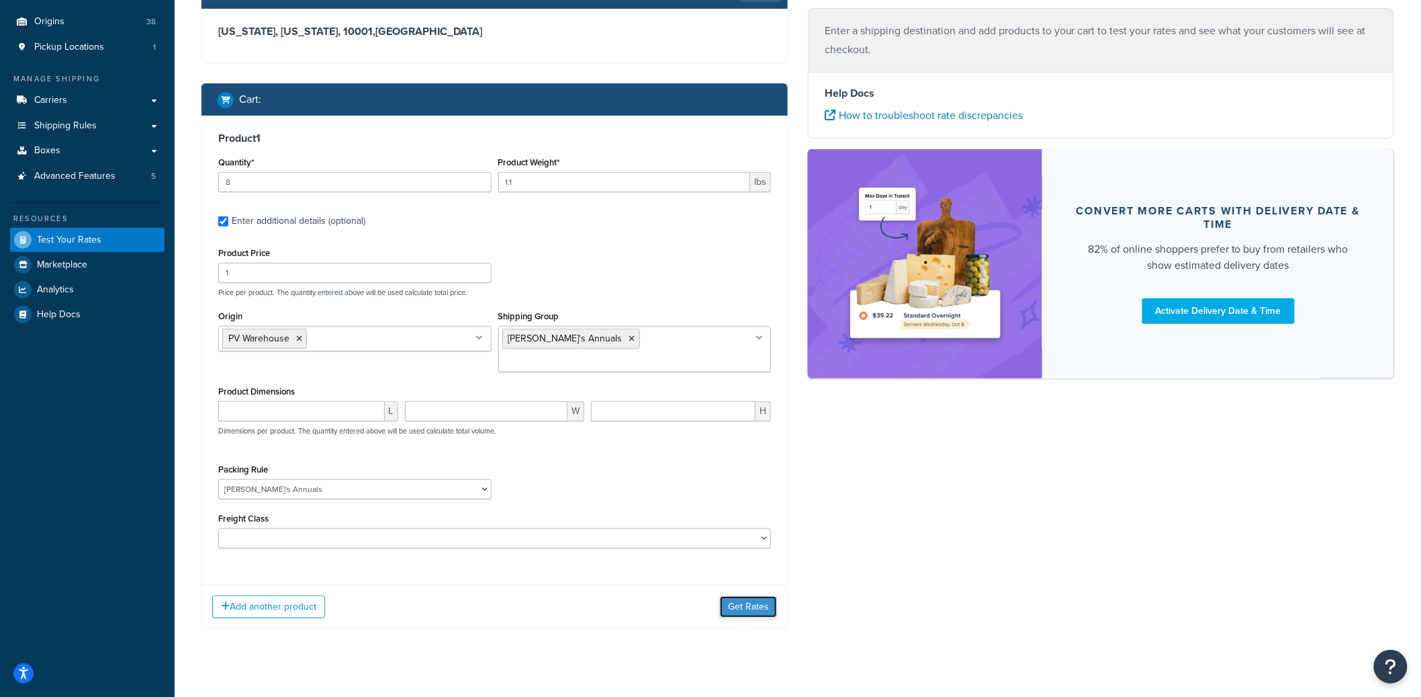
click at [734, 596] on button "Get Rates" at bounding box center [748, 606] width 57 height 21
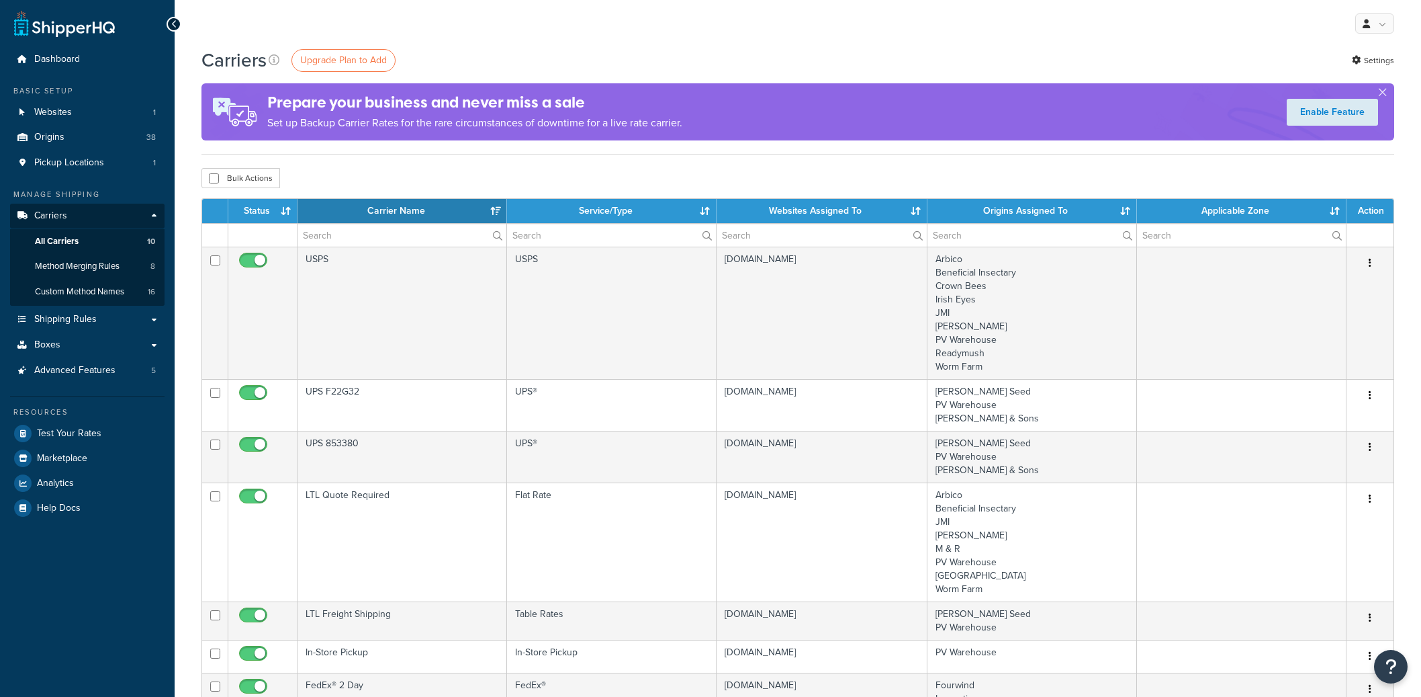
select select "15"
click at [102, 265] on span "Method Merging Rules" at bounding box center [77, 266] width 85 height 11
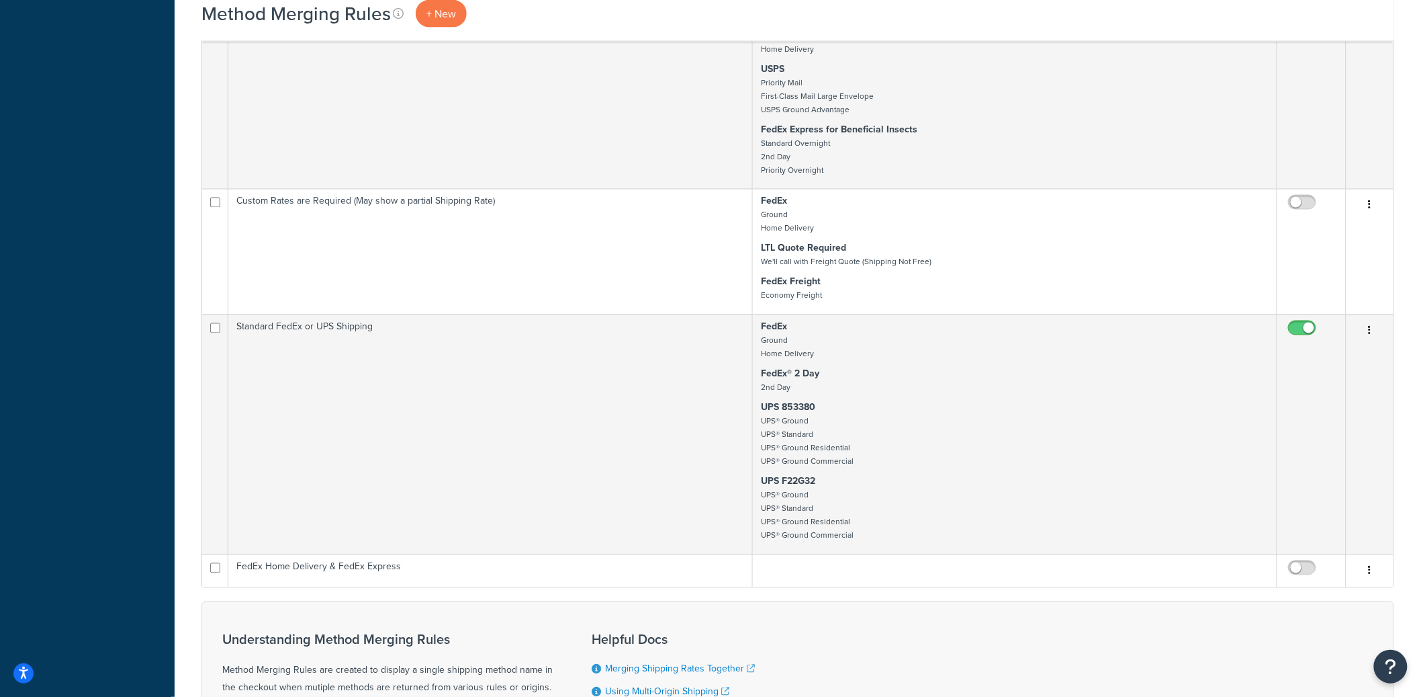
scroll to position [898, 0]
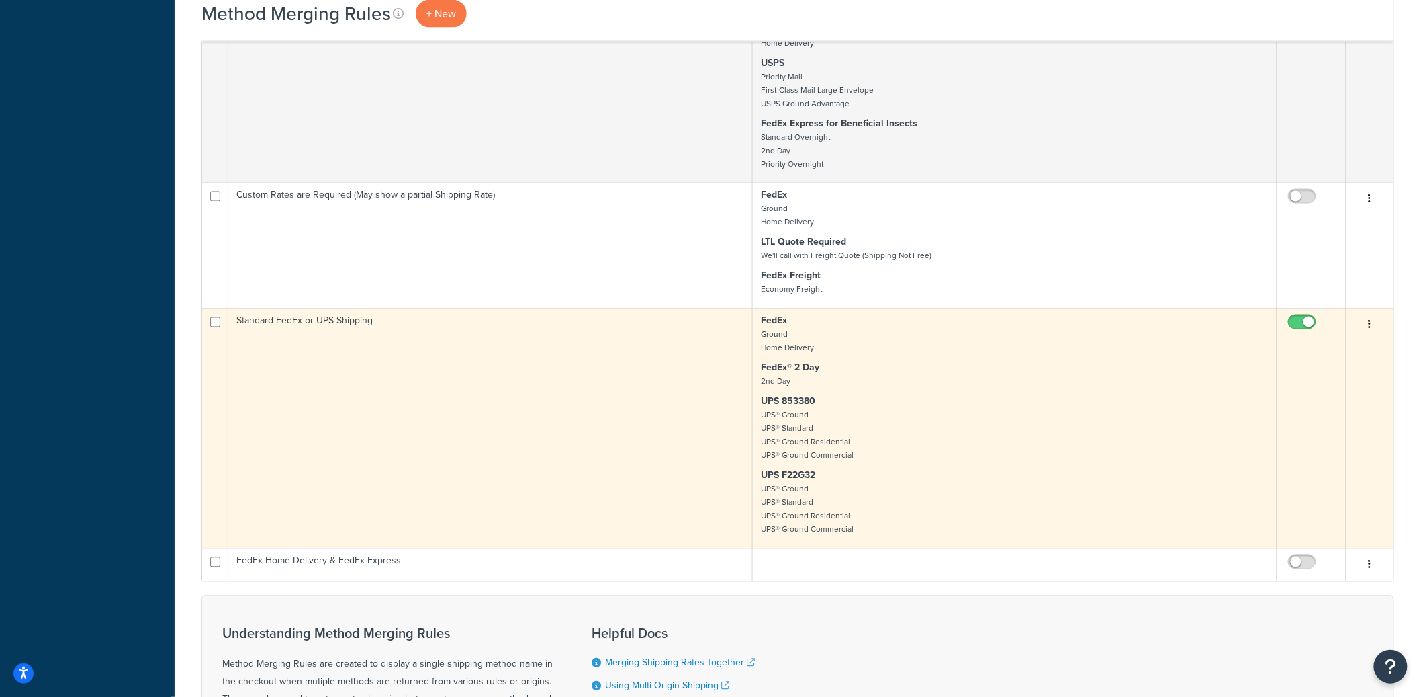
click at [1302, 334] on input "checkbox" at bounding box center [1304, 325] width 37 height 17
checkbox input "true"
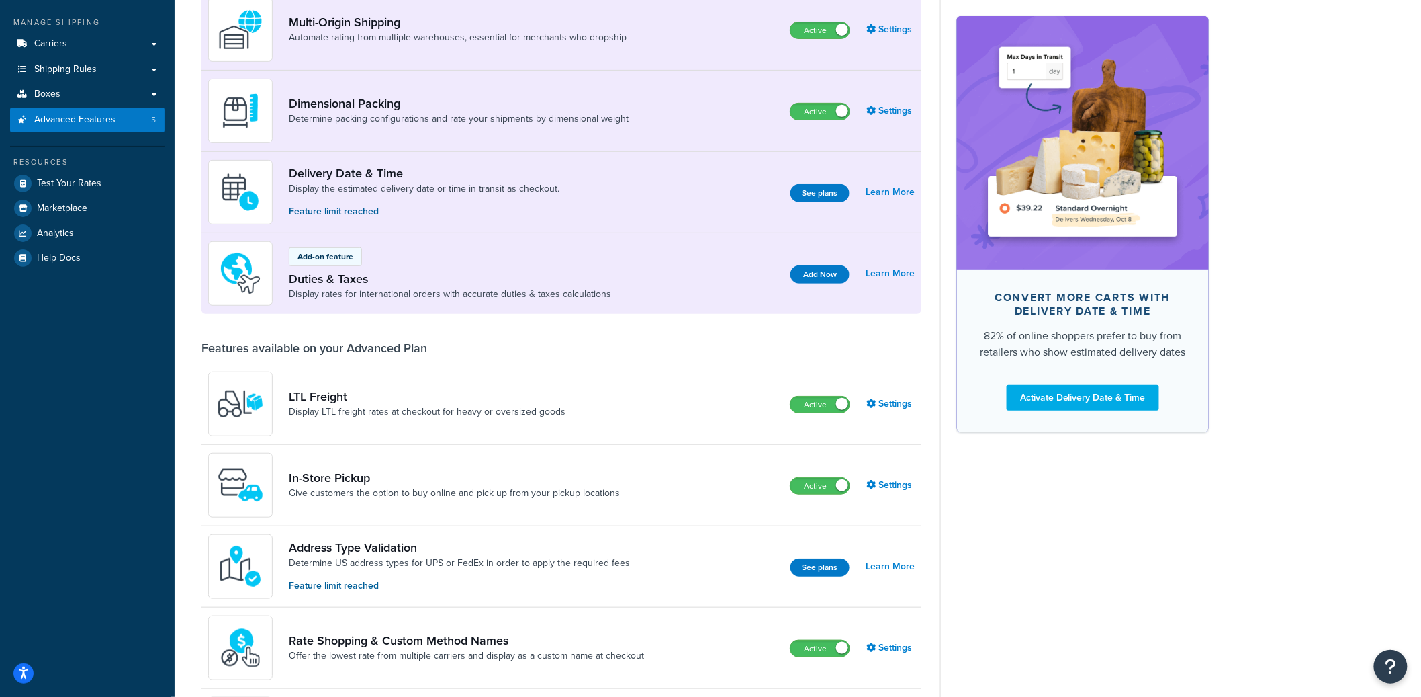
scroll to position [337, 0]
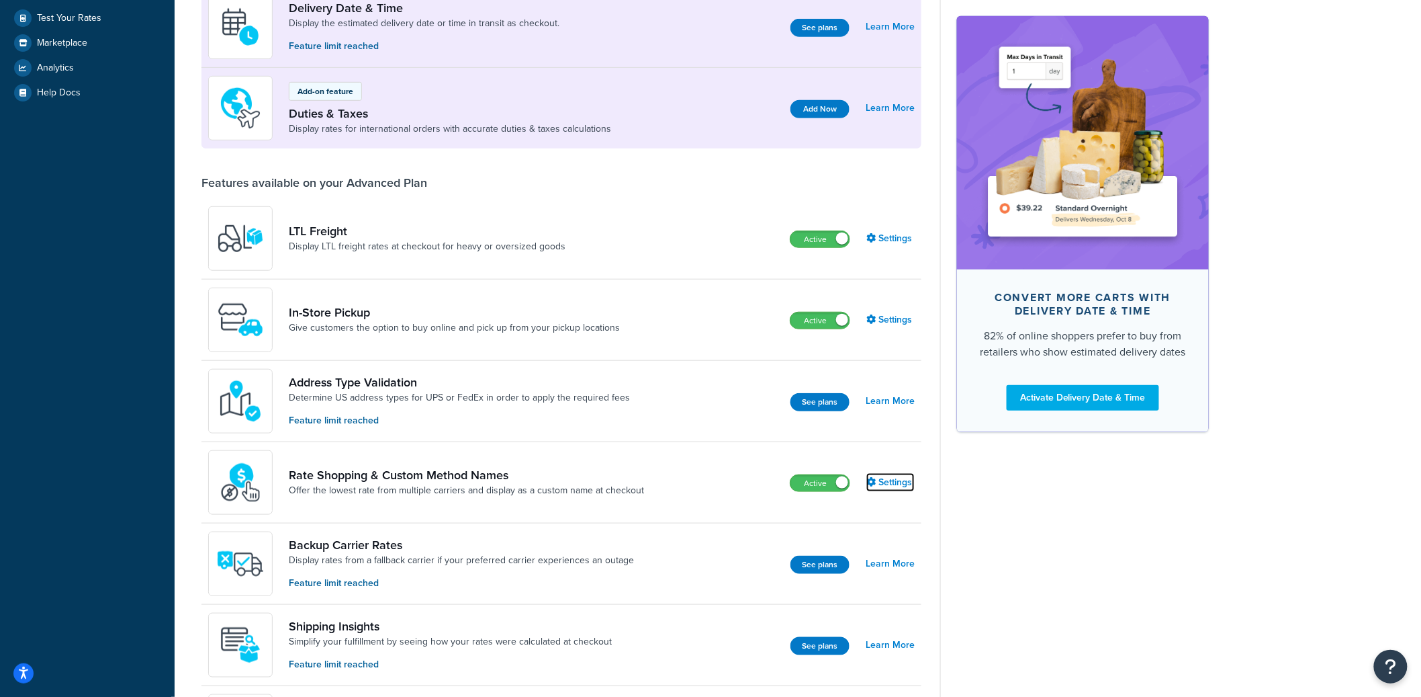
click at [883, 487] on link "Settings" at bounding box center [890, 482] width 48 height 19
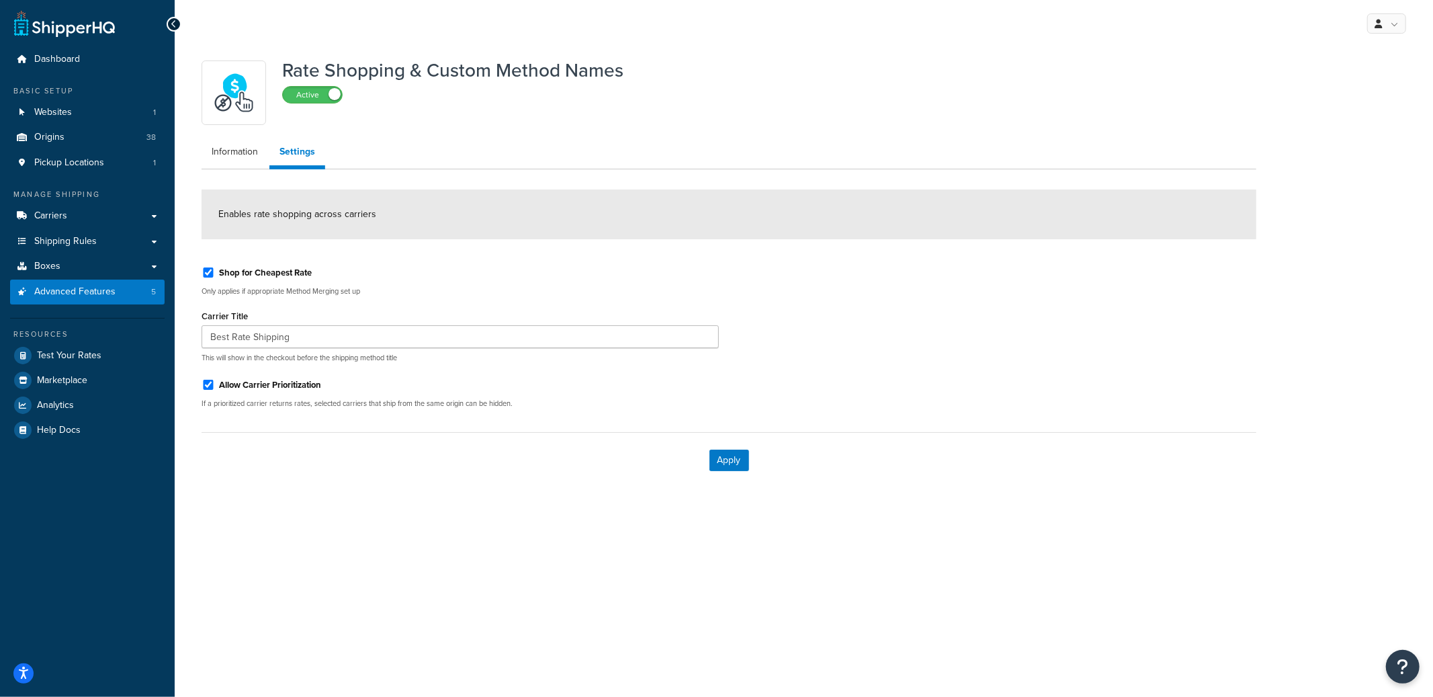
click at [295, 274] on label "Shop for Cheapest Rate" at bounding box center [265, 273] width 93 height 12
click at [215, 274] on input "Shop for Cheapest Rate" at bounding box center [207, 272] width 13 height 10
checkbox input "false"
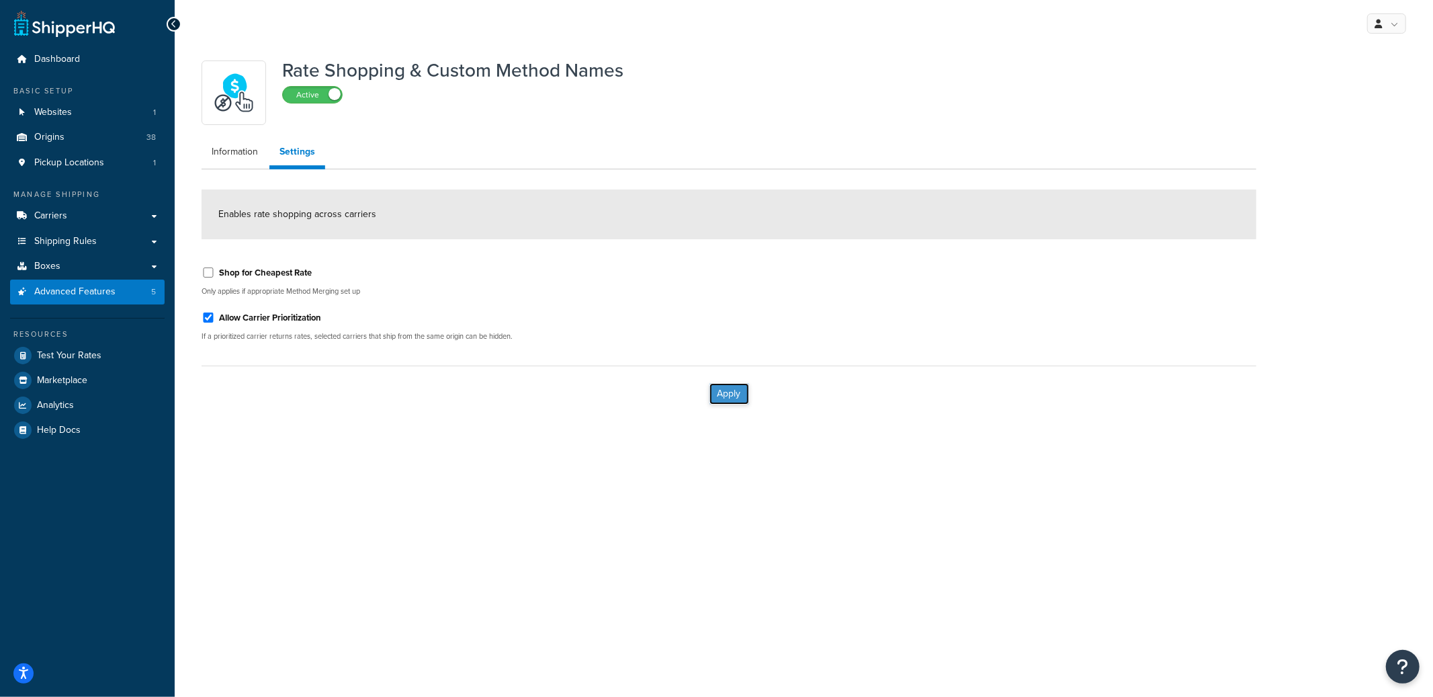
click at [727, 384] on button "Apply" at bounding box center [729, 393] width 40 height 21
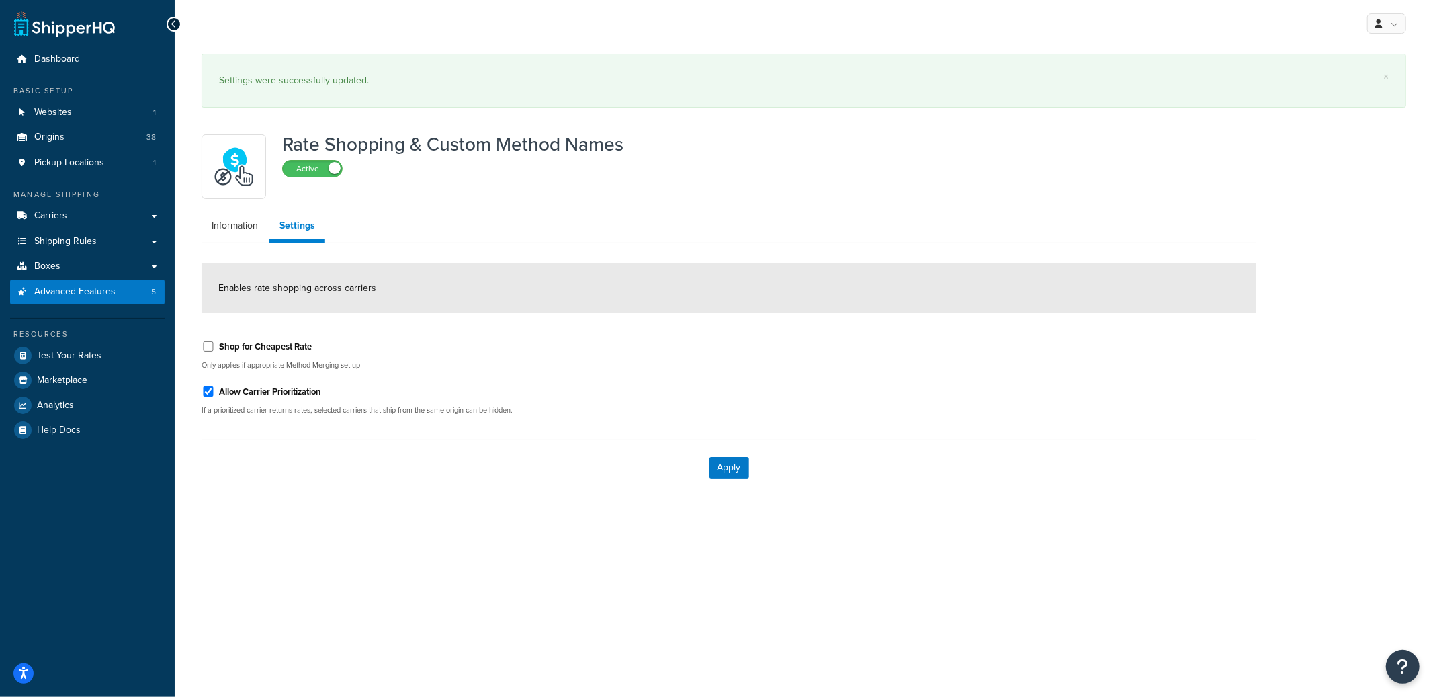
click at [279, 347] on label "Shop for Cheapest Rate" at bounding box center [265, 347] width 93 height 12
click at [215, 347] on input "Shop for Cheapest Rate" at bounding box center [207, 346] width 13 height 10
checkbox input "true"
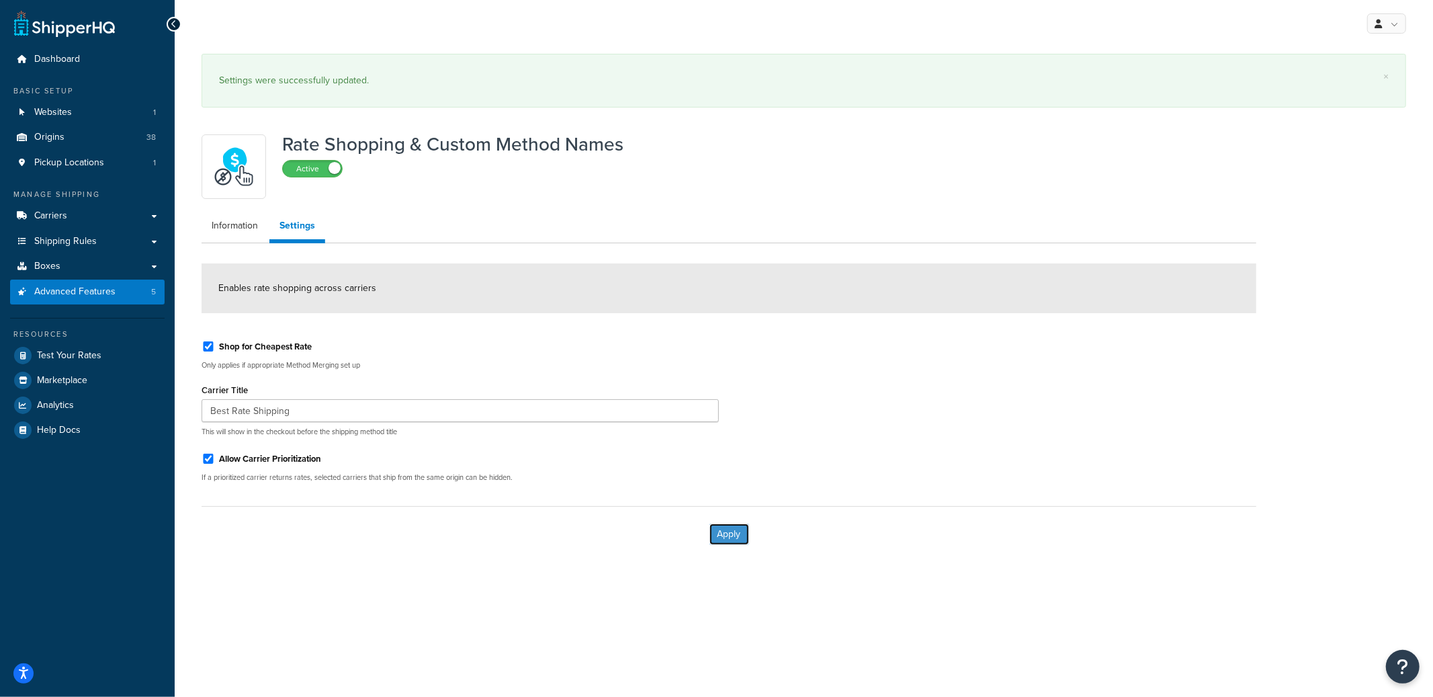
click at [735, 527] on button "Apply" at bounding box center [729, 533] width 40 height 21
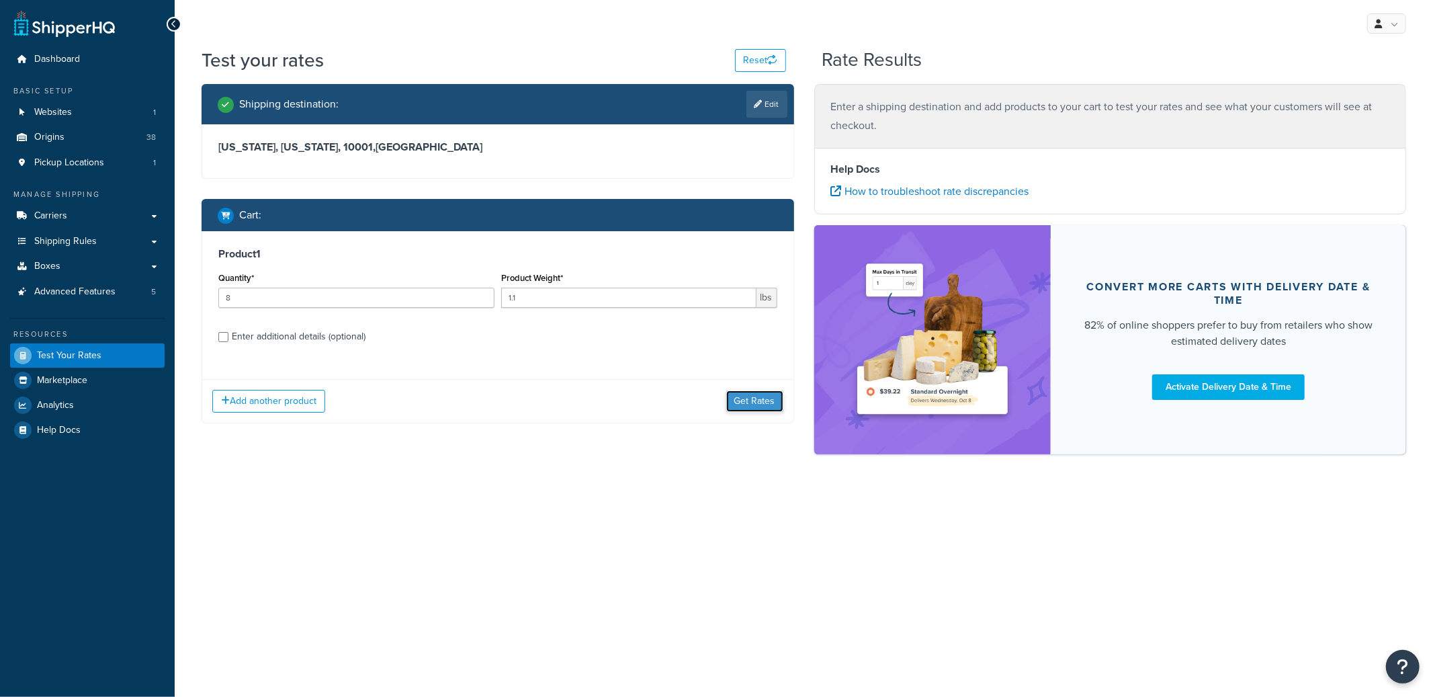
click at [768, 396] on button "Get Rates" at bounding box center [754, 400] width 57 height 21
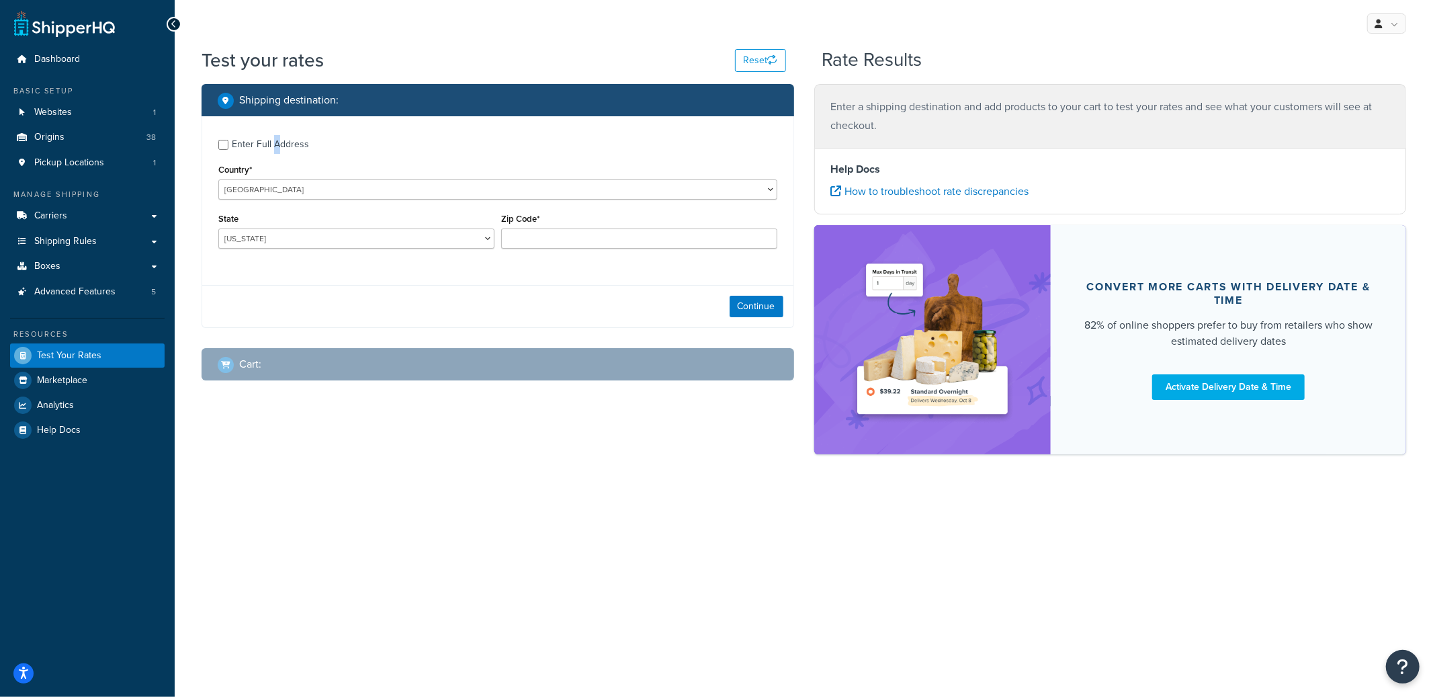
click at [276, 146] on div "Enter Full Address" at bounding box center [270, 144] width 77 height 19
click at [248, 144] on div "Enter Full Address" at bounding box center [270, 144] width 77 height 19
click at [228, 144] on input "Enter Full Address" at bounding box center [223, 145] width 10 height 10
checkbox input "true"
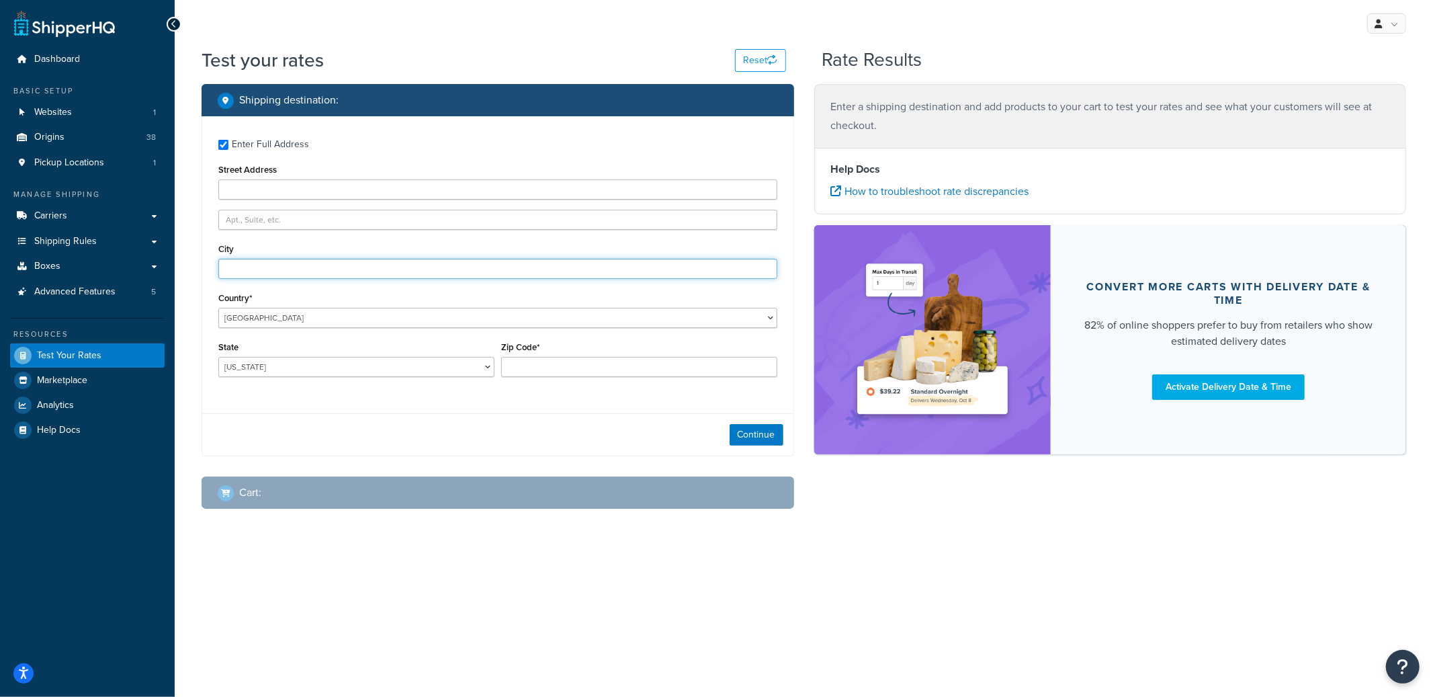
click at [267, 273] on input "City" at bounding box center [497, 269] width 559 height 20
type input "New York"
select select "NY"
type input "10001"
click at [740, 437] on button "Continue" at bounding box center [756, 434] width 54 height 21
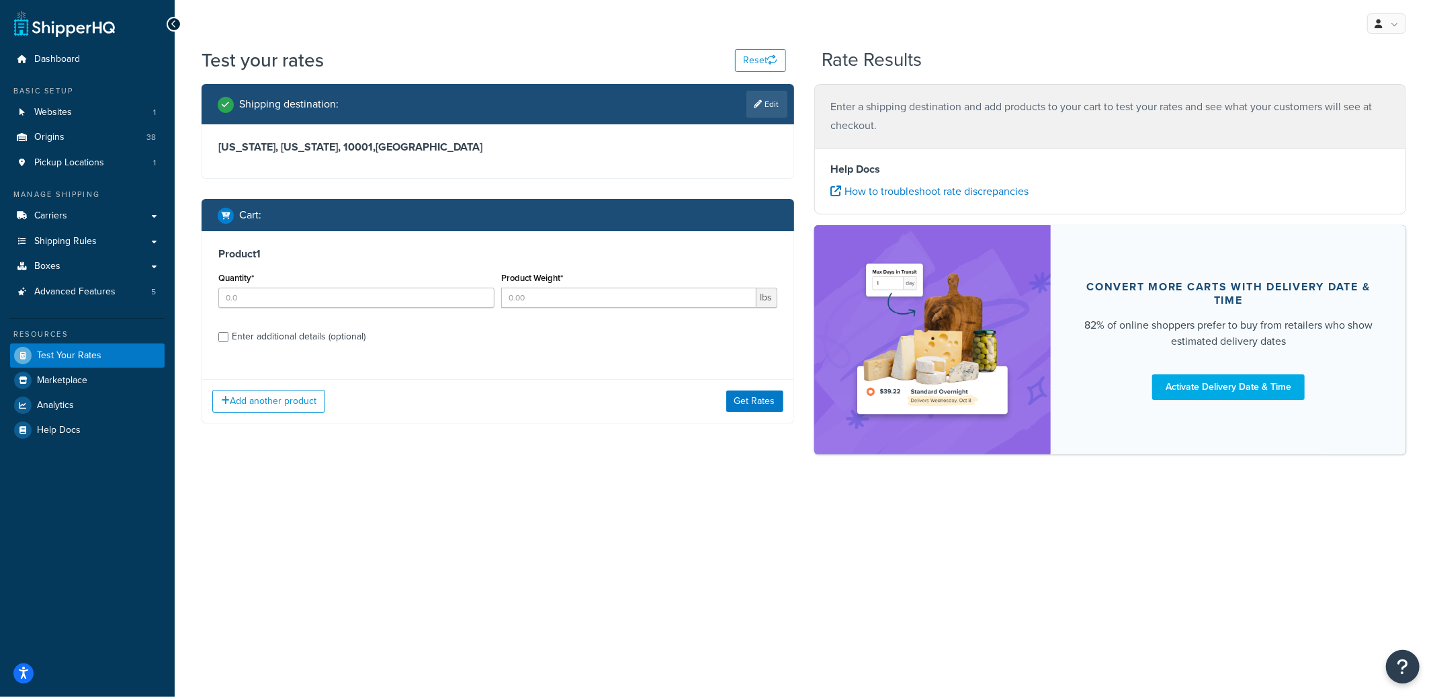
click at [240, 337] on div "Enter additional details (optional)" at bounding box center [299, 336] width 134 height 19
click at [228, 337] on input "Enter additional details (optional)" at bounding box center [223, 337] width 10 height 10
checkbox input "true"
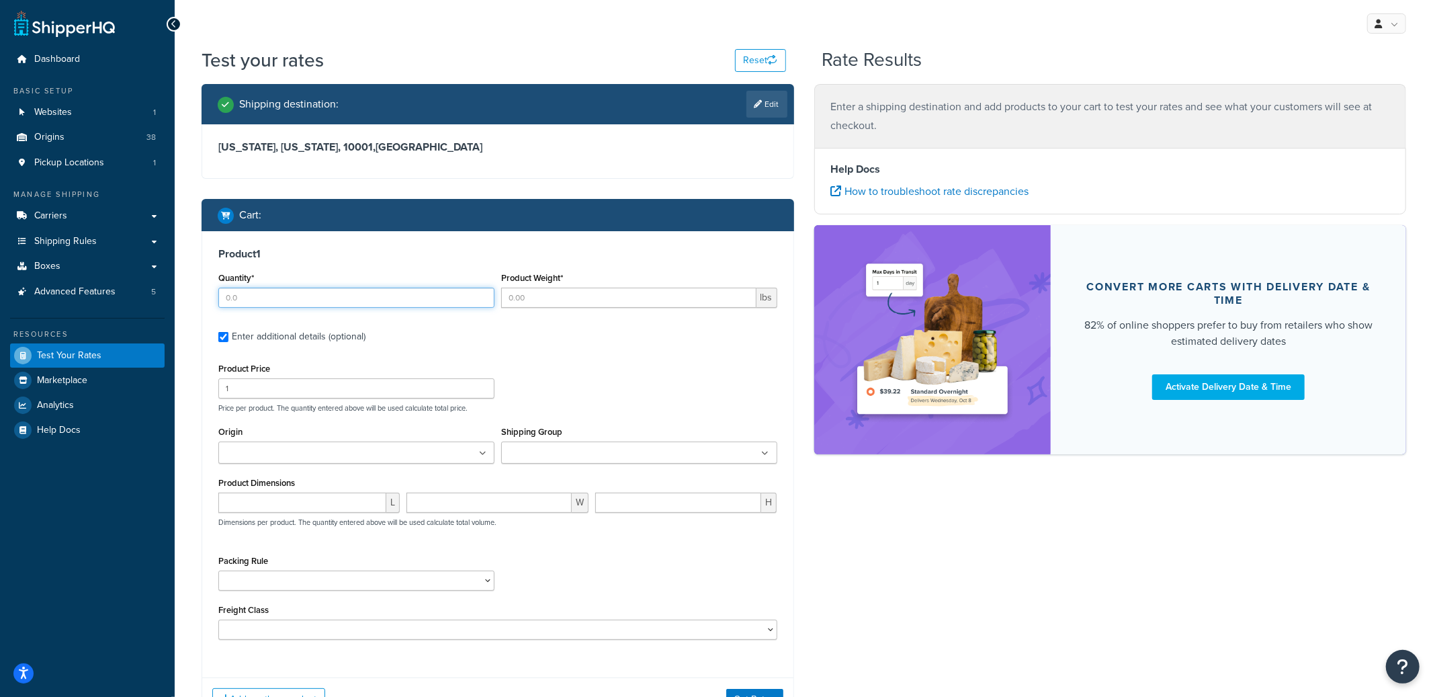
click at [251, 306] on input "Quantity*" at bounding box center [356, 297] width 276 height 20
type input "8"
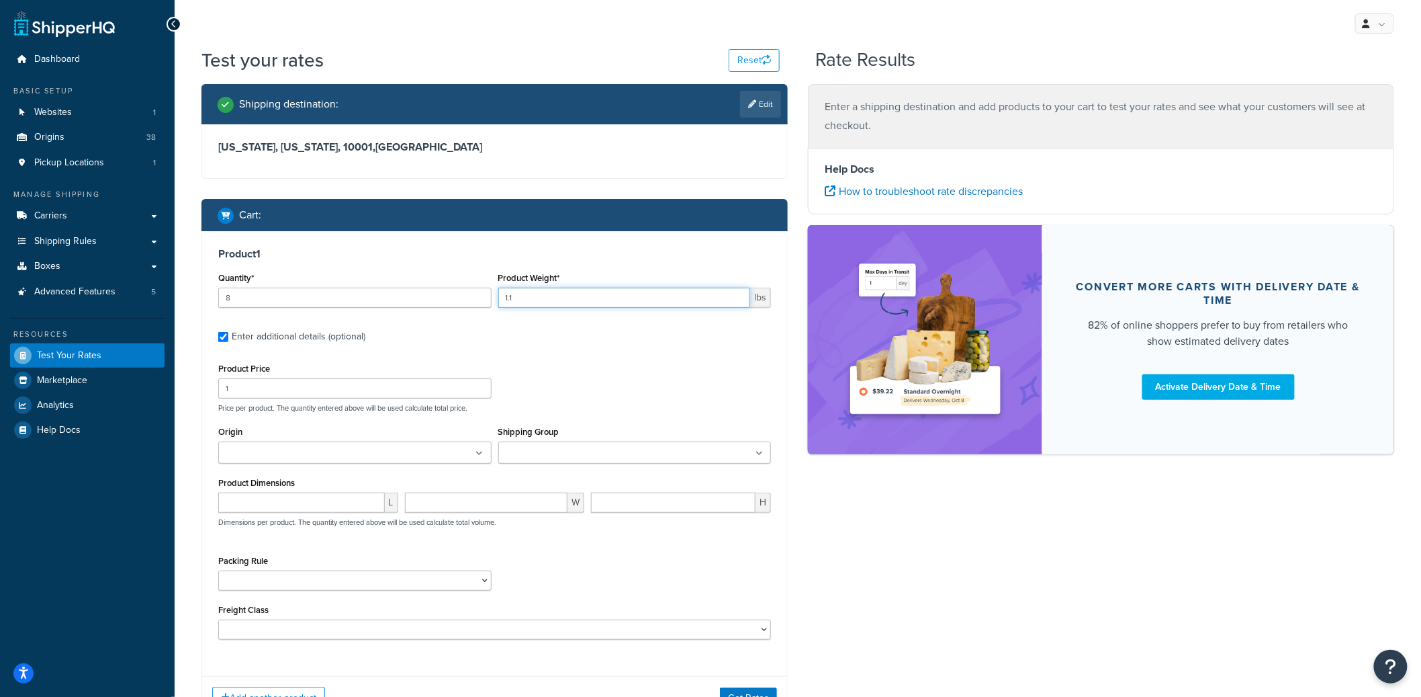
type input "1.1"
click at [296, 449] on input "Origin" at bounding box center [281, 453] width 119 height 15
type input "pv"
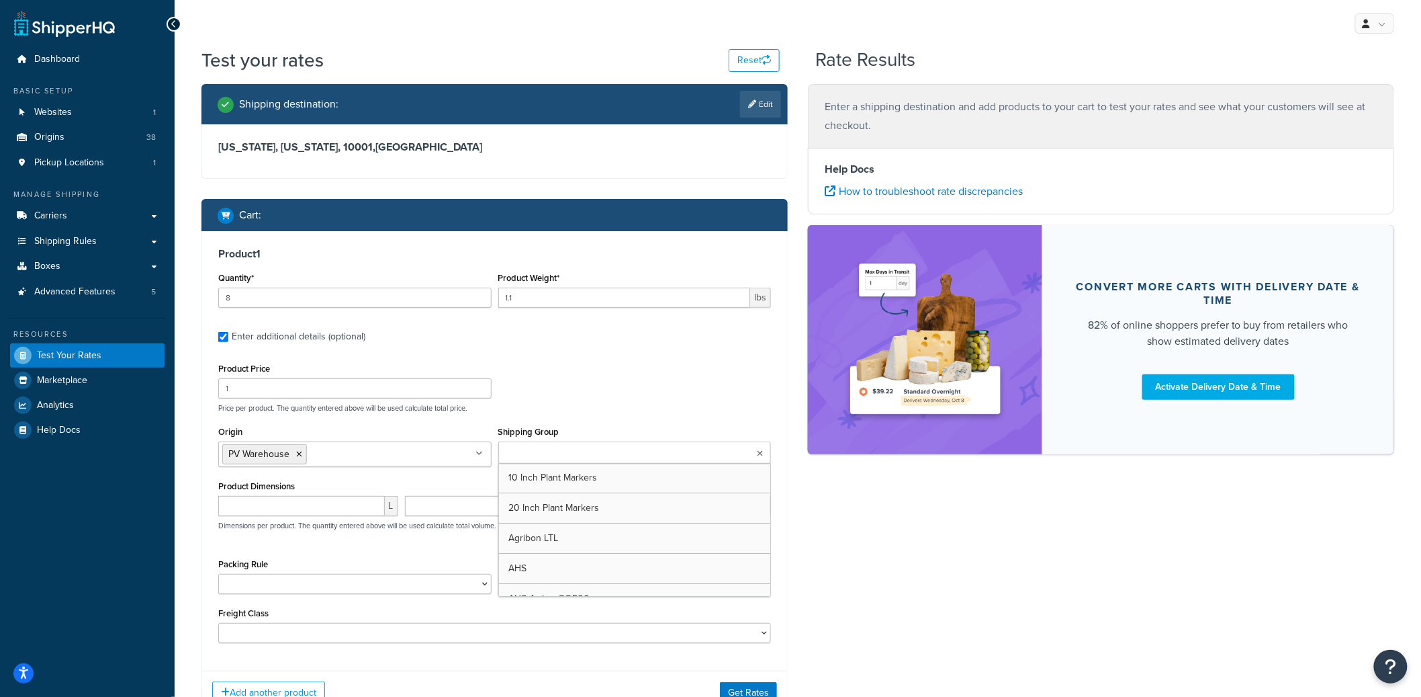
click at [521, 454] on input "Shipping Group" at bounding box center [561, 453] width 119 height 15
type input "anni"
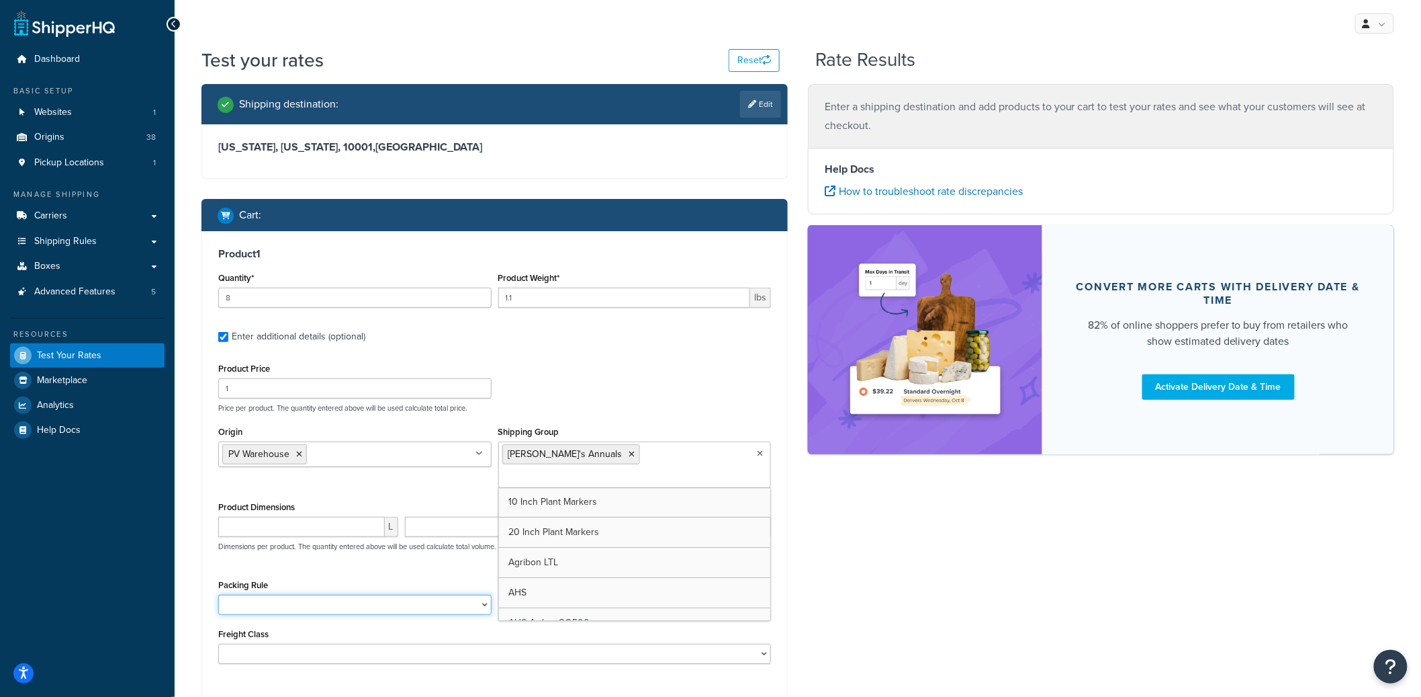
click at [309, 594] on select "1 Gallon 10 Inch Plant Markers 20 Inch Plant Markers AHS 4 claw GO500 AHS 5 Gal…" at bounding box center [354, 604] width 273 height 20
select select "84863"
click at [218, 594] on select "1 Gallon 10 Inch Plant Markers 20 Inch Plant Markers AHS 4 claw GO500 AHS 5 Gal…" at bounding box center [354, 604] width 273 height 20
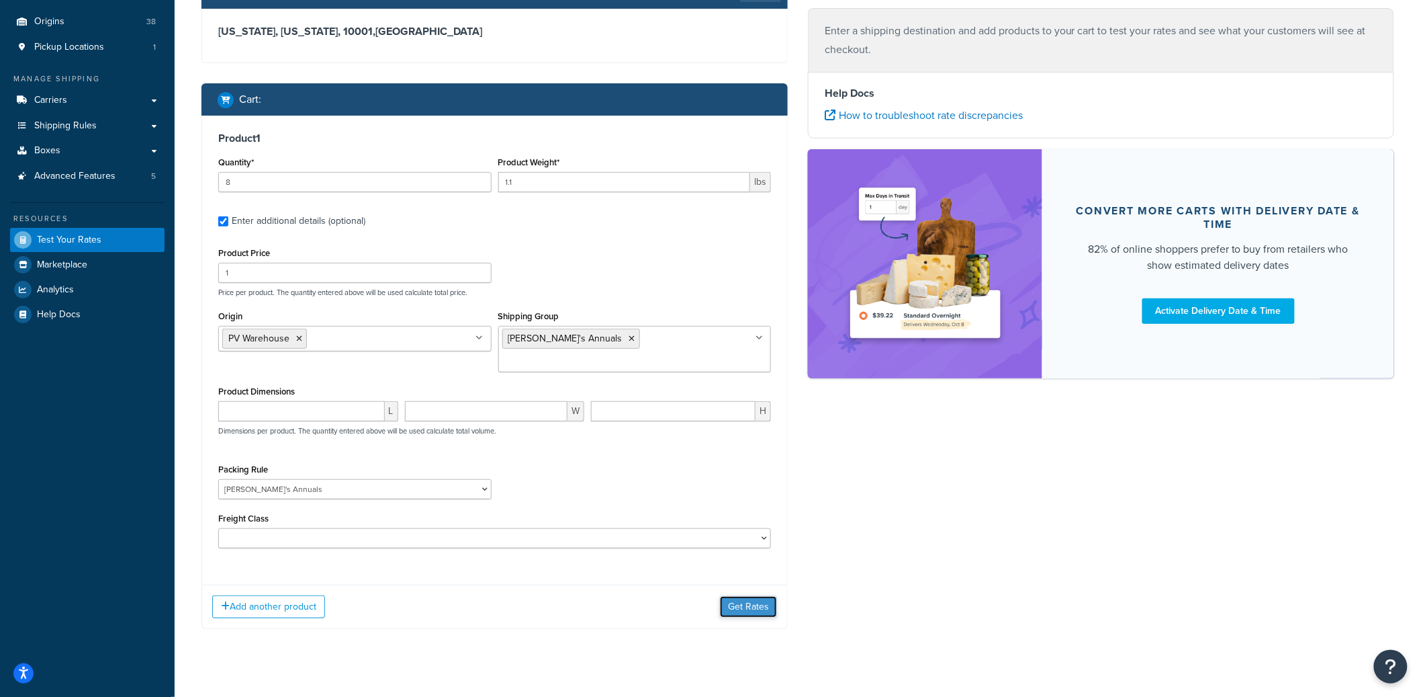
click at [736, 596] on button "Get Rates" at bounding box center [748, 606] width 57 height 21
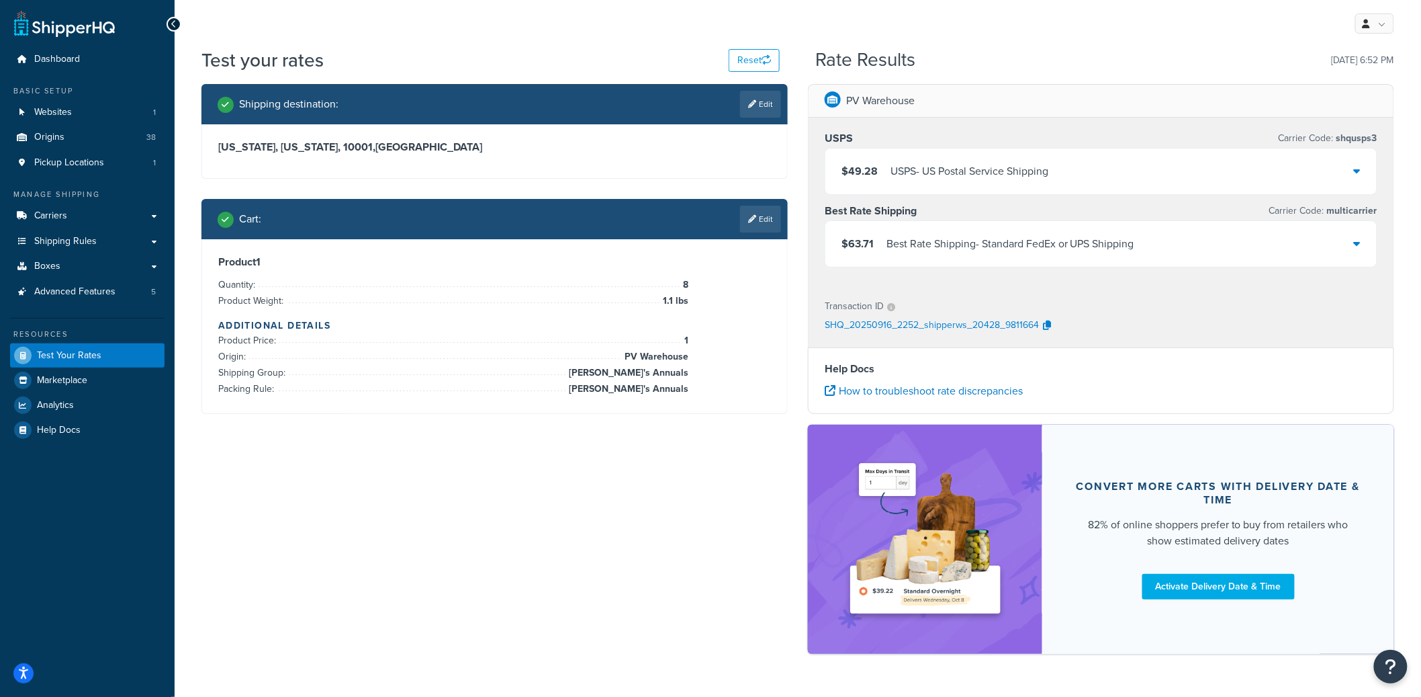
click at [932, 257] on div "$63.71 Best Rate Shipping - Standard FedEx or UPS Shipping" at bounding box center [1100, 244] width 551 height 46
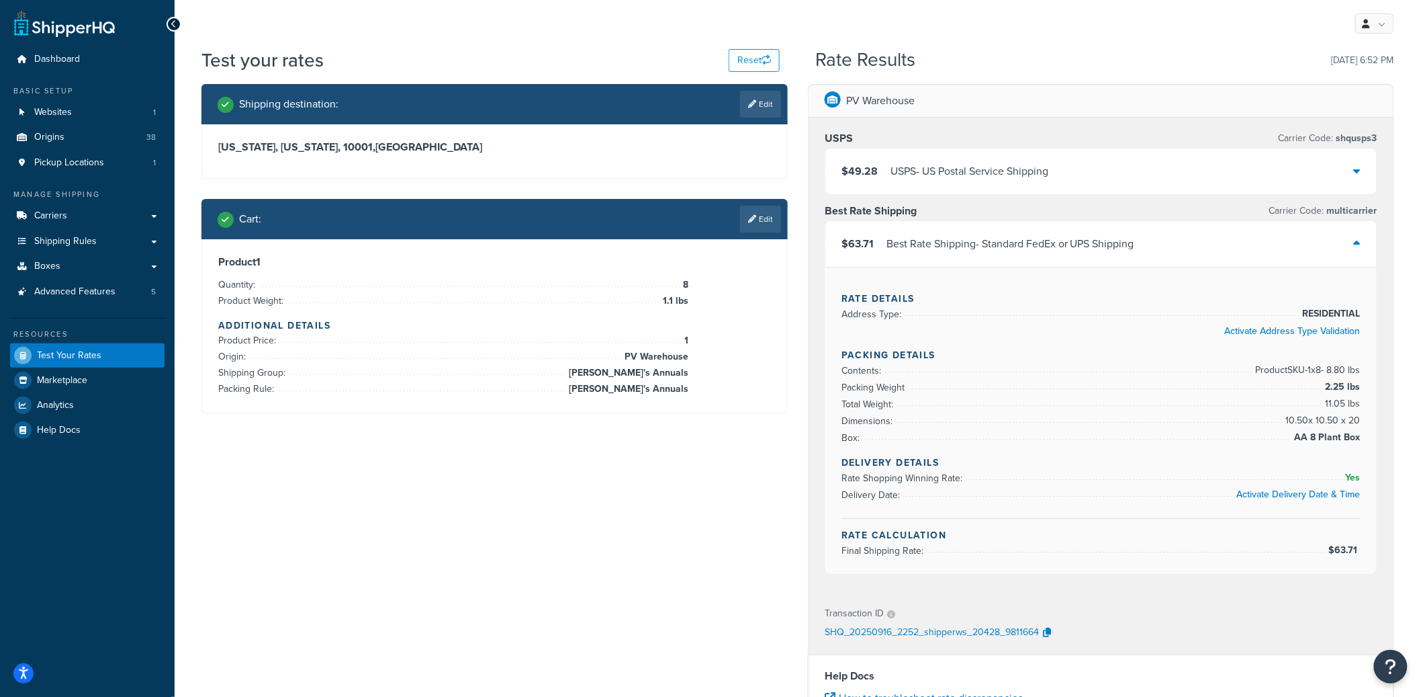
click at [993, 170] on div "USPS - US Postal Service Shipping" at bounding box center [970, 171] width 158 height 19
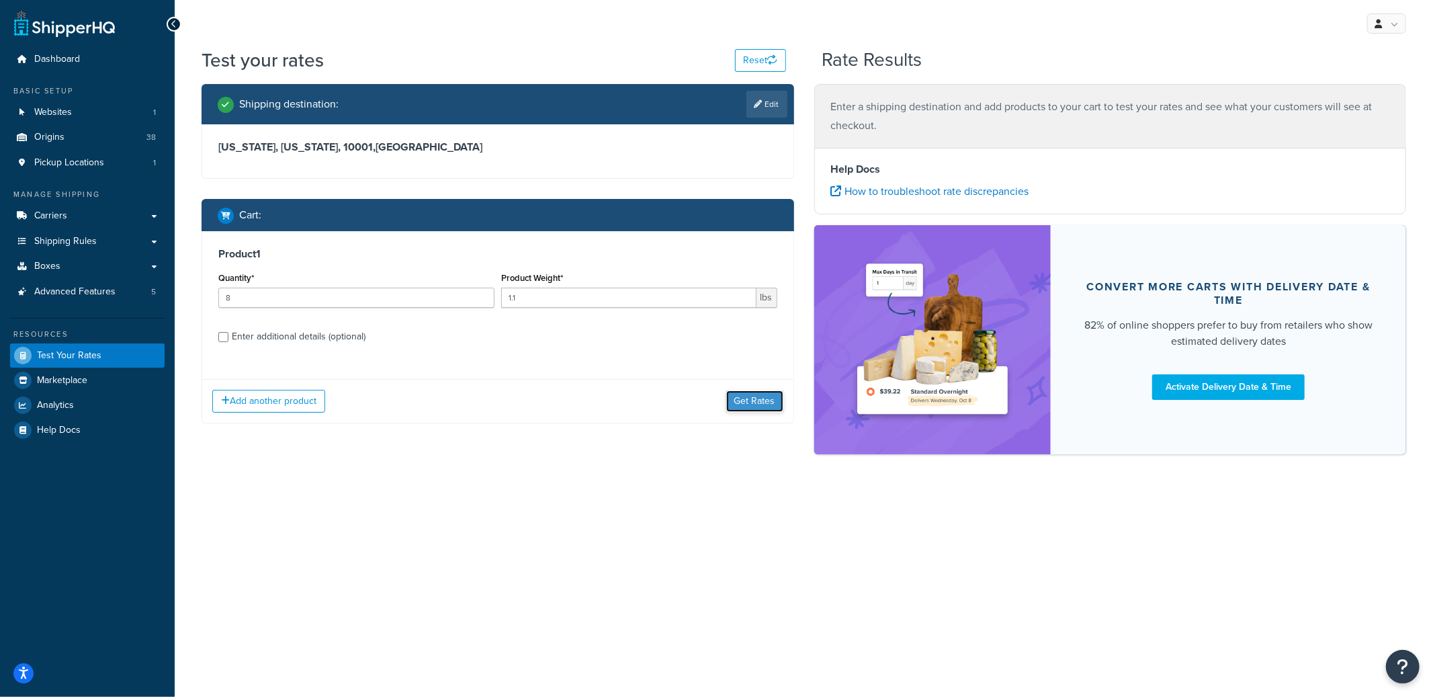
click at [740, 403] on button "Get Rates" at bounding box center [754, 400] width 57 height 21
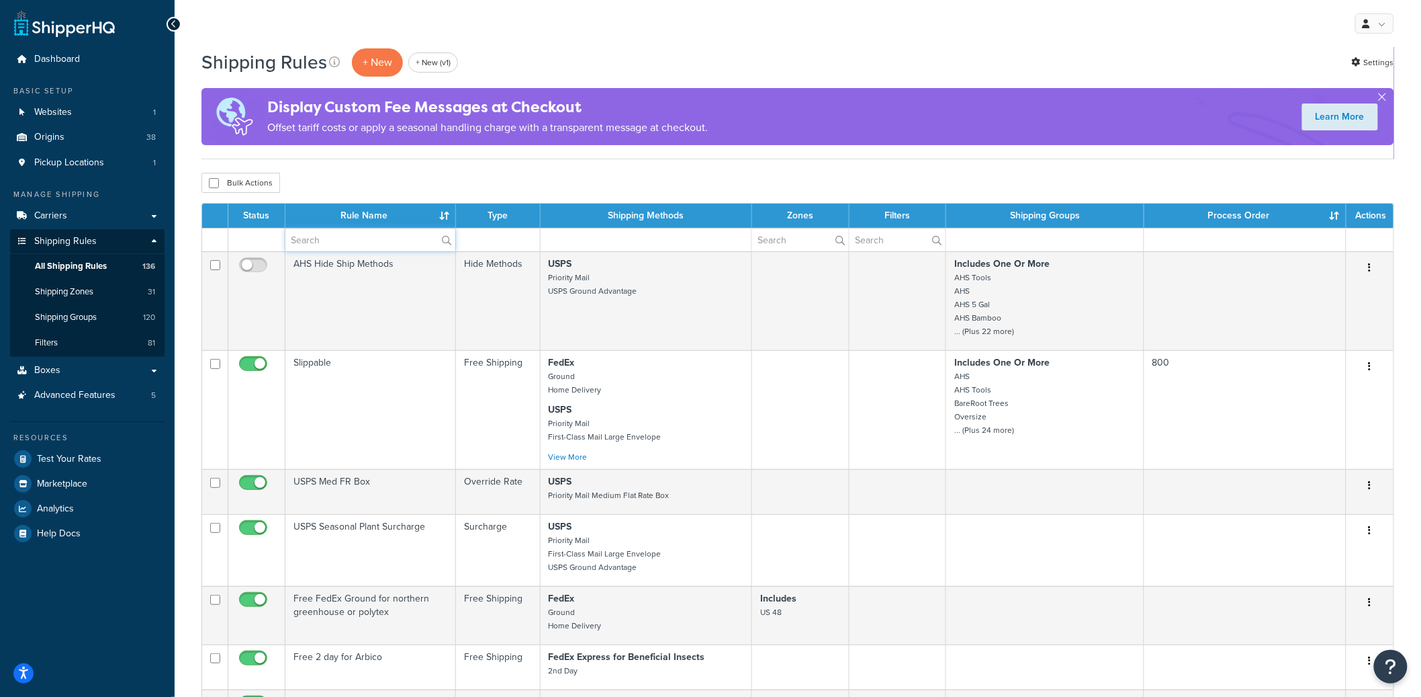
click at [345, 236] on input "text" at bounding box center [370, 239] width 170 height 23
paste input "Annie's Annuals - East Coast Shipping Hide Regular Options (Express Only)"
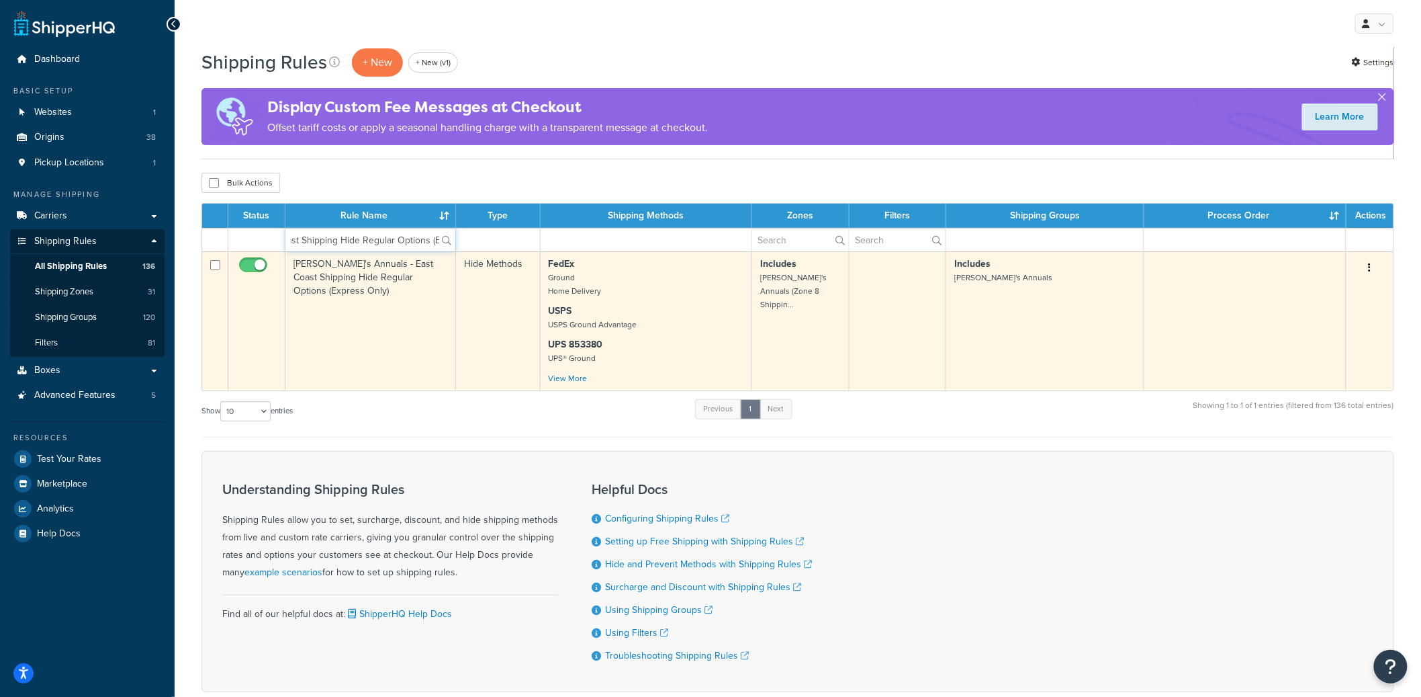
type input "Annie's Annuals - East Coast Shipping Hide Regular Options (Express Only)"
click at [379, 317] on td "Annie's Annuals - East Coast Shipping Hide Regular Options (Express Only)" at bounding box center [370, 320] width 171 height 139
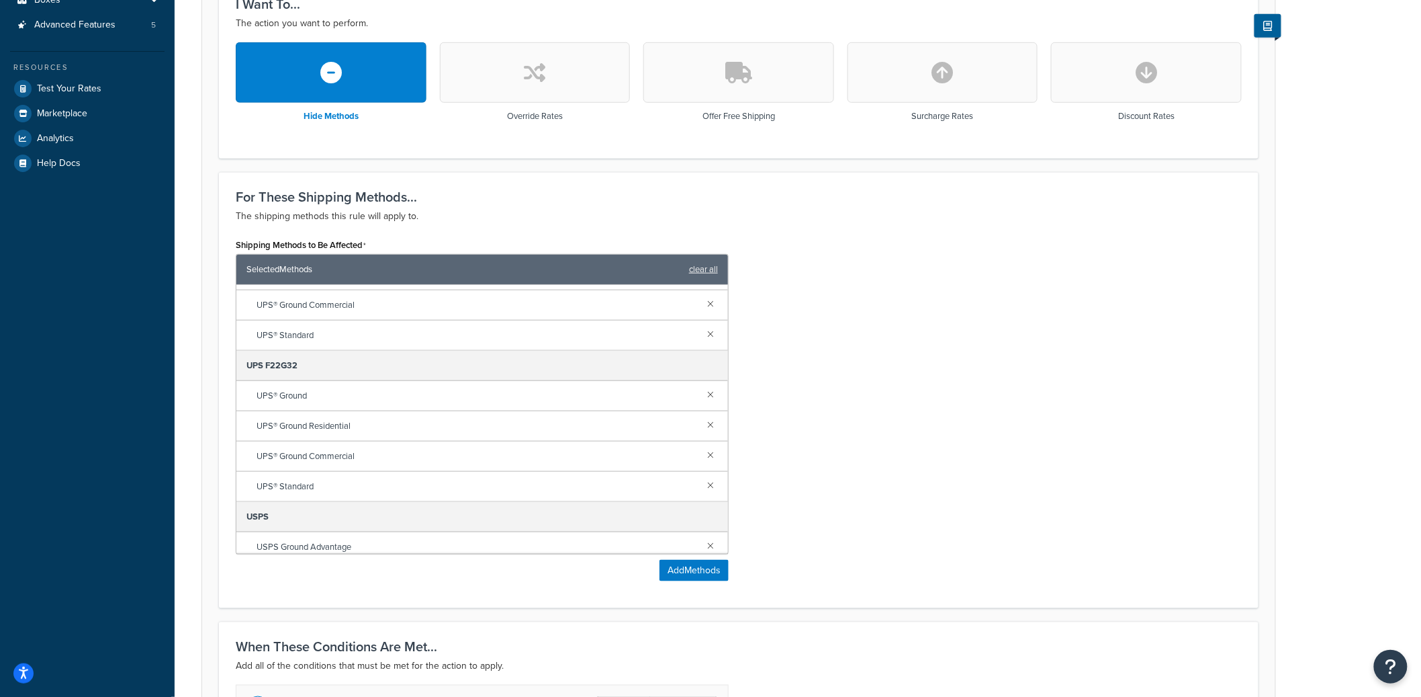
scroll to position [185, 0]
click at [703, 574] on button "Add Methods" at bounding box center [694, 569] width 69 height 21
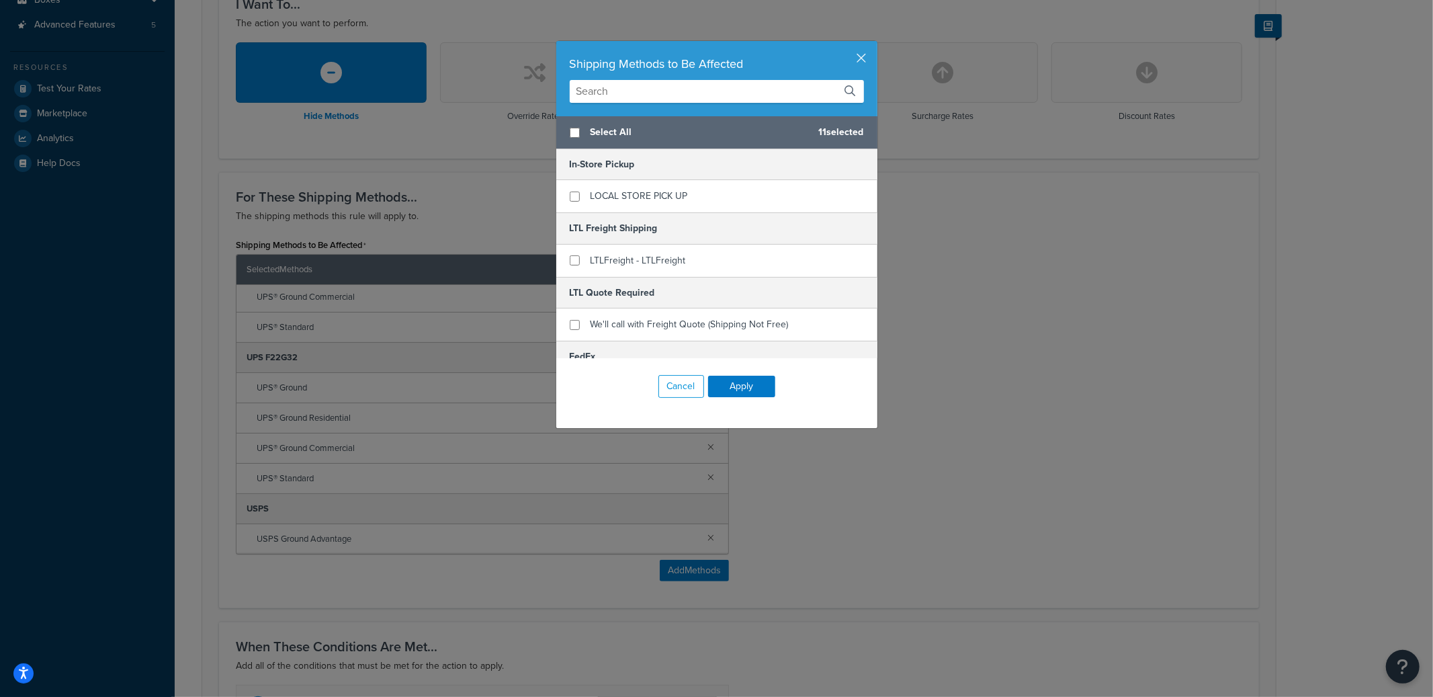
click at [659, 92] on input "text" at bounding box center [717, 91] width 294 height 23
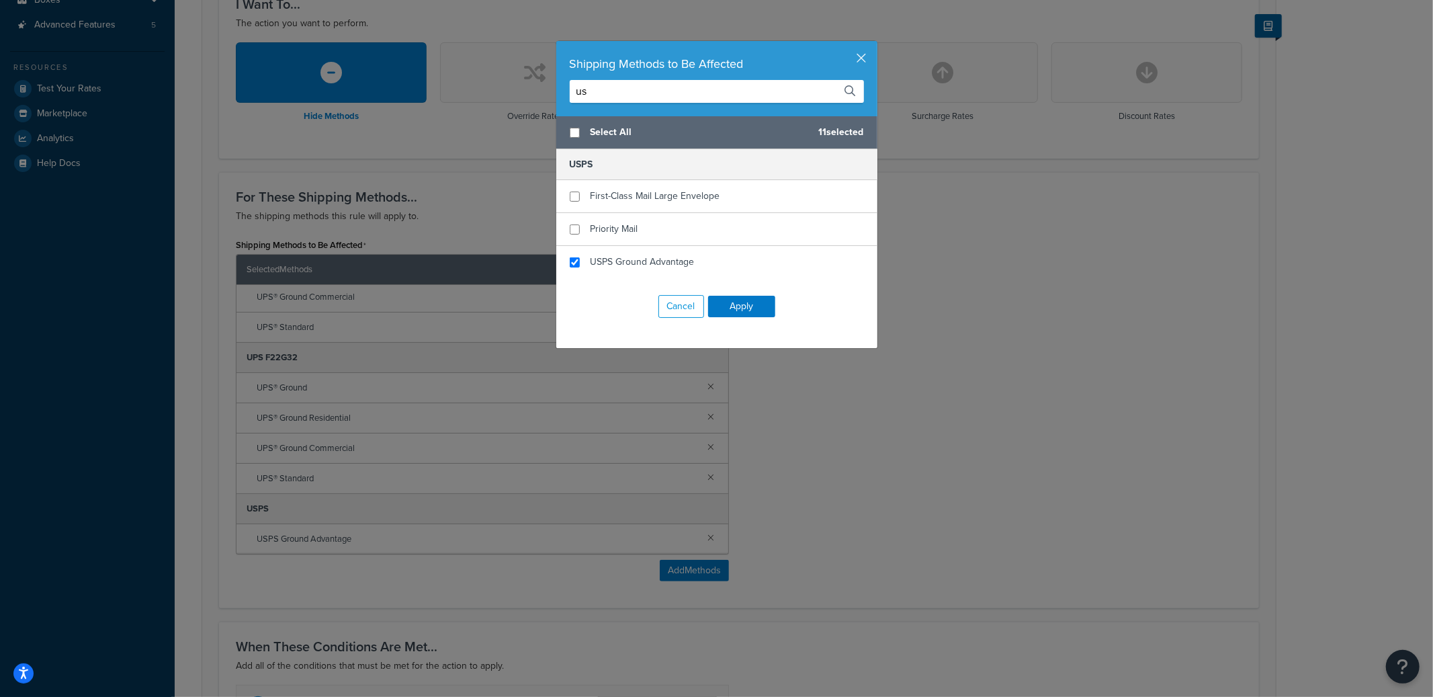
type input "us"
click at [874, 44] on button "button" at bounding box center [875, 42] width 3 height 3
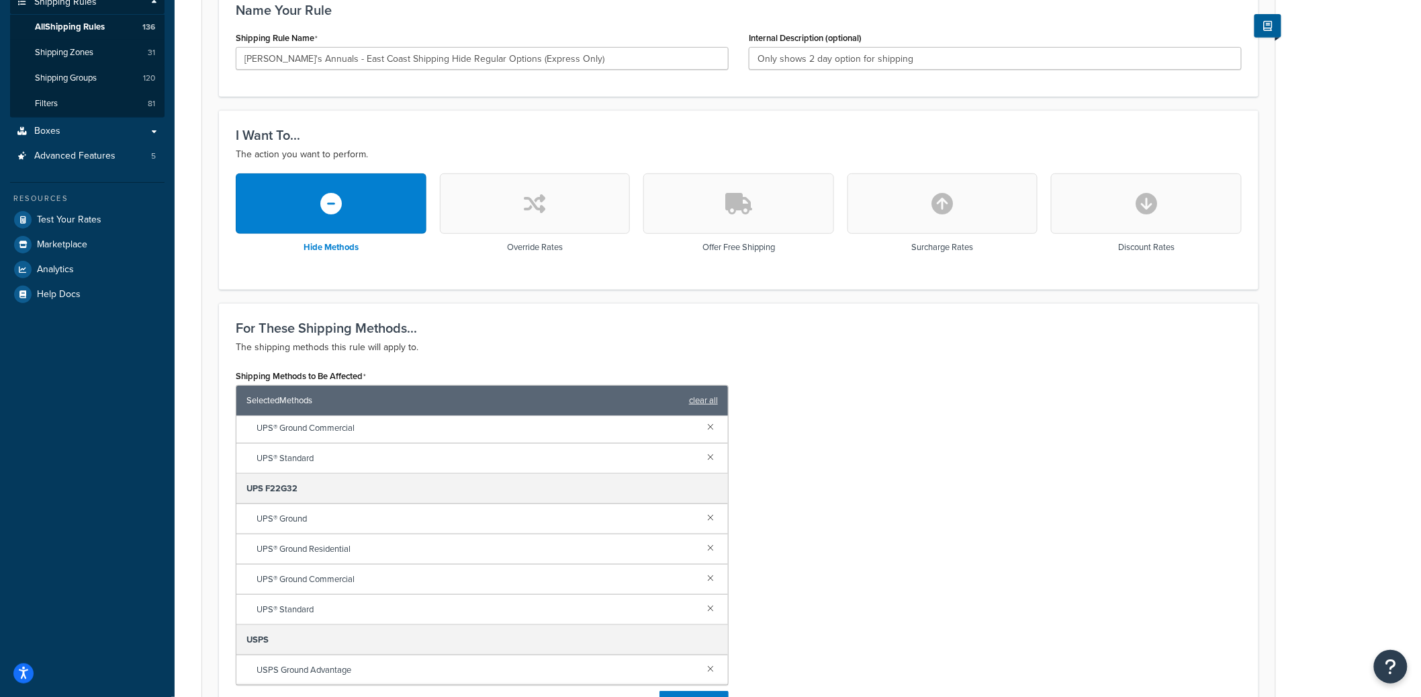
scroll to position [242, 0]
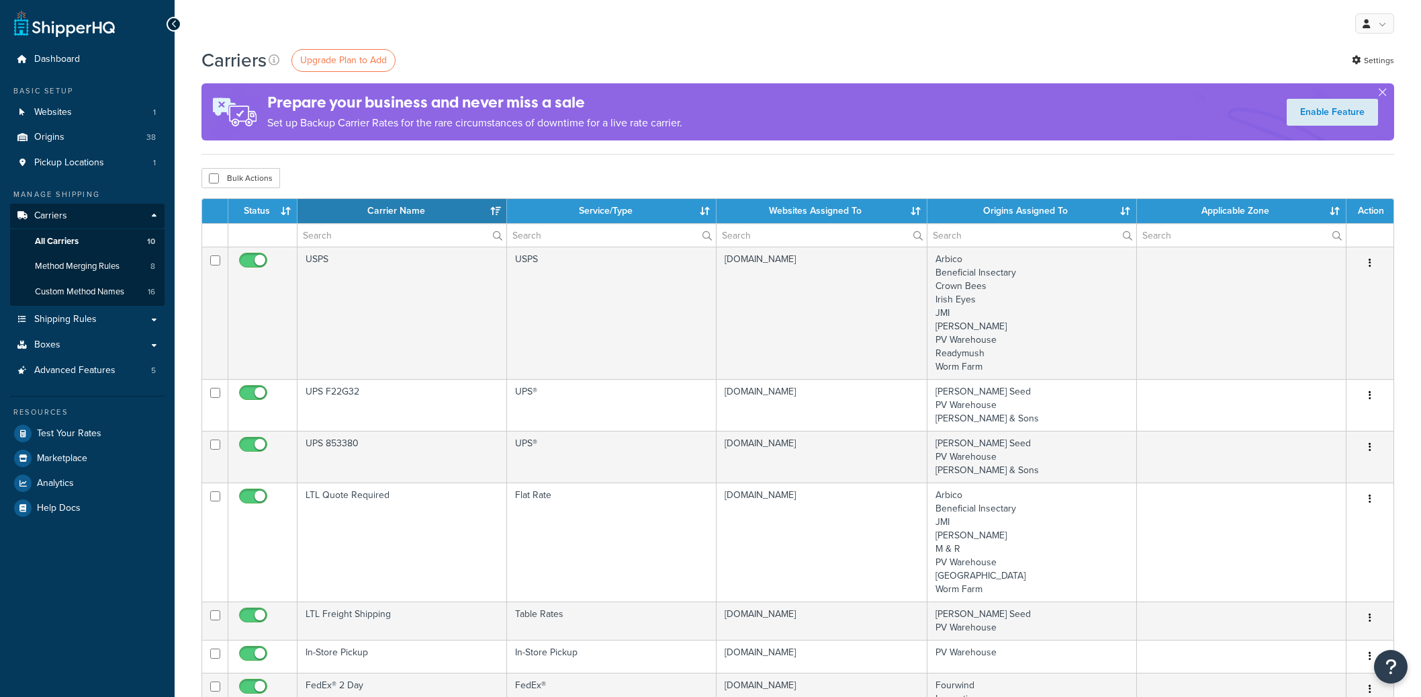
select select "15"
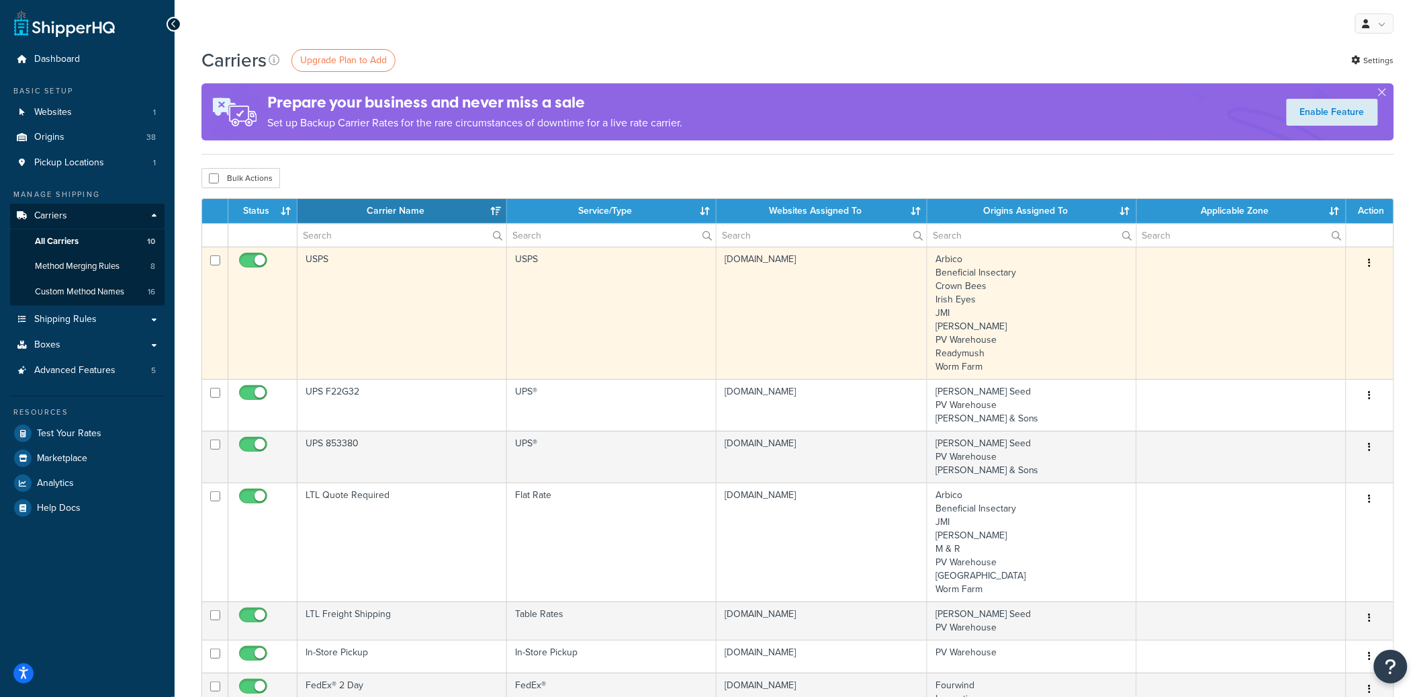
click at [429, 309] on td "USPS" at bounding box center [403, 312] width 210 height 132
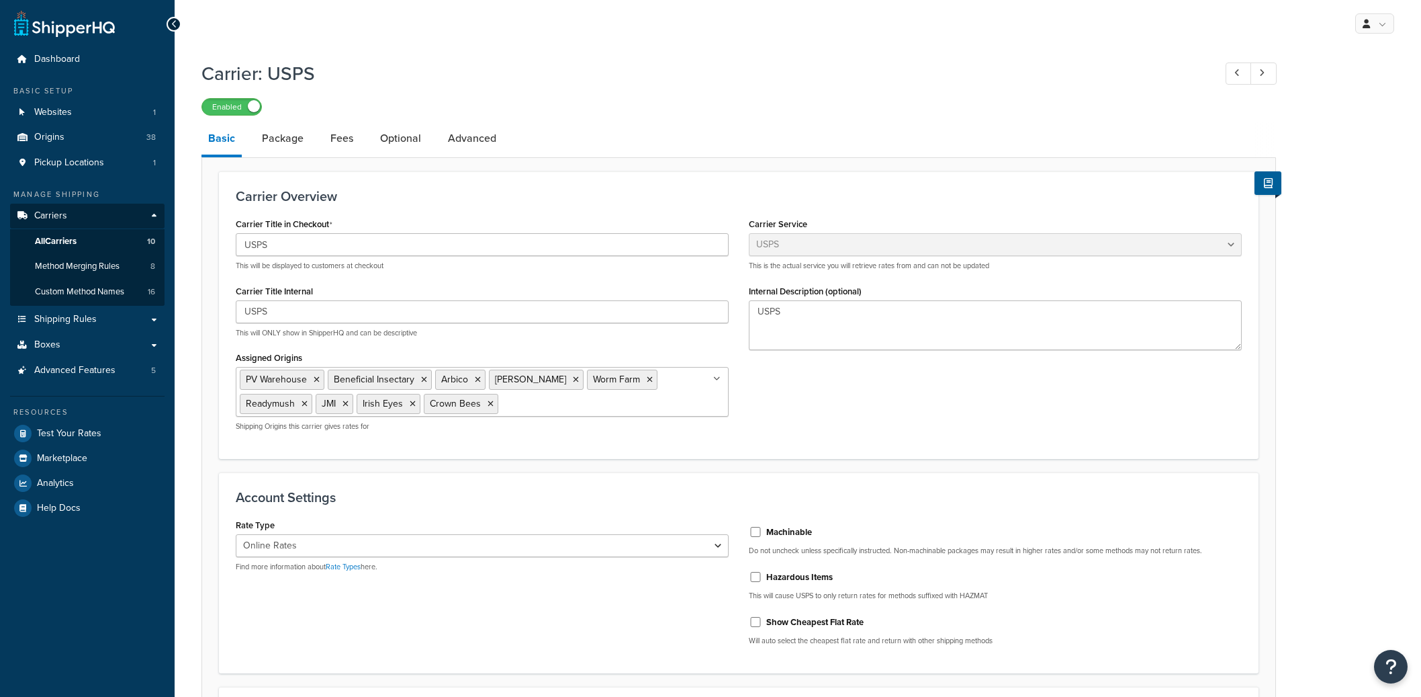
select select "usps"
select select "ONLINE"
click at [491, 150] on link "Advanced" at bounding box center [472, 138] width 62 height 32
select select "false"
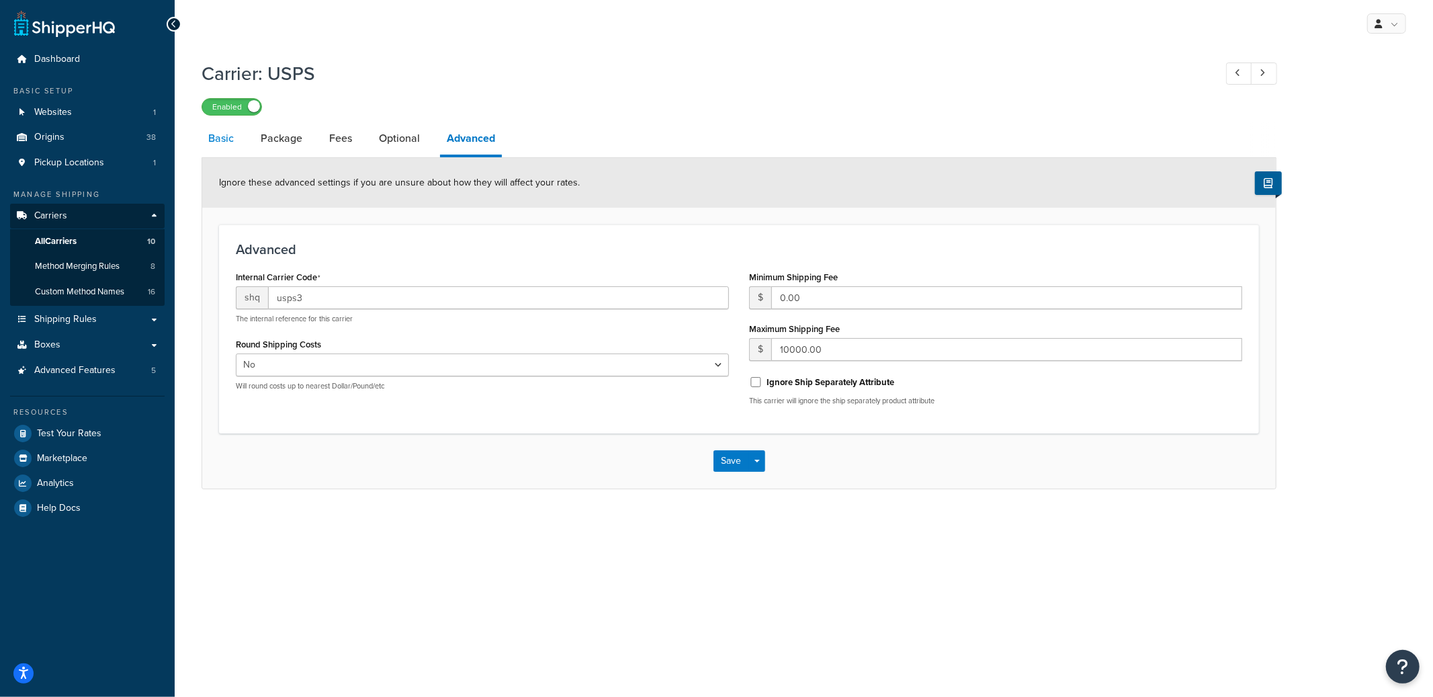
click at [216, 144] on link "Basic" at bounding box center [220, 138] width 39 height 32
select select "usps"
select select "ONLINE"
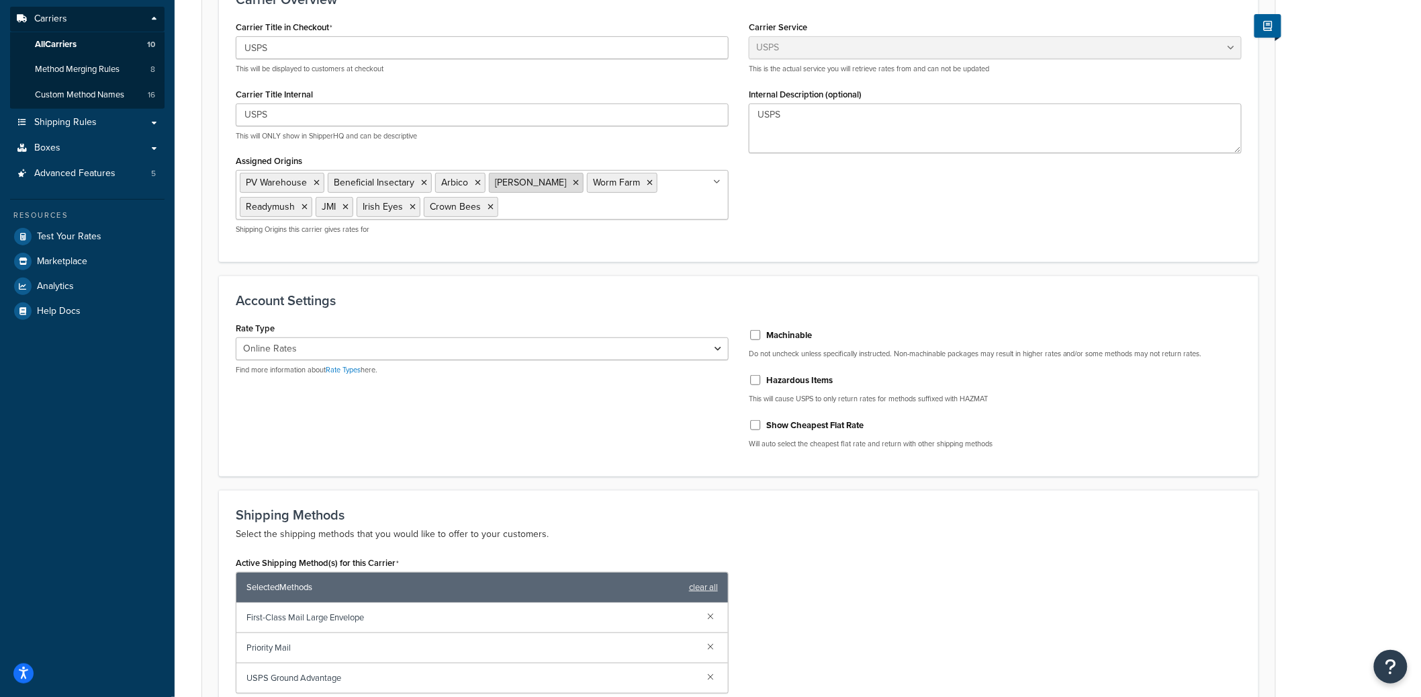
scroll to position [122, 0]
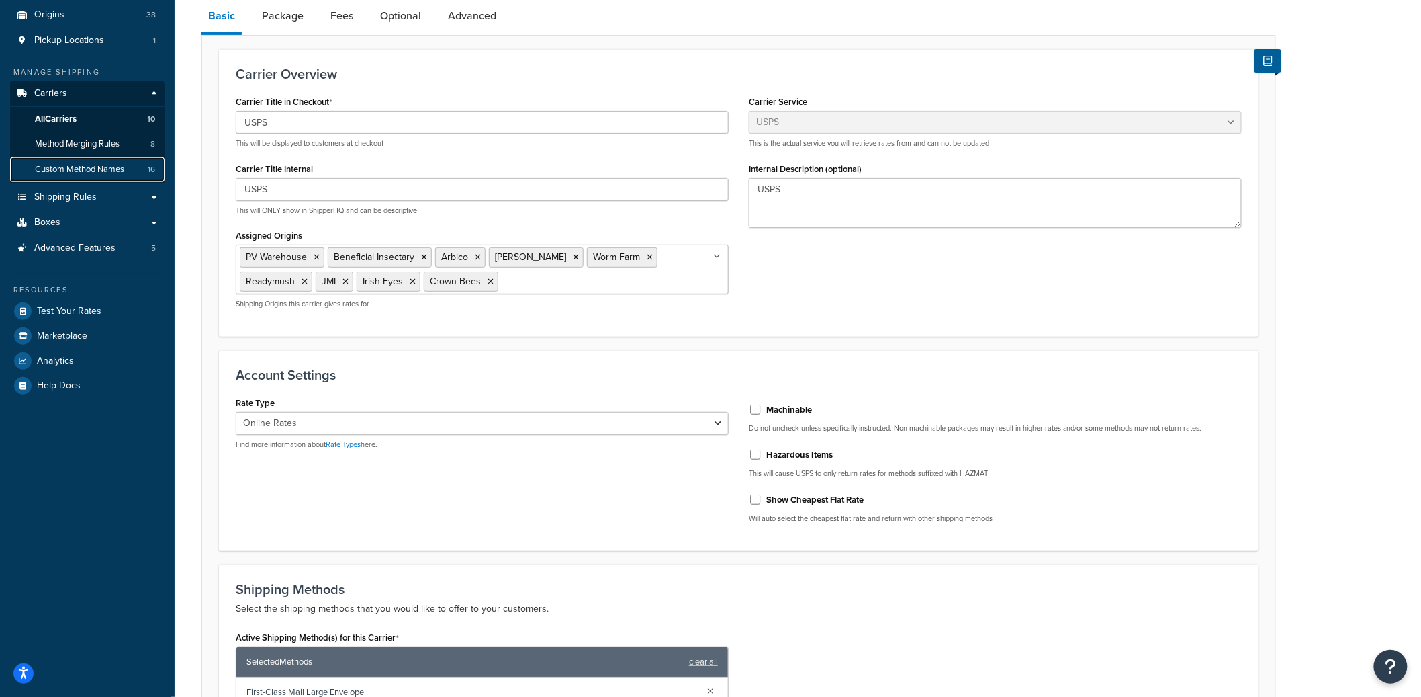
click at [104, 167] on span "Custom Method Names" at bounding box center [79, 169] width 89 height 11
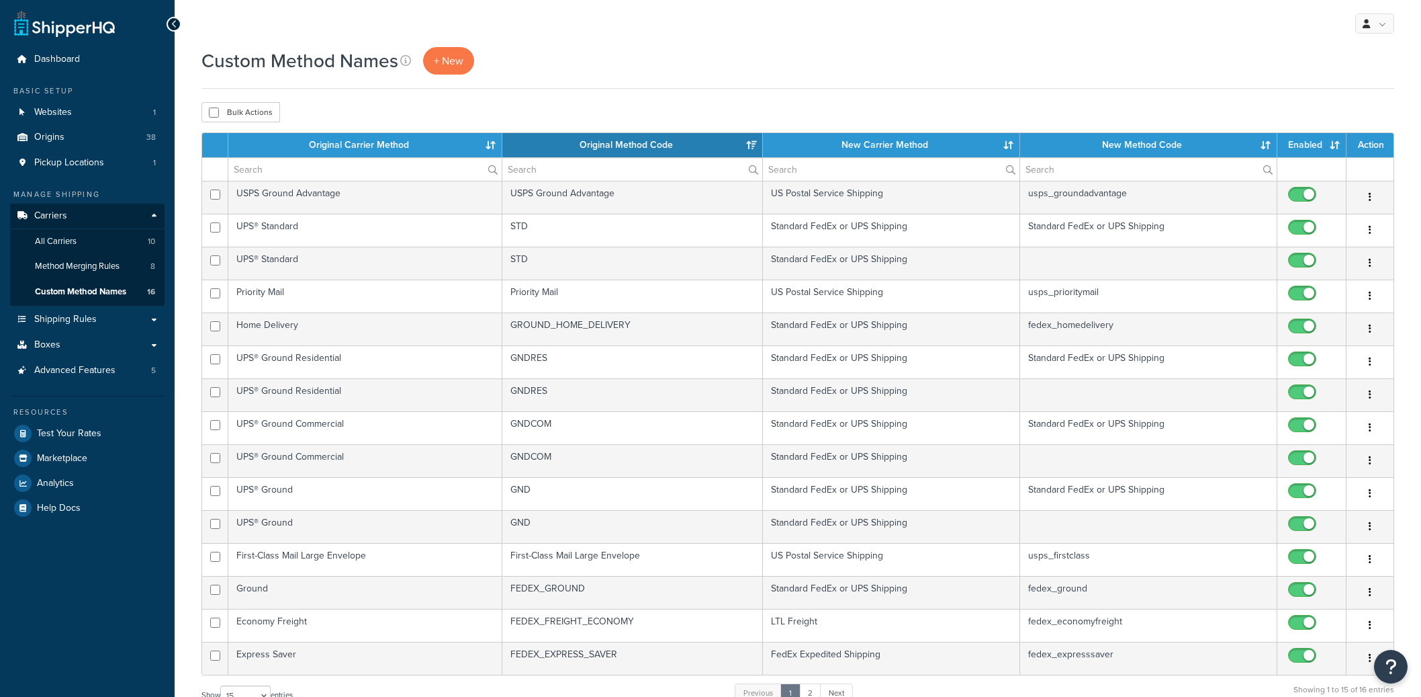
select select "15"
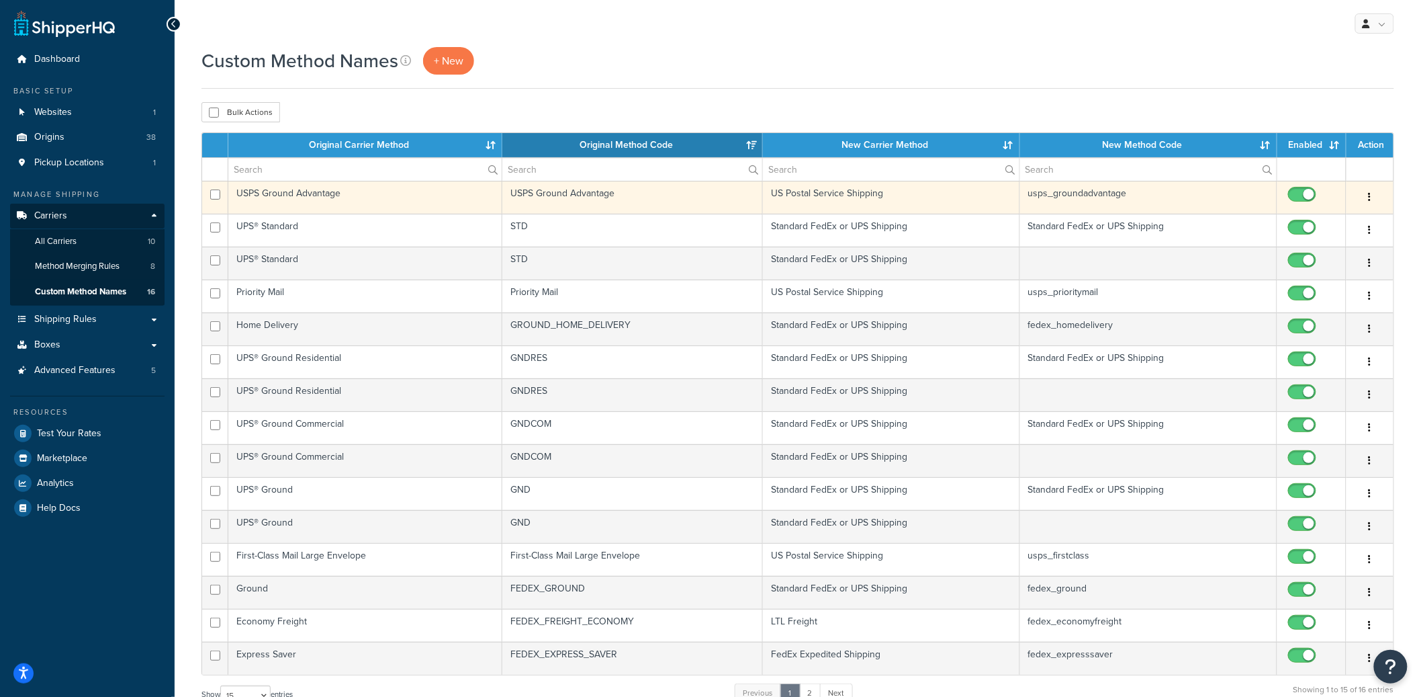
click at [856, 199] on td "US Postal Service Shipping" at bounding box center [891, 197] width 257 height 33
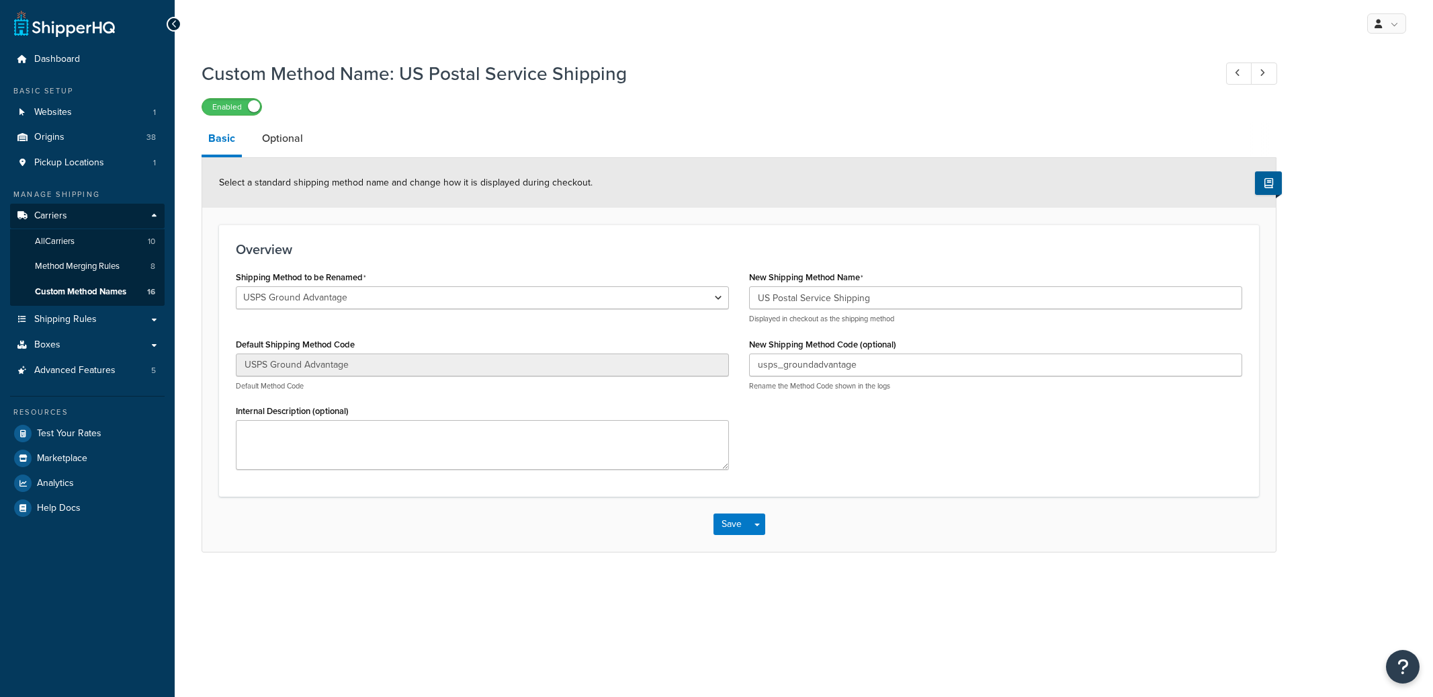
select select "534154"
click at [107, 294] on span "Custom Method Names" at bounding box center [80, 291] width 91 height 11
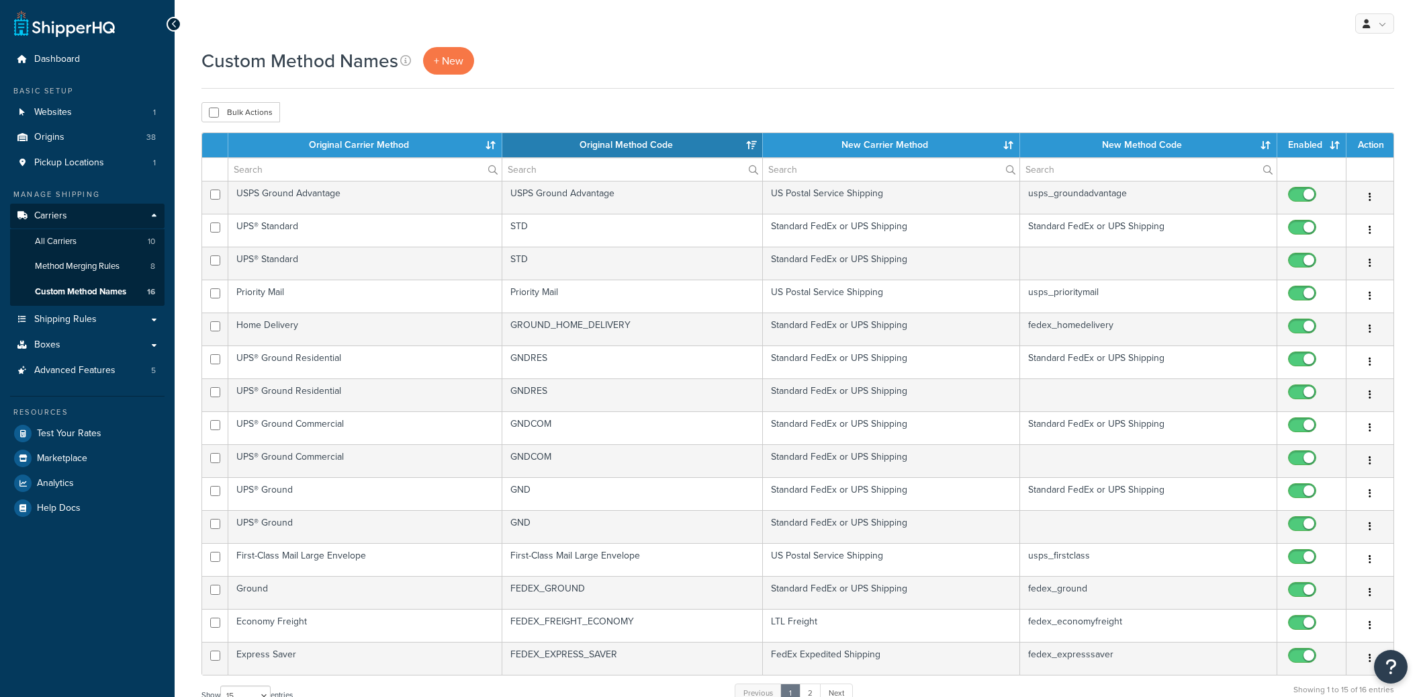
select select "15"
click at [833, 168] on input "text" at bounding box center [891, 169] width 257 height 23
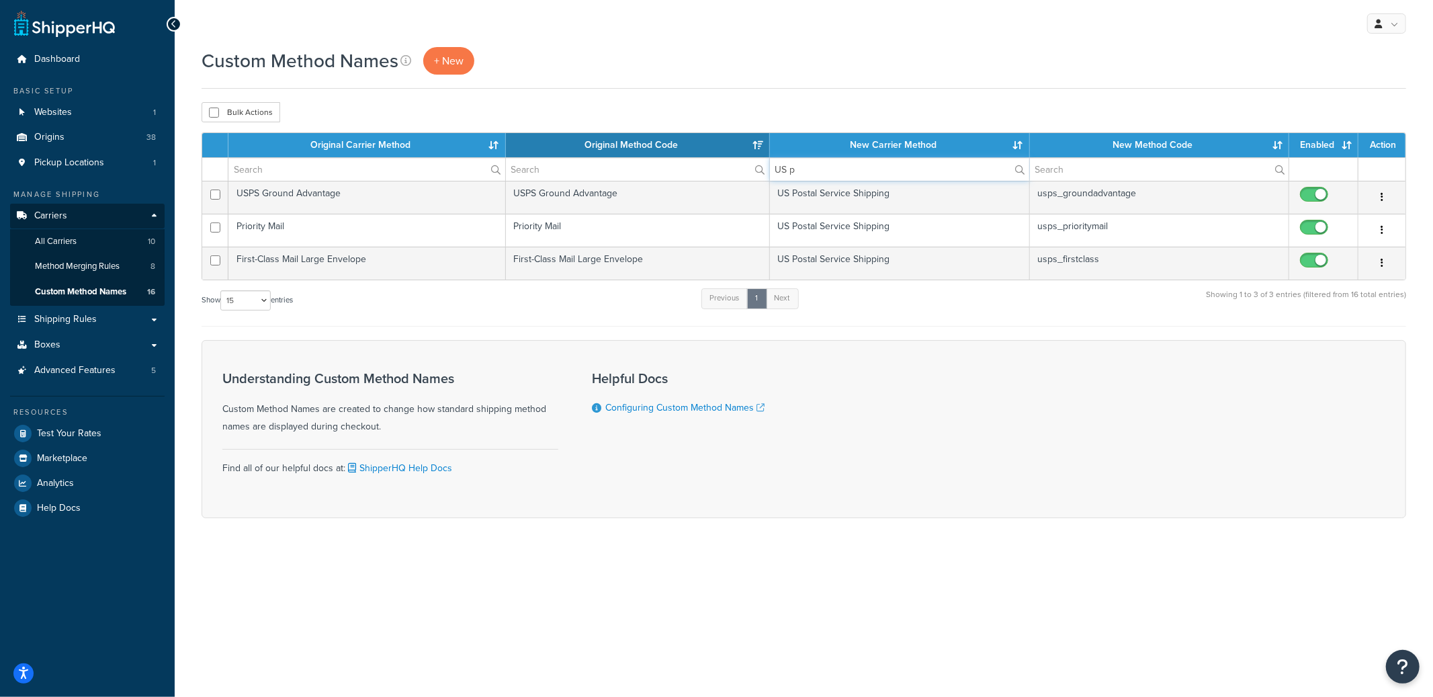
type input "US p"
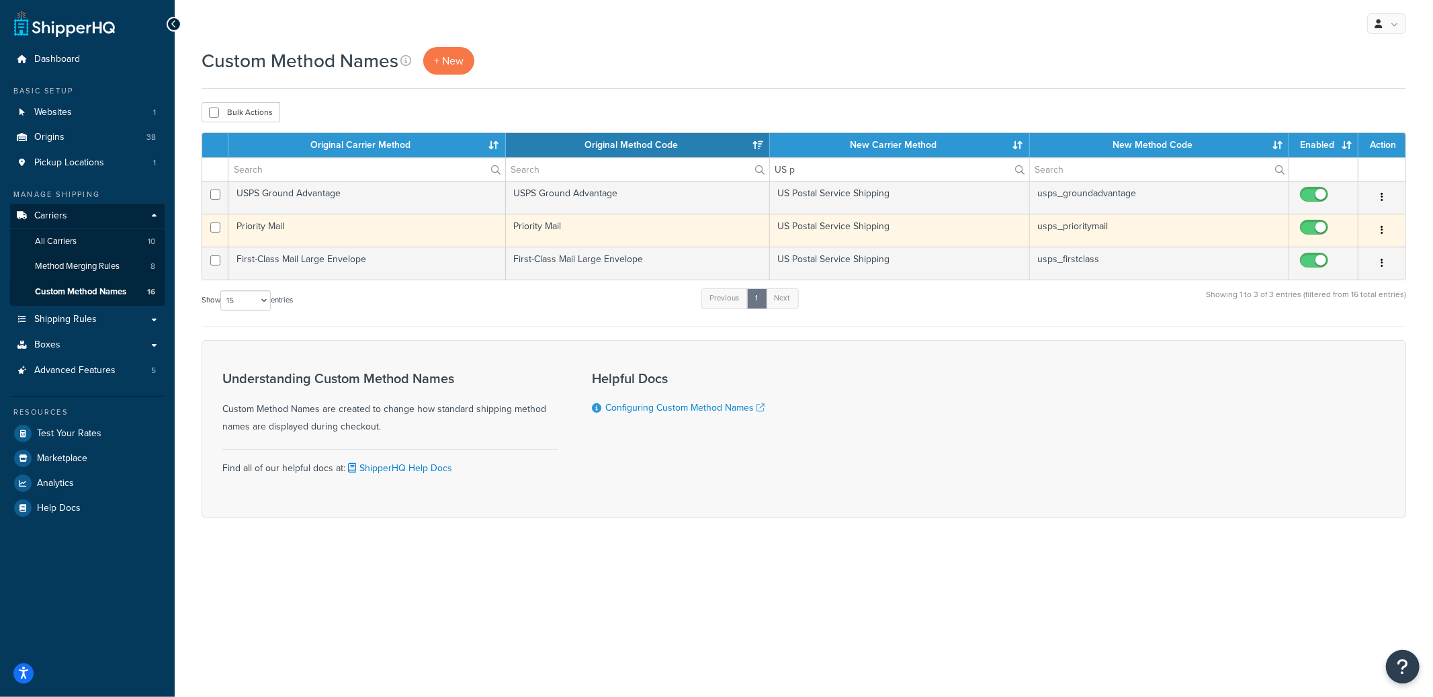
click at [1322, 232] on input "checkbox" at bounding box center [1315, 230] width 37 height 17
checkbox input "false"
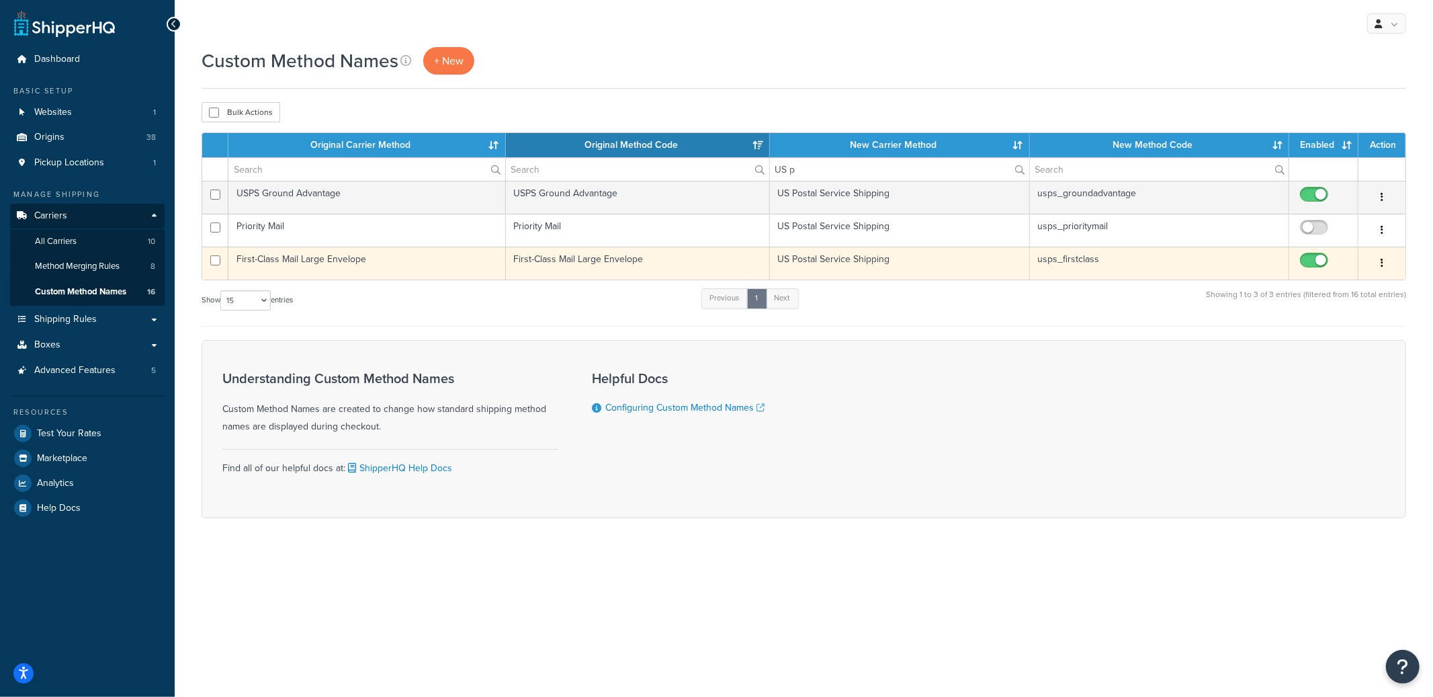
click at [1318, 261] on input "checkbox" at bounding box center [1315, 263] width 37 height 17
checkbox input "false"
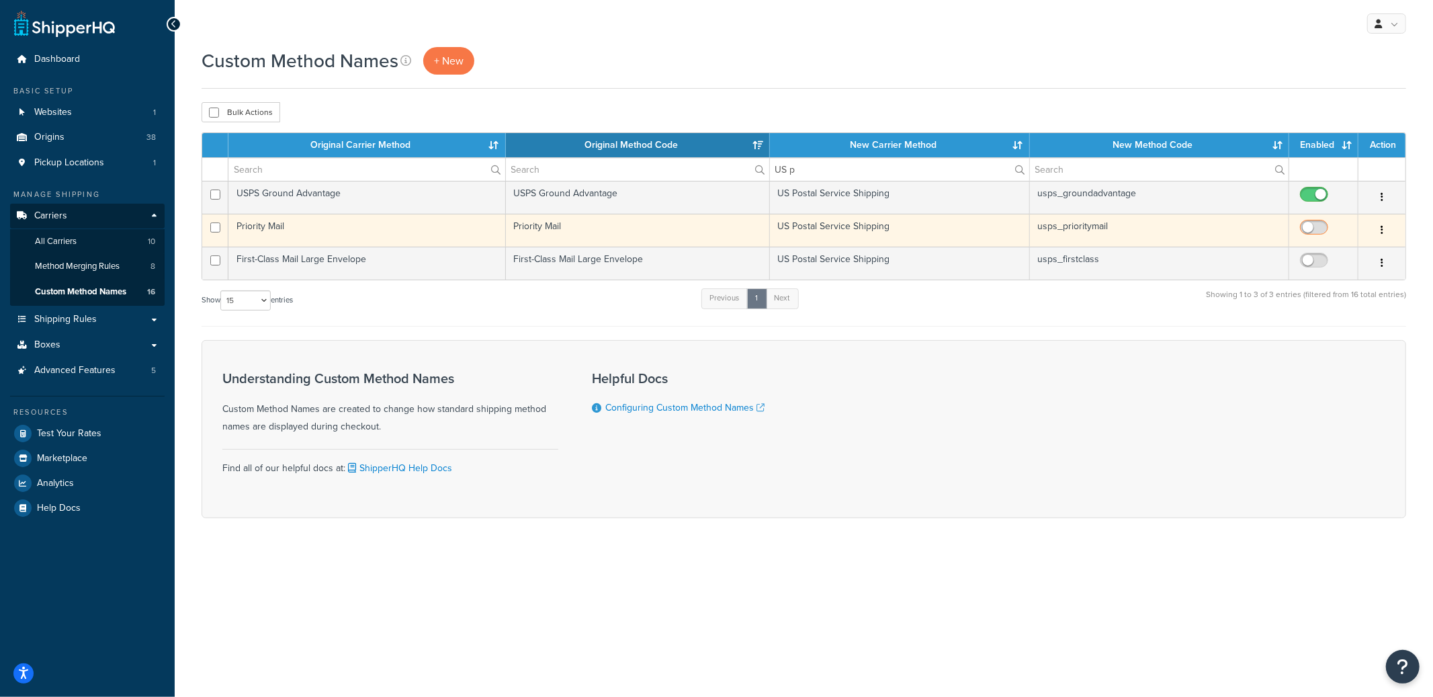
click at [1325, 230] on input "checkbox" at bounding box center [1315, 230] width 37 height 17
checkbox input "true"
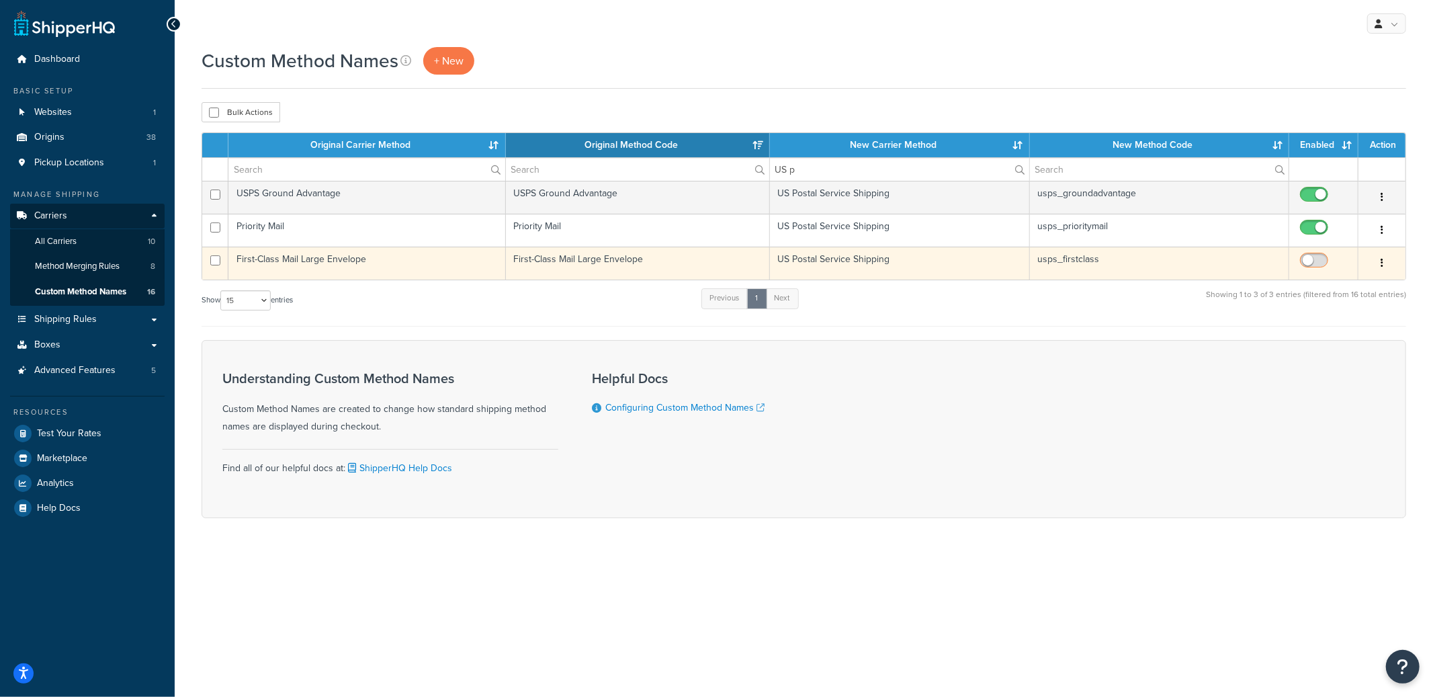
click at [1322, 257] on input "checkbox" at bounding box center [1315, 263] width 37 height 17
checkbox input "true"
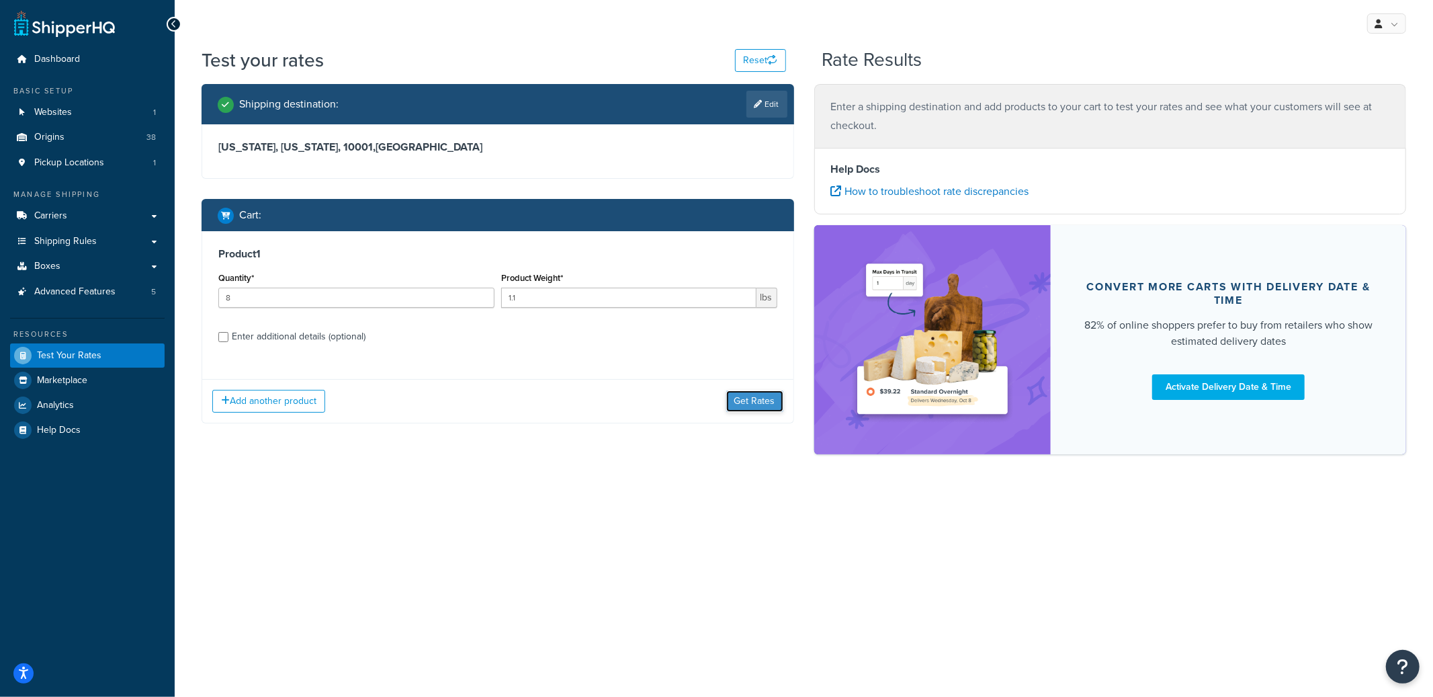
click at [748, 401] on button "Get Rates" at bounding box center [754, 400] width 57 height 21
